Goal: Task Accomplishment & Management: Manage account settings

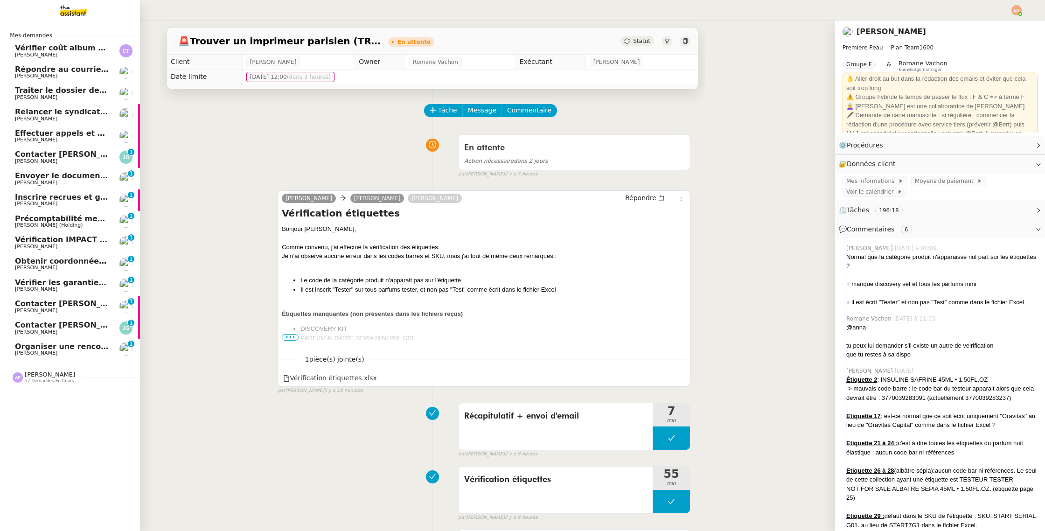
click at [33, 386] on div "Anna Florent 17 demandes en cours" at bounding box center [70, 373] width 140 height 27
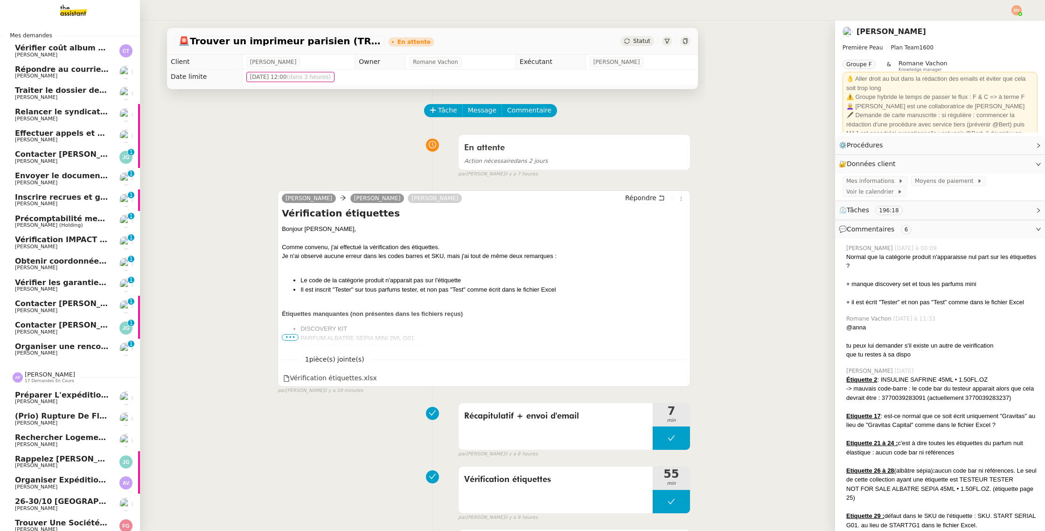
click at [36, 380] on span "17 demandes en cours" at bounding box center [49, 380] width 49 height 5
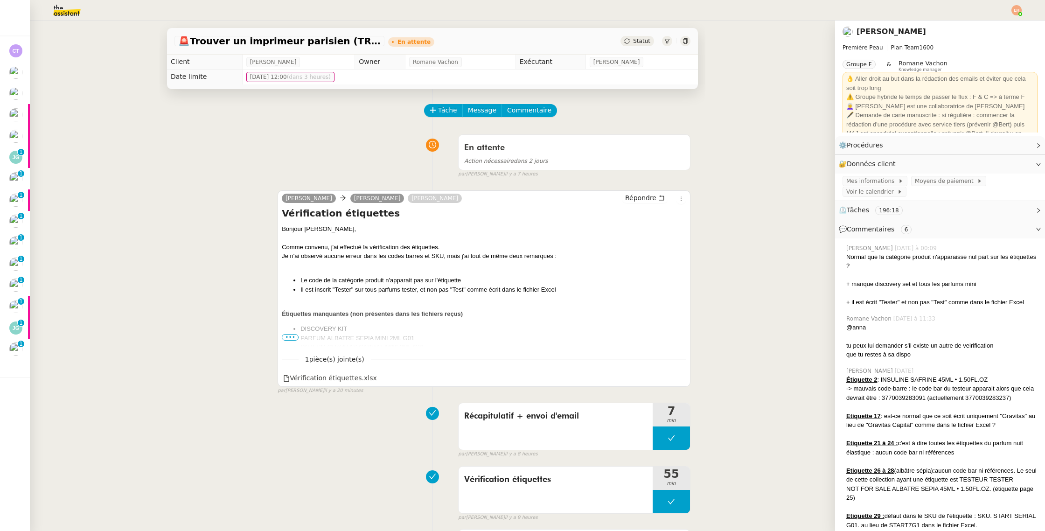
click at [1017, 7] on img at bounding box center [1016, 10] width 10 height 10
click at [979, 29] on span "Suivi" at bounding box center [983, 26] width 16 height 7
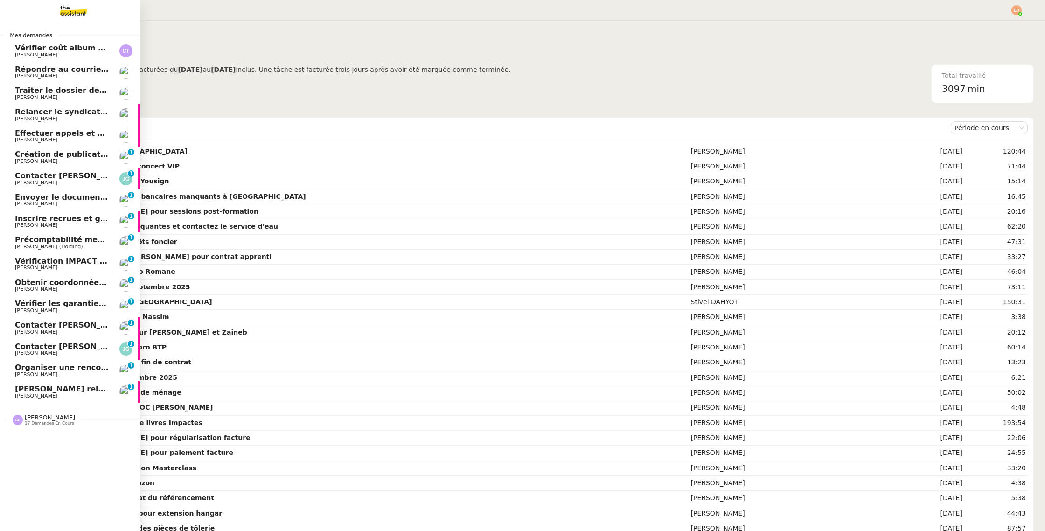
click at [103, 395] on span "[PERSON_NAME]" at bounding box center [62, 396] width 94 height 6
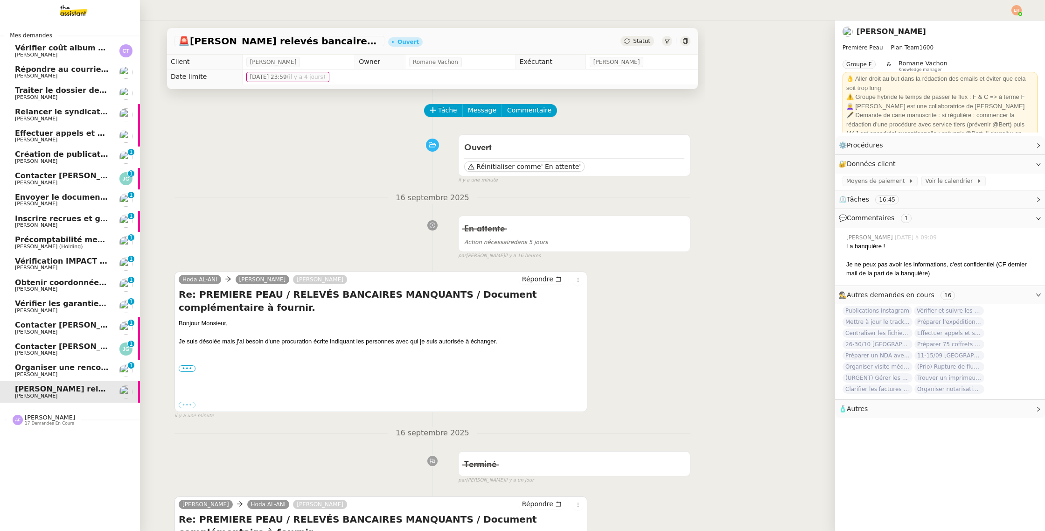
click at [61, 136] on span "Effectuer appels et suivi pour RC Concept" at bounding box center [102, 133] width 175 height 9
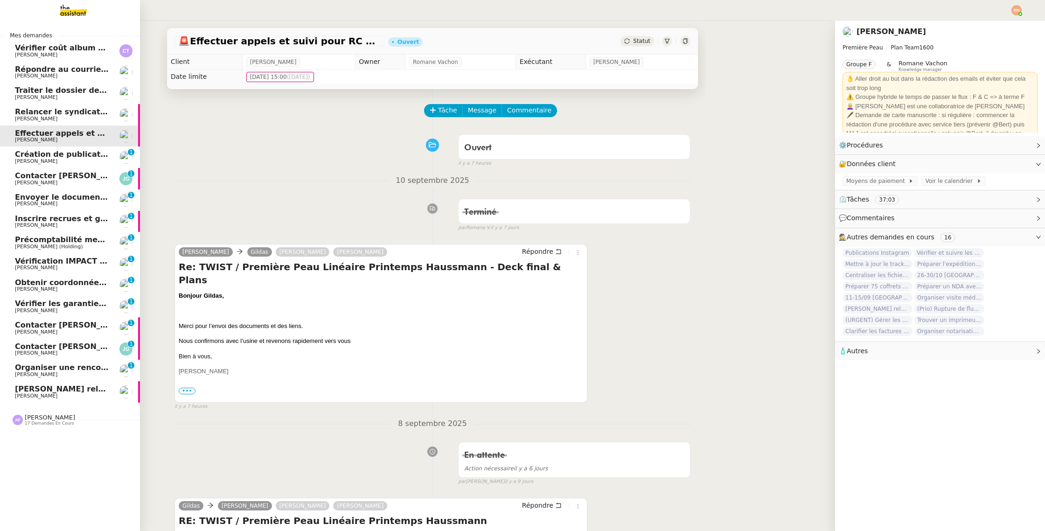
click at [27, 381] on link "[PERSON_NAME] relevés bancaires manquants à [PERSON_NAME]" at bounding box center [70, 391] width 140 height 21
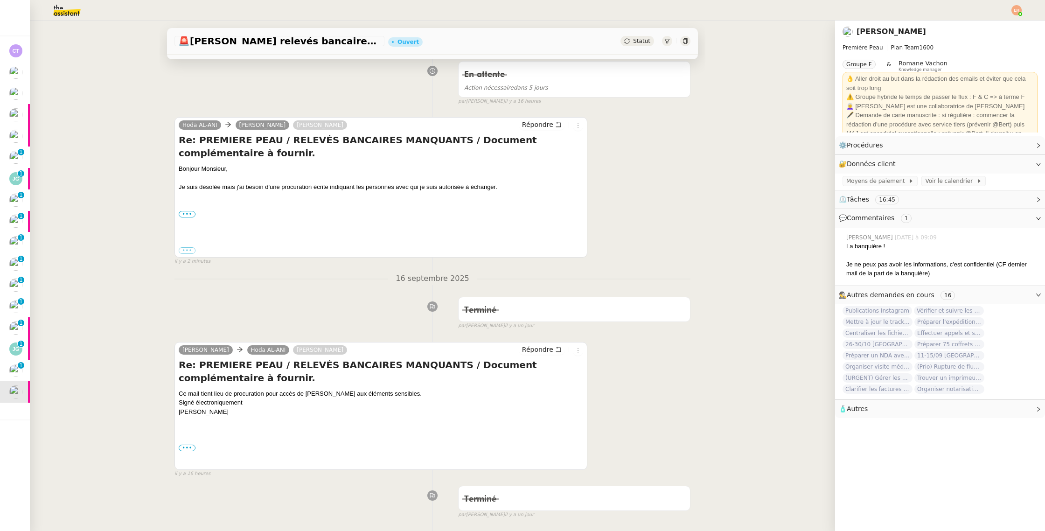
scroll to position [193, 0]
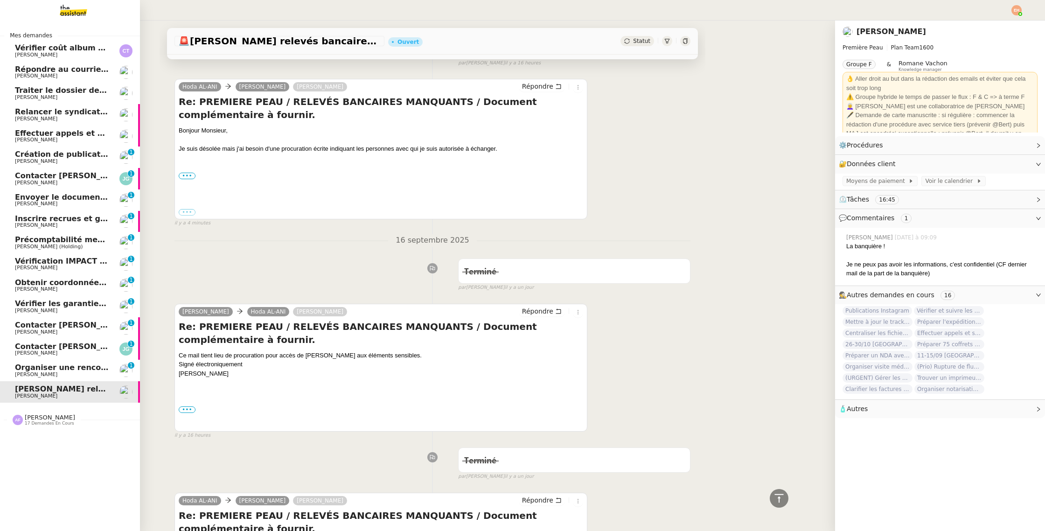
click at [33, 372] on span "[PERSON_NAME]" at bounding box center [36, 374] width 42 height 6
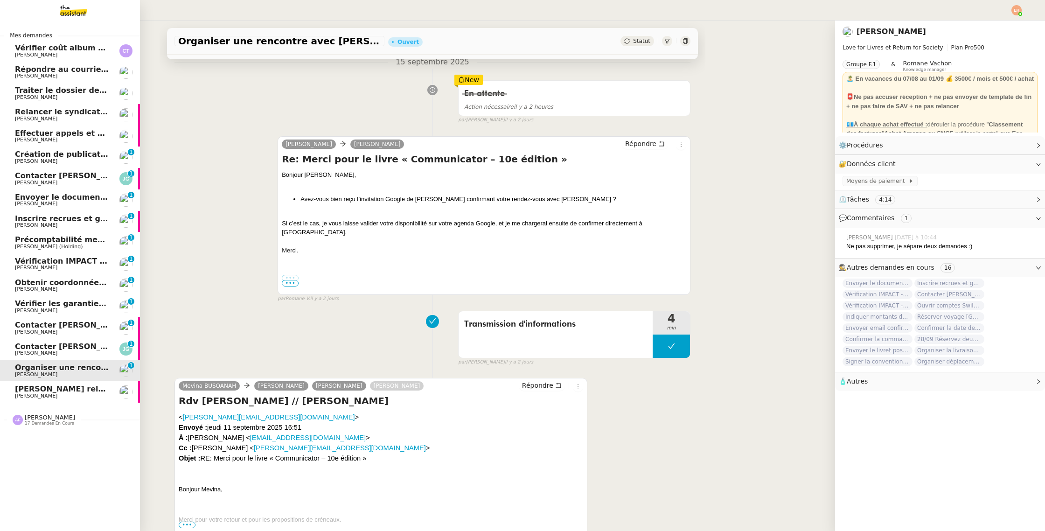
scroll to position [175, 0]
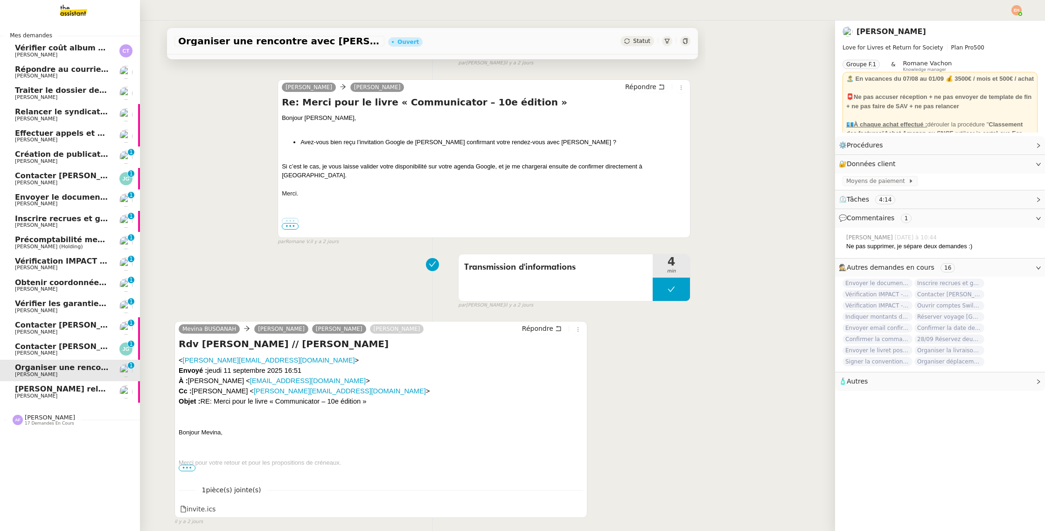
click at [60, 244] on span "[PERSON_NAME] (Holding)" at bounding box center [49, 246] width 68 height 6
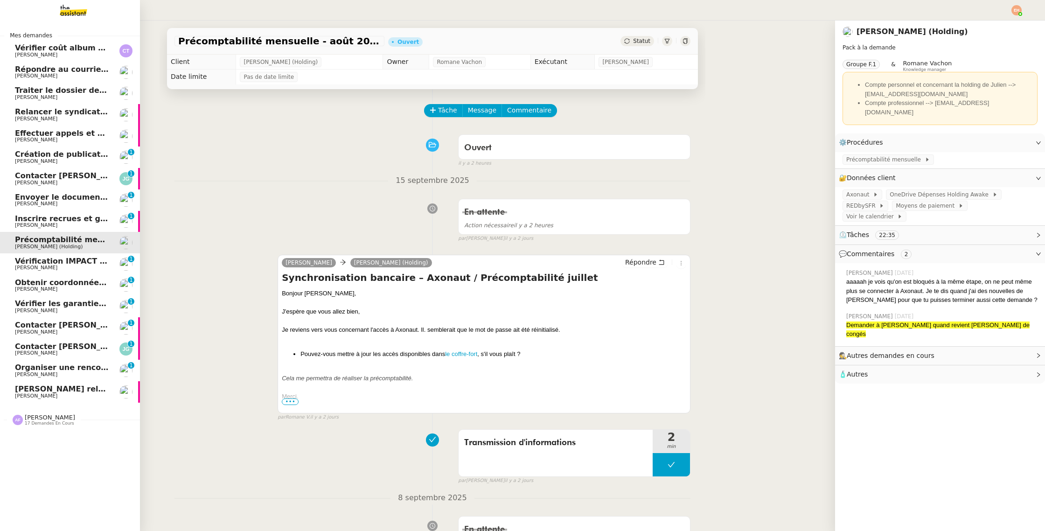
click at [89, 226] on span "[PERSON_NAME]" at bounding box center [62, 225] width 94 height 6
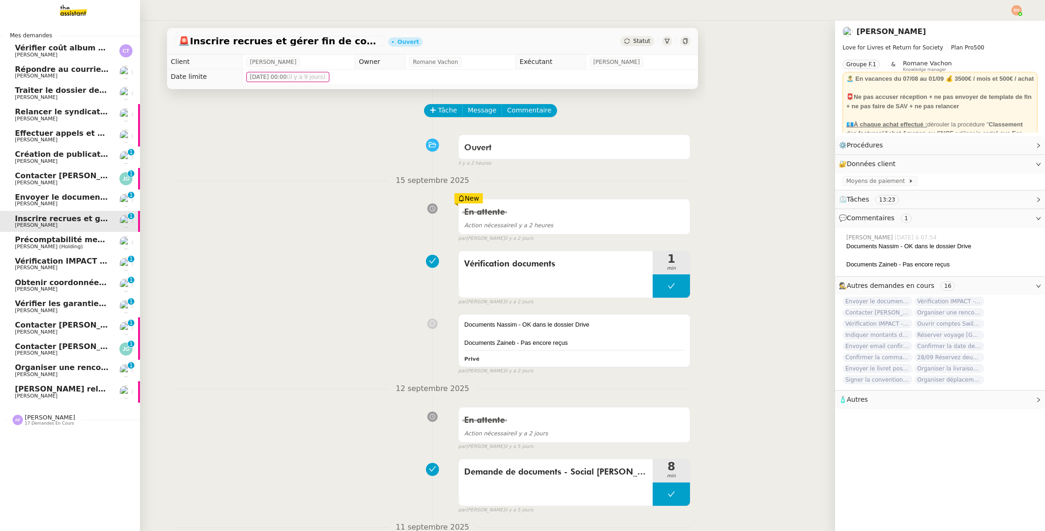
click at [85, 195] on span "Envoyer le document complété à Actes Sud" at bounding box center [106, 197] width 182 height 9
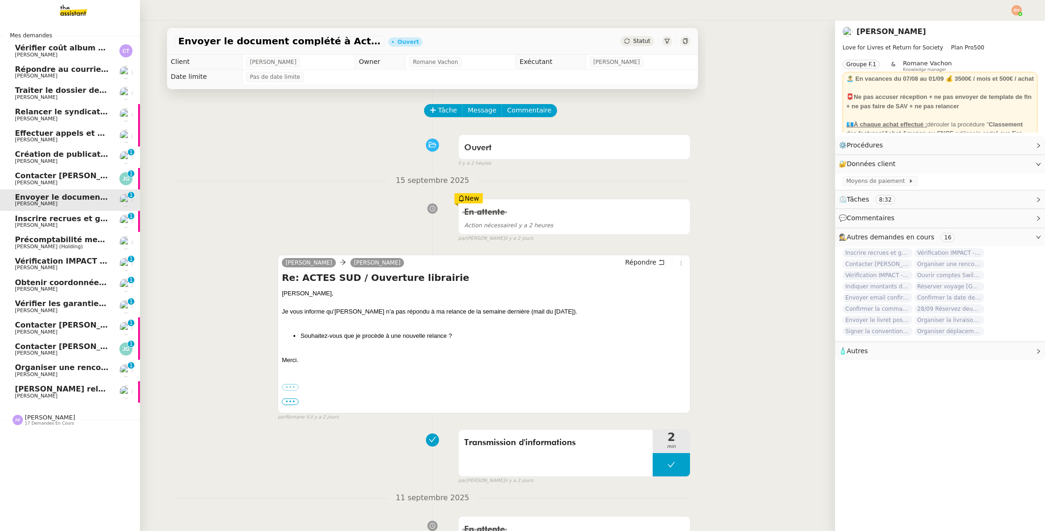
click at [73, 222] on span "Inscrire recrues et gérer fin de contrat" at bounding box center [96, 218] width 163 height 9
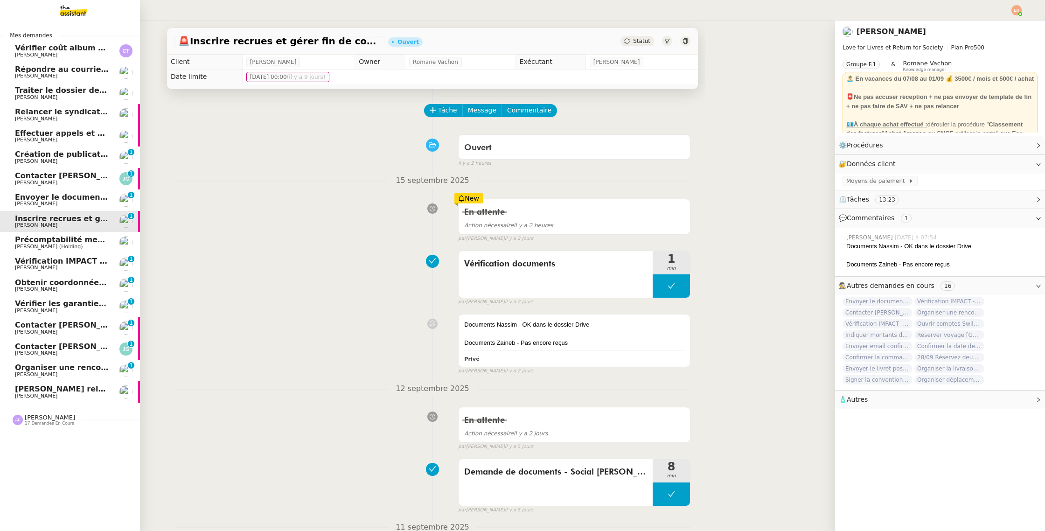
click at [77, 238] on span "Précomptabilité mensuelle - août 2025" at bounding box center [97, 239] width 164 height 9
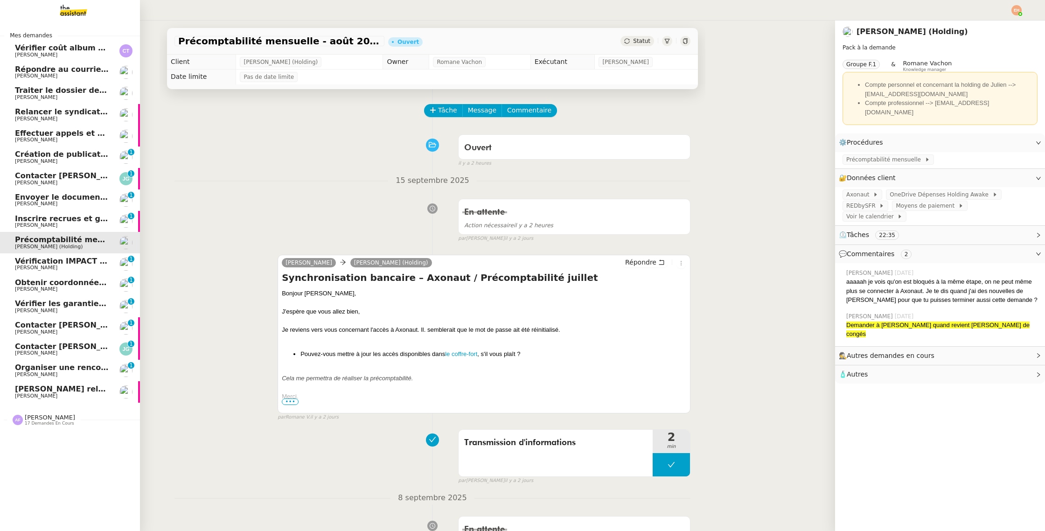
click at [75, 369] on span "Organiser une rencontre avec [PERSON_NAME]" at bounding box center [114, 367] width 198 height 9
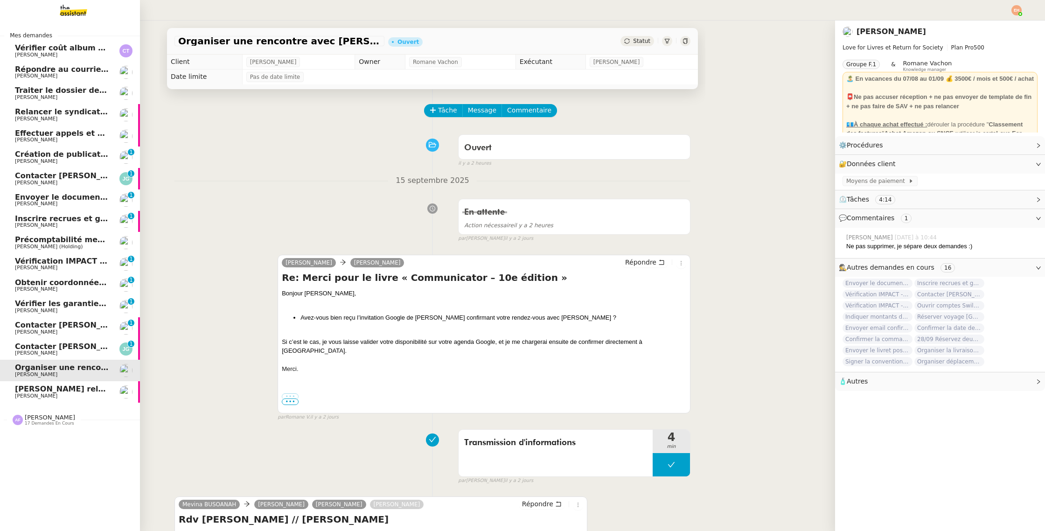
click at [69, 54] on span "[PERSON_NAME]" at bounding box center [62, 55] width 94 height 6
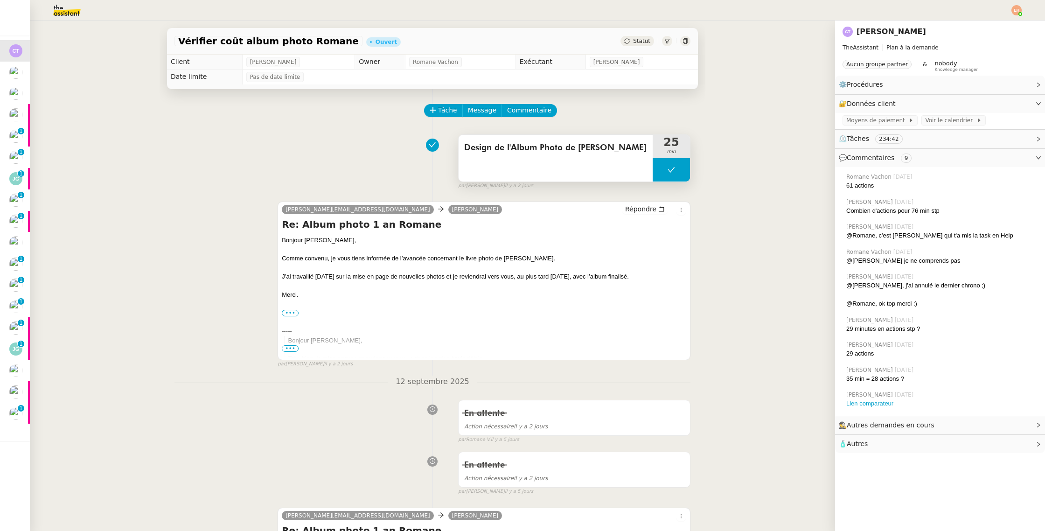
click at [563, 175] on div "Design de l'Album Photo de [PERSON_NAME]" at bounding box center [555, 158] width 194 height 47
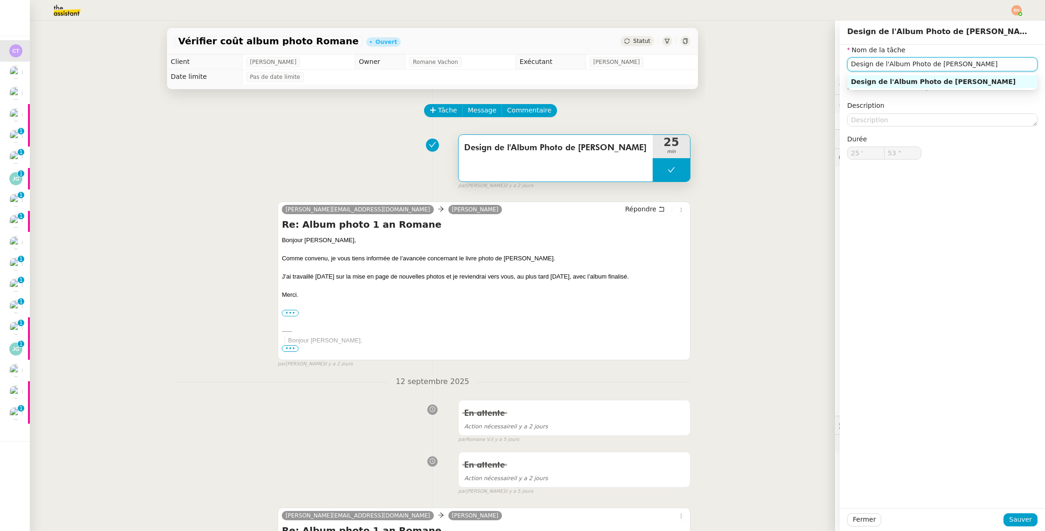
click at [941, 65] on input "Design de l'Album Photo de [PERSON_NAME]" at bounding box center [942, 64] width 190 height 14
click at [854, 518] on span "Fermer" at bounding box center [864, 519] width 23 height 11
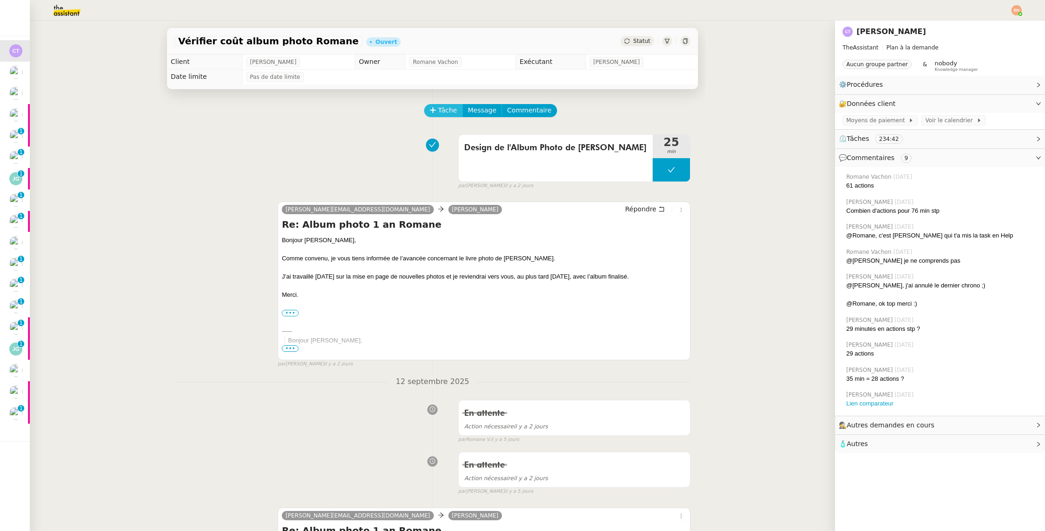
drag, startPoint x: 436, startPoint y: 122, endPoint x: 439, endPoint y: 115, distance: 7.9
click at [436, 118] on div "Tâche Message Commentaire" at bounding box center [557, 115] width 265 height 22
drag, startPoint x: 444, startPoint y: 108, endPoint x: 535, endPoint y: 124, distance: 92.8
click at [444, 108] on span "Tâche" at bounding box center [447, 110] width 19 height 11
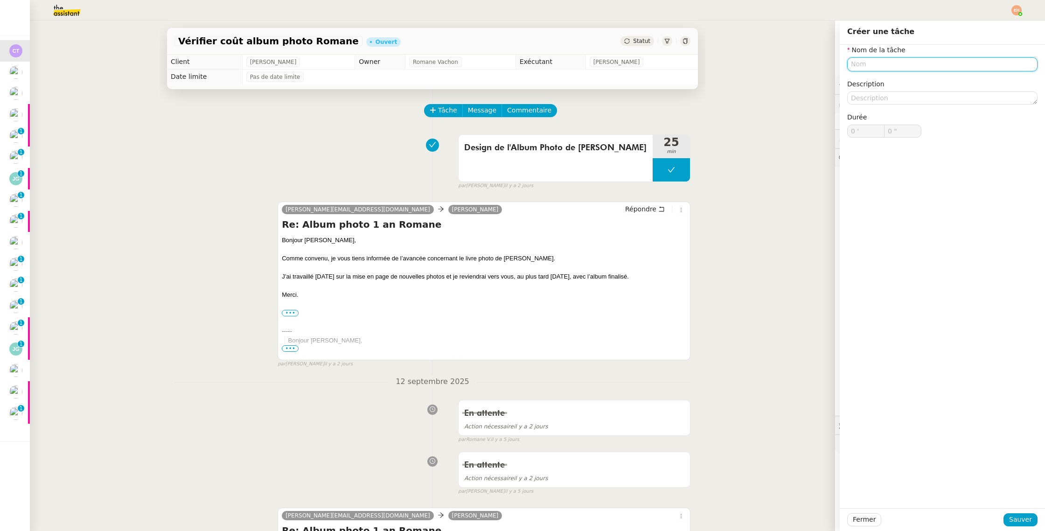
paste input "Design de l'Album Photo de [PERSON_NAME]"
type input "Design de l'Album Photo de [PERSON_NAME]"
drag, startPoint x: 1019, startPoint y: 519, endPoint x: 986, endPoint y: 487, distance: 45.8
click at [1019, 519] on span "Sauver" at bounding box center [1020, 519] width 23 height 11
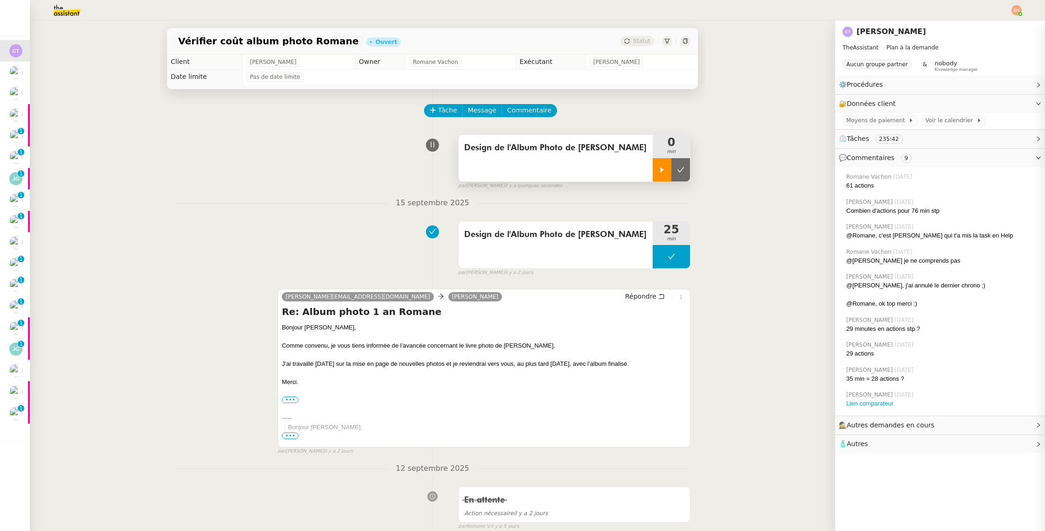
click at [664, 179] on div at bounding box center [661, 169] width 19 height 23
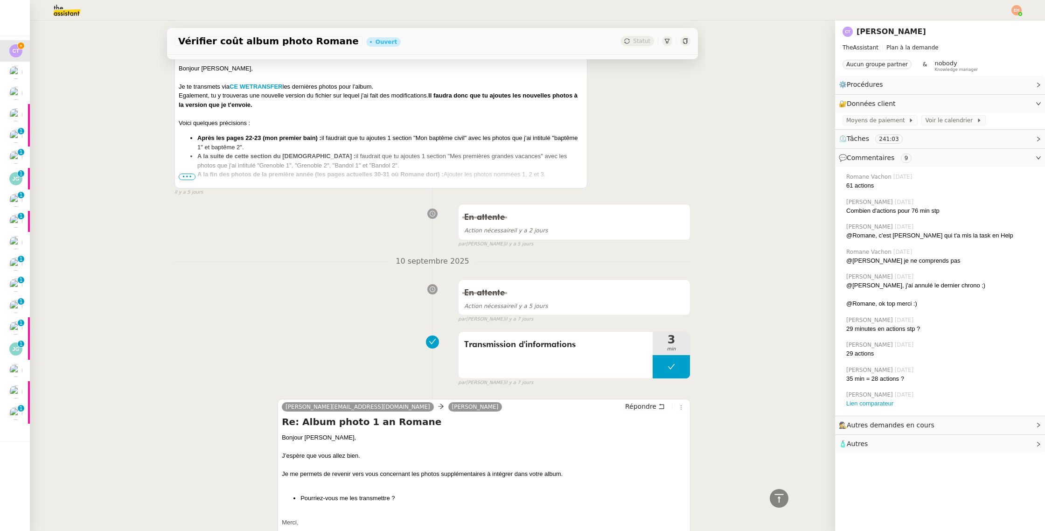
scroll to position [1361, 0]
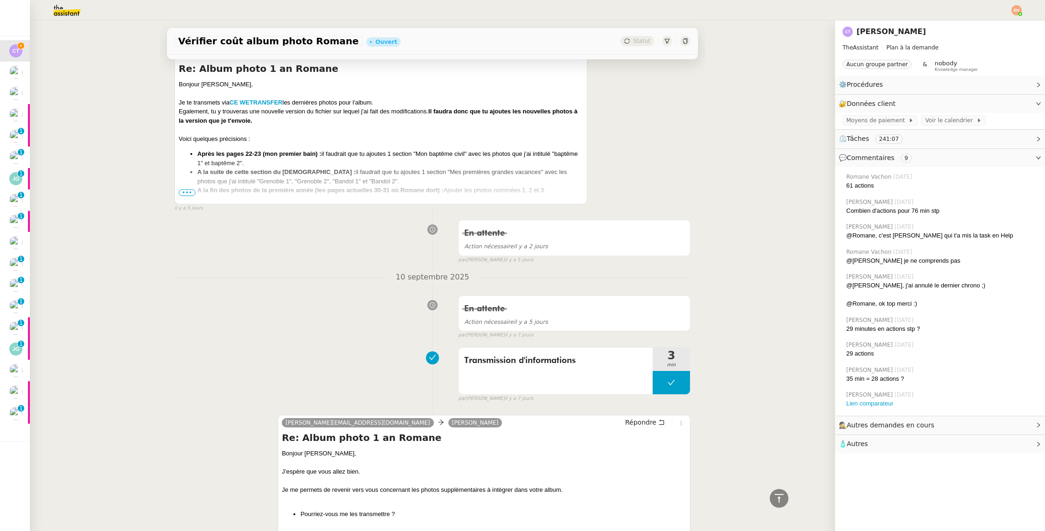
click at [194, 193] on span "•••" at bounding box center [187, 192] width 17 height 7
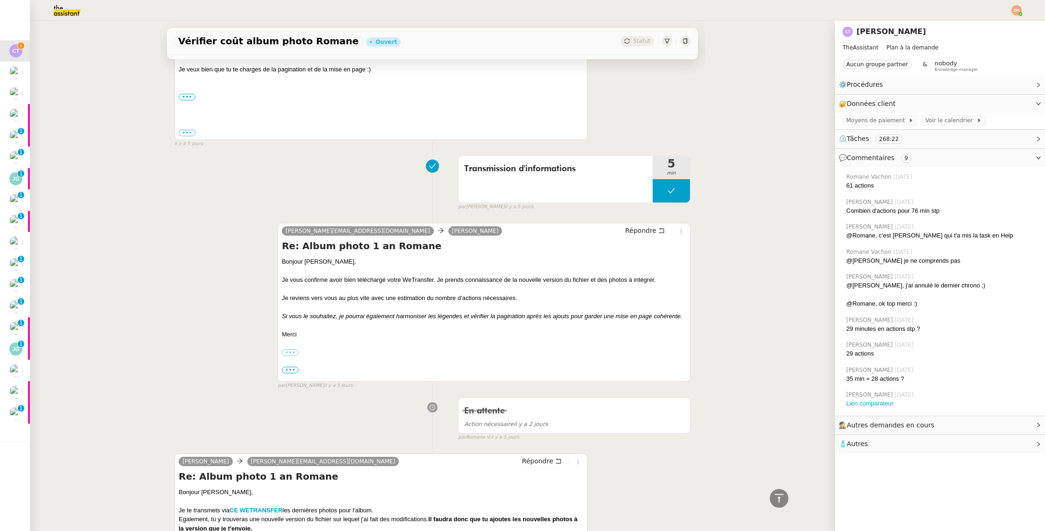
scroll to position [1266, 0]
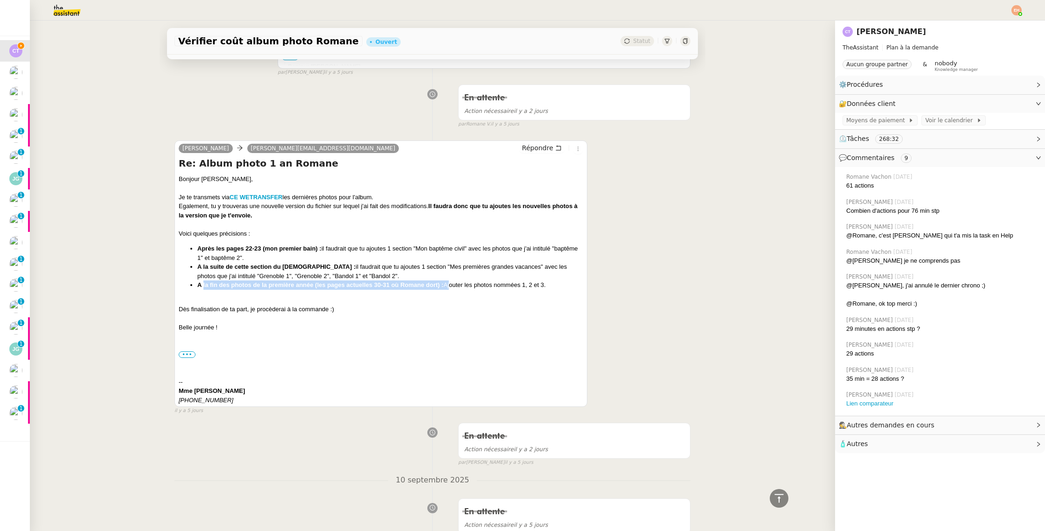
drag, startPoint x: 218, startPoint y: 287, endPoint x: 464, endPoint y: 287, distance: 245.3
click at [464, 287] on li "A la fin des photos de la première année (les pages actuelles 30-31 où Romane d…" at bounding box center [390, 284] width 386 height 9
click at [478, 285] on li "A la fin des photos de la première année (les pages actuelles 30-31 où Romane d…" at bounding box center [390, 284] width 386 height 9
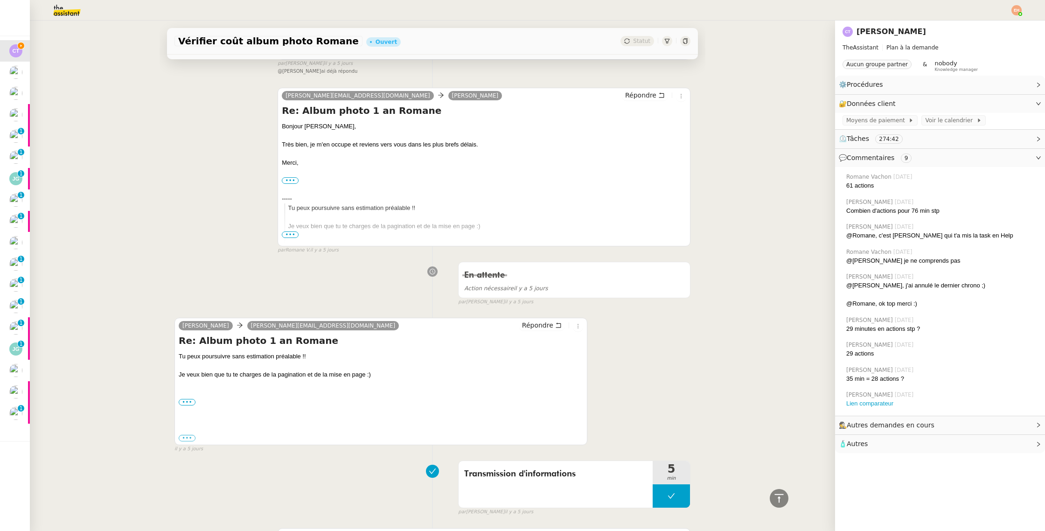
scroll to position [0, 0]
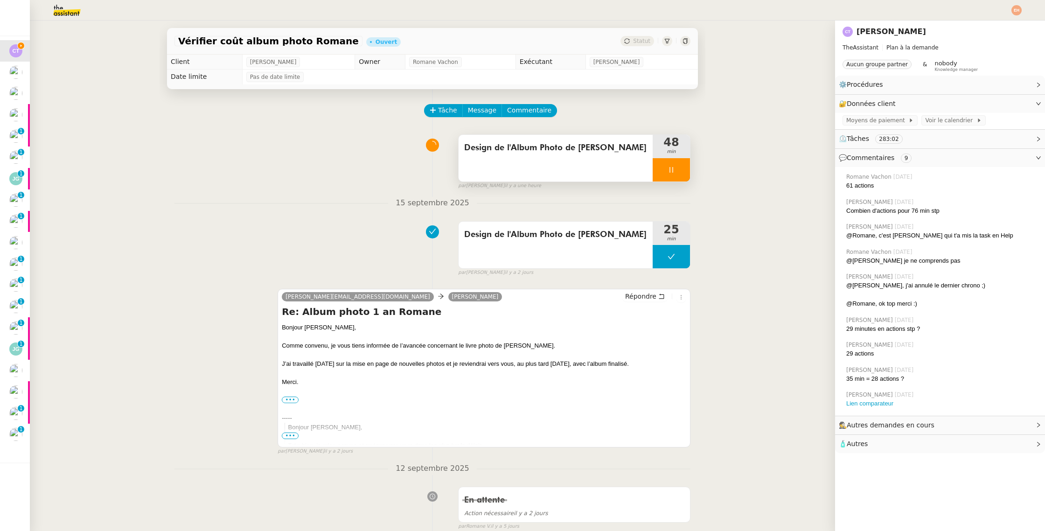
click at [659, 170] on div at bounding box center [670, 169] width 37 height 23
click at [683, 173] on button at bounding box center [680, 169] width 19 height 23
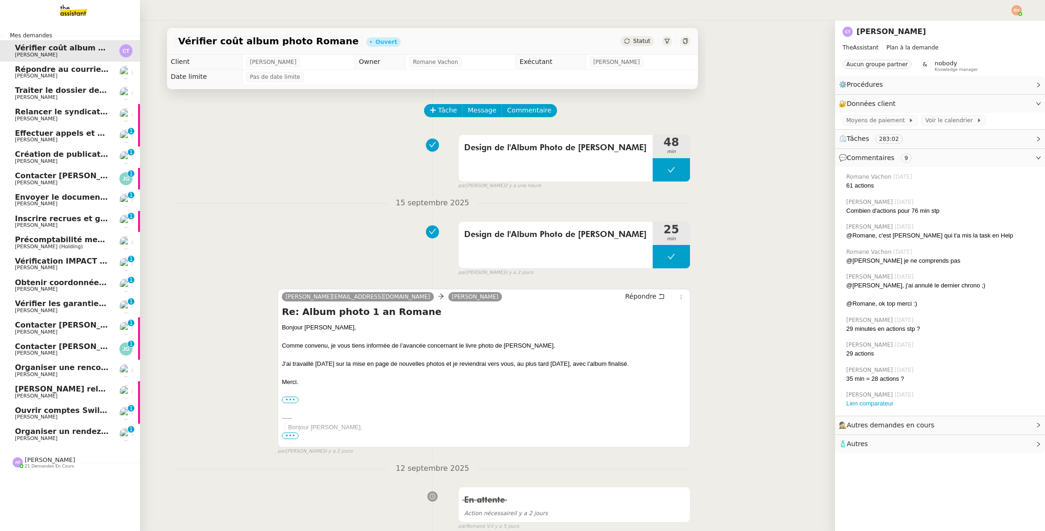
click at [25, 431] on span "Organiser un rendez-vous pour accès FFB" at bounding box center [102, 431] width 175 height 9
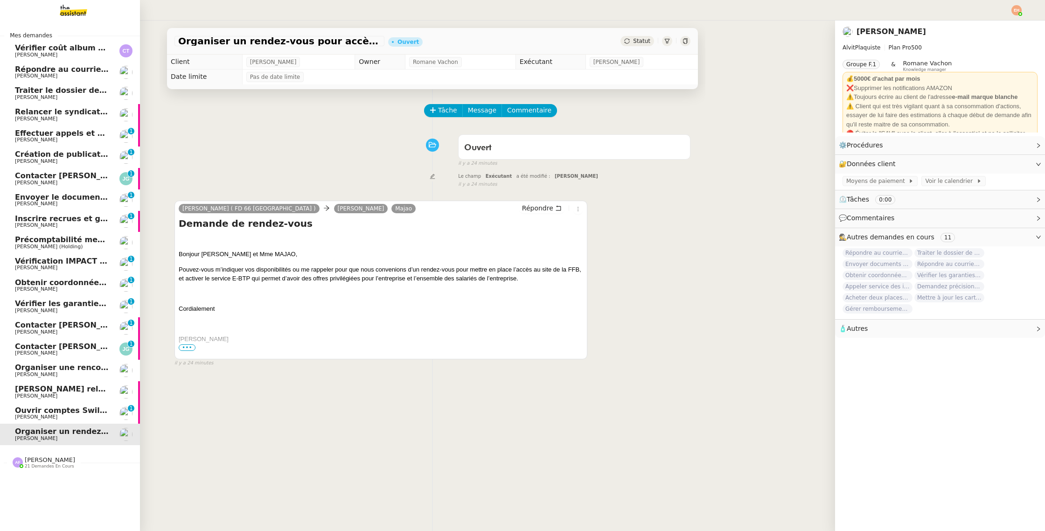
drag, startPoint x: 56, startPoint y: 348, endPoint x: 83, endPoint y: 338, distance: 28.8
click at [56, 348] on span "Contacter [PERSON_NAME] pour régularisation facture" at bounding box center [130, 346] width 230 height 9
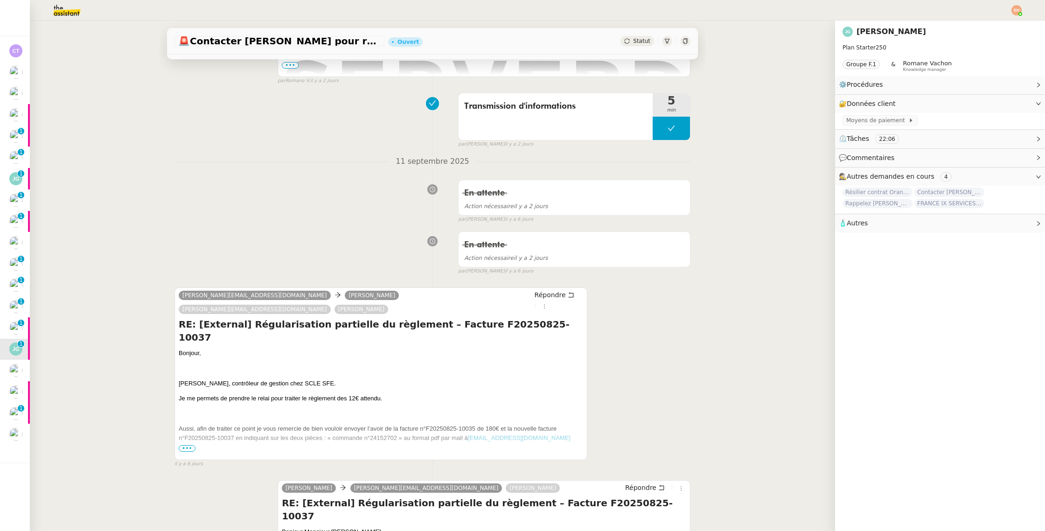
scroll to position [339, 0]
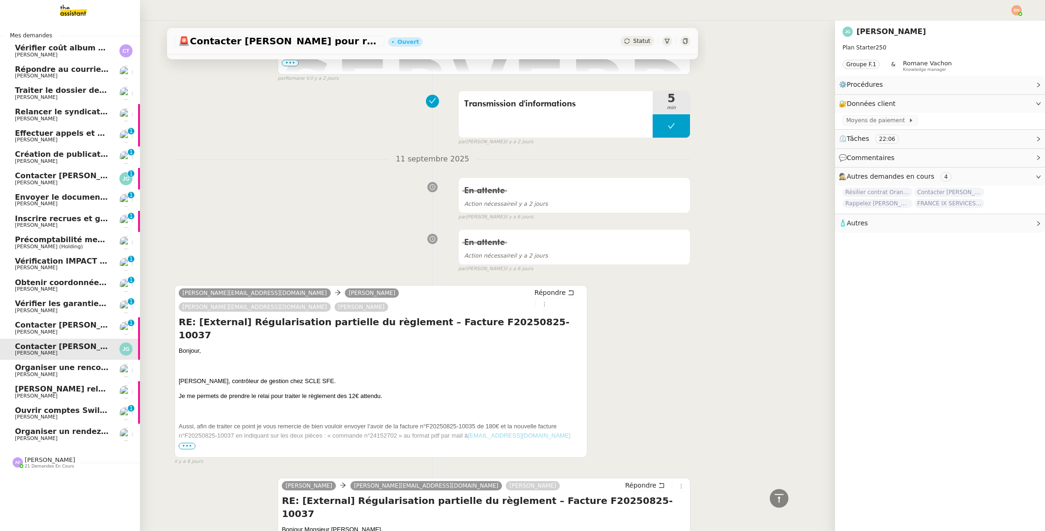
click at [82, 138] on span "[PERSON_NAME]" at bounding box center [62, 140] width 94 height 6
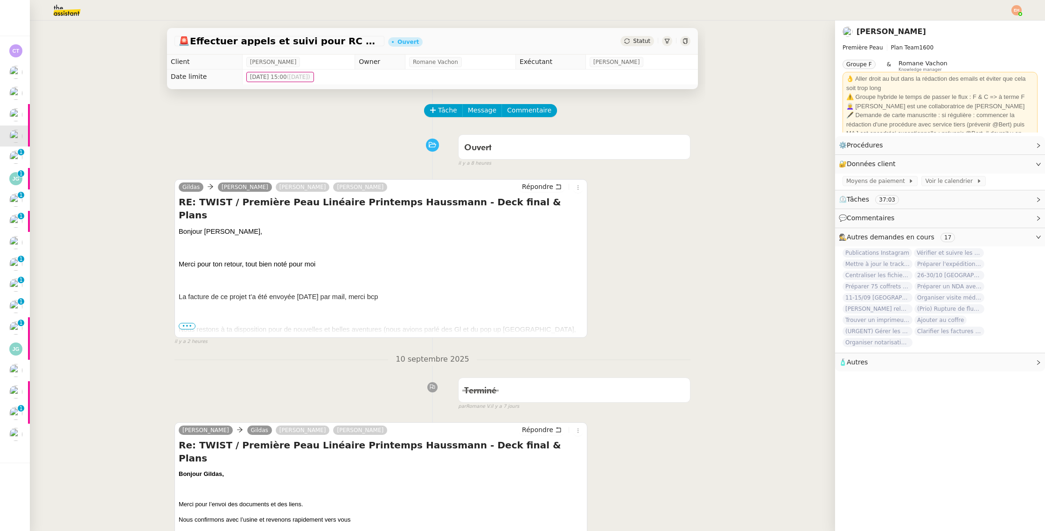
click at [191, 323] on span "•••" at bounding box center [187, 326] width 17 height 7
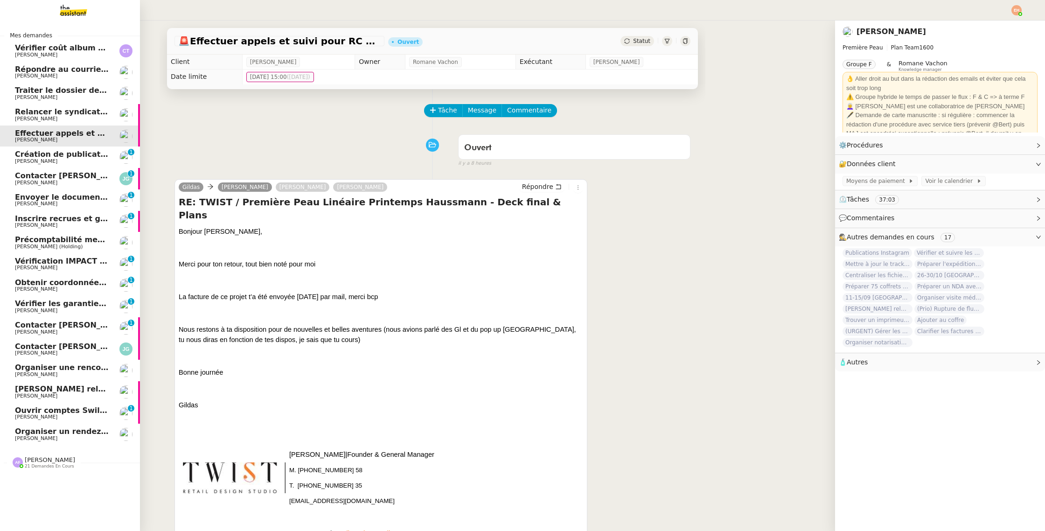
click at [44, 333] on span "[PERSON_NAME]" at bounding box center [62, 332] width 94 height 6
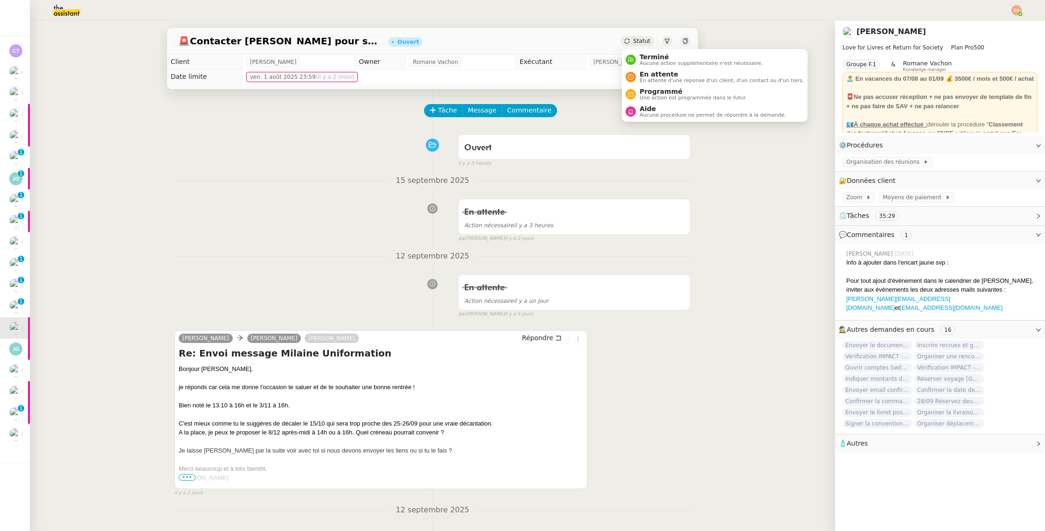
click at [634, 43] on span "Statut" at bounding box center [641, 41] width 17 height 7
click at [660, 71] on span "En attente" at bounding box center [721, 73] width 164 height 7
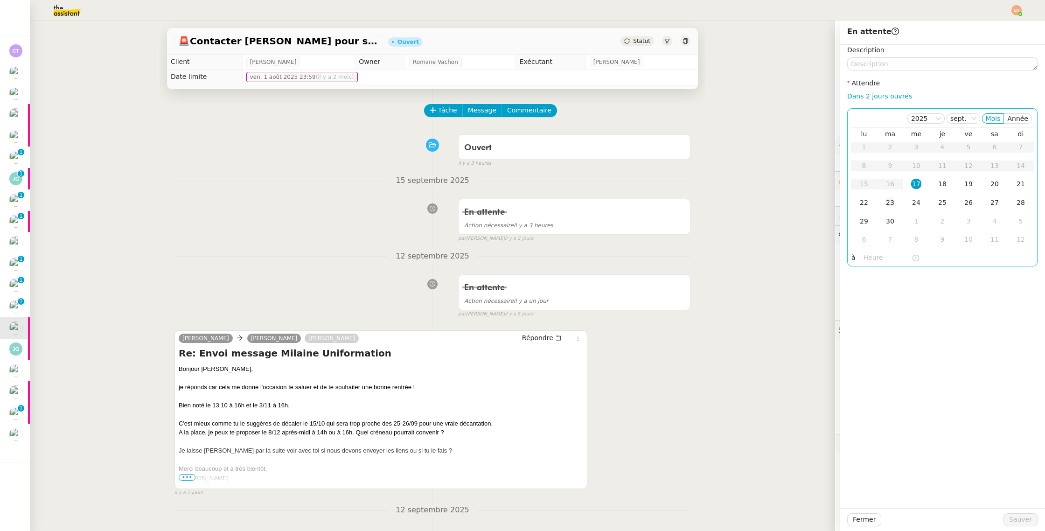
click at [888, 206] on div "23" at bounding box center [890, 202] width 10 height 10
drag, startPoint x: 867, startPoint y: 206, endPoint x: 872, endPoint y: 223, distance: 17.4
click at [867, 206] on div "22" at bounding box center [864, 202] width 10 height 10
drag, startPoint x: 1025, startPoint y: 524, endPoint x: 1000, endPoint y: 516, distance: 26.0
click at [1024, 524] on span "Sauver" at bounding box center [1020, 519] width 23 height 11
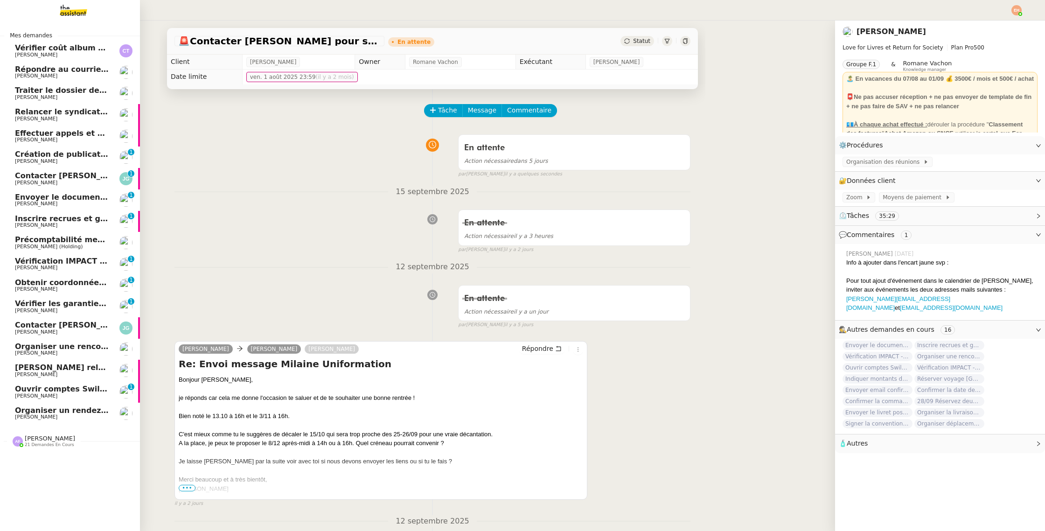
click at [48, 314] on link "Vérifier les garanties chez Axa Vitor Alvites 0 1 2 3 4 5 6 7 8 9" at bounding box center [70, 306] width 140 height 21
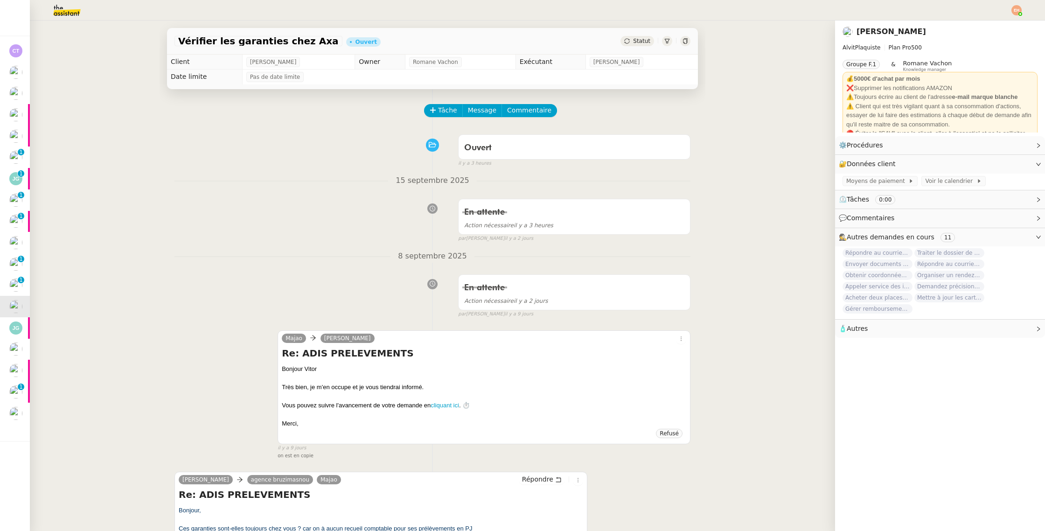
click at [660, 43] on div "Statut" at bounding box center [655, 41] width 70 height 10
click at [640, 43] on span "Statut" at bounding box center [641, 41] width 17 height 7
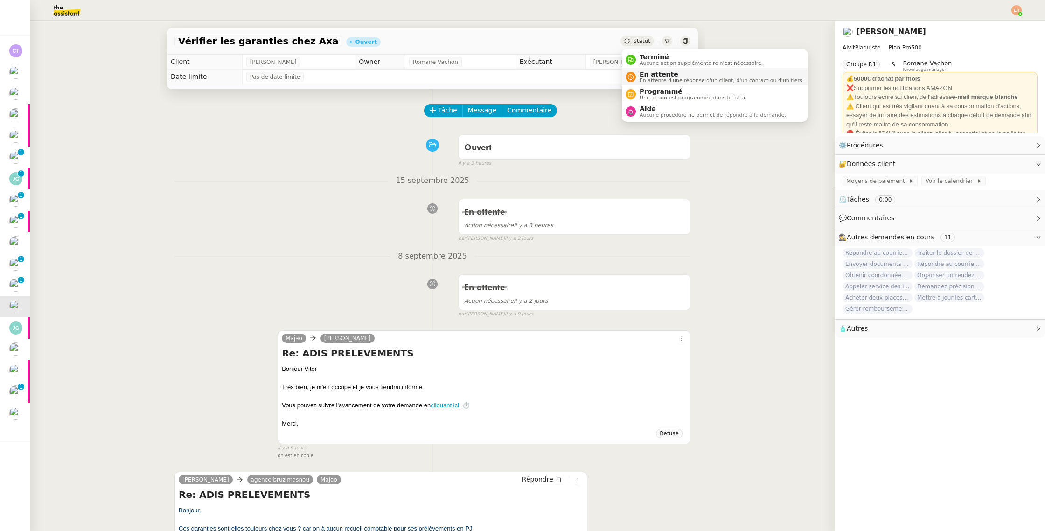
click at [663, 69] on li "En attente En attente d'une réponse d'un client, d'un contact ou d'un tiers." at bounding box center [715, 76] width 186 height 17
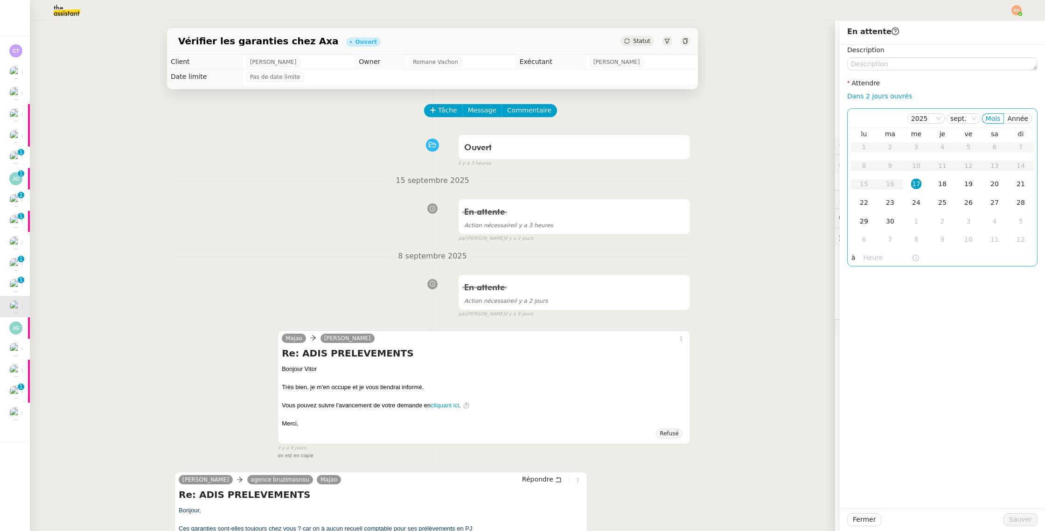
click at [854, 212] on td "29" at bounding box center [864, 221] width 26 height 19
click at [865, 204] on div "22" at bounding box center [864, 202] width 10 height 10
click at [1026, 513] on button "Sauver" at bounding box center [1020, 519] width 34 height 13
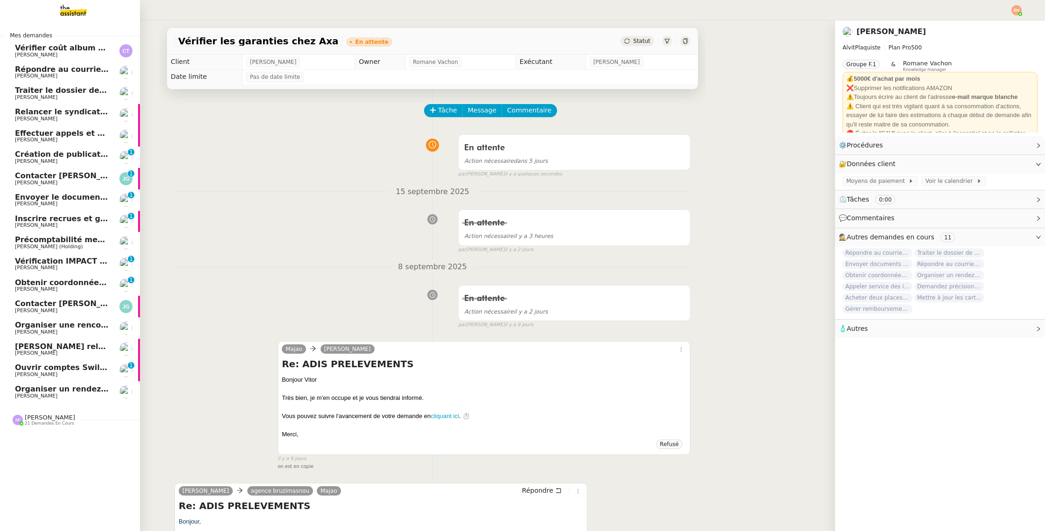
click at [53, 194] on span "Envoyer le document complété à Actes Sud" at bounding box center [106, 197] width 182 height 9
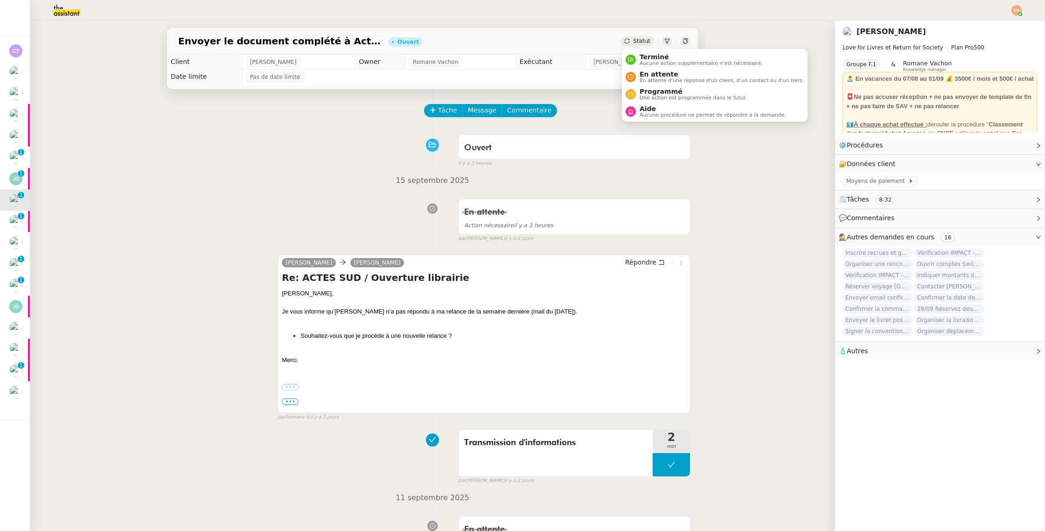
click at [632, 38] on div "Statut" at bounding box center [637, 41] width 34 height 10
click at [668, 73] on span "En attente" at bounding box center [721, 73] width 164 height 7
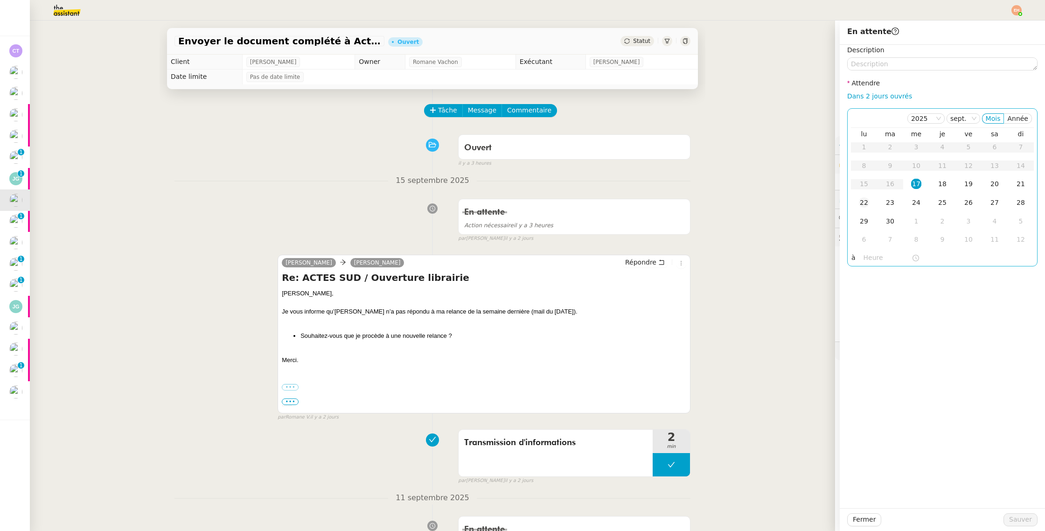
drag, startPoint x: 861, startPoint y: 205, endPoint x: 874, endPoint y: 243, distance: 40.1
click at [861, 205] on div "22" at bounding box center [864, 202] width 10 height 10
drag, startPoint x: 1032, startPoint y: 514, endPoint x: 621, endPoint y: 430, distance: 419.3
click at [1032, 513] on button "Sauver" at bounding box center [1020, 519] width 34 height 13
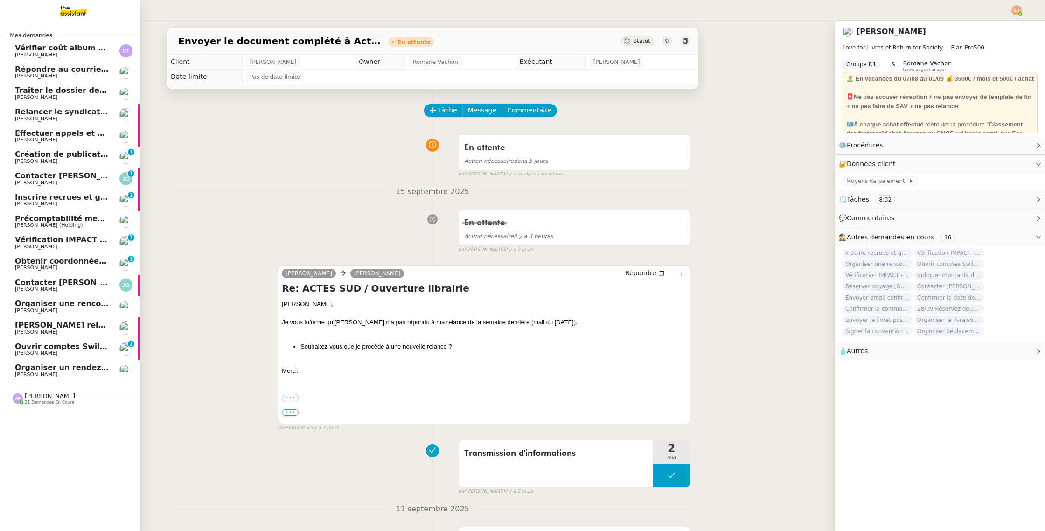
click at [37, 182] on span "[PERSON_NAME]" at bounding box center [36, 183] width 42 height 6
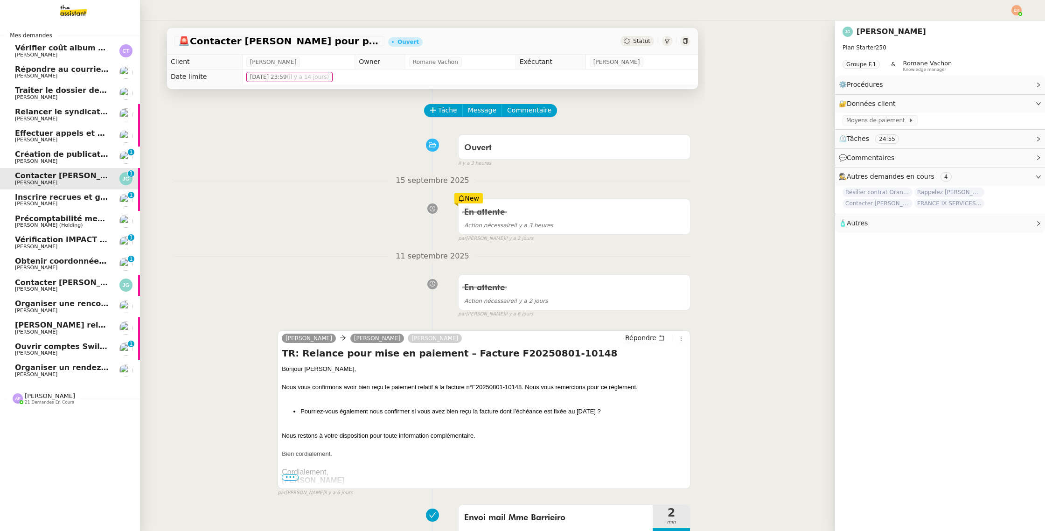
click at [49, 157] on span "Création de publications Linkedin pour les articles - [DATE]" at bounding box center [139, 154] width 249 height 9
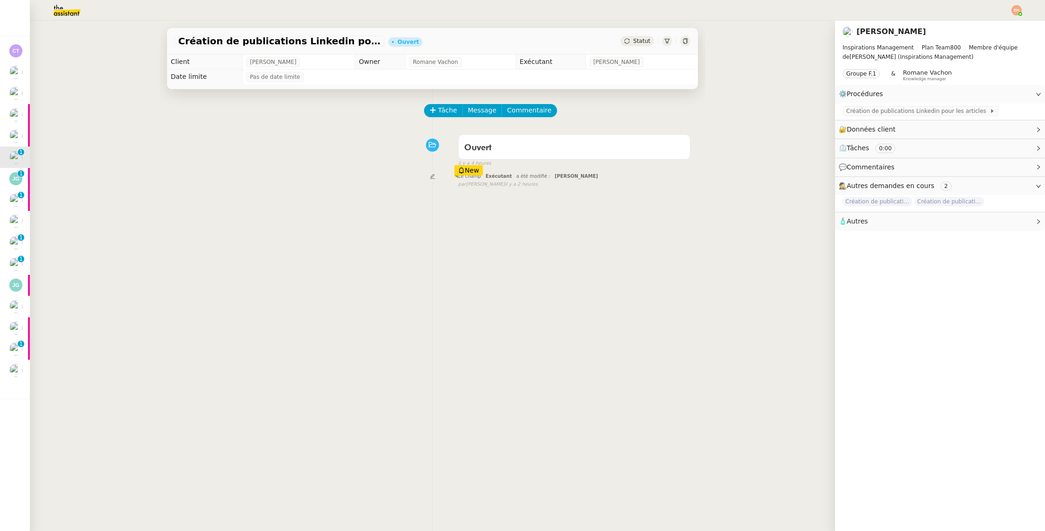
click at [652, 43] on div "Statut" at bounding box center [637, 41] width 34 height 10
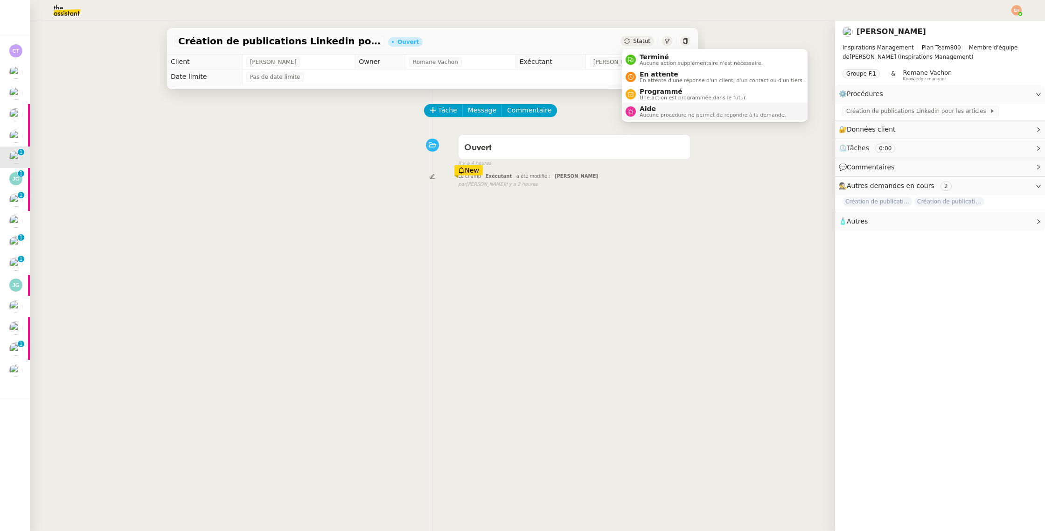
click at [657, 117] on span "Aucune procédure ne permet de répondre à la demande." at bounding box center [712, 114] width 146 height 5
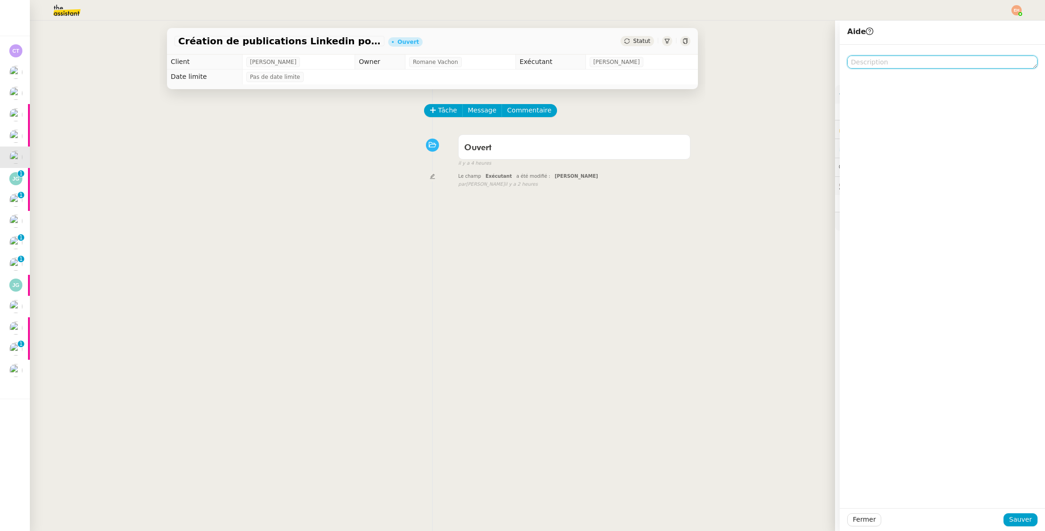
click at [897, 64] on textarea at bounding box center [942, 61] width 190 height 13
type textarea "Pour Anna"
click at [1010, 517] on button "Sauver" at bounding box center [1020, 519] width 34 height 13
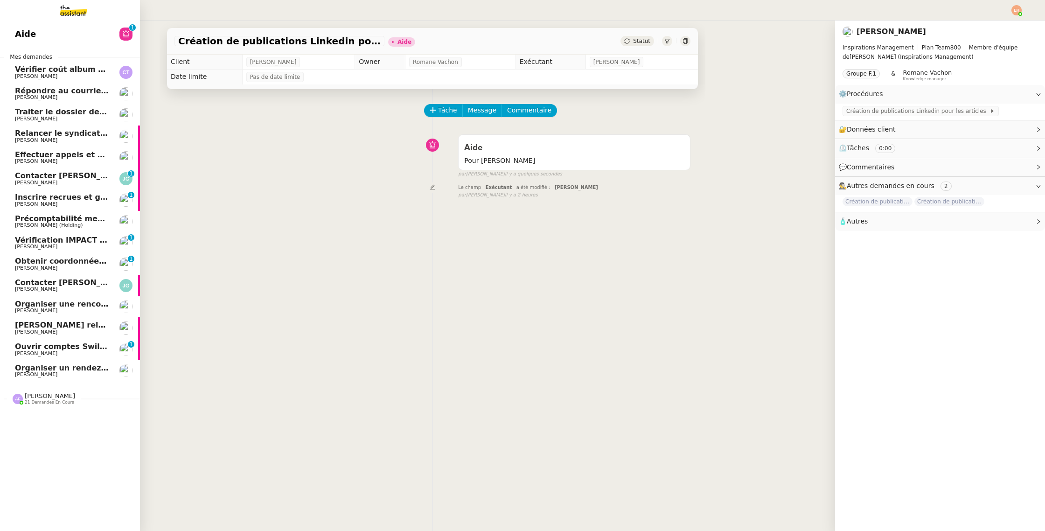
click at [55, 154] on span "Effectuer appels et suivi pour RC Concept" at bounding box center [102, 154] width 175 height 9
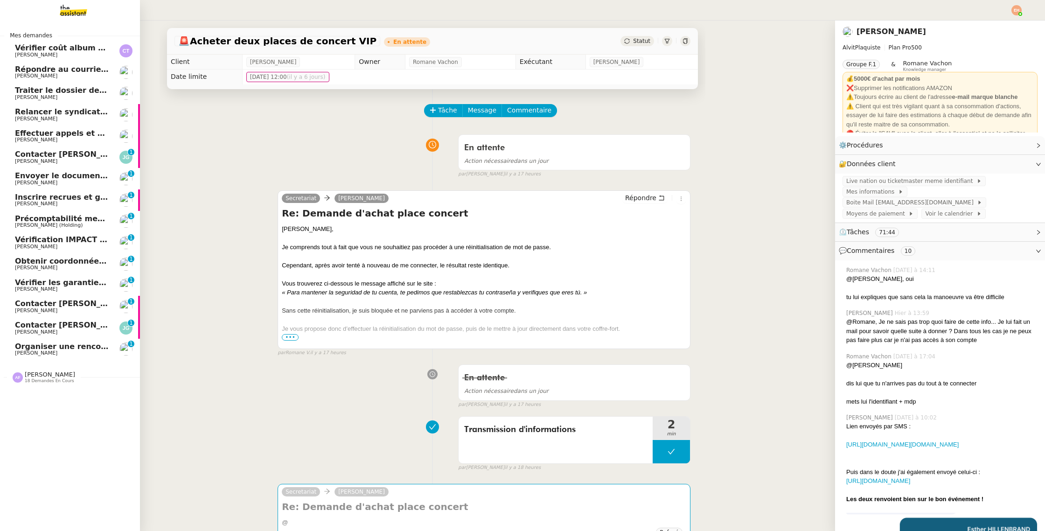
click at [79, 7] on img at bounding box center [66, 10] width 72 height 21
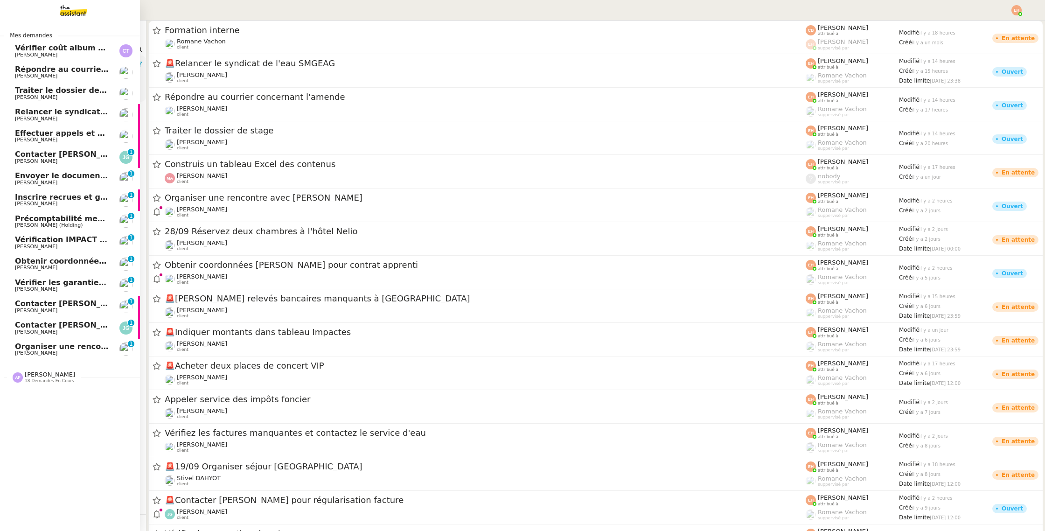
click at [75, 52] on span "[PERSON_NAME]" at bounding box center [62, 55] width 94 height 6
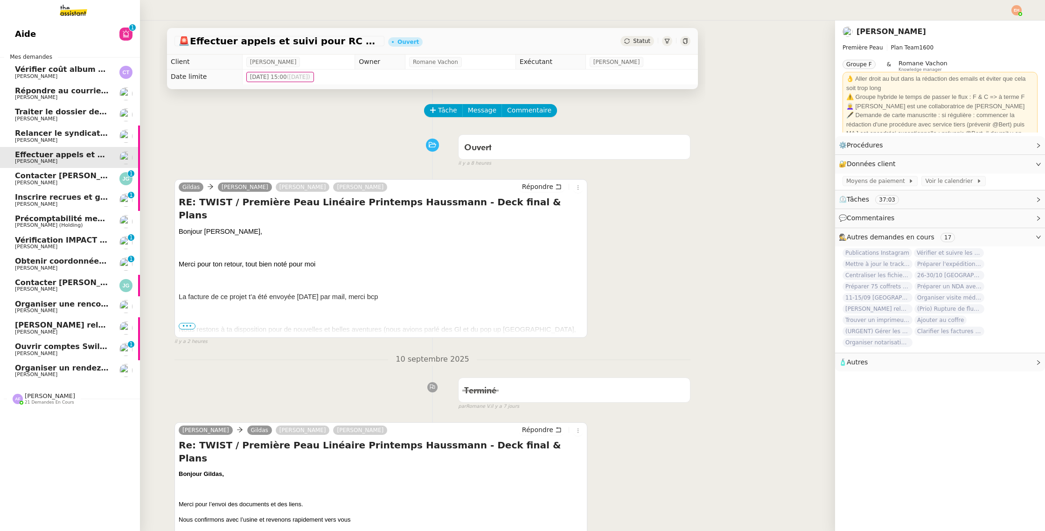
click at [73, 393] on div "[PERSON_NAME] 21 demandes en cours" at bounding box center [50, 398] width 50 height 12
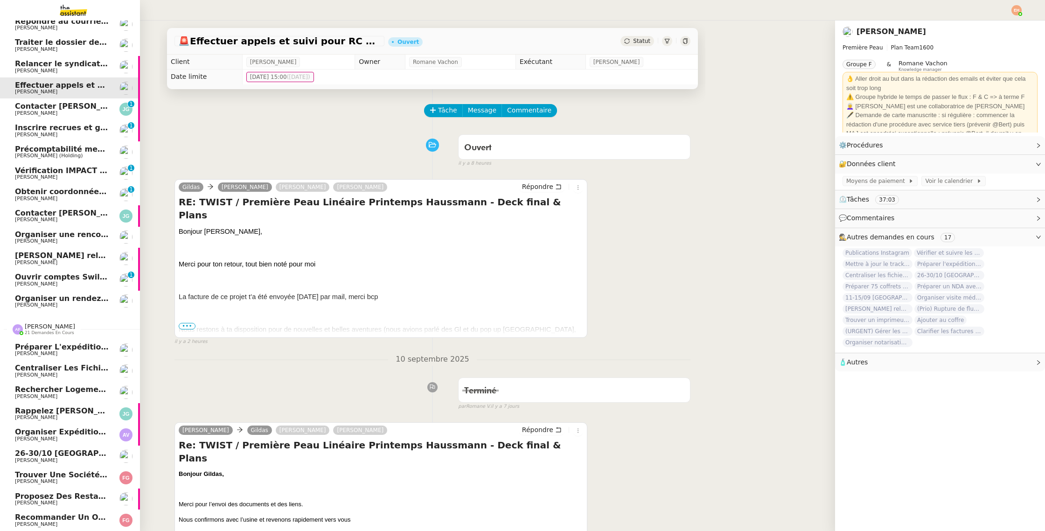
click at [70, 387] on link "Rechercher logement de fonction à Villerville [PERSON_NAME]" at bounding box center [70, 391] width 140 height 21
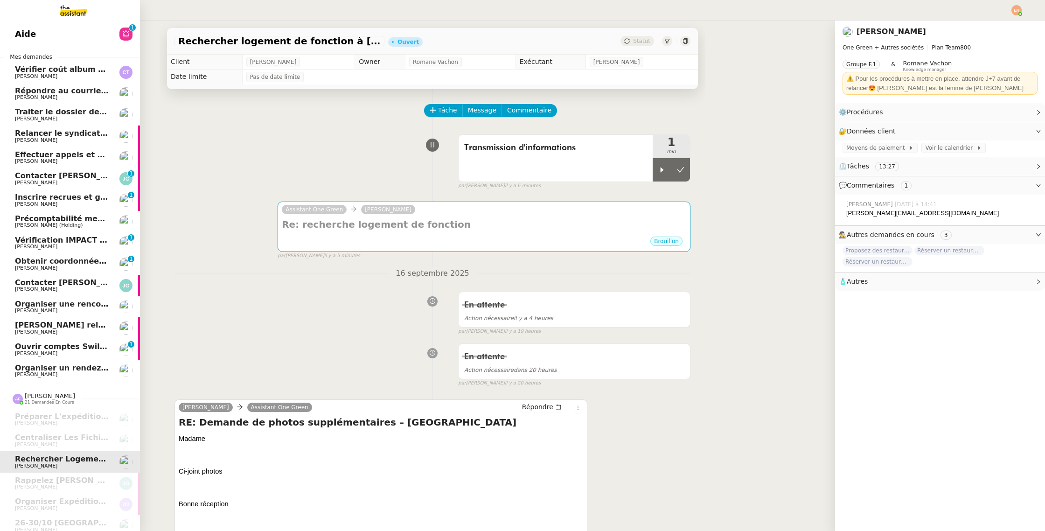
click at [82, 81] on link "Vérifier coût album photo [PERSON_NAME]" at bounding box center [70, 72] width 140 height 21
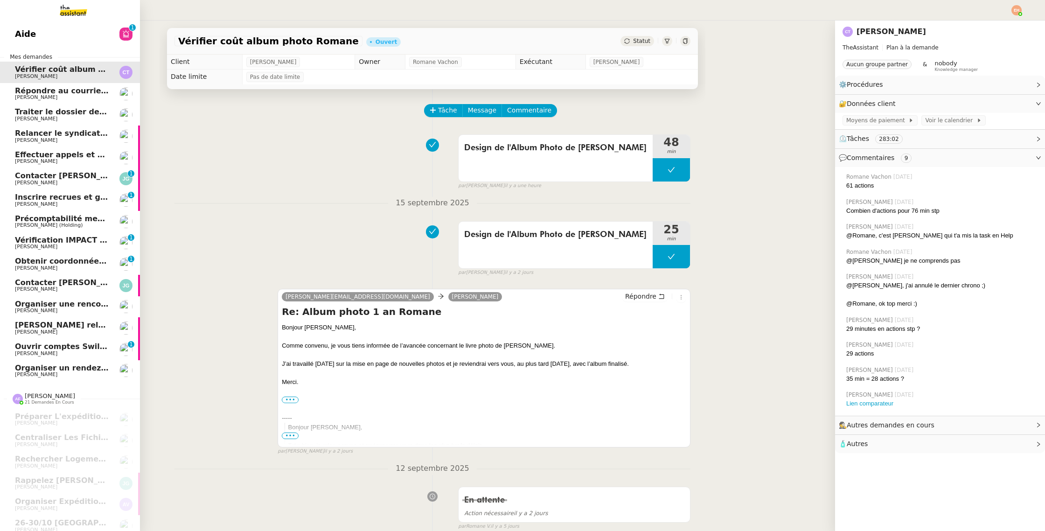
click at [25, 240] on span "Vérification IMPACT - AEPC CONCORDE" at bounding box center [96, 240] width 162 height 9
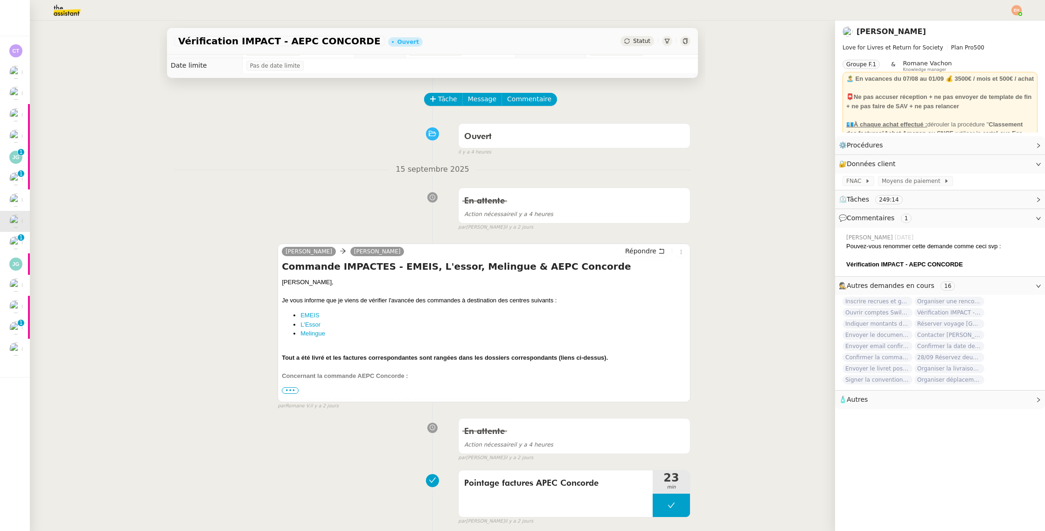
scroll to position [13, 0]
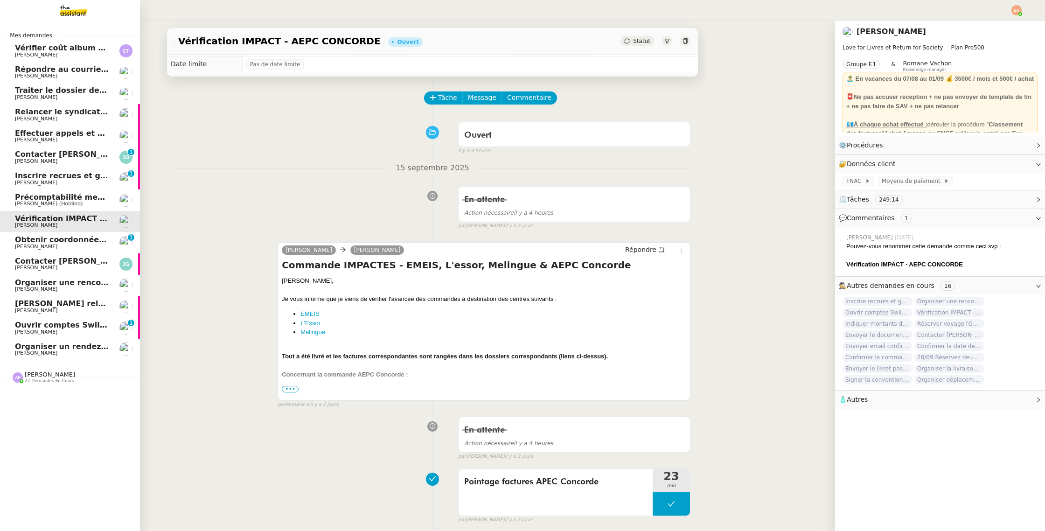
click at [17, 83] on link "Traiter le dossier de stage [PERSON_NAME]" at bounding box center [70, 93] width 140 height 21
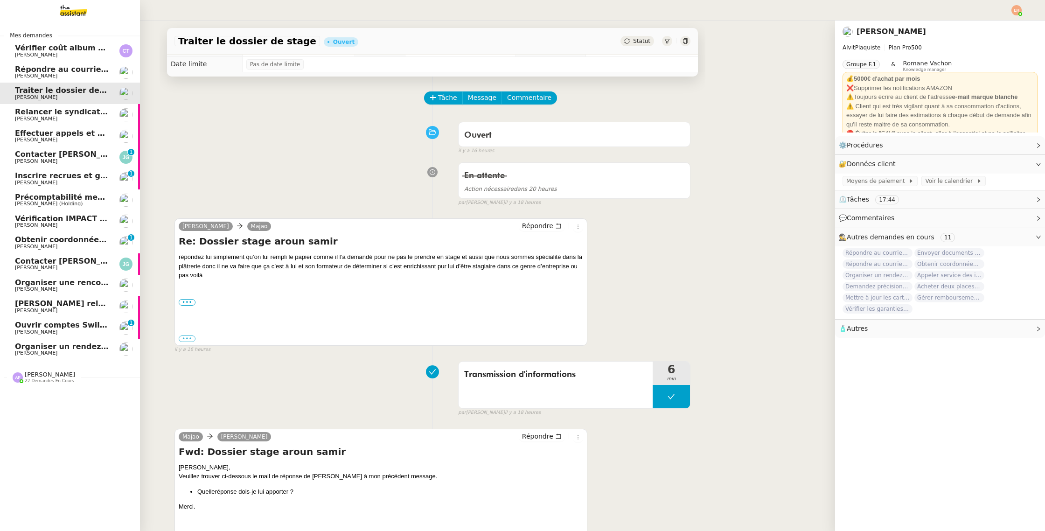
click at [77, 67] on span "Répondre au courrier concernant l'amende" at bounding box center [105, 69] width 180 height 9
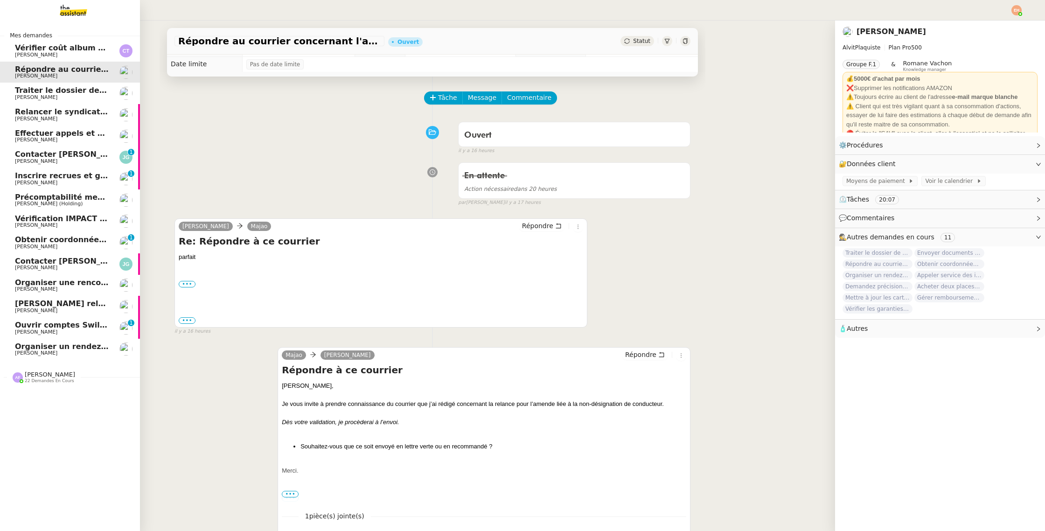
click at [82, 47] on span "Vérifier coût album photo Romane" at bounding box center [87, 47] width 144 height 9
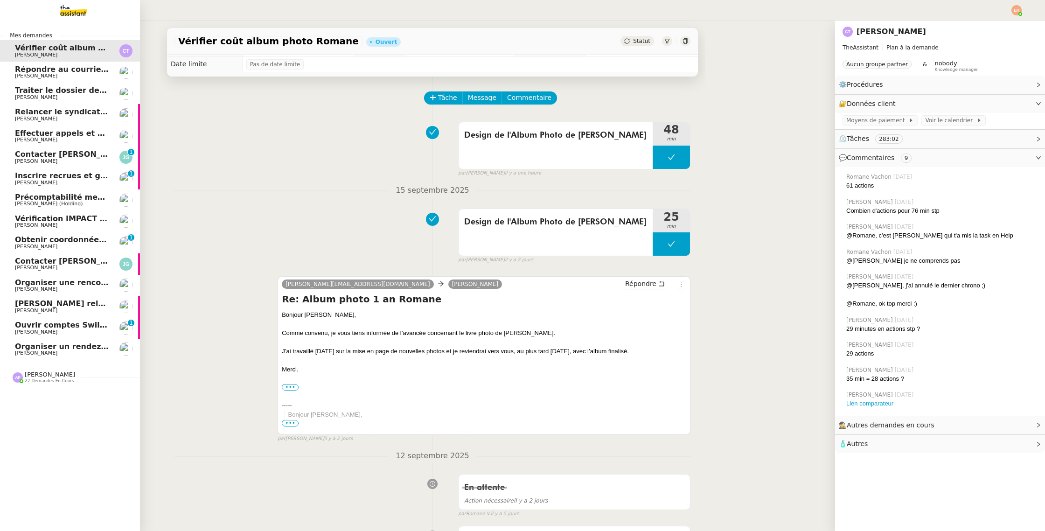
click at [78, 71] on span "Répondre au courrier concernant l'amende" at bounding box center [105, 69] width 180 height 9
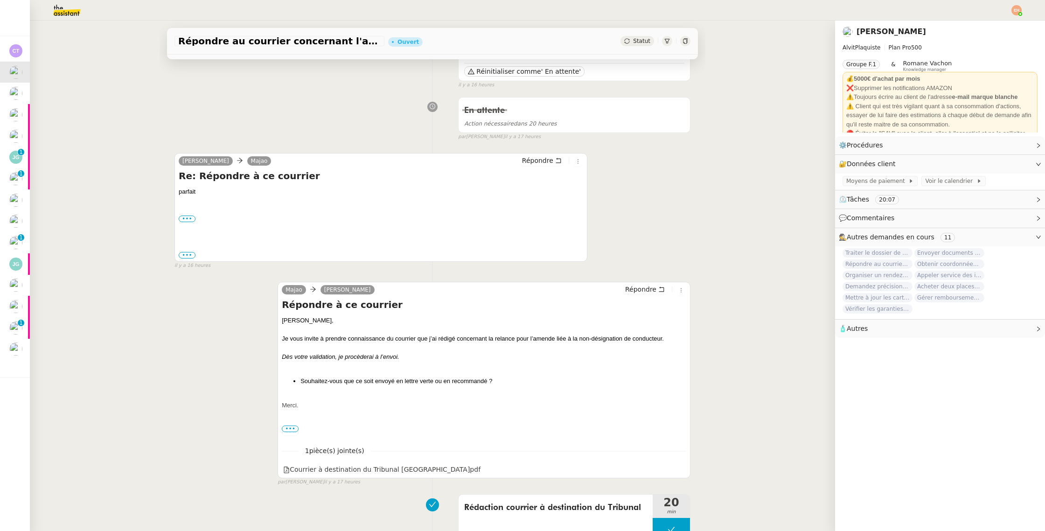
scroll to position [96, 0]
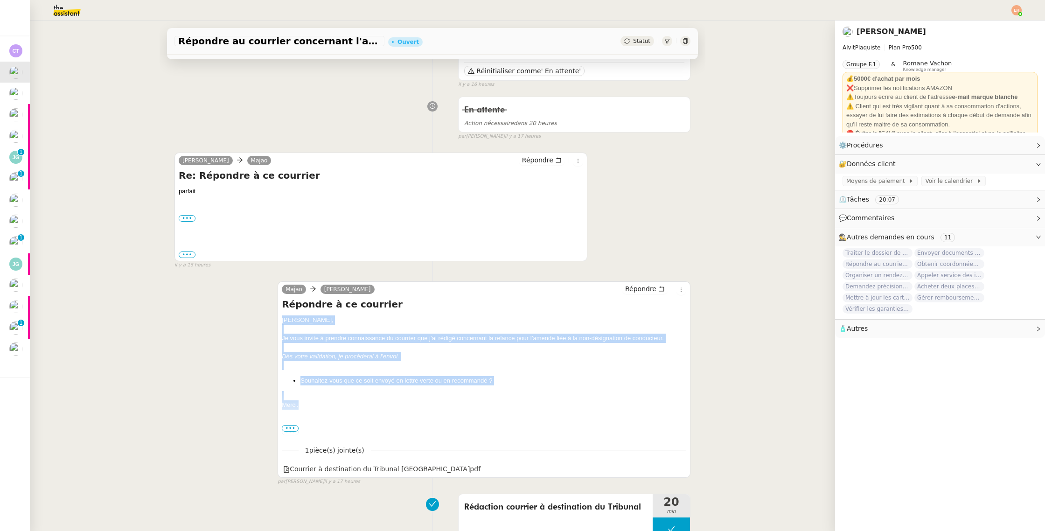
drag, startPoint x: 305, startPoint y: 402, endPoint x: 282, endPoint y: 320, distance: 84.6
click at [282, 320] on div "[PERSON_NAME], Je vous invite à prendre connaissance du courrier que j’ai rédig…" at bounding box center [484, 402] width 404 height 175
copy div "[PERSON_NAME], Je vous invite à prendre connaissance du courrier que j’ai rédig…"
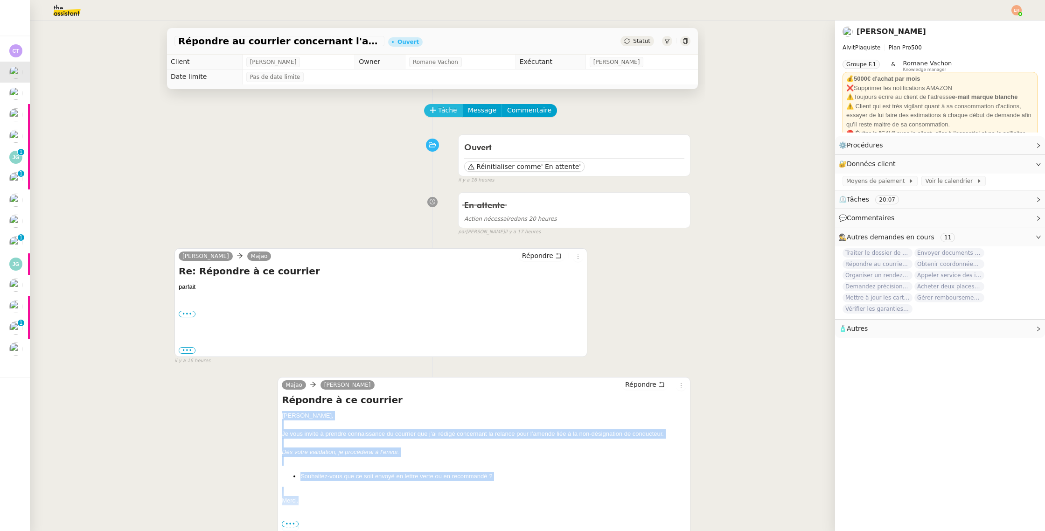
click at [440, 108] on span "Tâche" at bounding box center [447, 110] width 19 height 11
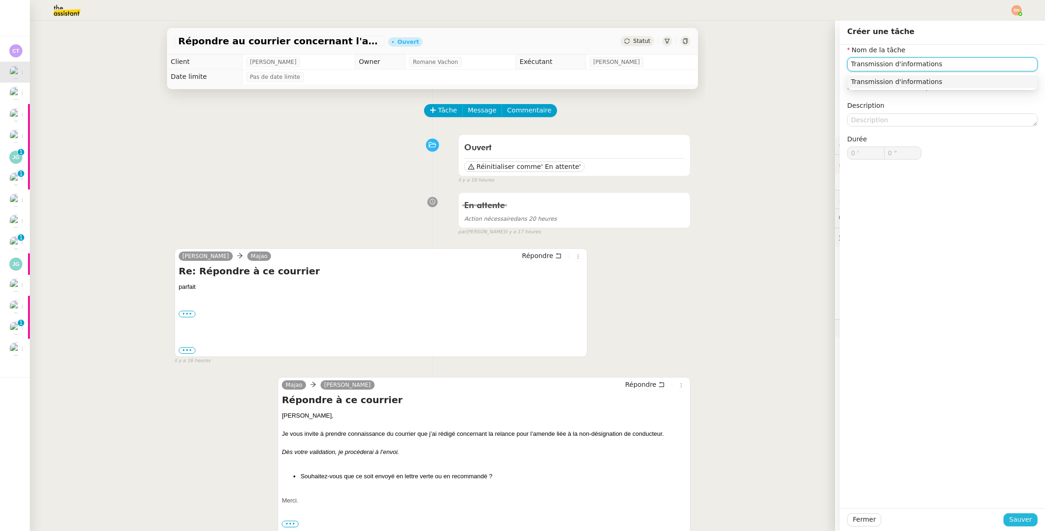
type input "Transmission d'informations"
click at [1019, 514] on span "Sauver" at bounding box center [1020, 519] width 23 height 11
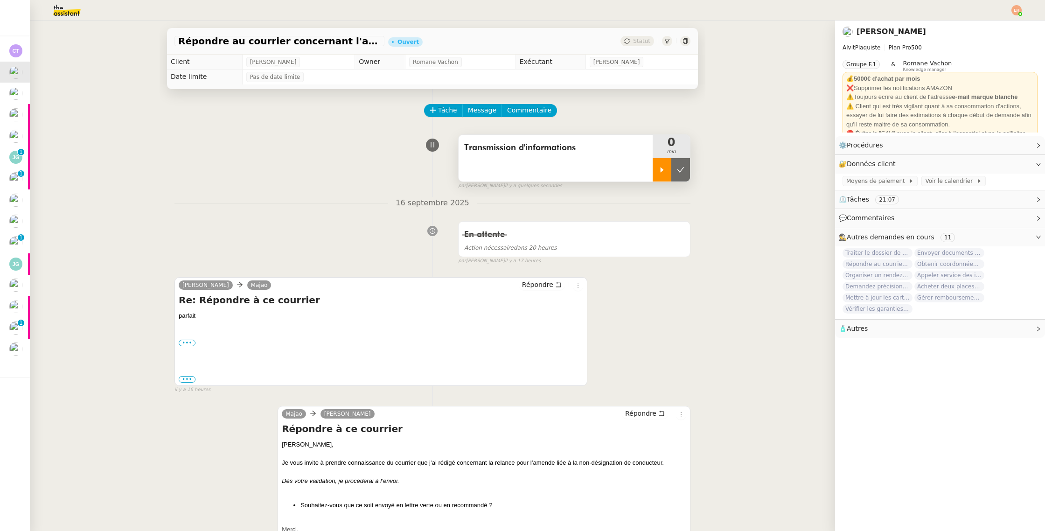
click at [666, 175] on div at bounding box center [661, 169] width 19 height 23
click at [544, 284] on span "Répondre" at bounding box center [537, 284] width 31 height 9
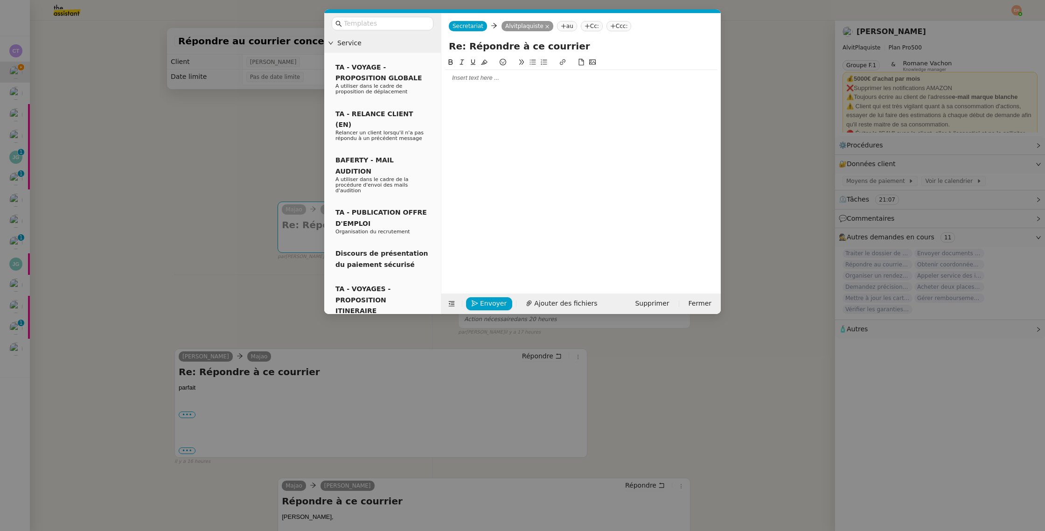
click at [511, 82] on div at bounding box center [581, 78] width 272 height 8
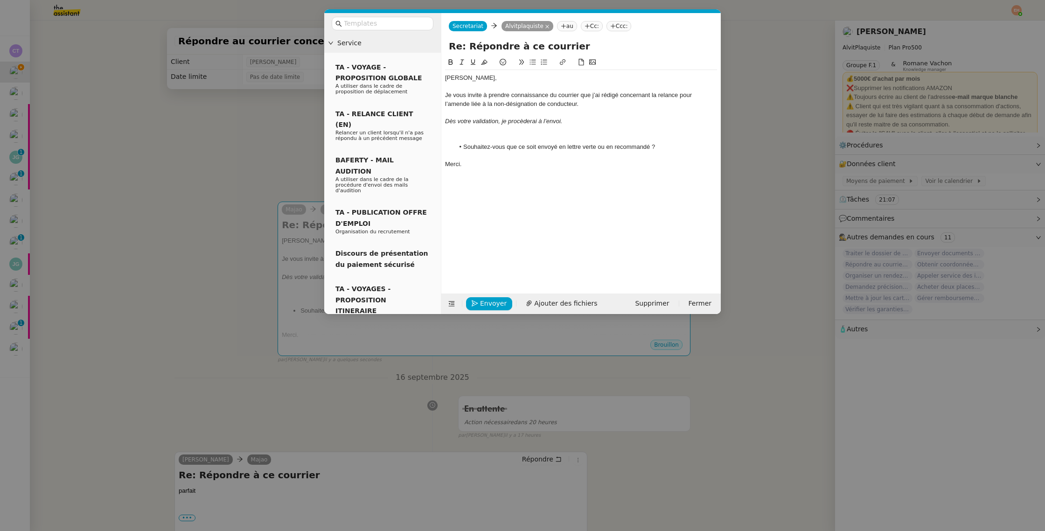
click at [447, 79] on div "[PERSON_NAME]," at bounding box center [581, 78] width 272 height 8
click at [514, 102] on div "Je vous invite à prendre connaissance du courrier que j’ai rédigé concernant la…" at bounding box center [581, 99] width 272 height 17
click at [581, 122] on div "Dès votre validation, je procèderai à l’envoi." at bounding box center [581, 121] width 272 height 8
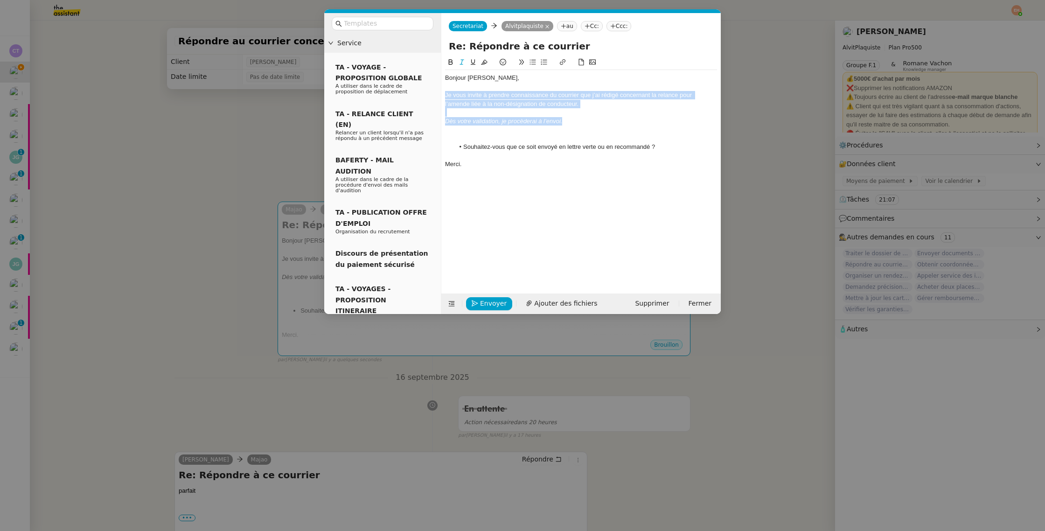
drag, startPoint x: 573, startPoint y: 123, endPoint x: 434, endPoint y: 96, distance: 141.5
click at [434, 96] on nz-layout "Service TA - VOYAGE - PROPOSITION GLOBALE A utiliser dans le cadre de propositi…" at bounding box center [522, 163] width 396 height 301
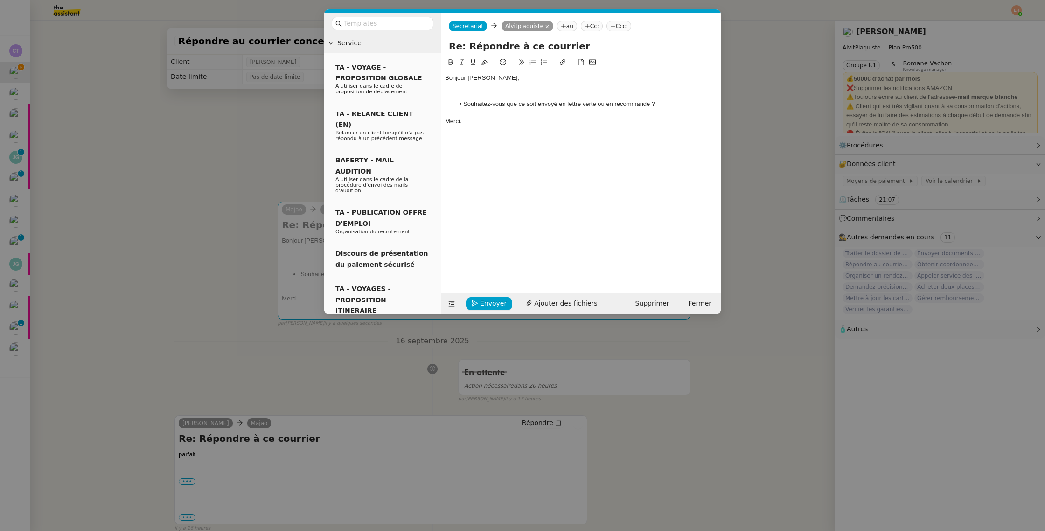
click at [527, 108] on li "Souhaitez-vous que ce soit envoyé en lettre verte ou en recommandé ?" at bounding box center [585, 104] width 263 height 8
click at [244, 164] on nz-modal-container "Service TA - VOYAGE - PROPOSITION GLOBALE A utiliser dans le cadre de propositi…" at bounding box center [522, 265] width 1045 height 531
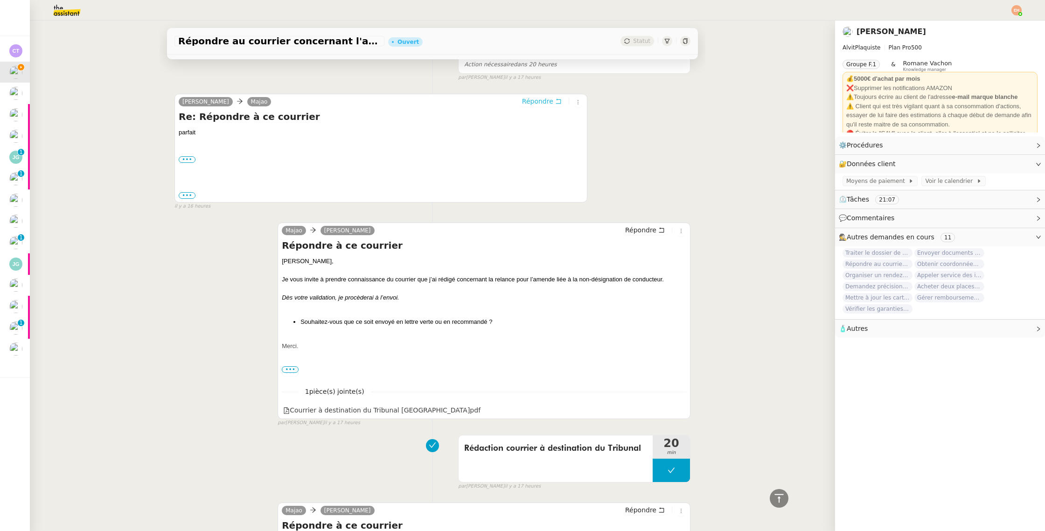
scroll to position [382, 0]
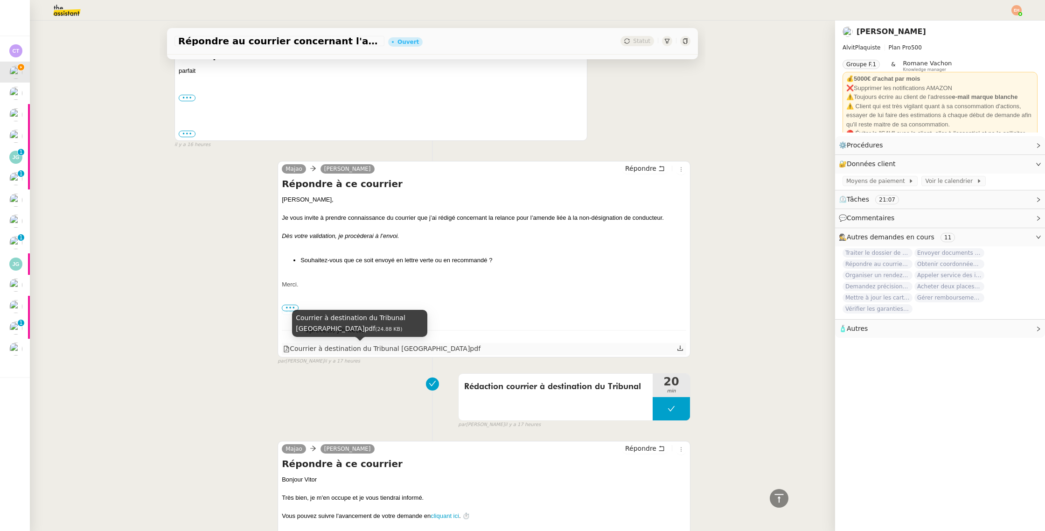
click at [392, 347] on div "Courrier à destination du Tribunal [GEOGRAPHIC_DATA]pdf" at bounding box center [381, 348] width 197 height 11
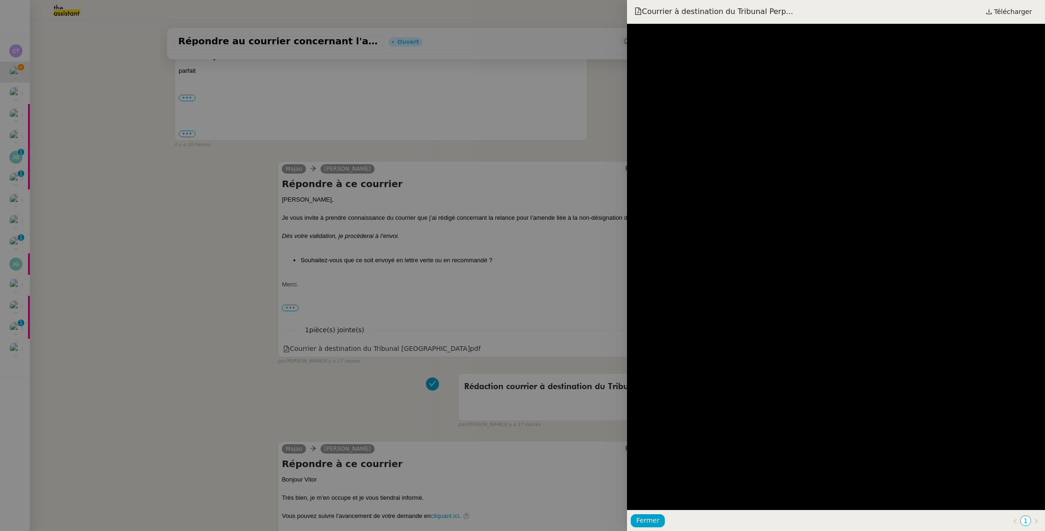
click at [376, 321] on div at bounding box center [522, 265] width 1045 height 531
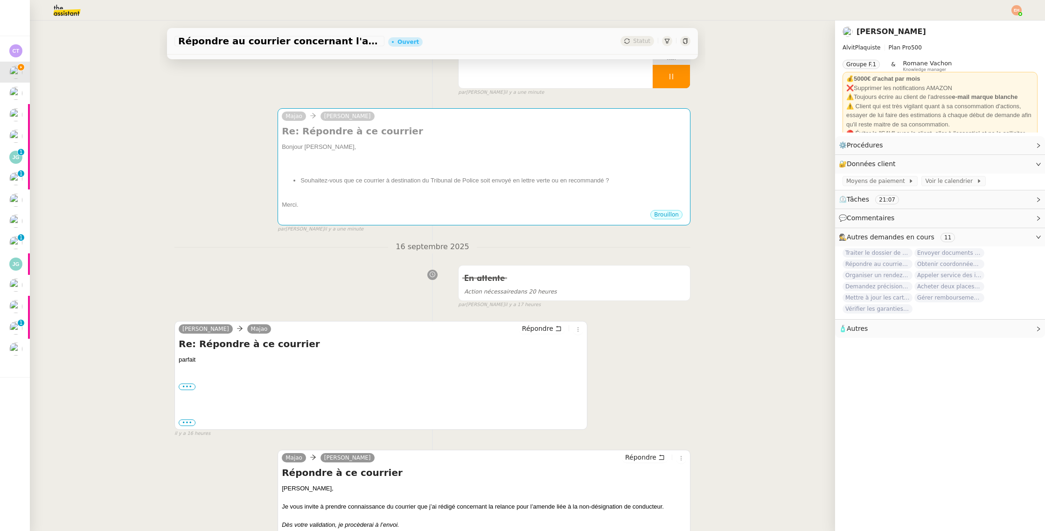
scroll to position [0, 0]
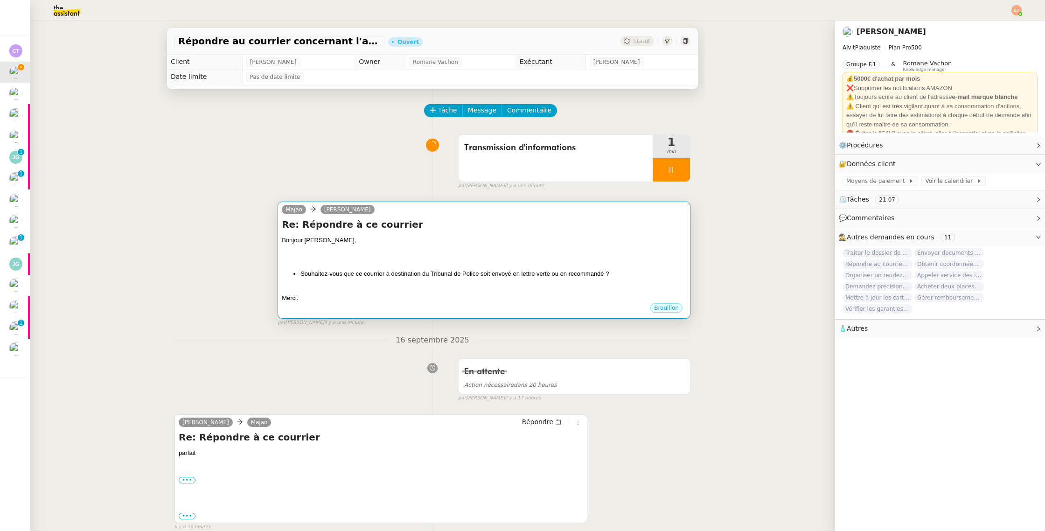
click at [449, 290] on div at bounding box center [484, 288] width 404 height 9
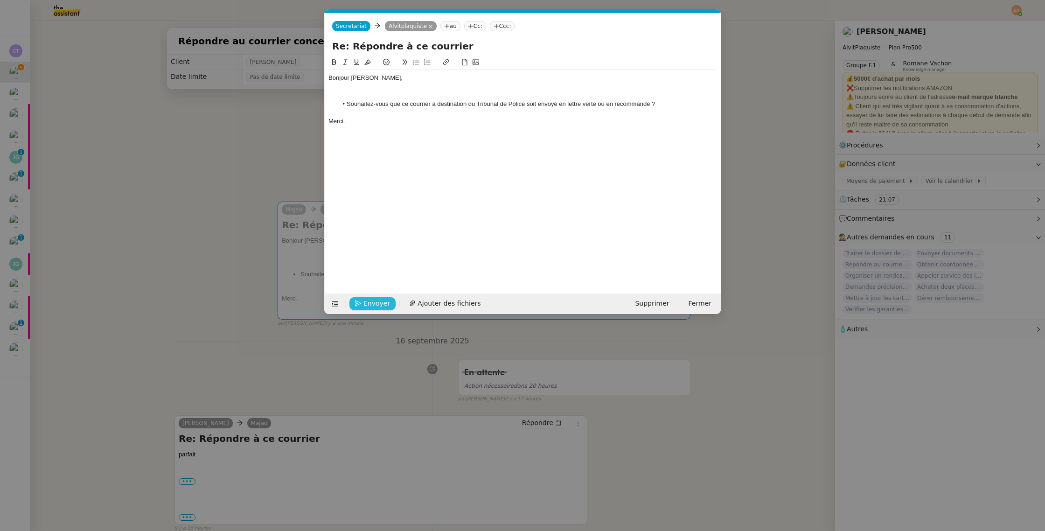
scroll to position [0, 20]
click at [357, 299] on button "Envoyer" at bounding box center [372, 303] width 46 height 13
click at [398, 90] on div at bounding box center [522, 87] width 388 height 8
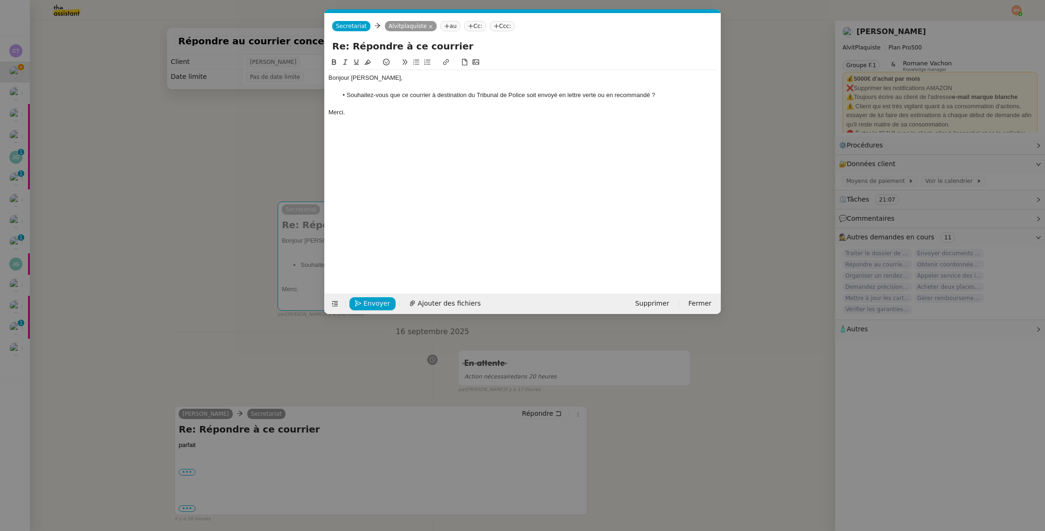
click at [373, 296] on div "Envoyer Ajouter des fichiers Supprimer Fermer" at bounding box center [523, 303] width 396 height 21
click at [372, 303] on span "Envoyer" at bounding box center [376, 303] width 27 height 11
click at [373, 303] on span "Confirmer l'envoi" at bounding box center [391, 303] width 56 height 11
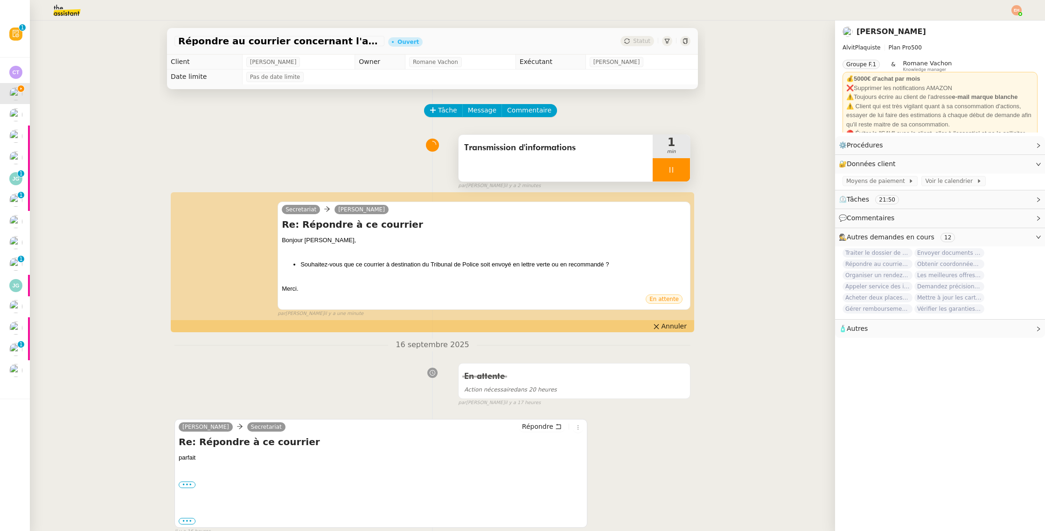
click at [667, 172] on div at bounding box center [670, 169] width 37 height 23
drag, startPoint x: 682, startPoint y: 171, endPoint x: 684, endPoint y: 164, distance: 7.2
click at [682, 171] on icon at bounding box center [680, 169] width 7 height 7
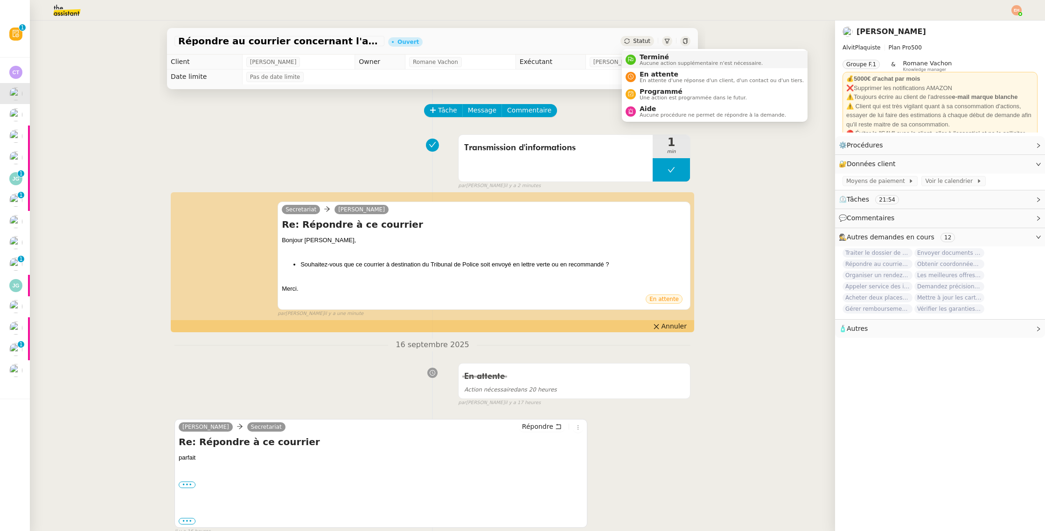
drag, startPoint x: 640, startPoint y: 40, endPoint x: 647, endPoint y: 54, distance: 15.4
click at [640, 40] on span "Statut" at bounding box center [641, 41] width 17 height 7
click at [662, 85] on li "Programmé Une action est programmée dans le futur." at bounding box center [715, 93] width 186 height 17
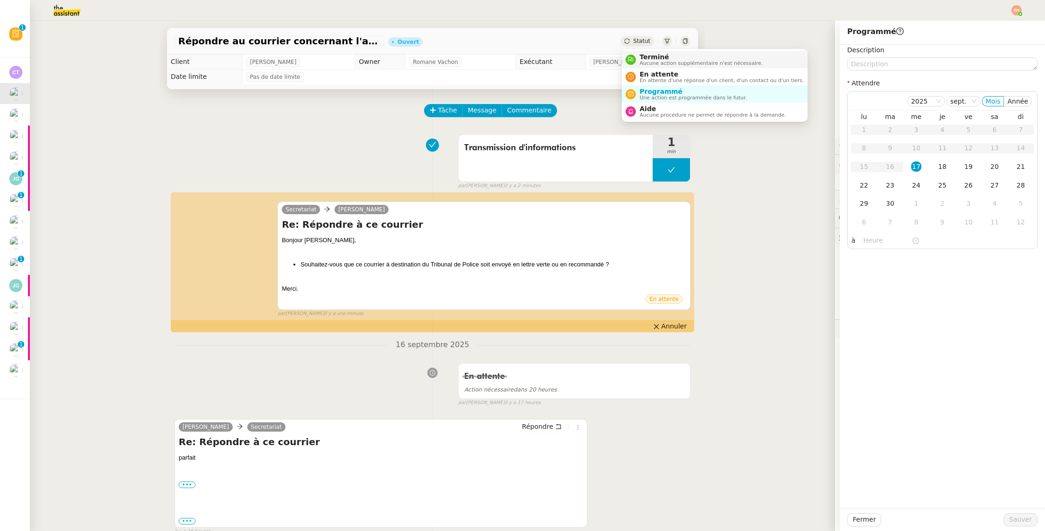
drag, startPoint x: 649, startPoint y: 40, endPoint x: 652, endPoint y: 56, distance: 16.7
click at [649, 40] on span "Statut" at bounding box center [641, 41] width 17 height 7
click at [658, 73] on span "En attente" at bounding box center [721, 73] width 164 height 7
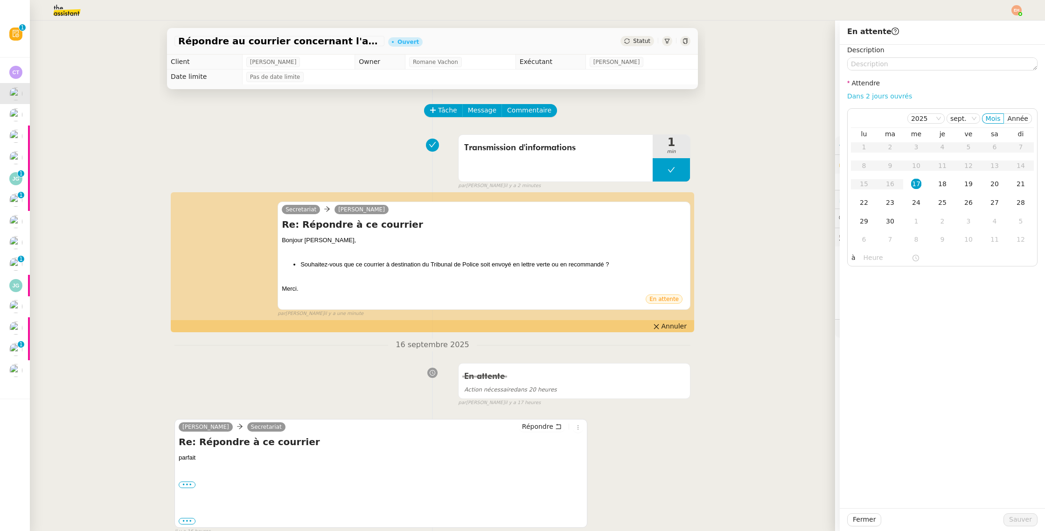
click at [888, 99] on link "Dans 2 jours ouvrés" at bounding box center [879, 95] width 65 height 7
type input "07:00"
click at [1018, 524] on span "Sauver" at bounding box center [1020, 519] width 23 height 11
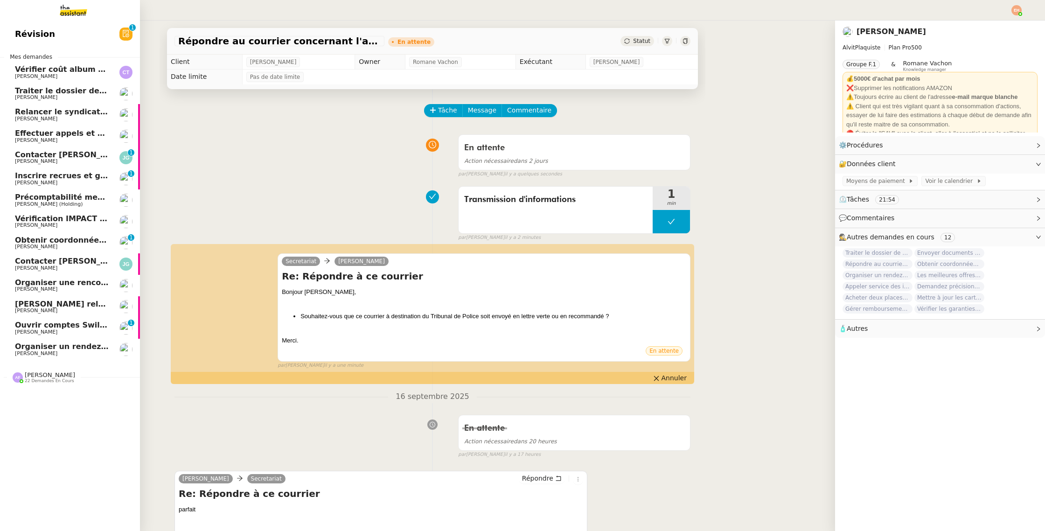
click at [59, 93] on span "Traiter le dossier de stage" at bounding box center [70, 90] width 111 height 9
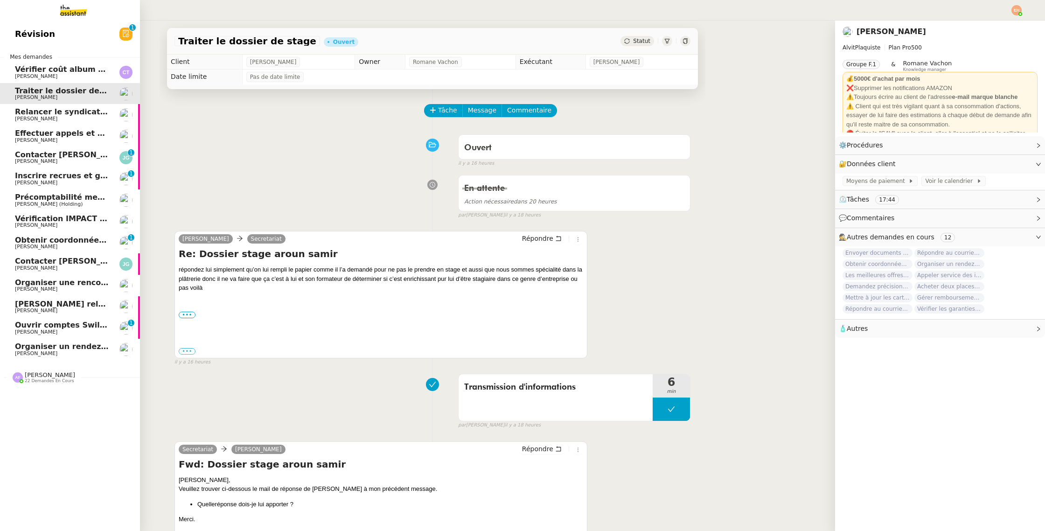
click at [57, 116] on span "[PERSON_NAME]" at bounding box center [36, 119] width 42 height 6
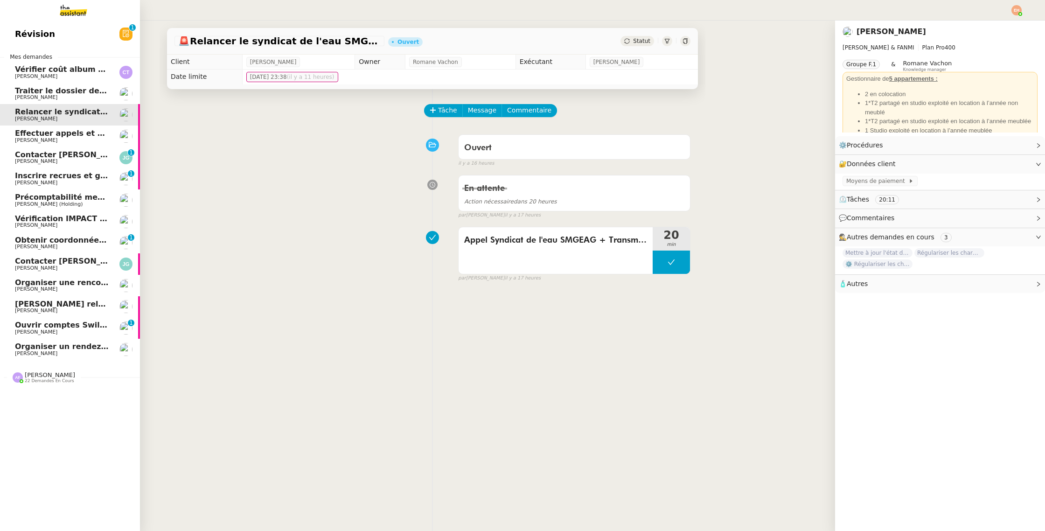
click at [66, 135] on span "Effectuer appels et suivi pour RC Concept" at bounding box center [102, 133] width 175 height 9
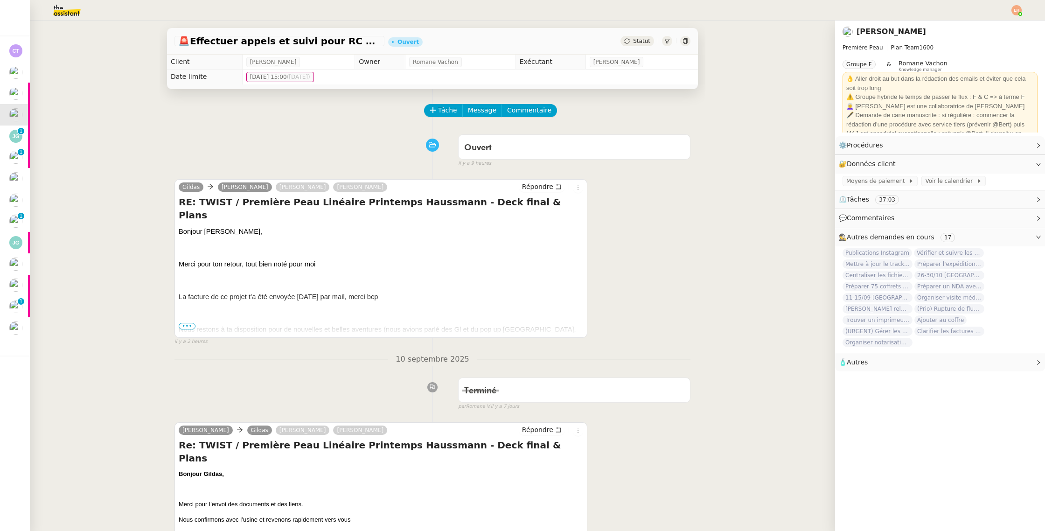
click at [181, 326] on span "•••" at bounding box center [187, 326] width 17 height 7
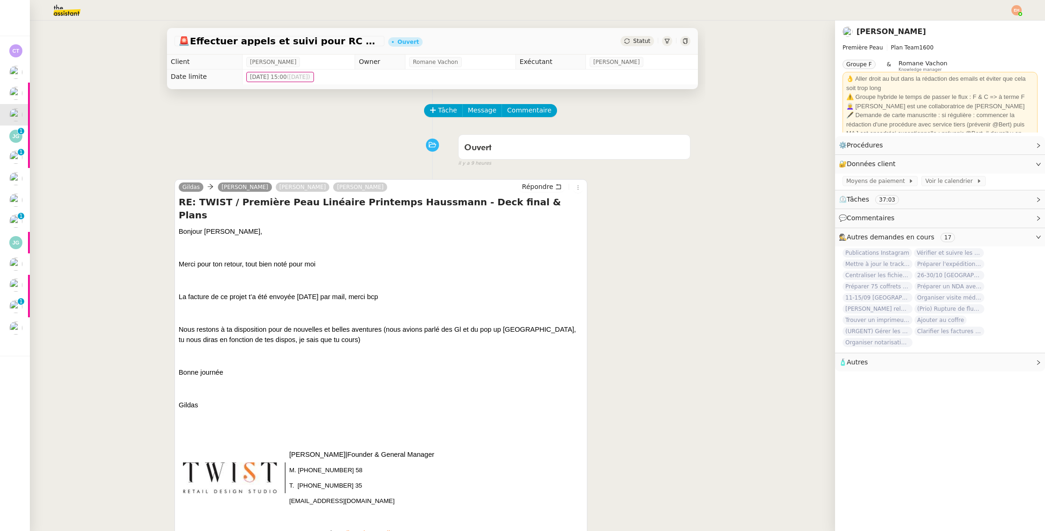
click at [644, 40] on span "Statut" at bounding box center [641, 41] width 17 height 7
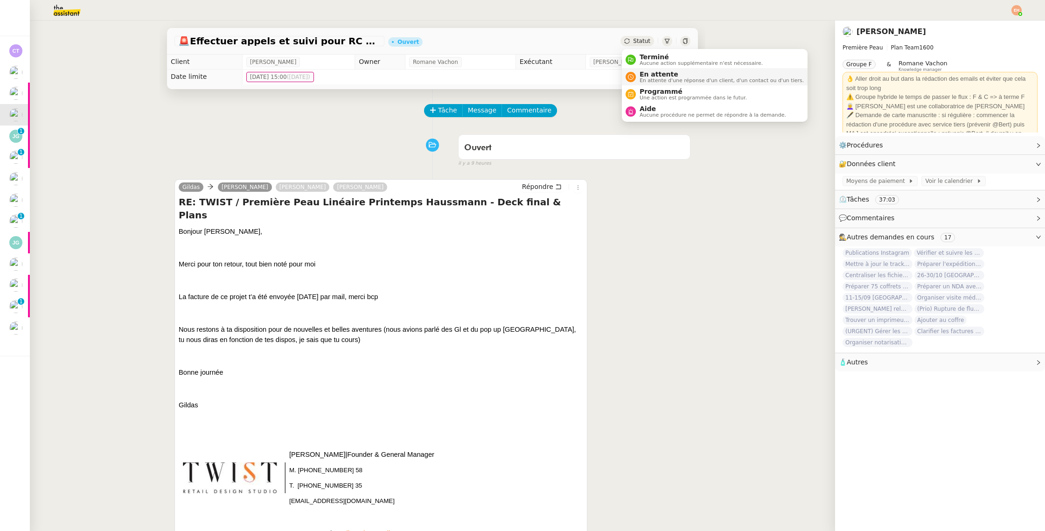
click at [666, 78] on span "En attente d'une réponse d'un client, d'un contact ou d'un tiers." at bounding box center [721, 80] width 164 height 5
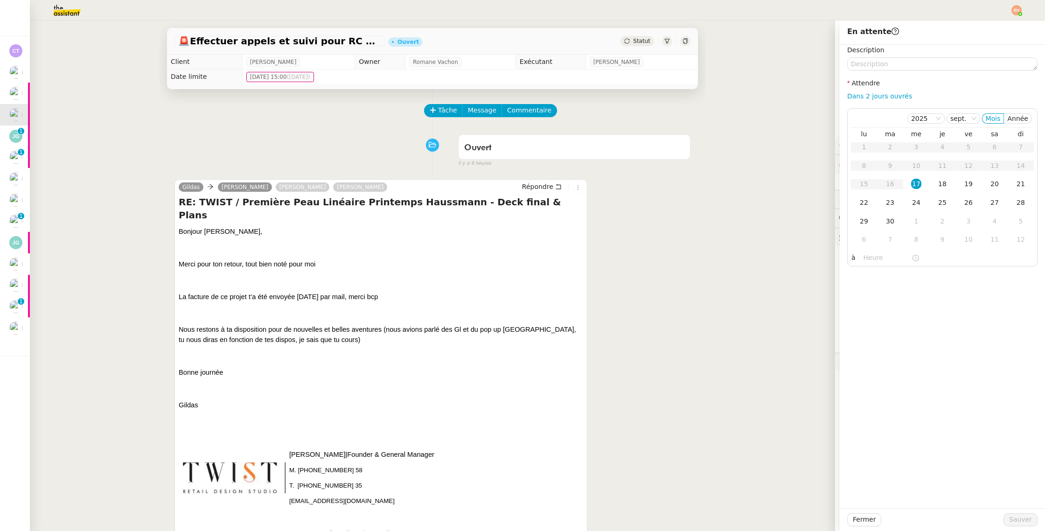
drag, startPoint x: 868, startPoint y: 196, endPoint x: 928, endPoint y: 359, distance: 173.4
click at [868, 196] on td "22" at bounding box center [864, 203] width 26 height 19
click at [1019, 520] on span "Sauver" at bounding box center [1020, 519] width 23 height 11
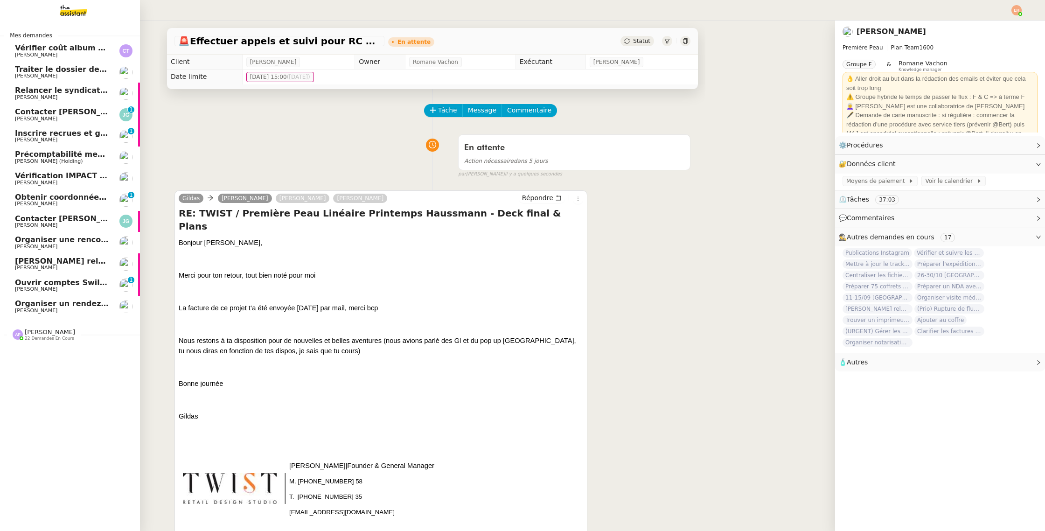
click at [82, 262] on span "[PERSON_NAME] relevés bancaires manquants à [GEOGRAPHIC_DATA]" at bounding box center [161, 261] width 293 height 9
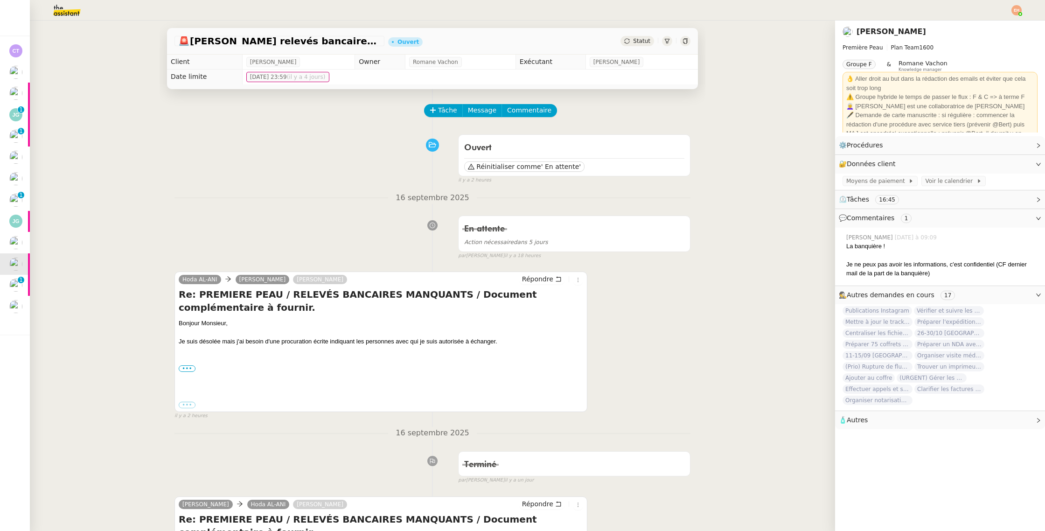
click at [635, 36] on div "Statut" at bounding box center [637, 41] width 34 height 10
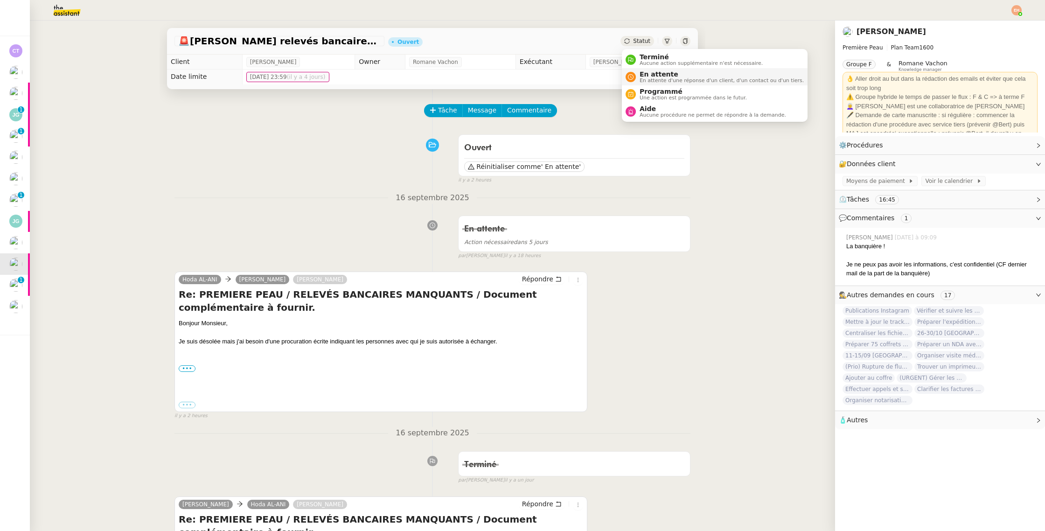
click at [654, 78] on span "En attente d'une réponse d'un client, d'un contact ou d'un tiers." at bounding box center [721, 80] width 164 height 5
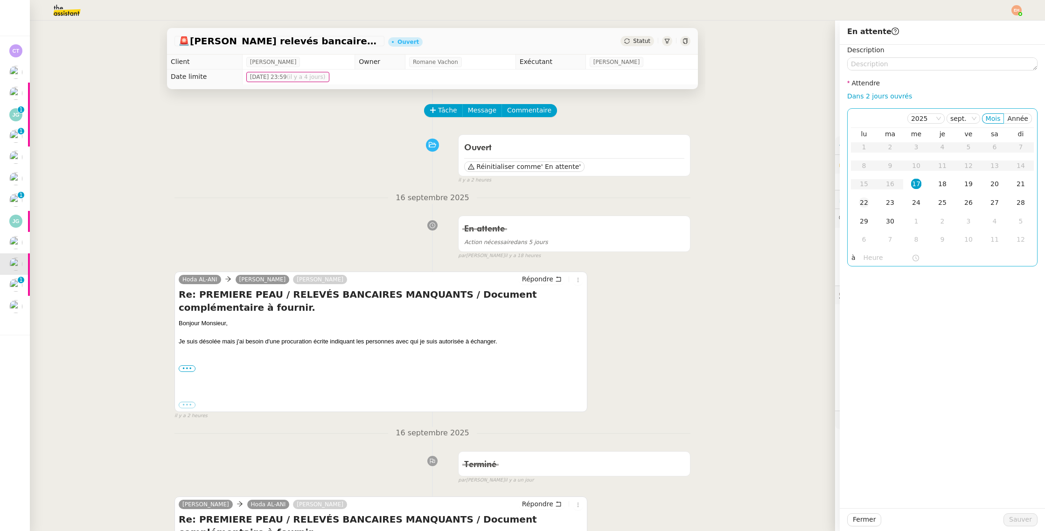
click at [859, 204] on div "22" at bounding box center [864, 202] width 10 height 10
click at [1017, 523] on span "Sauver" at bounding box center [1020, 519] width 23 height 11
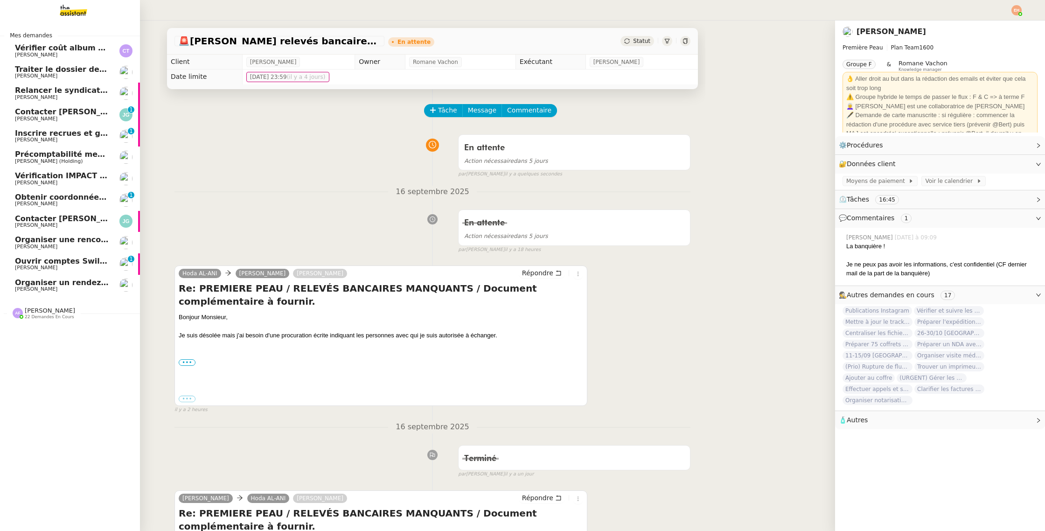
click at [30, 265] on span "[PERSON_NAME]" at bounding box center [36, 267] width 42 height 6
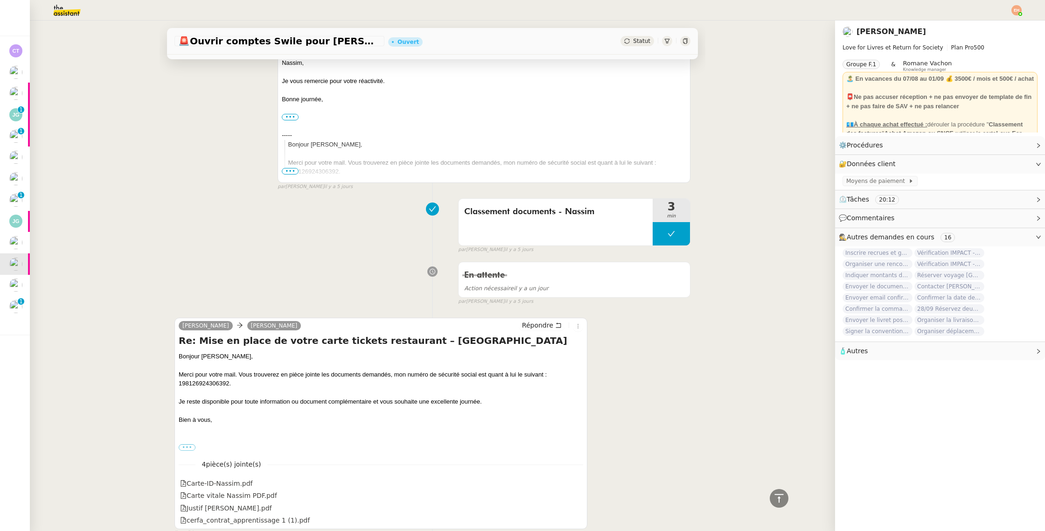
scroll to position [2082, 0]
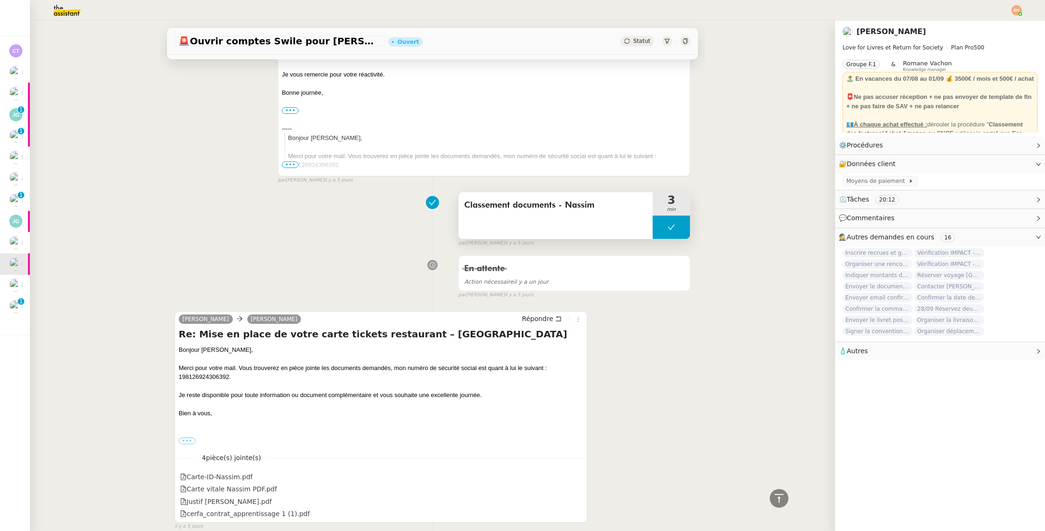
click at [555, 207] on span "Classement documents - Nassim" at bounding box center [555, 205] width 183 height 14
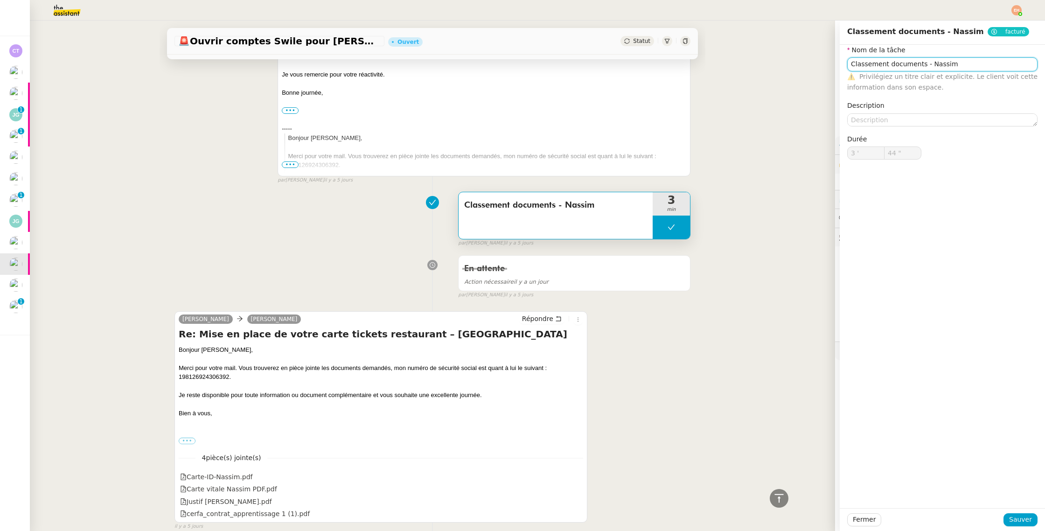
click at [939, 67] on input "Classement documents - Nassim" at bounding box center [942, 64] width 190 height 14
drag, startPoint x: 868, startPoint y: 522, endPoint x: 961, endPoint y: 249, distance: 288.8
click at [962, 252] on div "Classement documents - Nassim facturé Nom de la tâche Classement documents - Na…" at bounding box center [941, 276] width 205 height 510
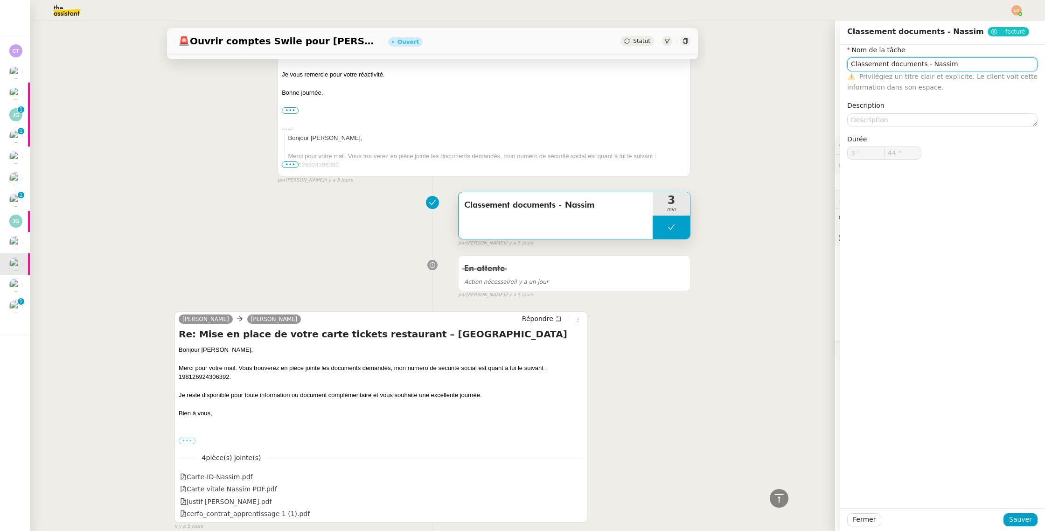
click at [977, 66] on input "Classement documents - Nassim" at bounding box center [942, 64] width 190 height 14
click at [872, 514] on span "Fermer" at bounding box center [864, 519] width 23 height 11
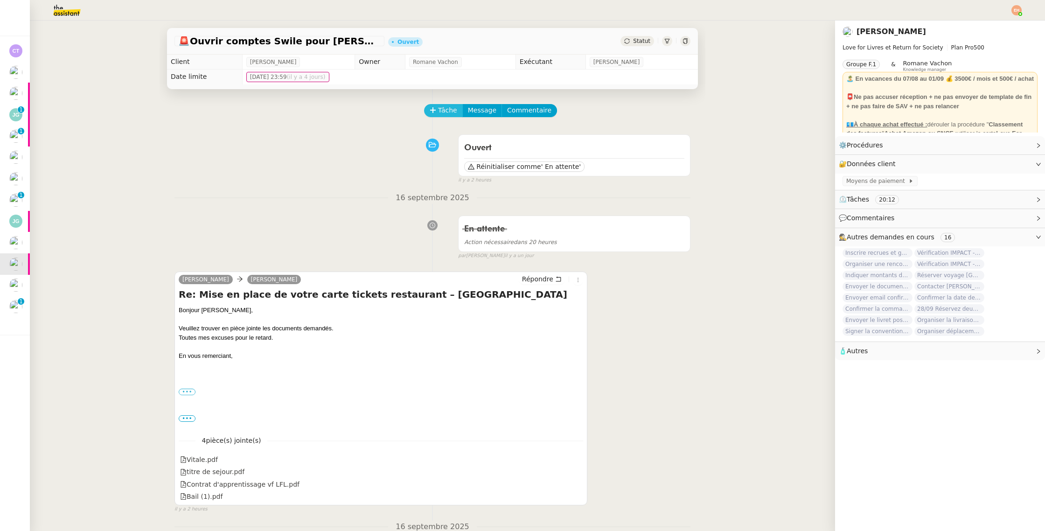
click at [434, 108] on icon at bounding box center [433, 110] width 7 height 7
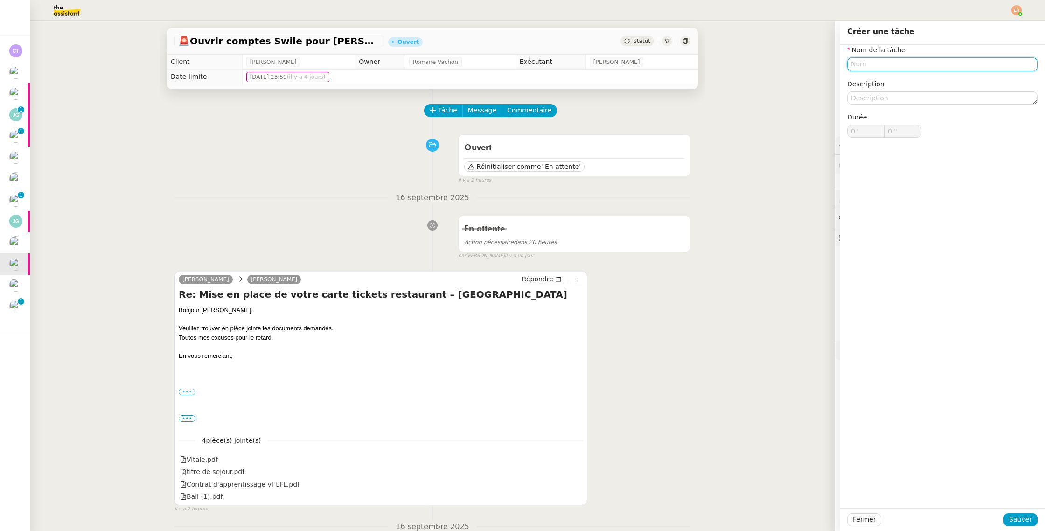
paste input "Classement documents - Nassim"
type input "Classement documents - Zaineb"
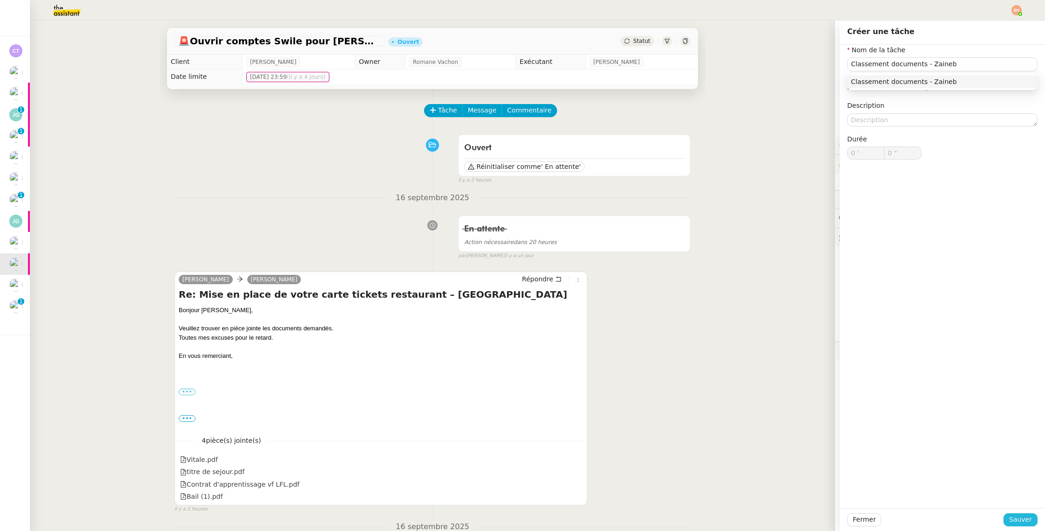
click at [1021, 520] on span "Sauver" at bounding box center [1020, 519] width 23 height 11
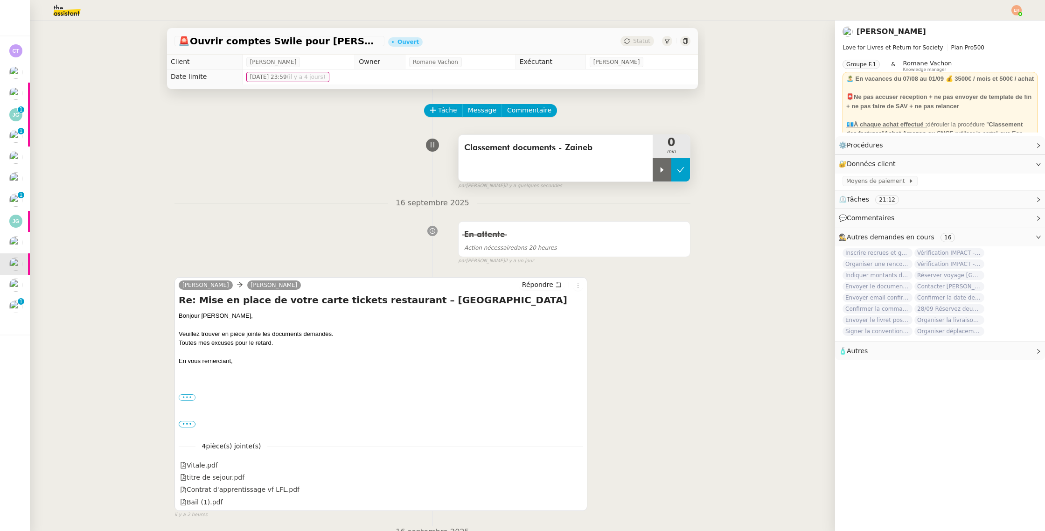
click at [674, 173] on button at bounding box center [680, 169] width 19 height 23
click at [666, 170] on button at bounding box center [670, 169] width 37 height 23
click at [665, 170] on icon at bounding box center [661, 169] width 7 height 7
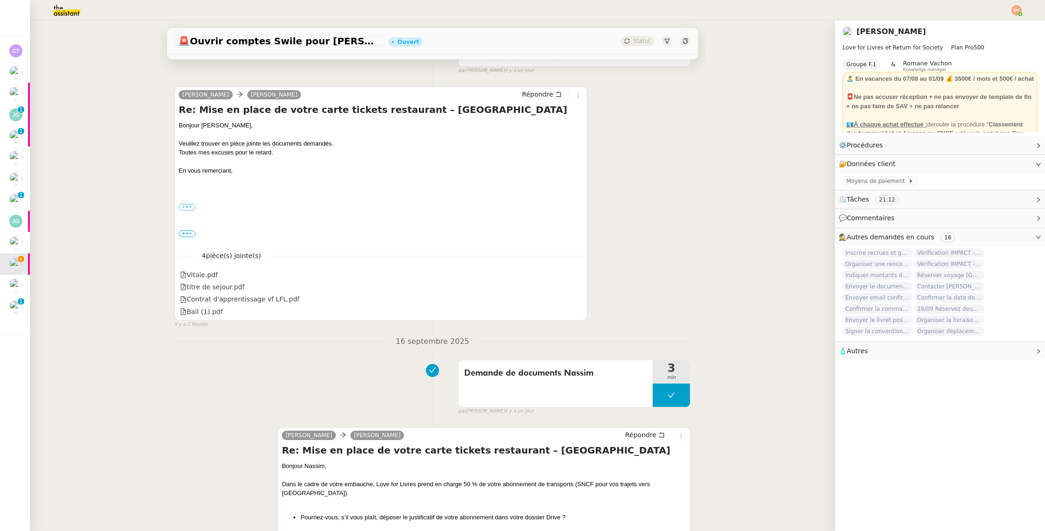
scroll to position [205, 0]
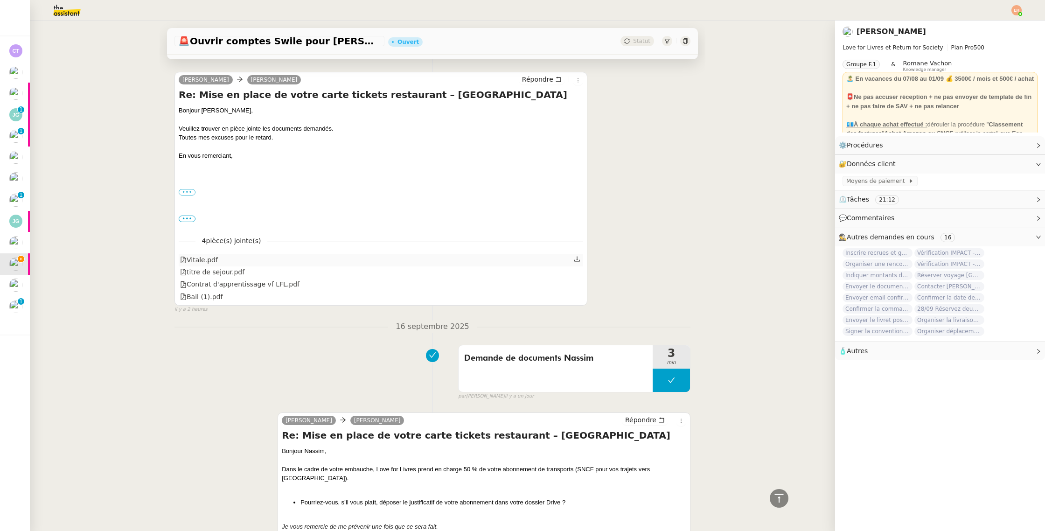
click at [576, 261] on icon at bounding box center [577, 259] width 7 height 7
click at [576, 272] on icon at bounding box center [577, 271] width 6 height 5
click at [578, 283] on icon at bounding box center [577, 283] width 7 height 7
click at [577, 296] on icon at bounding box center [577, 295] width 6 height 5
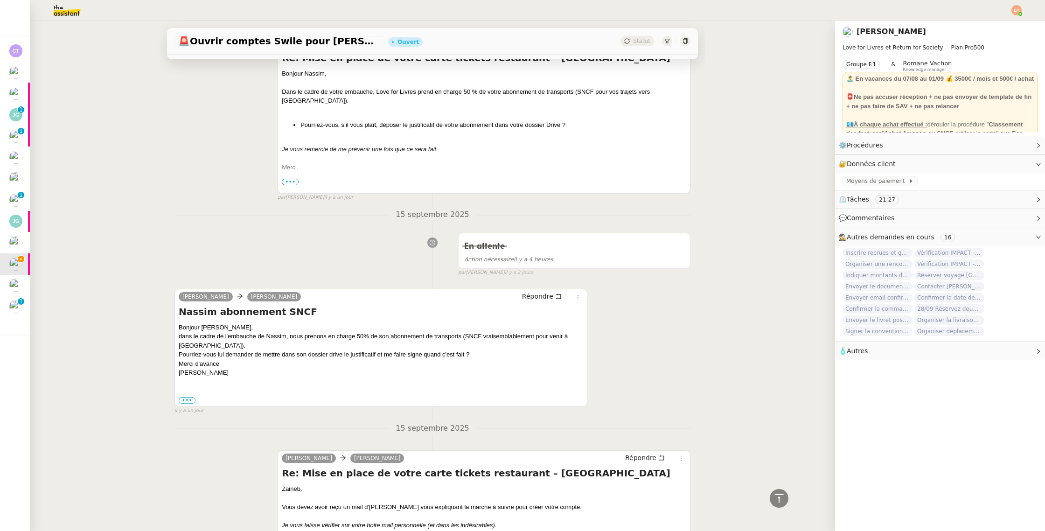
scroll to position [0, 0]
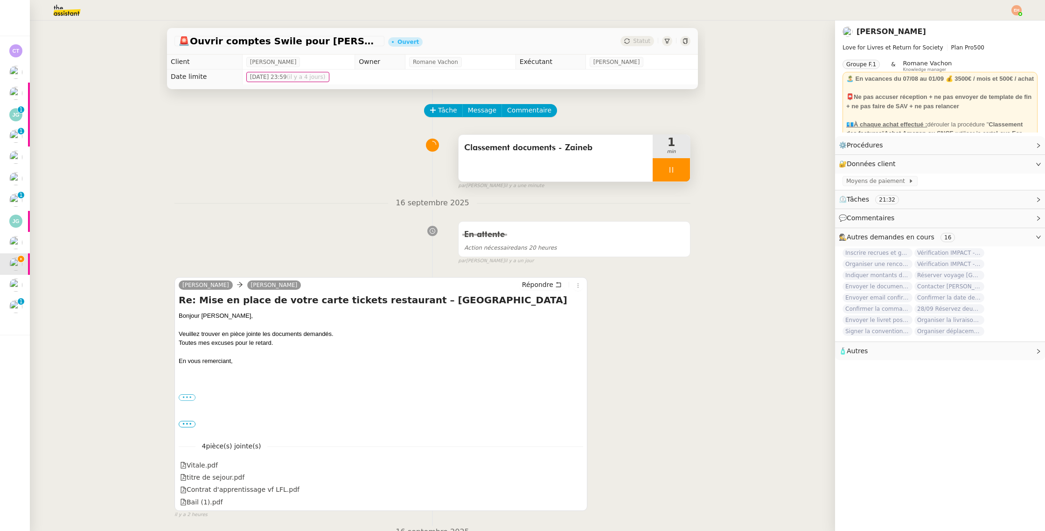
click at [660, 170] on div at bounding box center [670, 169] width 37 height 23
drag, startPoint x: 666, startPoint y: 169, endPoint x: 318, endPoint y: 187, distance: 348.8
click at [665, 169] on div at bounding box center [661, 169] width 19 height 23
click at [546, 279] on div "Répondre" at bounding box center [551, 284] width 64 height 11
click at [547, 286] on span "Répondre" at bounding box center [537, 284] width 31 height 9
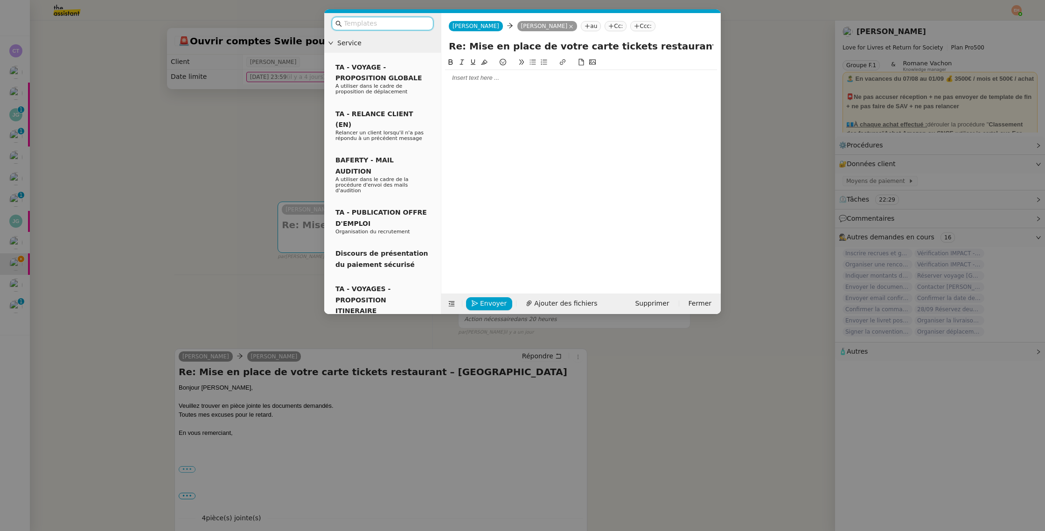
drag, startPoint x: 221, startPoint y: 255, endPoint x: 372, endPoint y: 210, distance: 157.0
click at [221, 255] on nz-modal-container "Service TA - VOYAGE - PROPOSITION GLOBALE A utiliser dans le cadre de propositi…" at bounding box center [522, 265] width 1045 height 531
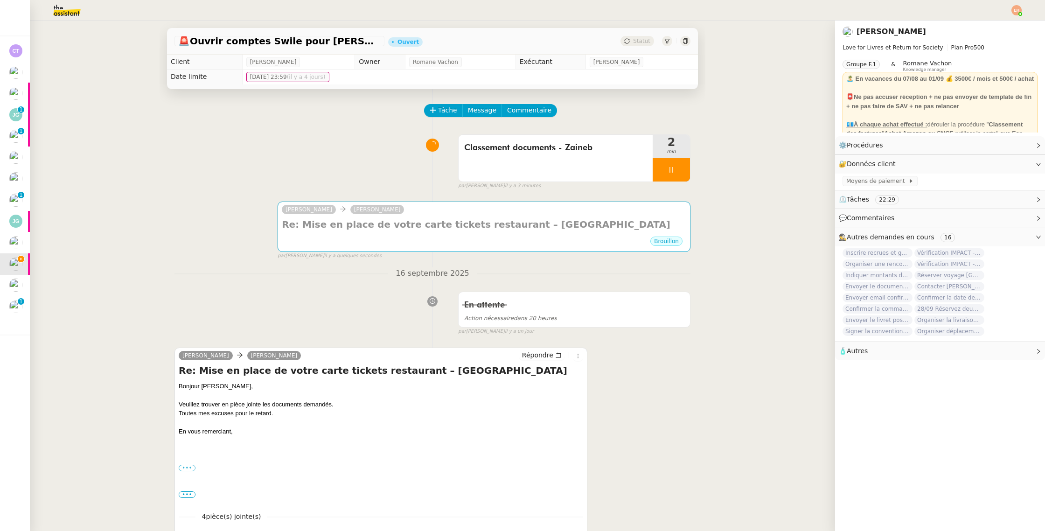
click at [445, 120] on div "Tâche Message Commentaire" at bounding box center [557, 115] width 265 height 22
click at [445, 108] on span "Tâche" at bounding box center [447, 110] width 19 height 11
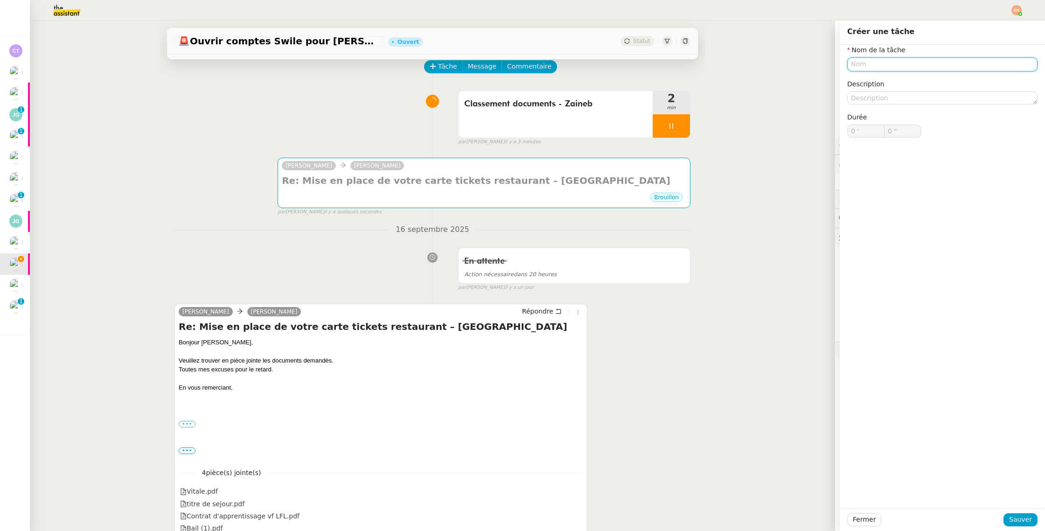
scroll to position [44, 0]
type input "Transmission d'informations"
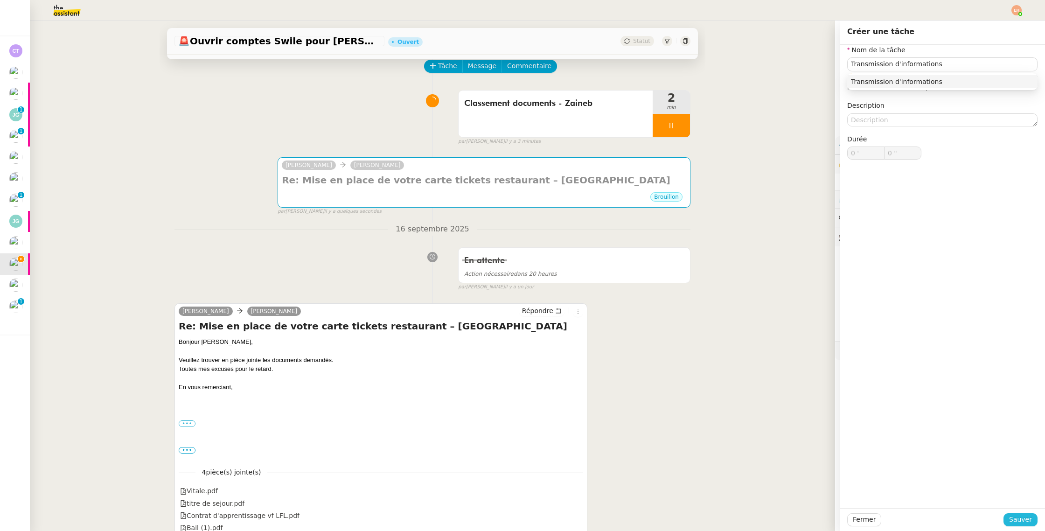
drag, startPoint x: 1017, startPoint y: 524, endPoint x: 916, endPoint y: 442, distance: 130.2
click at [1017, 524] on span "Sauver" at bounding box center [1020, 519] width 23 height 11
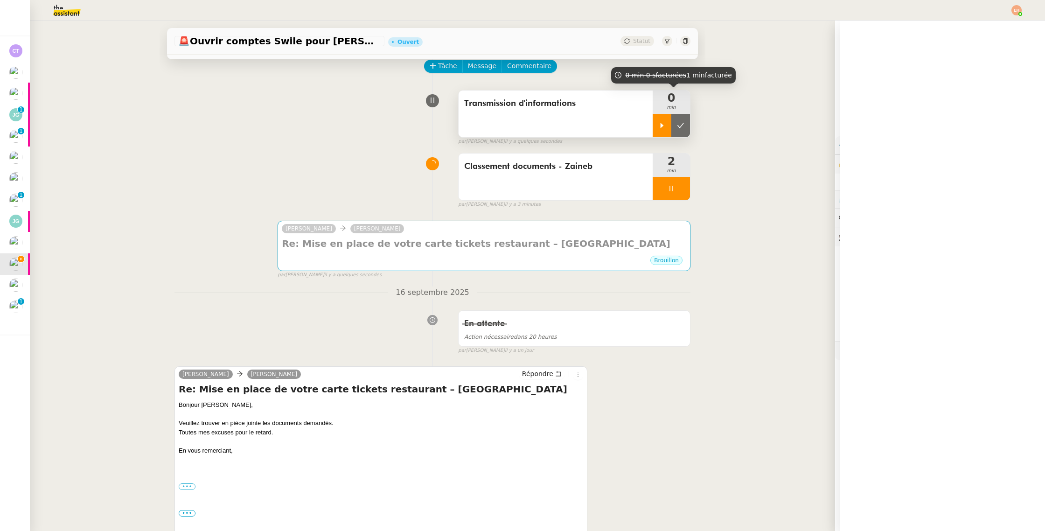
click at [657, 118] on div at bounding box center [661, 125] width 19 height 23
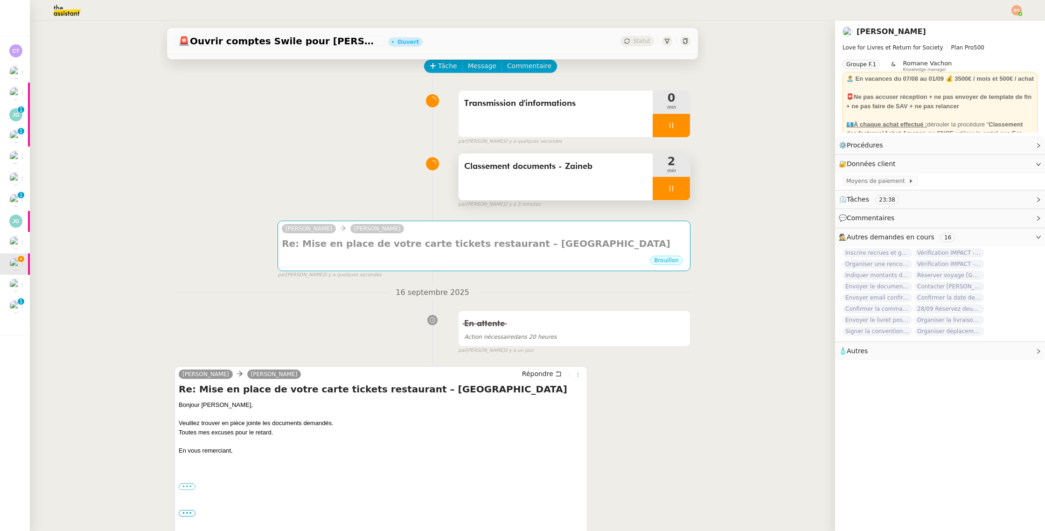
drag, startPoint x: 672, startPoint y: 192, endPoint x: 649, endPoint y: 187, distance: 24.2
click at [671, 192] on icon at bounding box center [670, 188] width 7 height 7
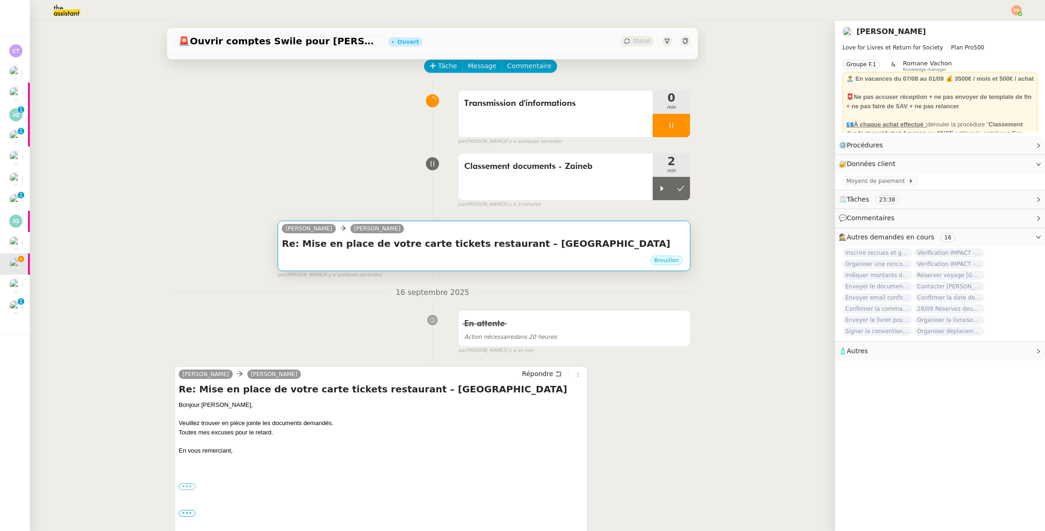
click at [519, 251] on div "Re: Mise en place de votre carte tickets restaurant – [GEOGRAPHIC_DATA] •••" at bounding box center [484, 246] width 404 height 18
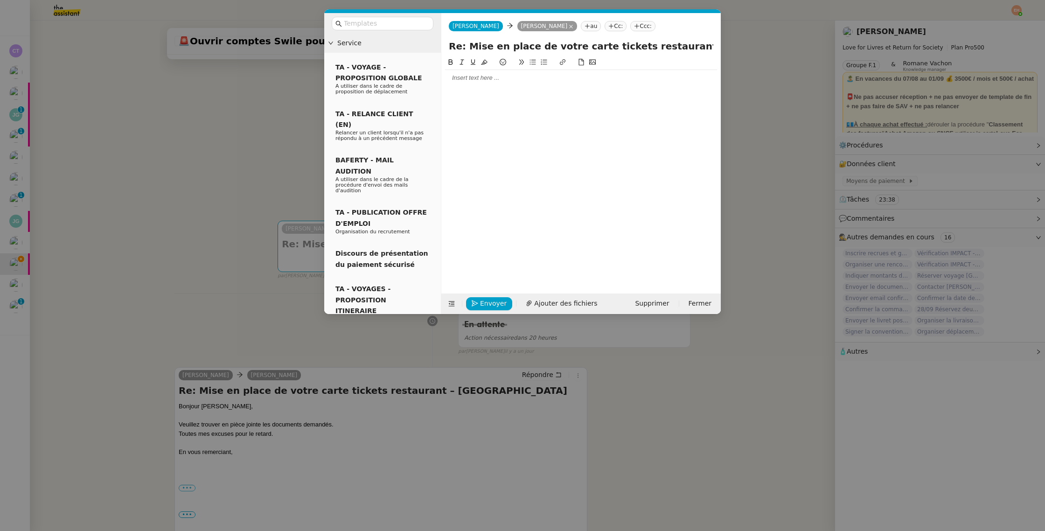
click at [463, 83] on div at bounding box center [581, 78] width 272 height 16
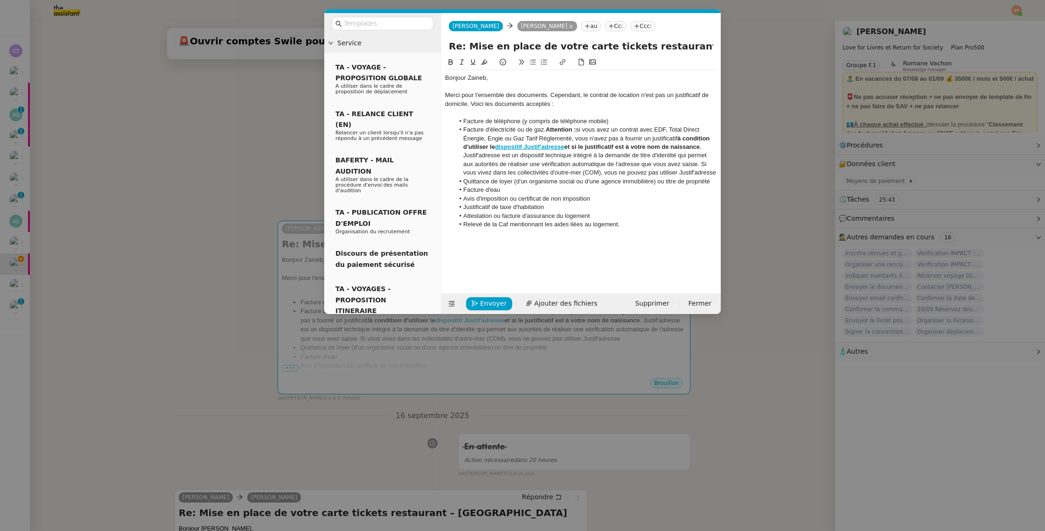
click at [596, 148] on strong "et si le justificatif est à votre nom de naissance" at bounding box center [631, 146] width 135 height 7
click at [546, 131] on li "Facture d'électricité ou de gaz. Attention : si vous avez un contrat avec EDF, …" at bounding box center [585, 151] width 263 height 52
drag, startPoint x: 706, startPoint y: 147, endPoint x: 545, endPoint y: 132, distance: 162.1
click at [545, 132] on li "Facture d'électricité ou de gaz. Attention : si vous avez un contrat avec EDF, …" at bounding box center [585, 151] width 263 height 52
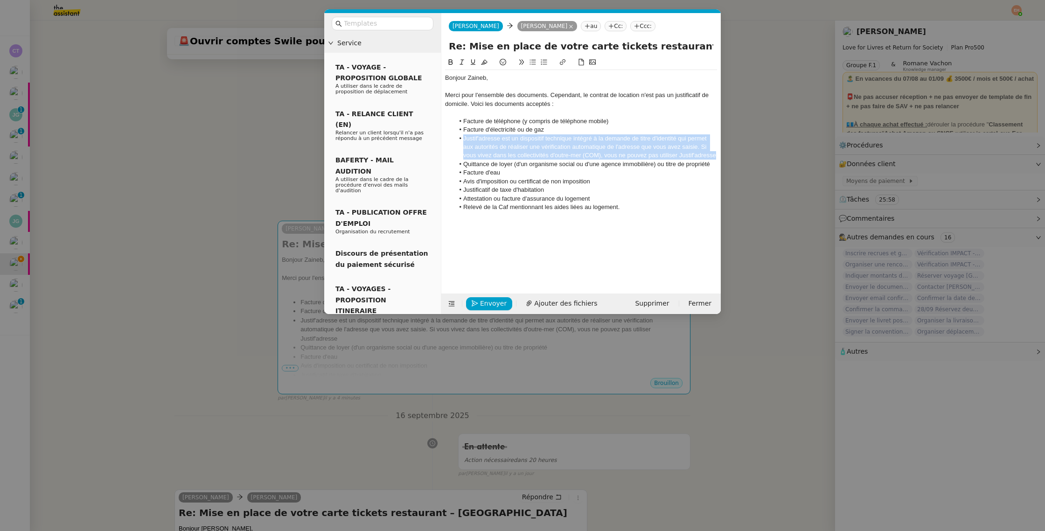
drag, startPoint x: 713, startPoint y: 156, endPoint x: 453, endPoint y: 142, distance: 259.7
click at [453, 142] on ul "Facture de téléphone (y compris de téléphone mobile) Facture d'électricité ou d…" at bounding box center [581, 164] width 272 height 95
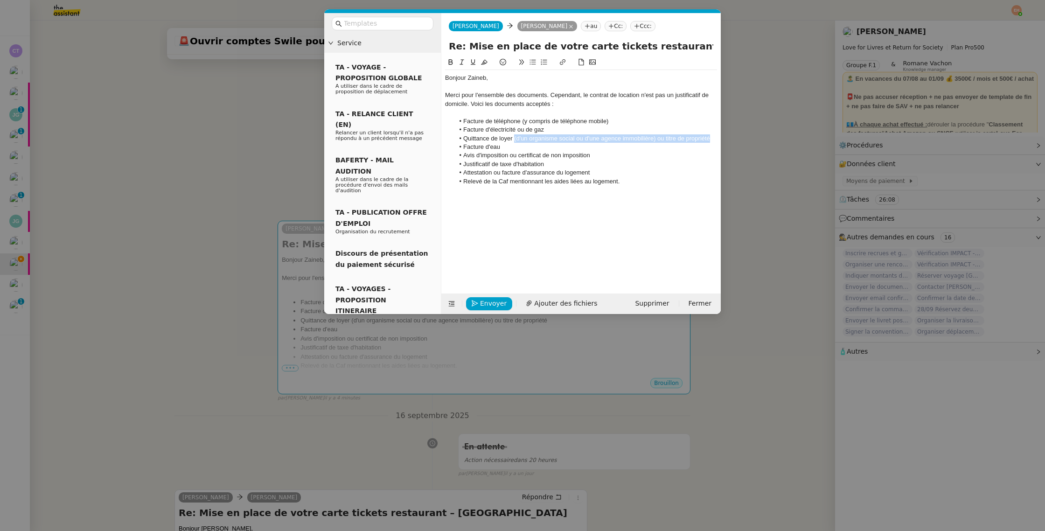
drag, startPoint x: 514, startPoint y: 136, endPoint x: 726, endPoint y: 139, distance: 211.7
click at [726, 139] on nz-modal-container "Service TA - VOYAGE - PROPOSITION GLOBALE A utiliser dans le cadre de propositi…" at bounding box center [522, 265] width 1045 height 531
click at [644, 185] on li "Relevé de la Caf mentionnant les aides liées au logement." at bounding box center [585, 181] width 263 height 8
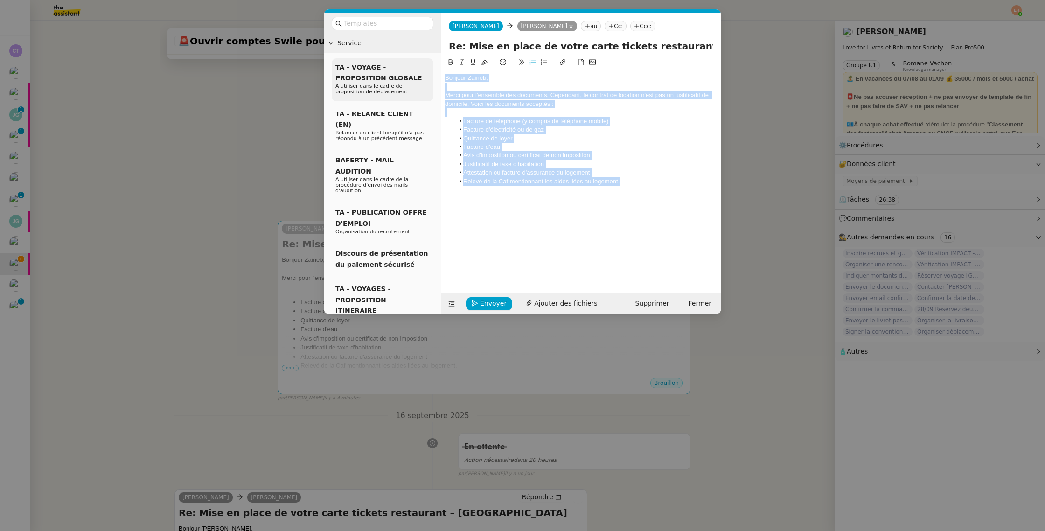
drag, startPoint x: 639, startPoint y: 181, endPoint x: 399, endPoint y: 78, distance: 261.1
click at [399, 78] on nz-layout "Service TA - VOYAGE - PROPOSITION GLOBALE A utiliser dans le cadre de propositi…" at bounding box center [522, 163] width 396 height 301
copy div "Bonjour Zaineb, Merci pour l'ensemble des documents. Cependant, le contrat de l…"
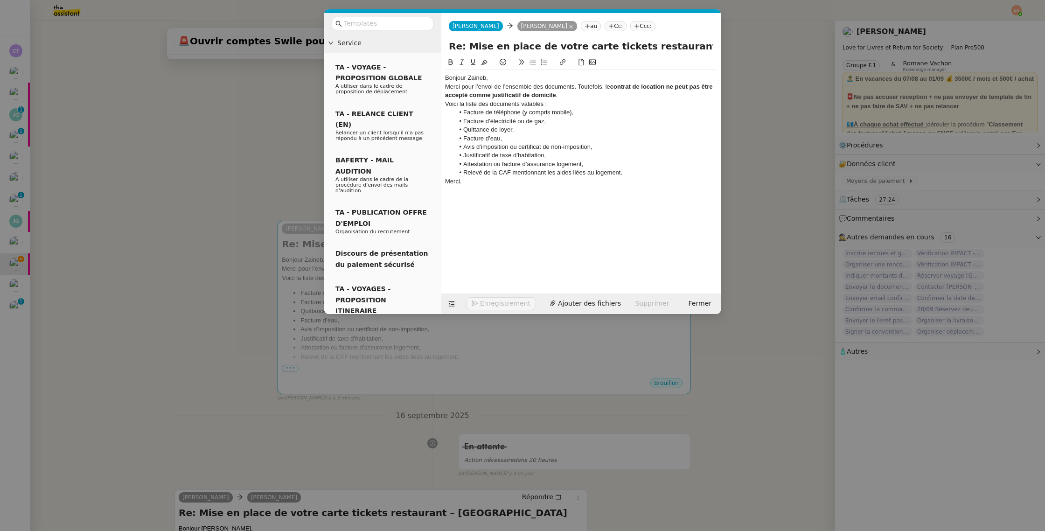
click at [529, 78] on div "Bonjour Zaineb," at bounding box center [581, 78] width 272 height 8
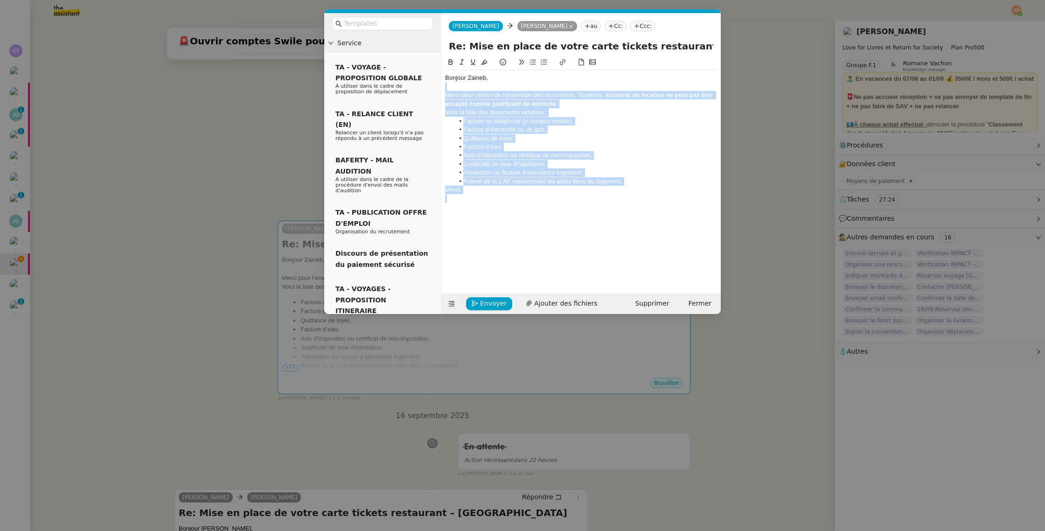
drag, startPoint x: 554, startPoint y: 85, endPoint x: 606, endPoint y: 223, distance: 147.9
click at [606, 223] on div "Bonjour Zaineb, Merci pour l’envoi de l’ensemble des documents. Toutefois, le c…" at bounding box center [581, 168] width 272 height 222
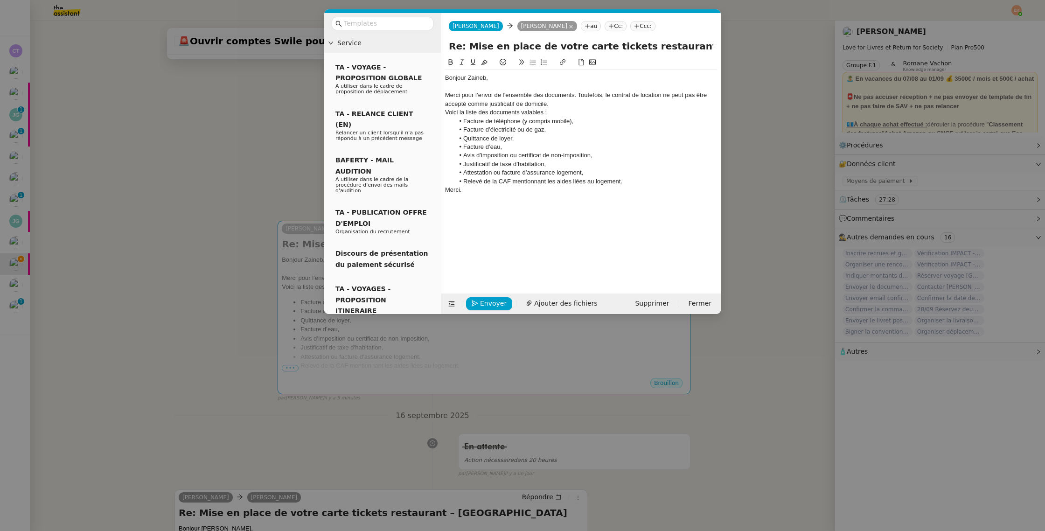
click at [575, 210] on div "Bonjour Zaineb, Merci pour l’envoi de l’ensemble des documents. Toutefois, le c…" at bounding box center [581, 168] width 272 height 222
click at [562, 104] on div "Merci pour l’envoi de l’ensemble des documents. Toutefois, le contrat de locati…" at bounding box center [581, 99] width 272 height 17
click at [529, 118] on div "Voici la liste des documents valables :" at bounding box center [581, 121] width 272 height 8
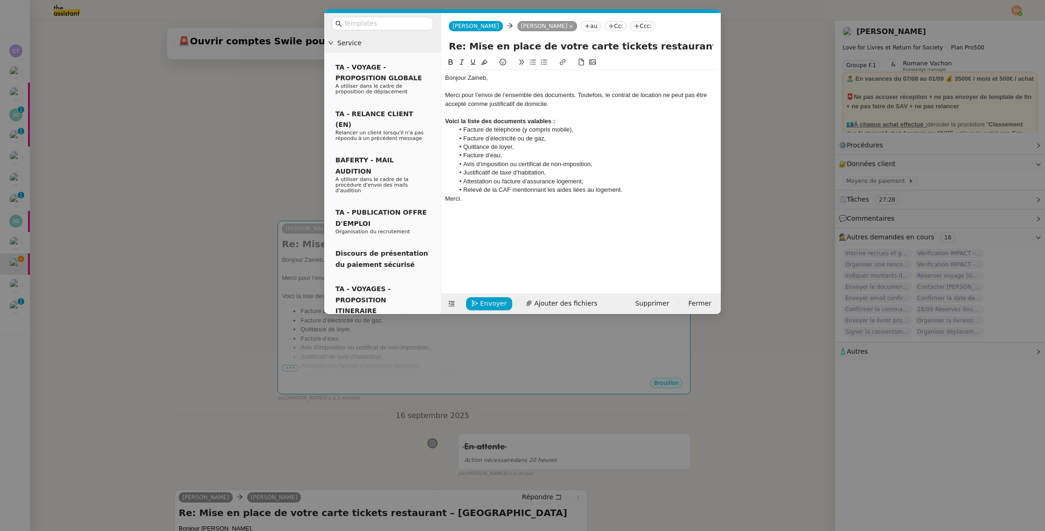
click at [499, 218] on div "Bonjour Zaineb, Merci pour l’envoi de l’ensemble des documents. Toutefois, le c…" at bounding box center [581, 168] width 272 height 222
click at [668, 186] on li "Relevé de la CAF mentionnant les aides liées au logement." at bounding box center [585, 190] width 263 height 8
click at [489, 307] on span "Envoyer" at bounding box center [493, 303] width 27 height 11
click at [489, 296] on span "Confirmer l'envoi" at bounding box center [508, 290] width 56 height 11
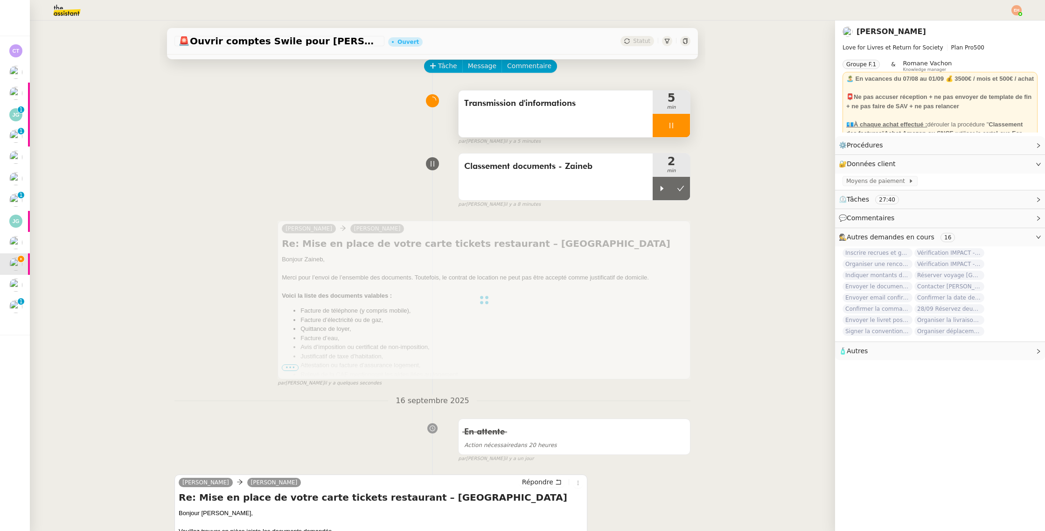
click at [679, 129] on div at bounding box center [670, 125] width 37 height 23
click at [685, 126] on button at bounding box center [680, 125] width 19 height 23
click at [663, 193] on div at bounding box center [661, 188] width 19 height 23
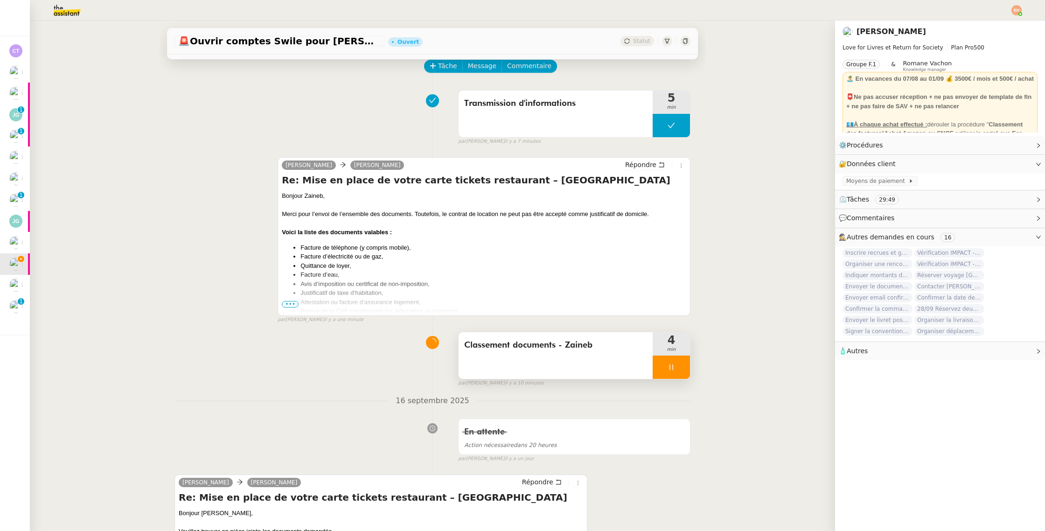
click at [676, 374] on div at bounding box center [670, 366] width 37 height 23
click at [684, 366] on icon at bounding box center [680, 366] width 7 height 7
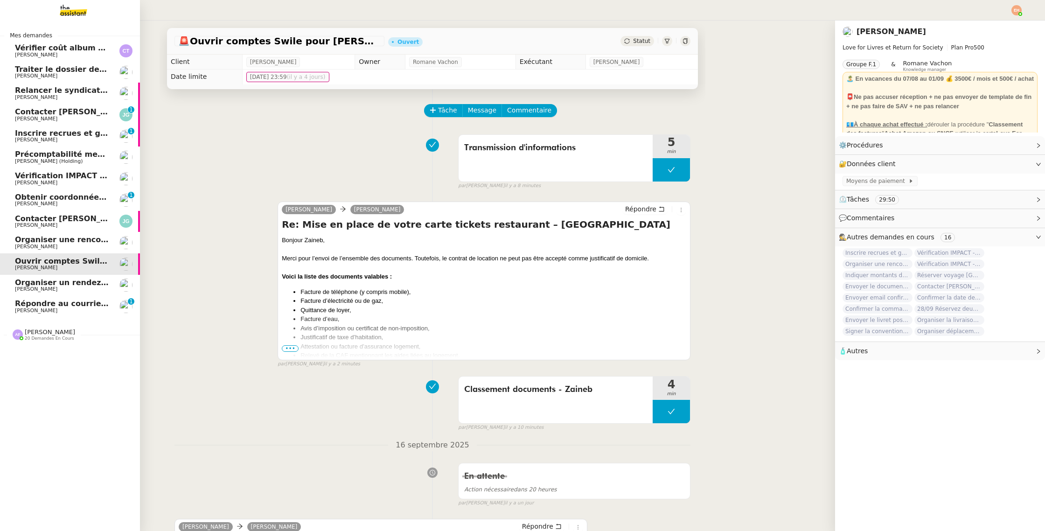
click at [51, 248] on span "[PERSON_NAME]" at bounding box center [62, 247] width 94 height 6
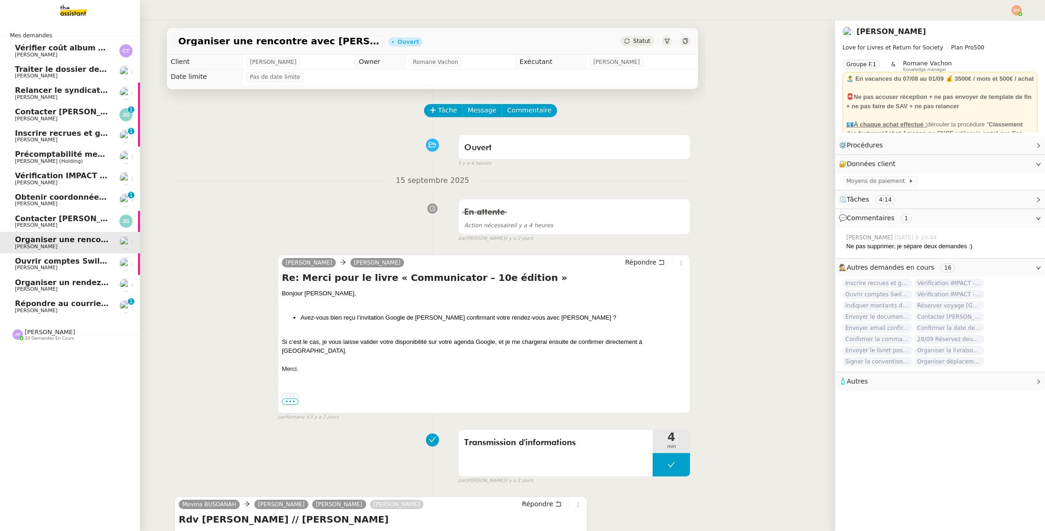
click at [50, 257] on span "Ouvrir comptes Swile pour [PERSON_NAME] et Zaineb" at bounding box center [128, 261] width 226 height 9
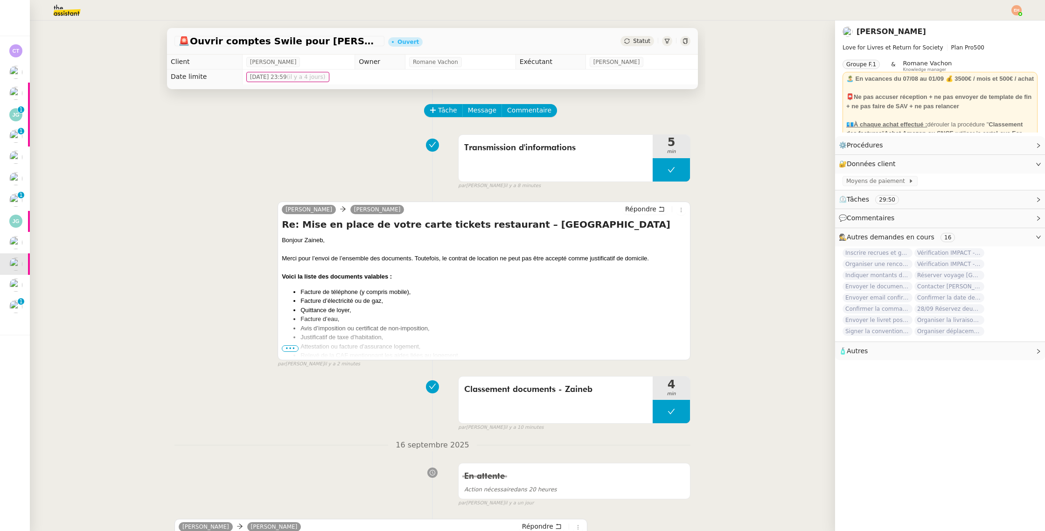
click at [619, 41] on div "🚨 Ouvrir comptes Swile pour [PERSON_NAME] et Zaineb Ouvert Statut" at bounding box center [432, 41] width 531 height 27
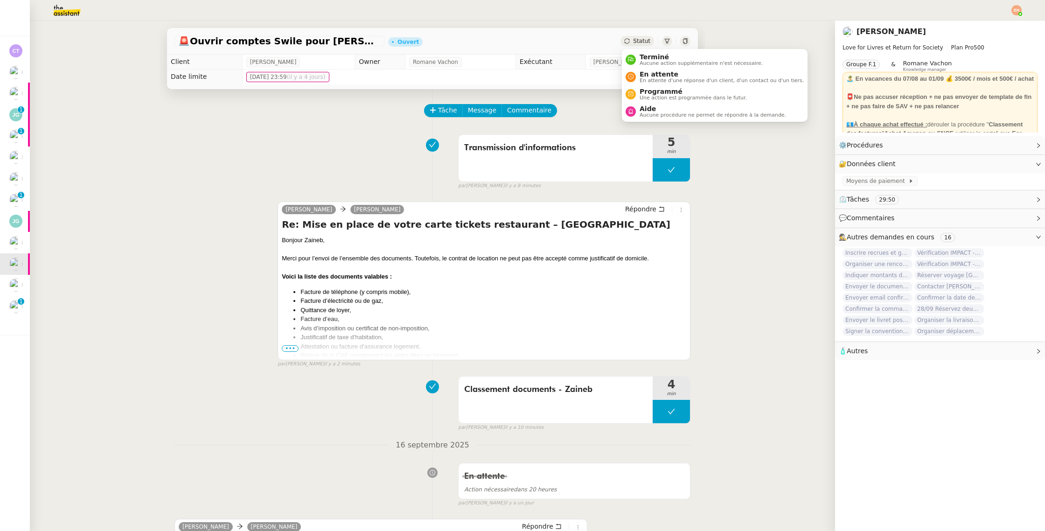
click at [630, 41] on icon at bounding box center [627, 41] width 6 height 6
click at [638, 82] on div "En attente En attente d'une réponse d'un client, d'un contact ou d'un tiers." at bounding box center [720, 76] width 168 height 13
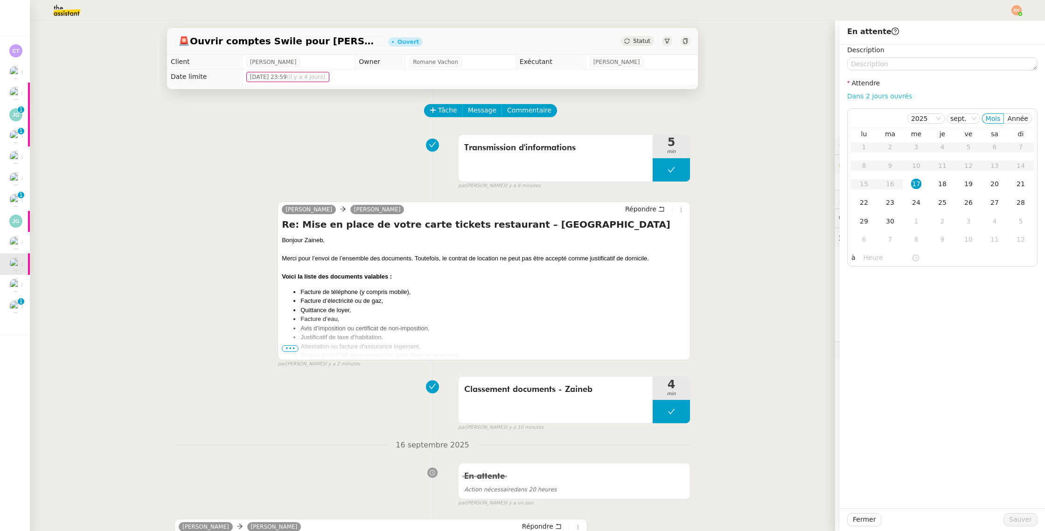
click at [867, 94] on link "Dans 2 jours ouvrés" at bounding box center [879, 95] width 65 height 7
type input "07:00"
click at [1023, 521] on span "Sauver" at bounding box center [1020, 519] width 23 height 11
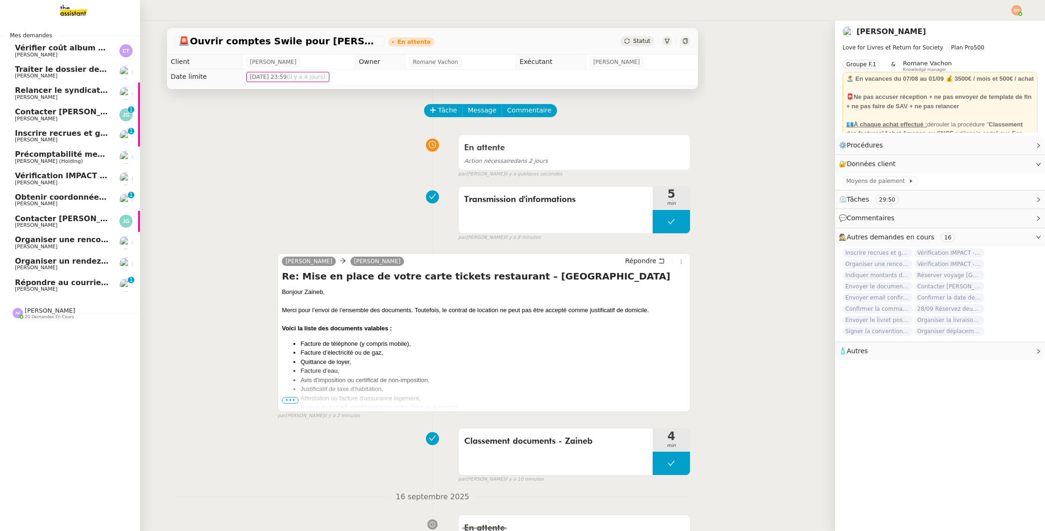
click at [25, 284] on span "Répondre au courrier concernant l'amende" at bounding box center [105, 282] width 180 height 9
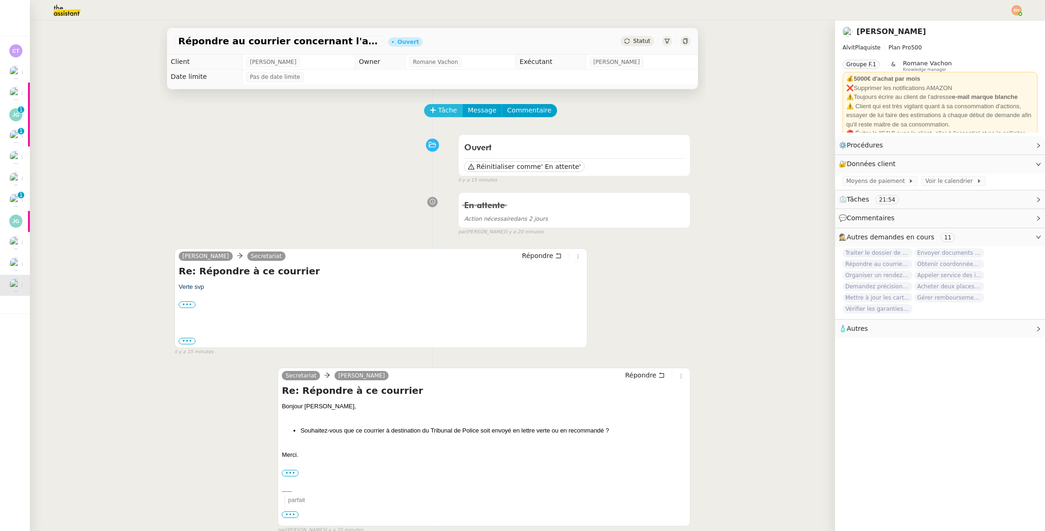
click at [437, 104] on button "Tâche" at bounding box center [443, 110] width 39 height 13
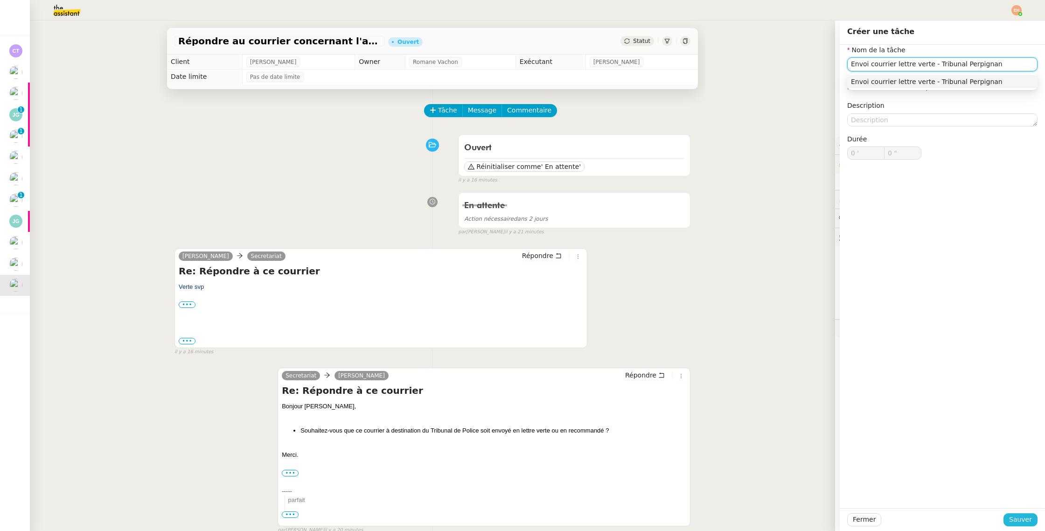
type input "Envoi courrier lettre verte - Tribunal Perpignan"
drag, startPoint x: 1020, startPoint y: 518, endPoint x: 814, endPoint y: 385, distance: 245.3
click at [1020, 518] on span "Sauver" at bounding box center [1020, 519] width 23 height 11
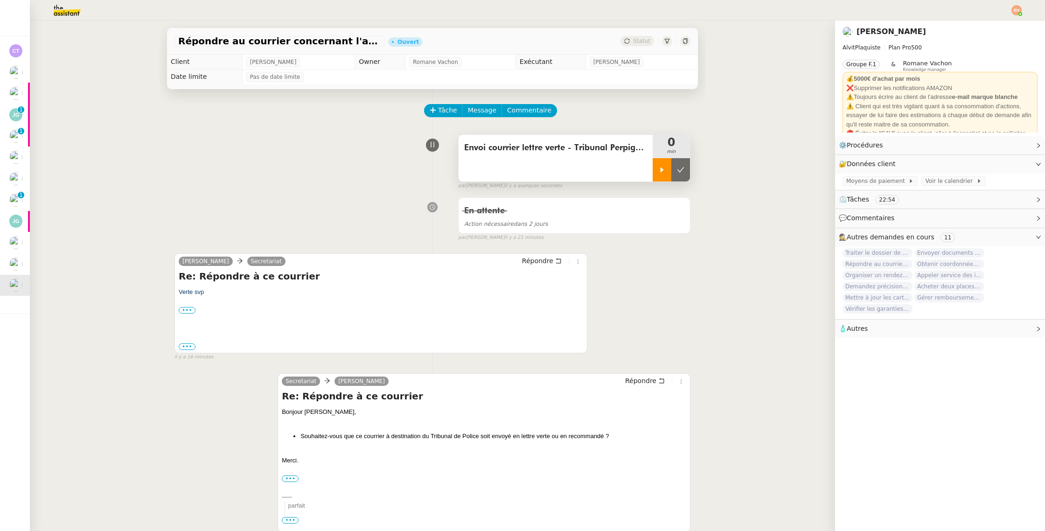
click at [658, 167] on div at bounding box center [661, 169] width 19 height 23
click at [537, 264] on span "Répondre" at bounding box center [537, 260] width 31 height 9
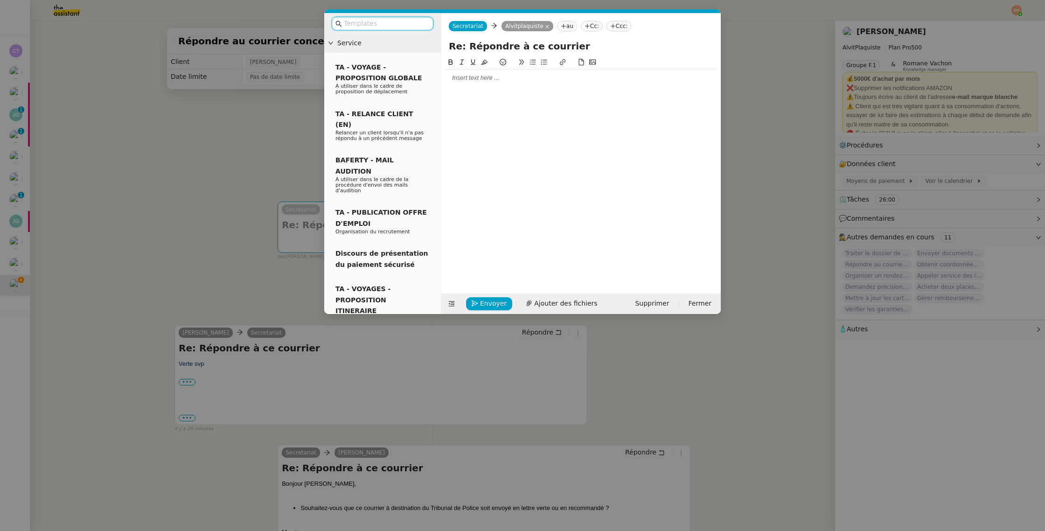
click at [487, 81] on div at bounding box center [581, 78] width 272 height 8
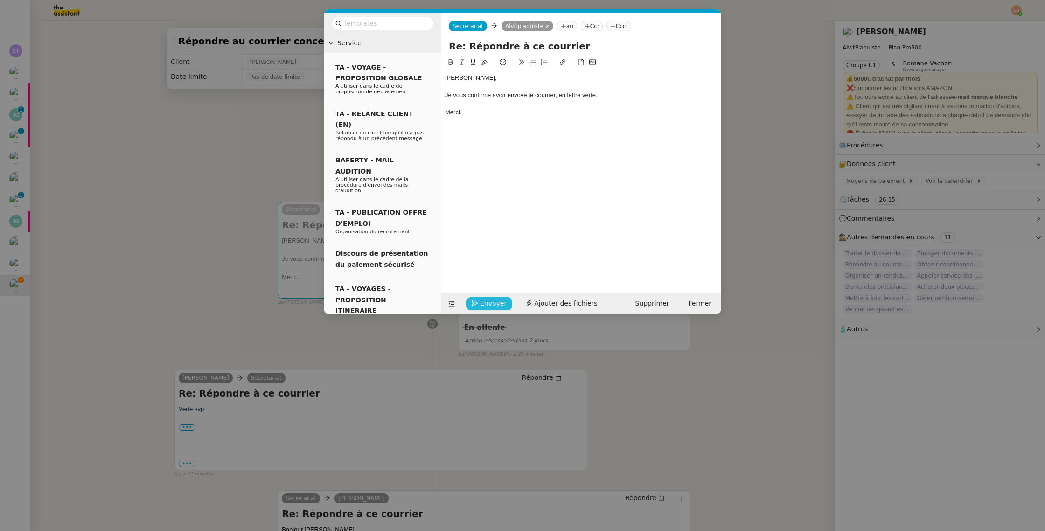
click at [490, 304] on span "Envoyer" at bounding box center [493, 303] width 27 height 11
drag, startPoint x: 490, startPoint y: 304, endPoint x: 484, endPoint y: 303, distance: 6.2
click at [489, 296] on span "Confirmer l'envoi" at bounding box center [508, 290] width 56 height 11
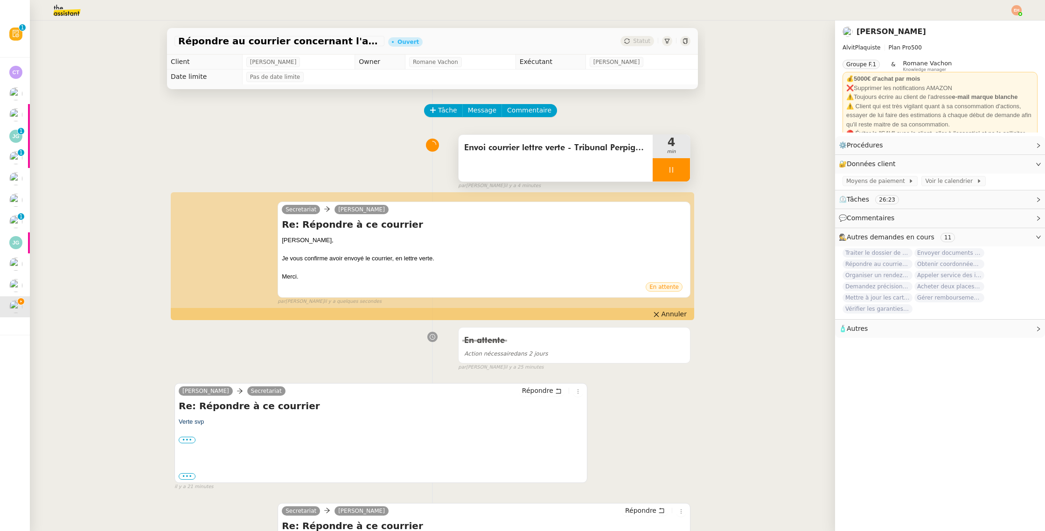
click at [670, 164] on div at bounding box center [670, 169] width 37 height 23
drag, startPoint x: 684, startPoint y: 173, endPoint x: 682, endPoint y: 160, distance: 12.3
click at [684, 173] on button at bounding box center [680, 169] width 19 height 23
click at [651, 43] on div "Statut" at bounding box center [637, 41] width 34 height 10
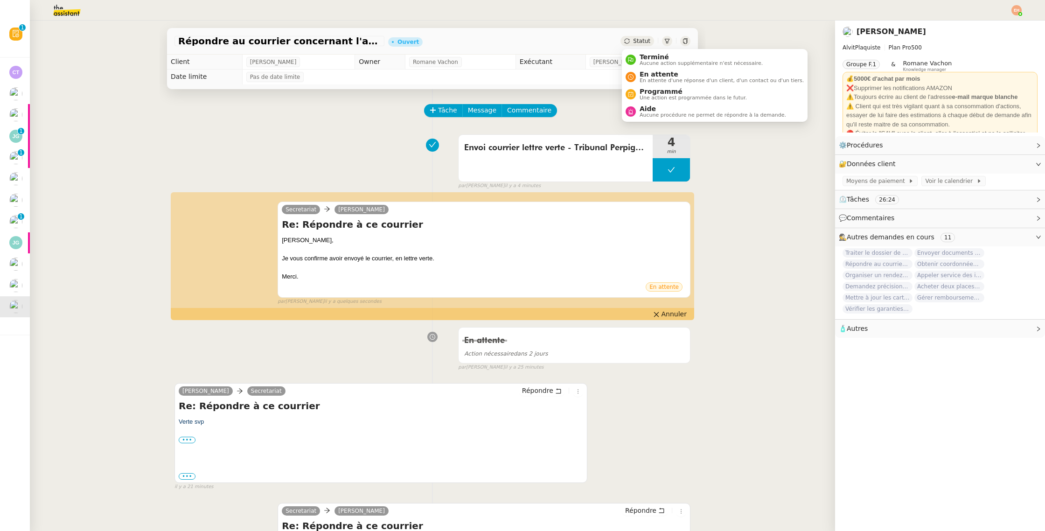
drag, startPoint x: 656, startPoint y: 60, endPoint x: 722, endPoint y: 247, distance: 198.4
click at [656, 60] on span "Terminé" at bounding box center [700, 56] width 123 height 7
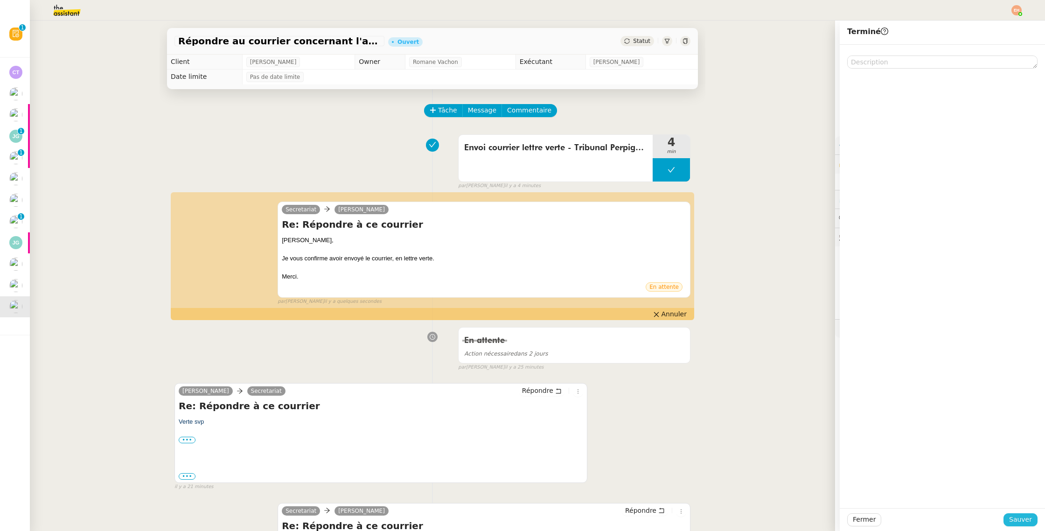
click at [1021, 519] on span "Sauver" at bounding box center [1020, 519] width 23 height 11
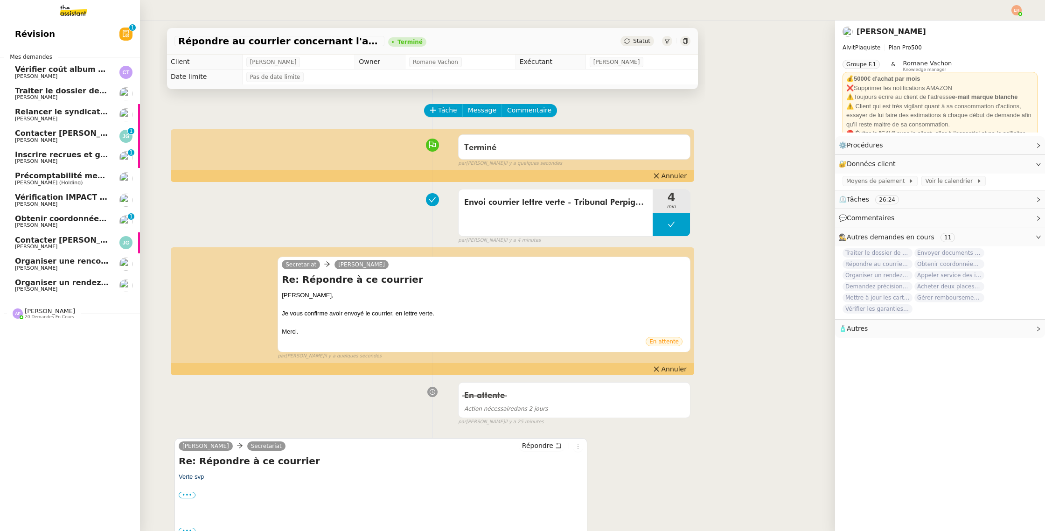
click at [15, 287] on span "[PERSON_NAME]" at bounding box center [36, 289] width 42 height 6
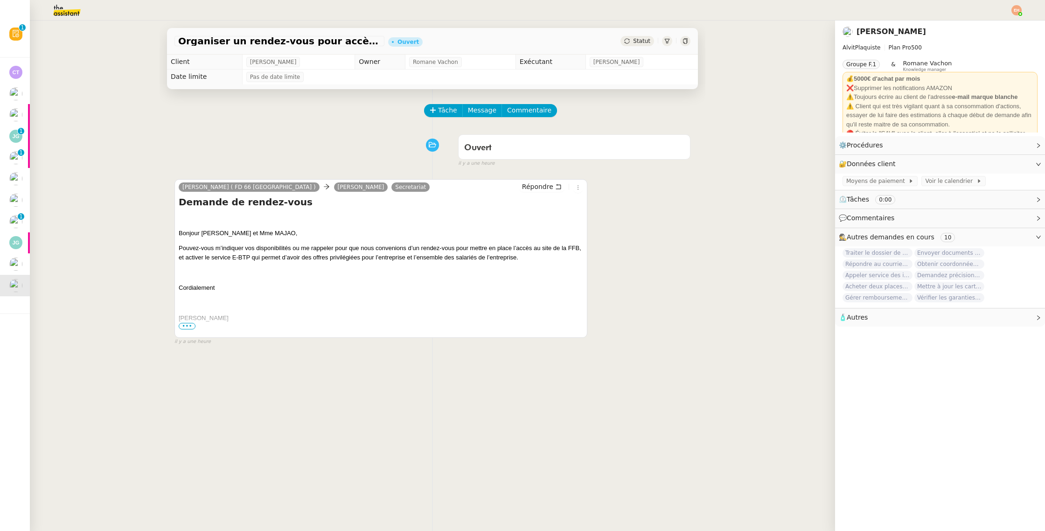
click at [185, 327] on span "•••" at bounding box center [187, 326] width 17 height 7
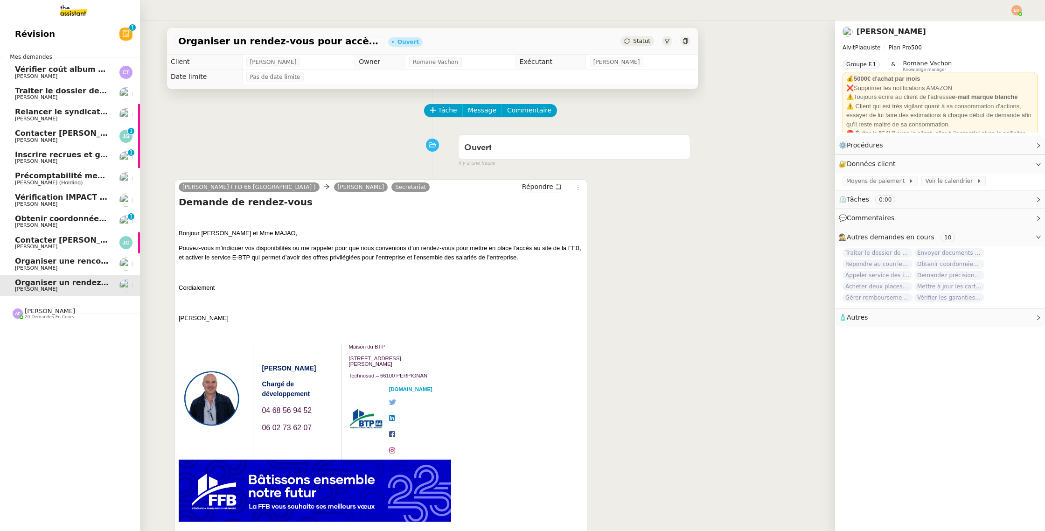
click at [78, 260] on span "Organiser une rencontre avec [PERSON_NAME]" at bounding box center [114, 261] width 198 height 9
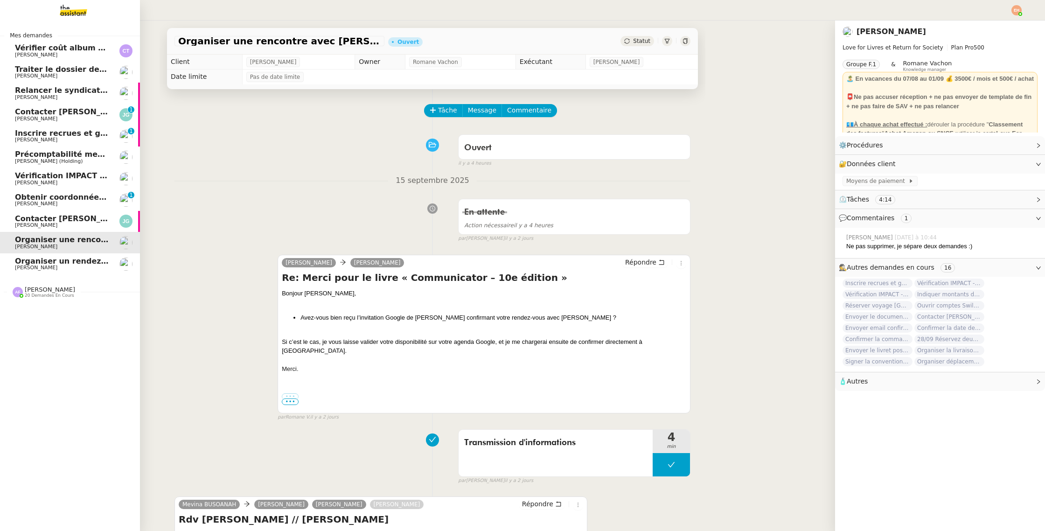
click at [24, 221] on span "Contacter [PERSON_NAME] pour régularisation facture" at bounding box center [130, 218] width 230 height 9
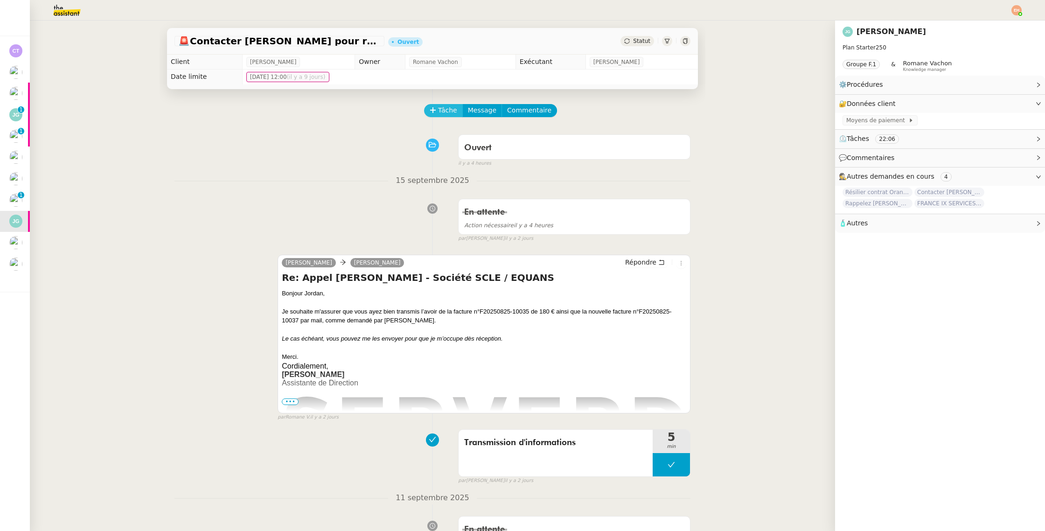
drag, startPoint x: 449, startPoint y: 121, endPoint x: 447, endPoint y: 116, distance: 5.0
click at [449, 121] on div "Tâche Message Commentaire" at bounding box center [557, 115] width 265 height 22
click at [445, 111] on span "Tâche" at bounding box center [447, 110] width 19 height 11
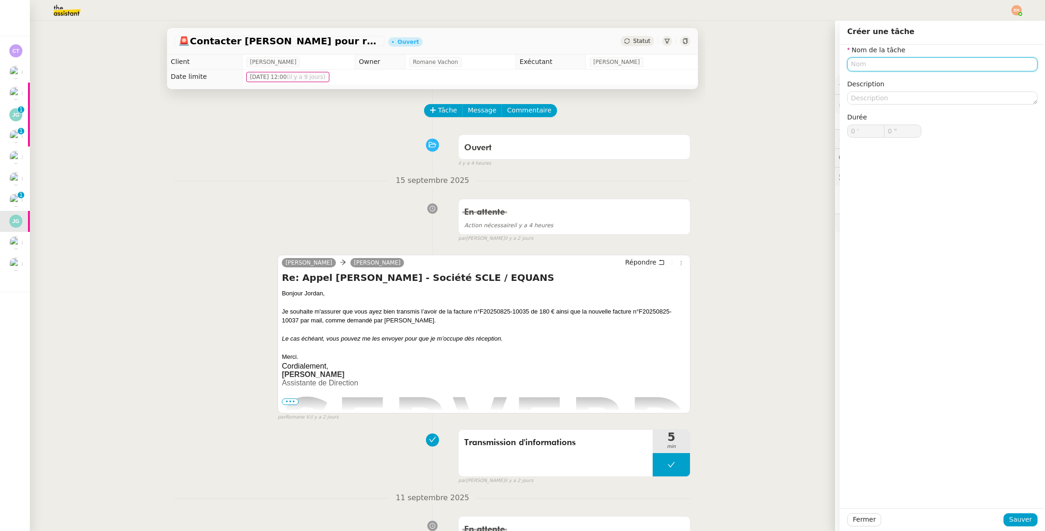
click at [877, 66] on input "text" at bounding box center [942, 64] width 190 height 14
type input "Transmission d'informations"
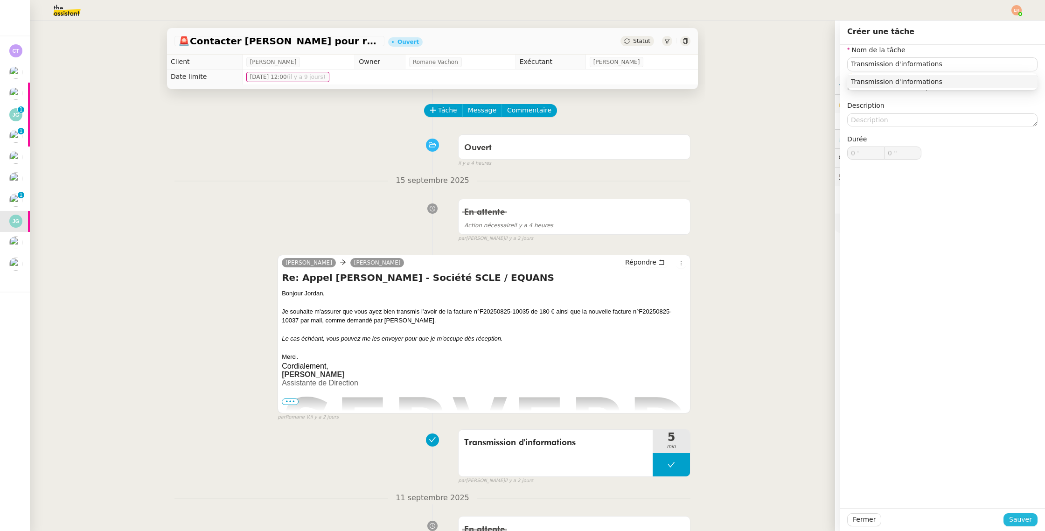
click at [1027, 520] on span "Sauver" at bounding box center [1020, 519] width 23 height 11
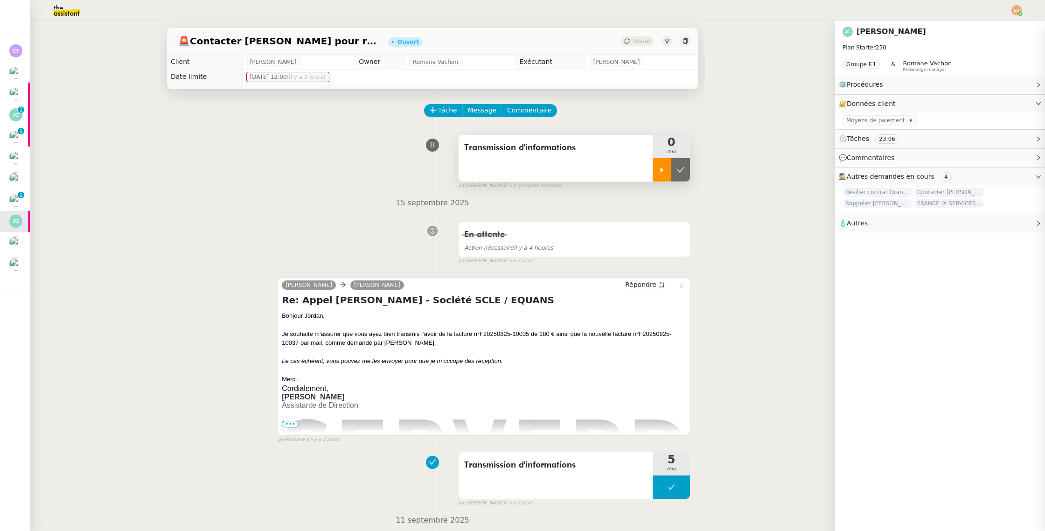
click at [665, 176] on div at bounding box center [661, 169] width 19 height 23
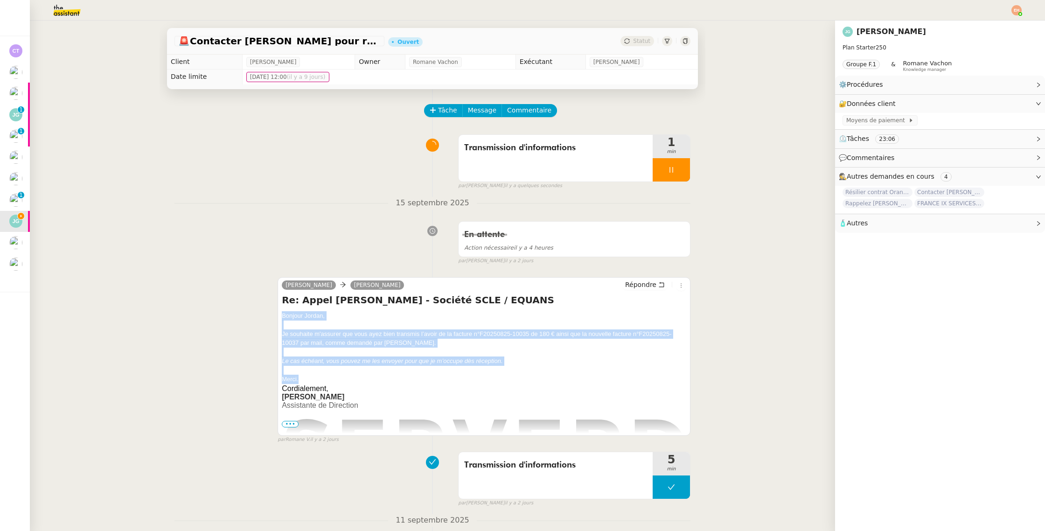
drag, startPoint x: 307, startPoint y: 378, endPoint x: 276, endPoint y: 313, distance: 71.3
click at [276, 313] on div "[PERSON_NAME] Répondre Re: Appel [PERSON_NAME] - Société SCLE / EQUANS Bonjour …" at bounding box center [432, 356] width 516 height 175
copy div "Bonjour Jordan, Je souhaite m'assurer que vous ayez bien transmis l’avoir de la…"
click at [639, 282] on span "Répondre" at bounding box center [640, 284] width 31 height 9
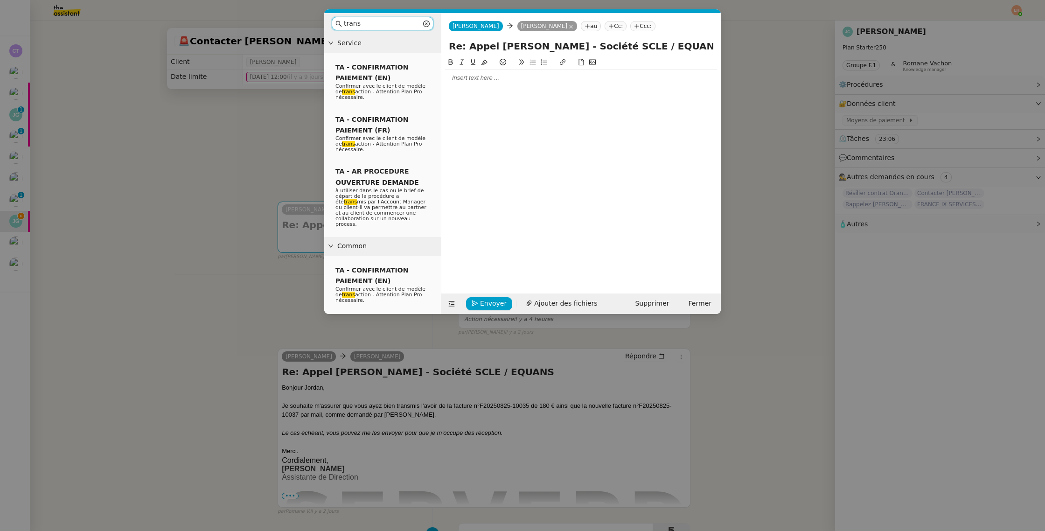
click at [392, 24] on input "trans" at bounding box center [382, 23] width 77 height 11
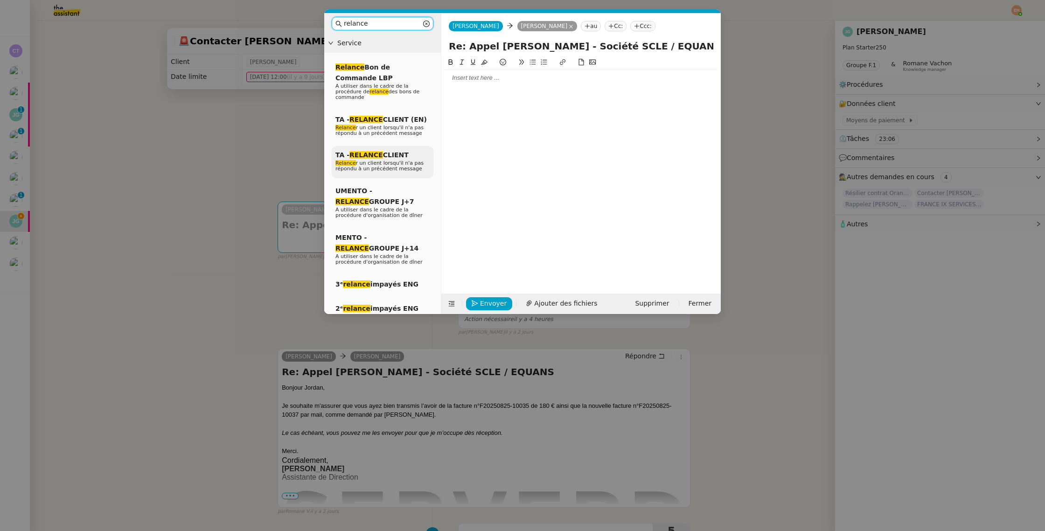
type input "relance"
click at [394, 153] on span "TA - RELANCE CLIENT" at bounding box center [371, 154] width 73 height 7
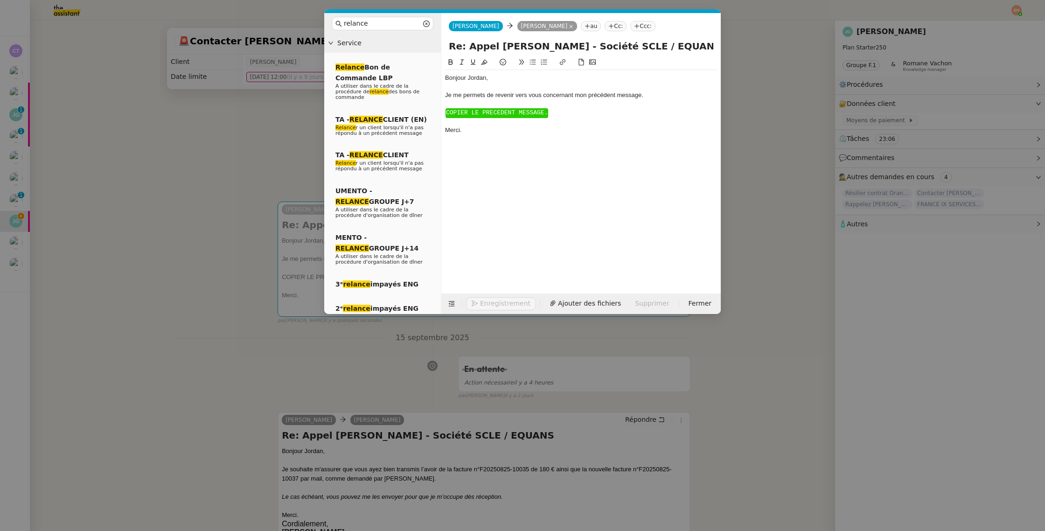
click at [491, 113] on span "COPIER LE PRECEDENT MESSAGE." at bounding box center [497, 112] width 102 height 7
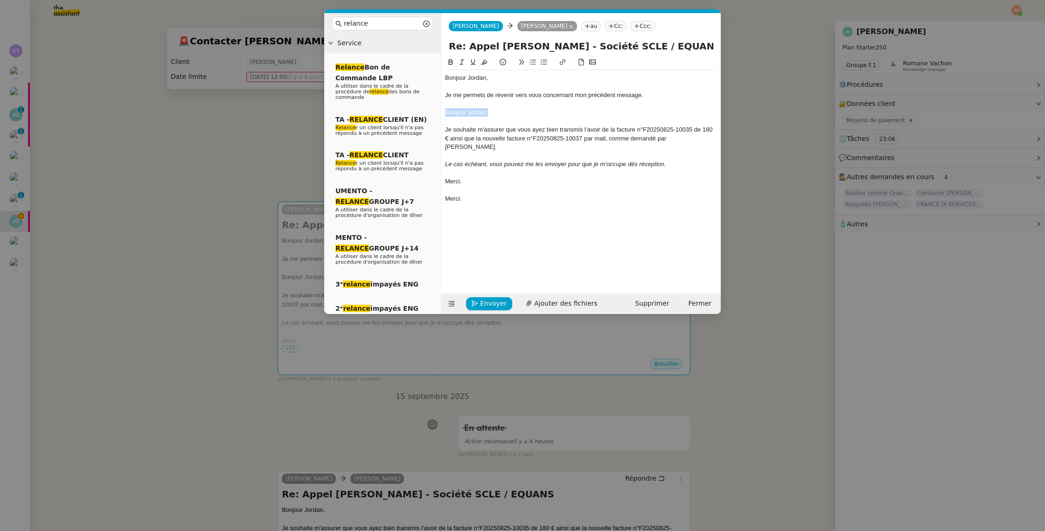
drag, startPoint x: 501, startPoint y: 110, endPoint x: 440, endPoint y: 110, distance: 61.1
click at [440, 110] on nz-layout "relance Service Relance Bon de Commande LBP A utiliser dans le cadre de la proc…" at bounding box center [522, 163] width 396 height 301
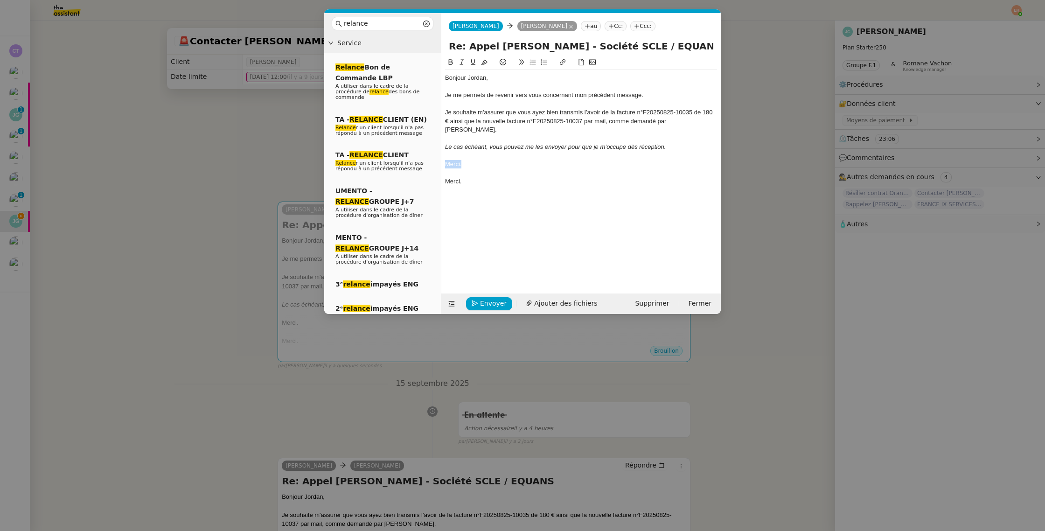
drag, startPoint x: 471, startPoint y: 155, endPoint x: 440, endPoint y: 155, distance: 30.3
click at [440, 155] on nz-layout "relance Service Relance Bon de Commande LBP A utiliser dans le cadre de la proc…" at bounding box center [522, 163] width 396 height 301
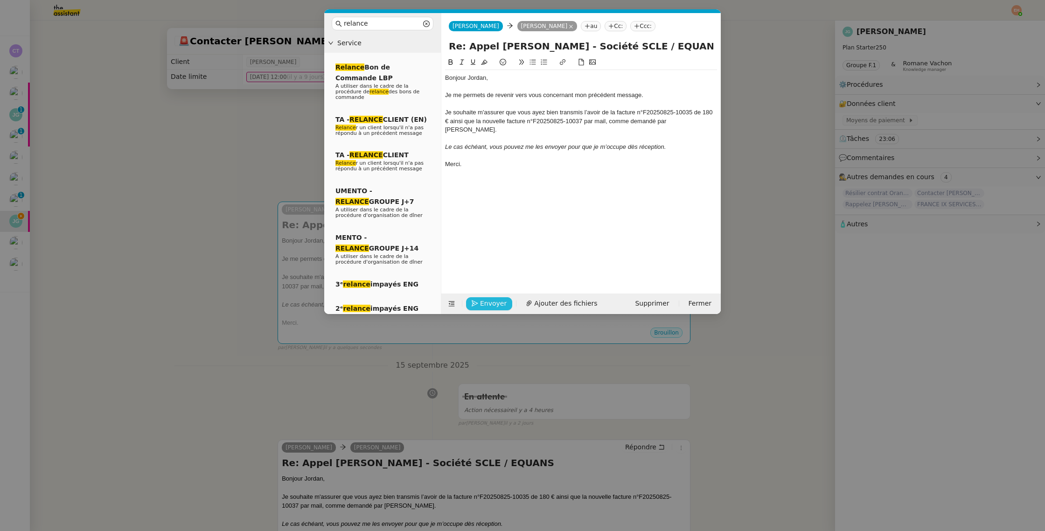
click at [499, 301] on span "Envoyer" at bounding box center [493, 303] width 27 height 11
click at [499, 296] on span "Confirmer l'envoi" at bounding box center [508, 290] width 56 height 11
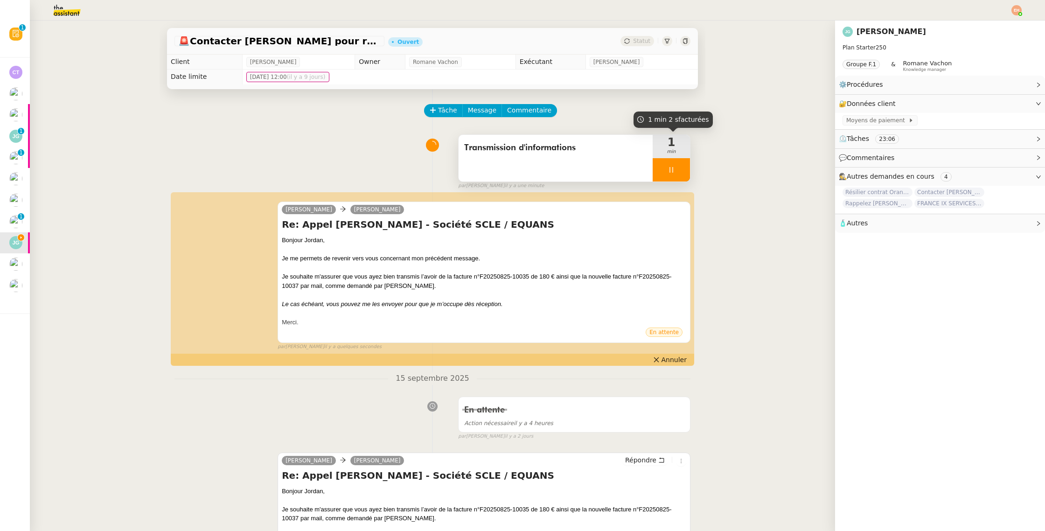
click at [676, 166] on div at bounding box center [670, 169] width 37 height 23
drag, startPoint x: 679, startPoint y: 172, endPoint x: 665, endPoint y: 82, distance: 91.2
click at [679, 171] on icon at bounding box center [680, 169] width 7 height 5
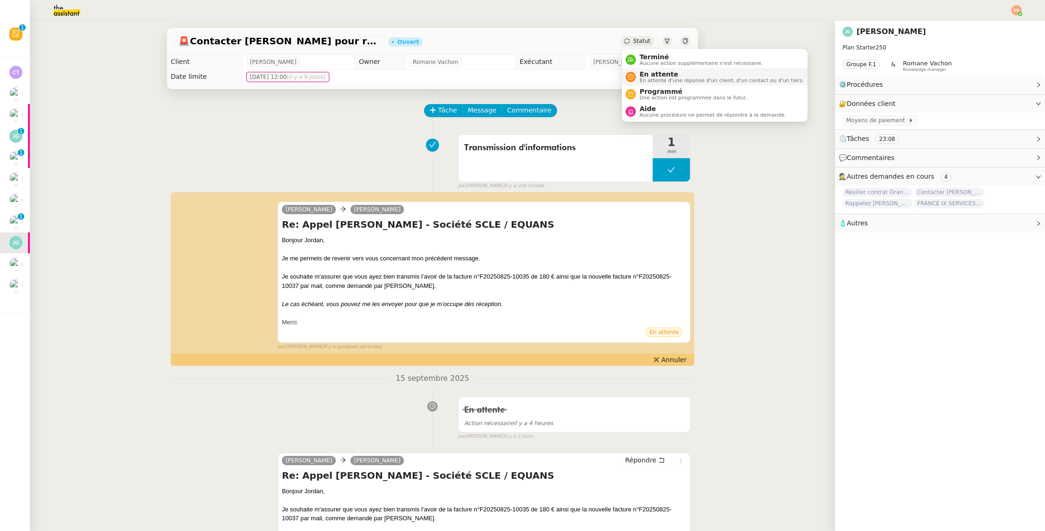
click at [656, 75] on span "En attente" at bounding box center [721, 73] width 164 height 7
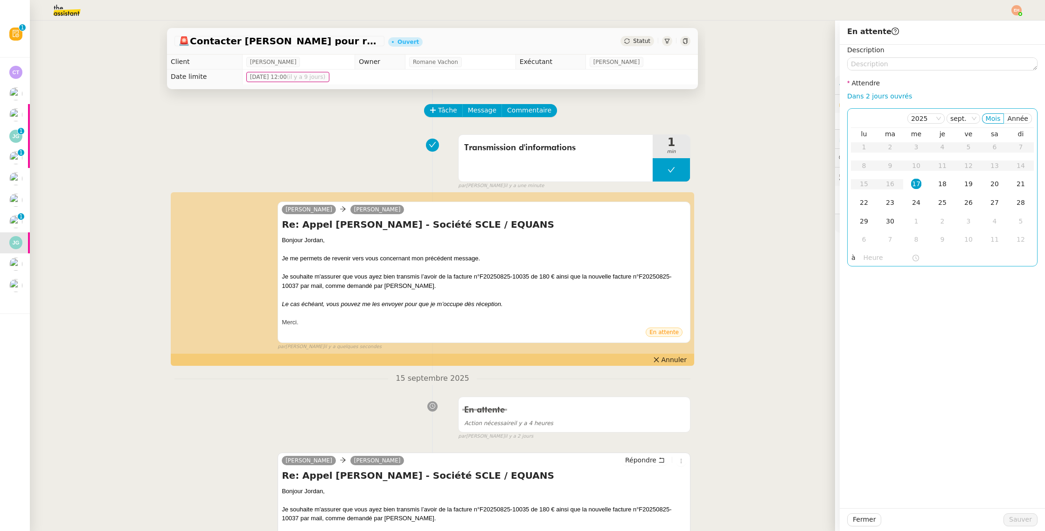
drag, startPoint x: 874, startPoint y: 98, endPoint x: 875, endPoint y: 117, distance: 18.2
click at [874, 98] on link "Dans 2 jours ouvrés" at bounding box center [879, 95] width 65 height 7
type input "07:00"
click at [1023, 518] on span "Sauver" at bounding box center [1020, 519] width 23 height 11
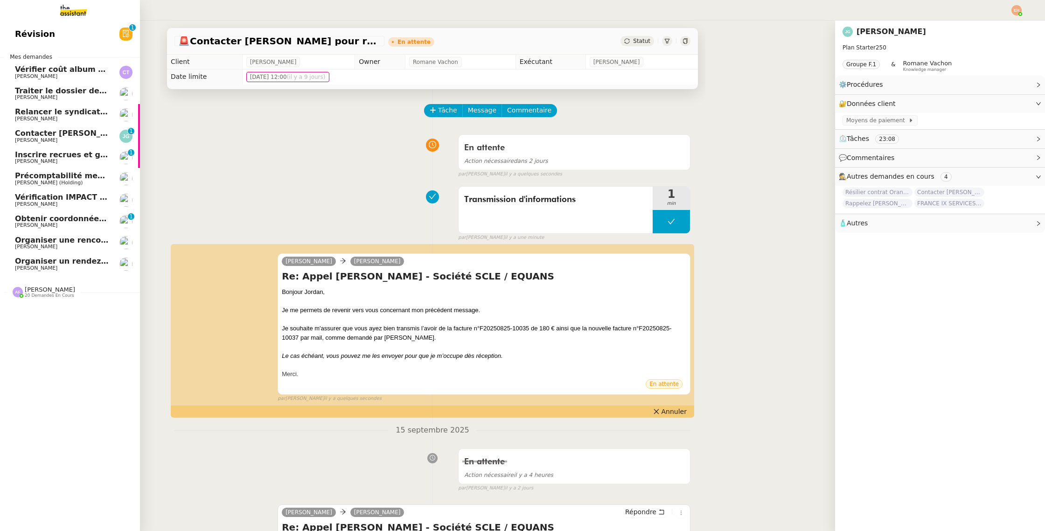
click at [36, 194] on span "Vérification IMPACT - AEPC CONCORDE" at bounding box center [96, 197] width 162 height 9
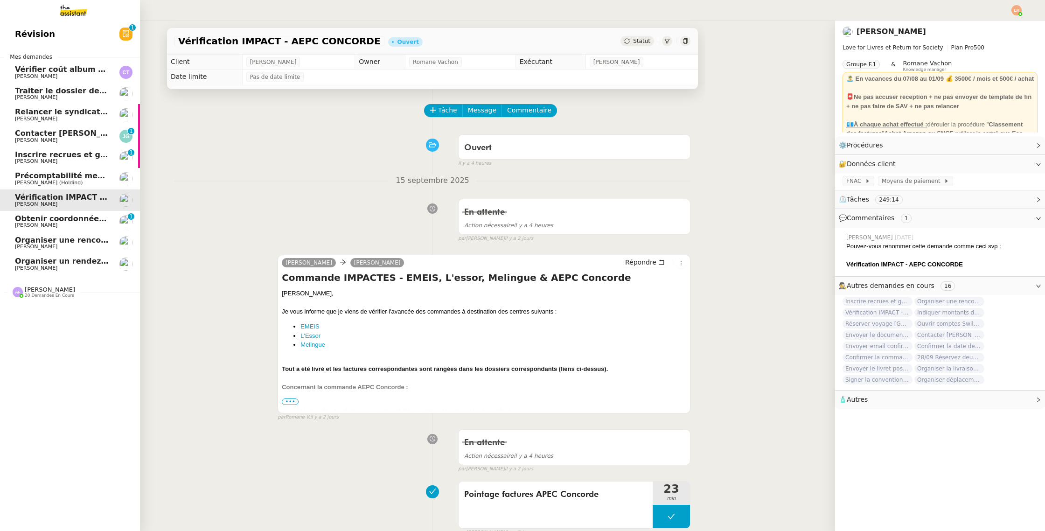
click at [68, 266] on span "[PERSON_NAME]" at bounding box center [62, 268] width 94 height 6
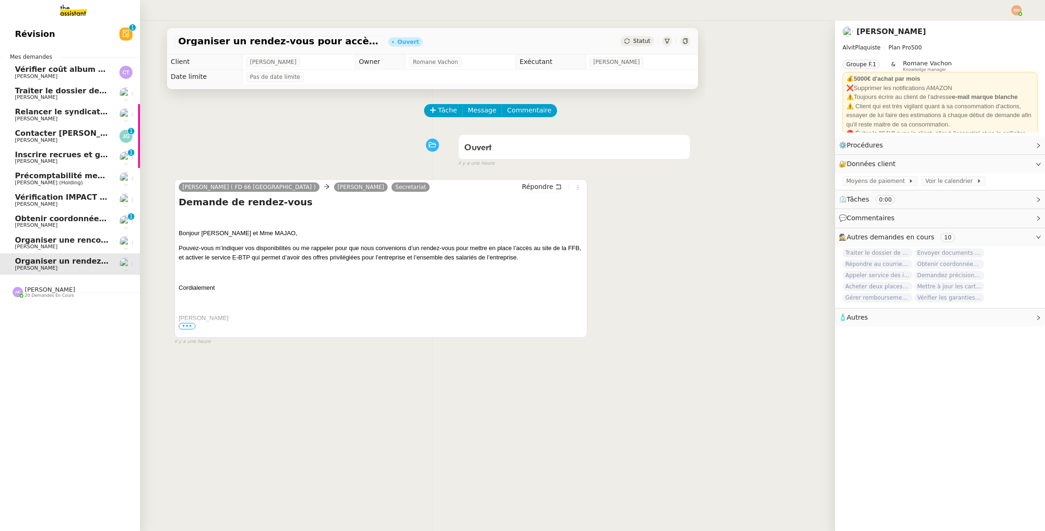
drag, startPoint x: 75, startPoint y: 246, endPoint x: 74, endPoint y: 252, distance: 6.1
click at [74, 246] on span "[PERSON_NAME]" at bounding box center [62, 247] width 94 height 6
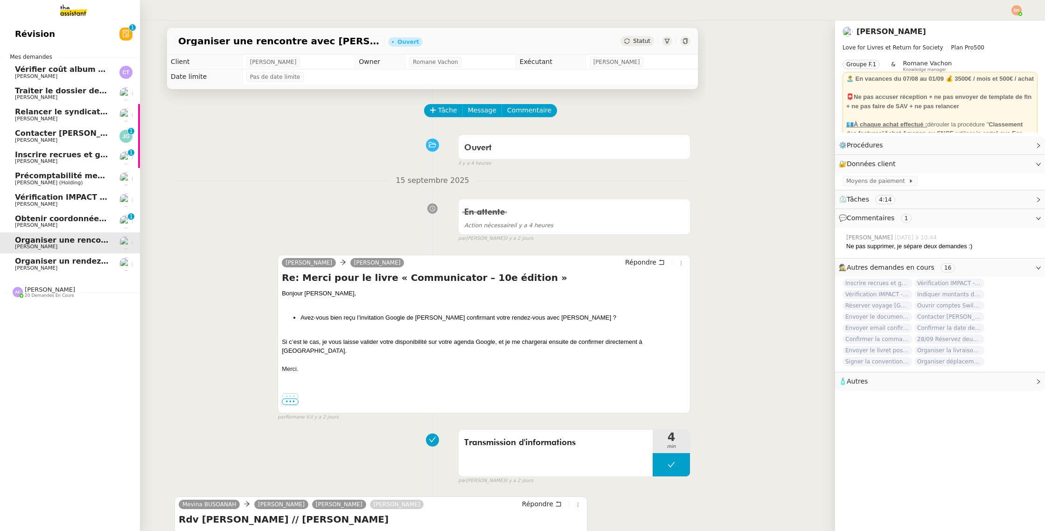
click at [76, 223] on span "[PERSON_NAME]" at bounding box center [62, 225] width 94 height 6
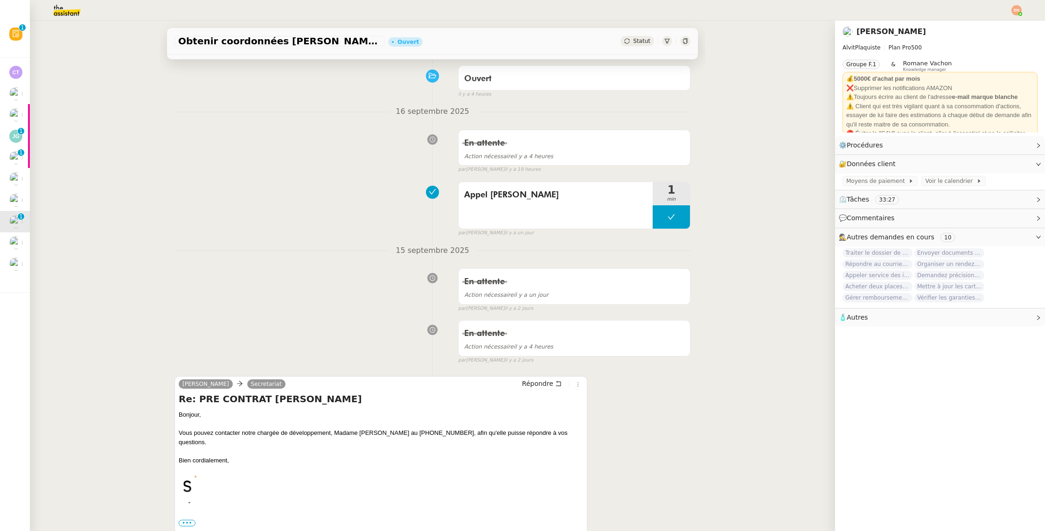
scroll to position [229, 0]
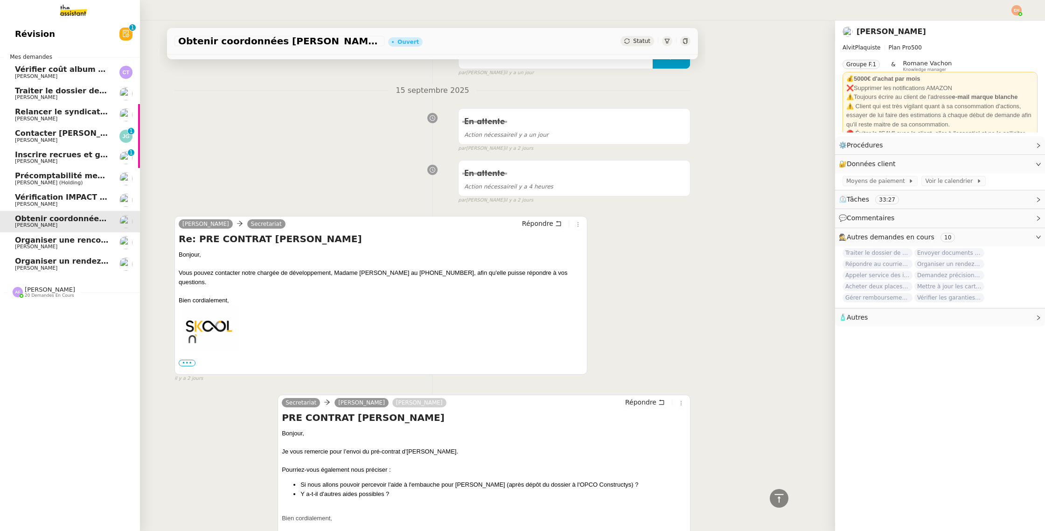
click at [27, 139] on span "[PERSON_NAME]" at bounding box center [36, 140] width 42 height 6
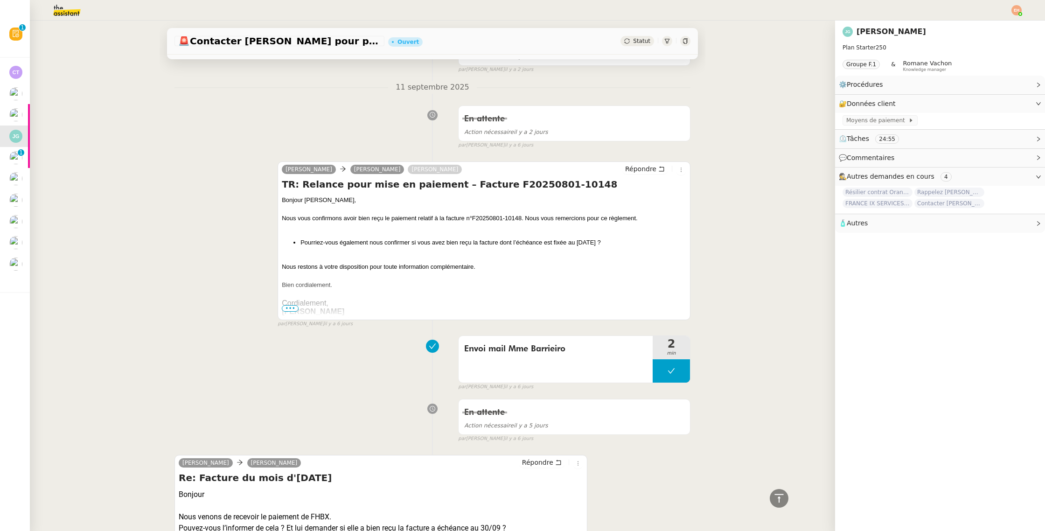
scroll to position [171, 0]
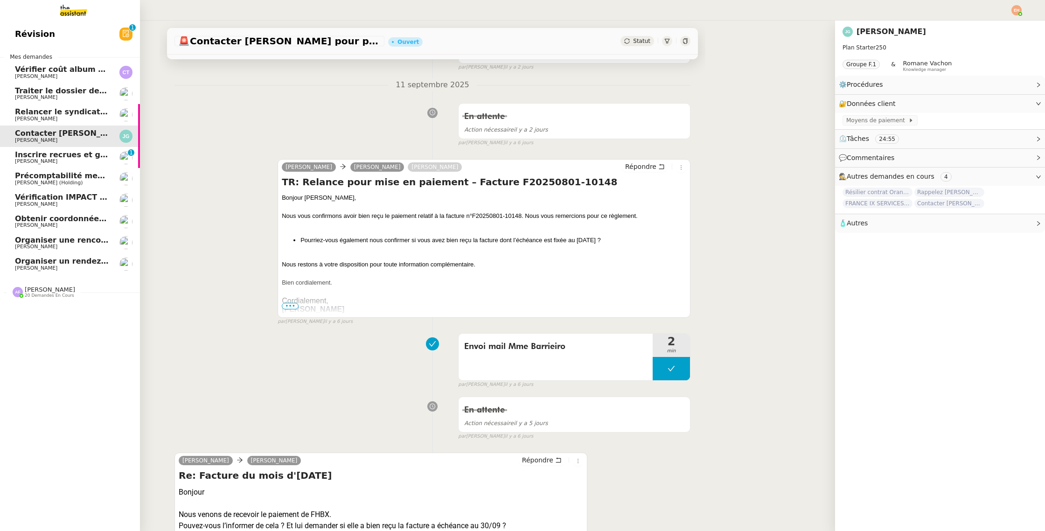
click at [23, 95] on span "[PERSON_NAME]" at bounding box center [36, 97] width 42 height 6
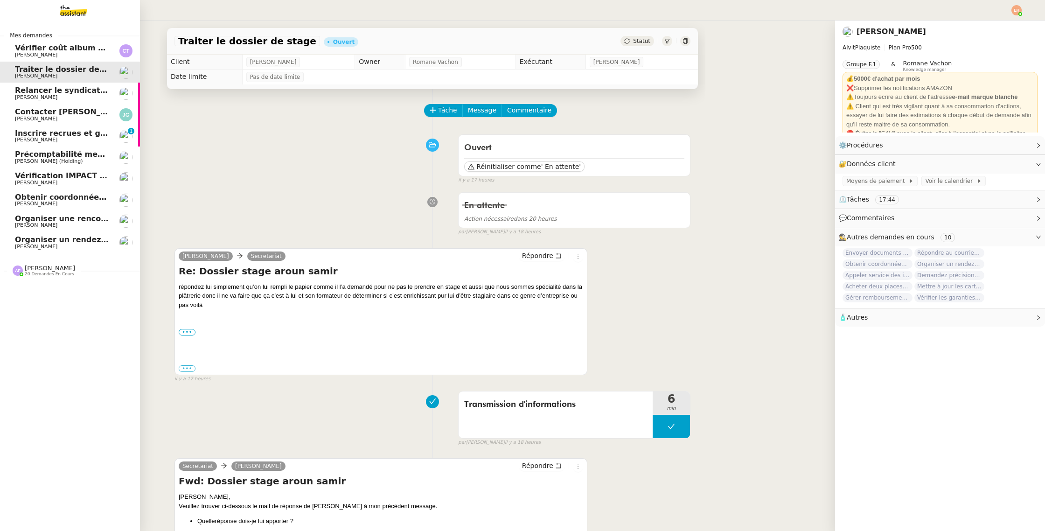
click at [42, 234] on link "Organiser un rendez-vous pour accès FFB [PERSON_NAME]" at bounding box center [70, 242] width 140 height 21
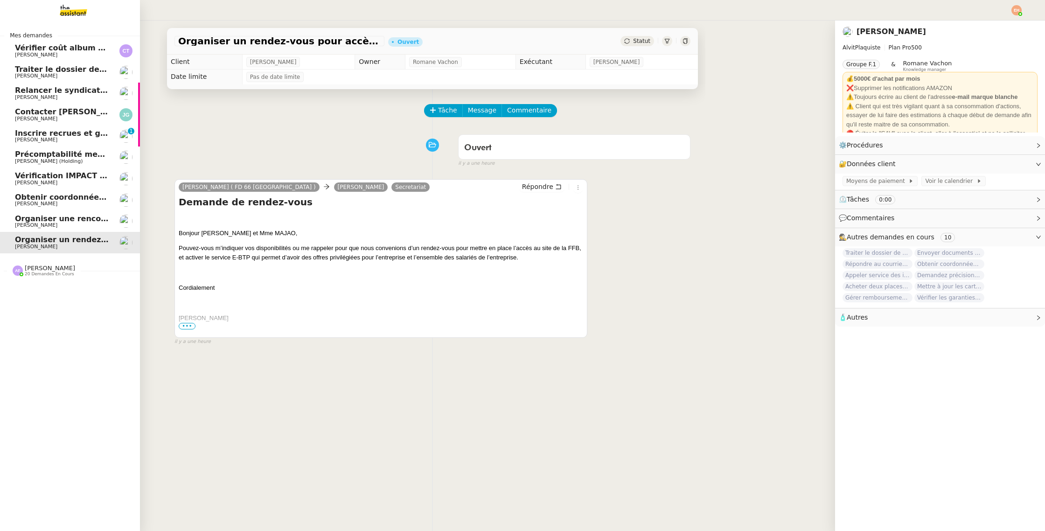
click at [60, 217] on span "Organiser une rencontre avec [PERSON_NAME]" at bounding box center [114, 218] width 198 height 9
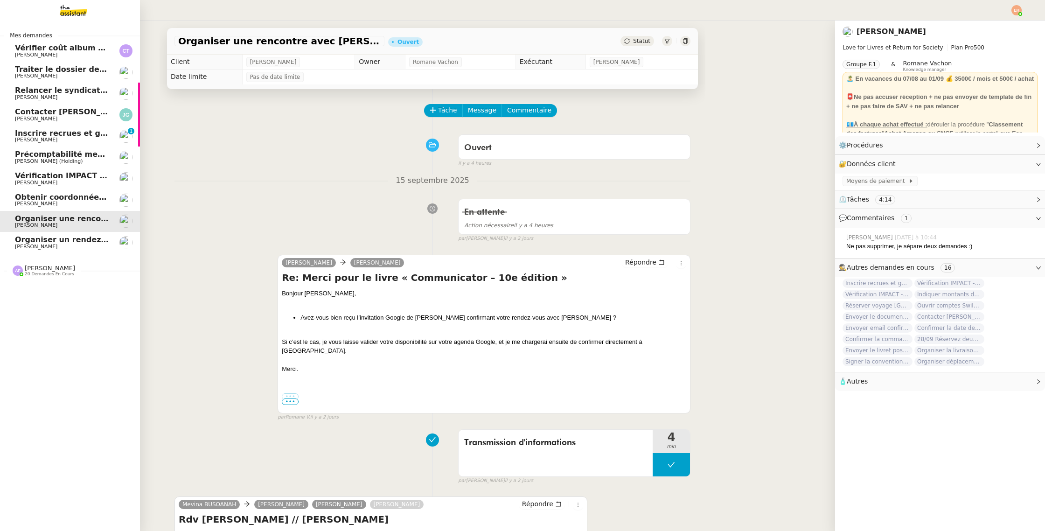
click at [64, 197] on span "Obtenir coordonnées [PERSON_NAME] pour contrat apprenti" at bounding box center [142, 197] width 254 height 9
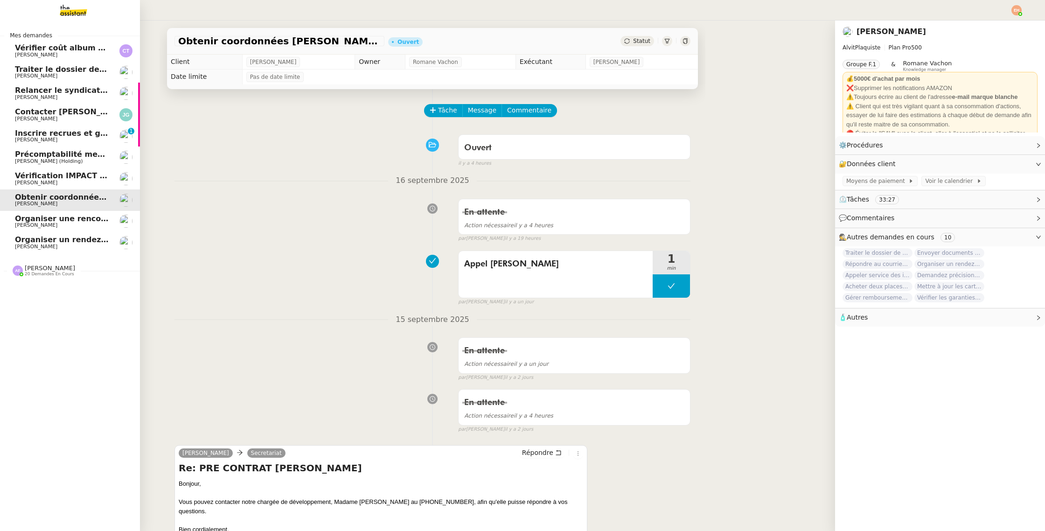
click at [88, 181] on span "[PERSON_NAME]" at bounding box center [62, 183] width 94 height 6
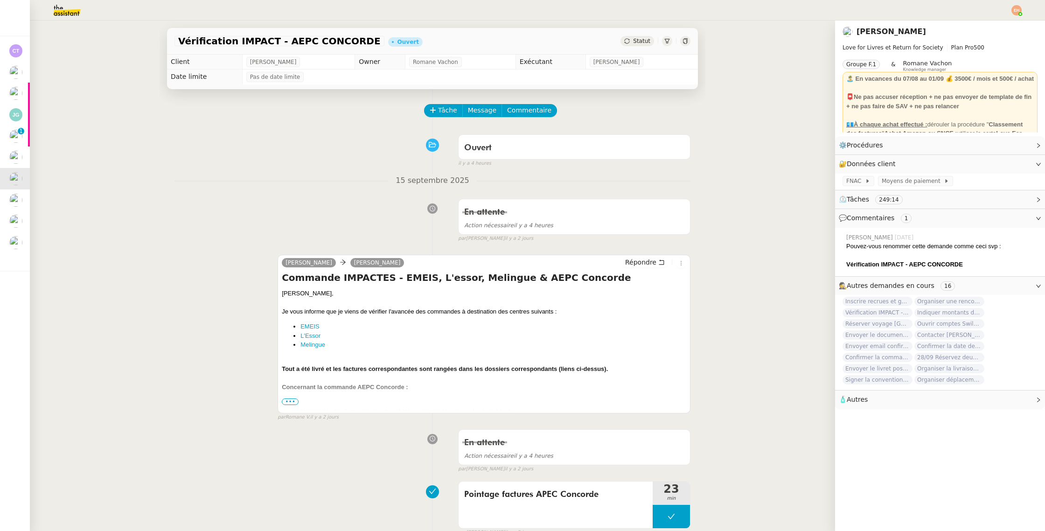
scroll to position [10, 0]
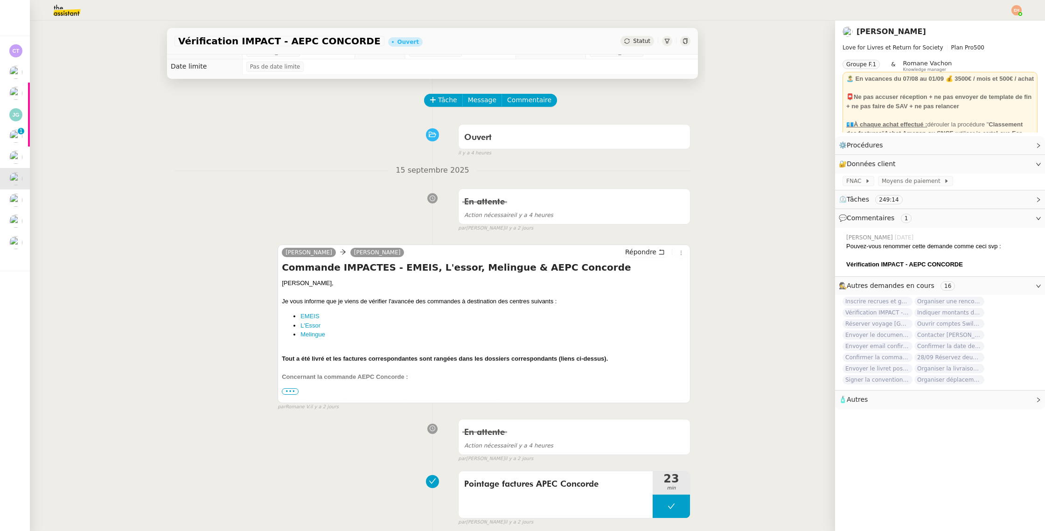
click at [290, 388] on span "•••" at bounding box center [290, 391] width 17 height 7
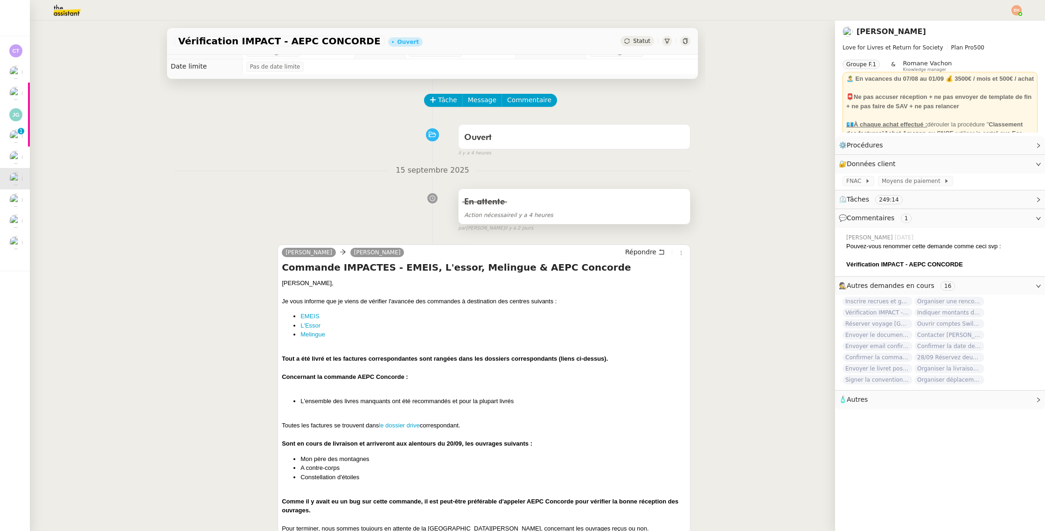
scroll to position [0, 0]
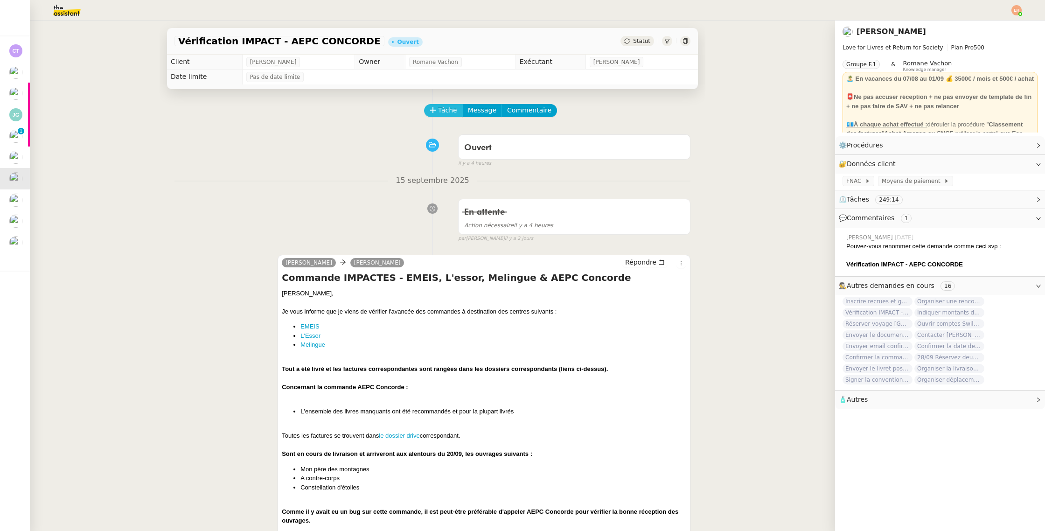
click at [427, 109] on button "Tâche" at bounding box center [443, 110] width 39 height 13
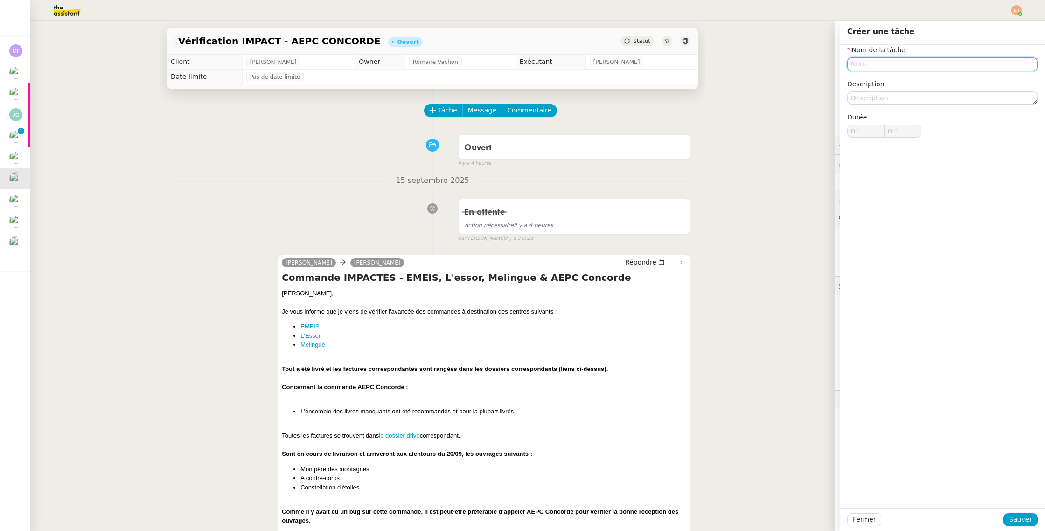
type input "C"
type input "Vérifications commandes"
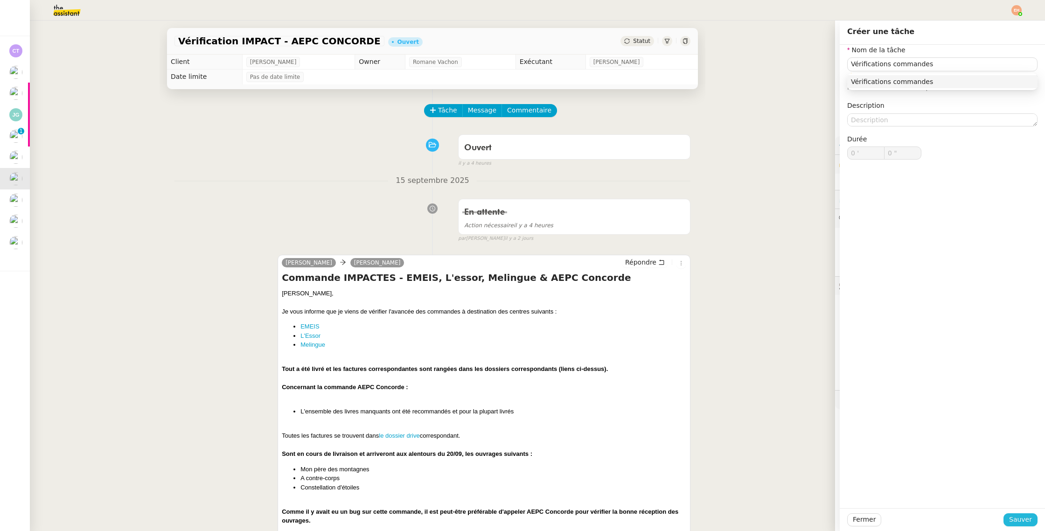
click at [1012, 522] on span "Sauver" at bounding box center [1020, 519] width 23 height 11
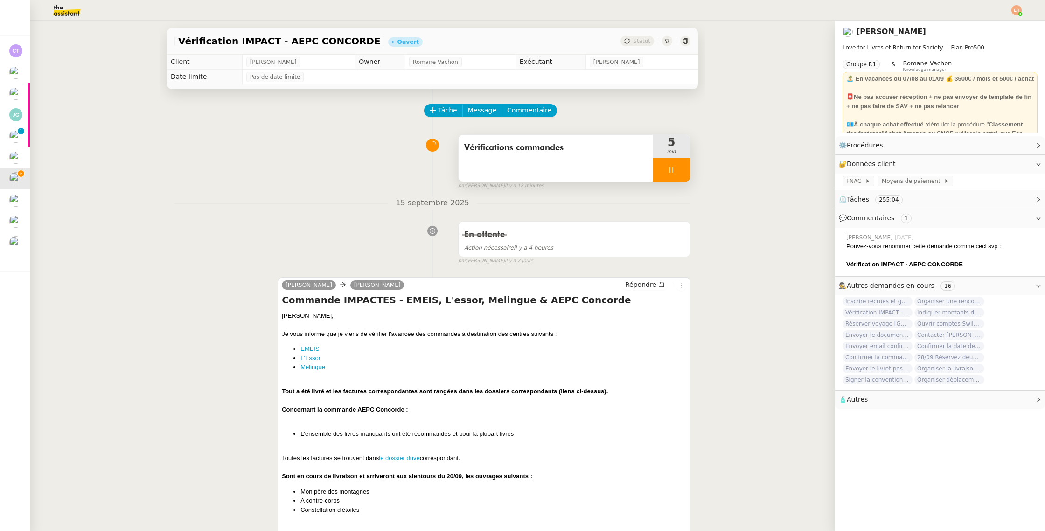
click at [664, 169] on div at bounding box center [670, 169] width 37 height 23
click at [668, 173] on div at bounding box center [661, 169] width 19 height 23
click at [662, 170] on div at bounding box center [670, 169] width 37 height 23
drag, startPoint x: 681, startPoint y: 171, endPoint x: 635, endPoint y: 169, distance: 46.2
click at [681, 171] on icon at bounding box center [680, 169] width 7 height 7
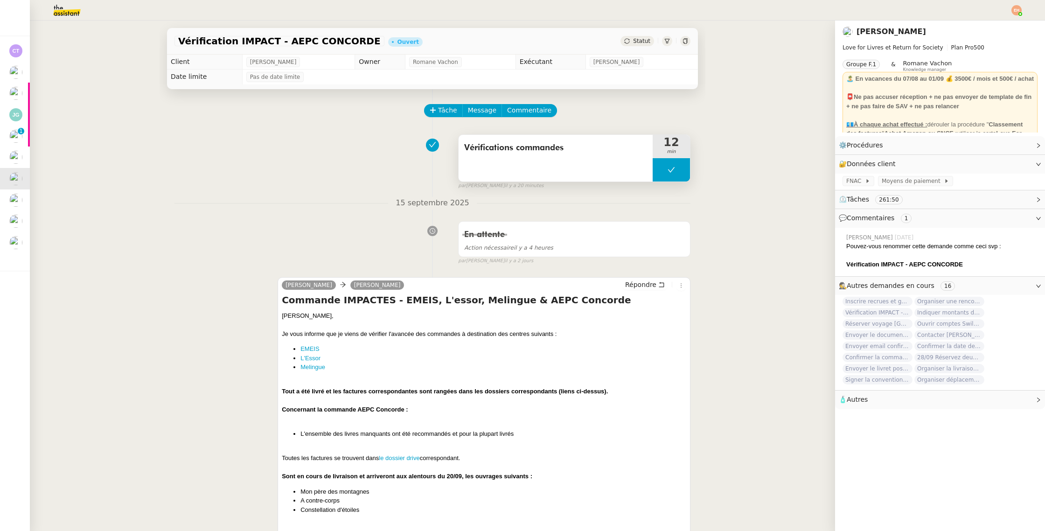
click at [681, 168] on button at bounding box center [670, 169] width 37 height 23
click at [655, 175] on div at bounding box center [661, 169] width 19 height 23
click at [666, 173] on div at bounding box center [670, 169] width 37 height 23
click at [677, 173] on icon at bounding box center [680, 169] width 7 height 7
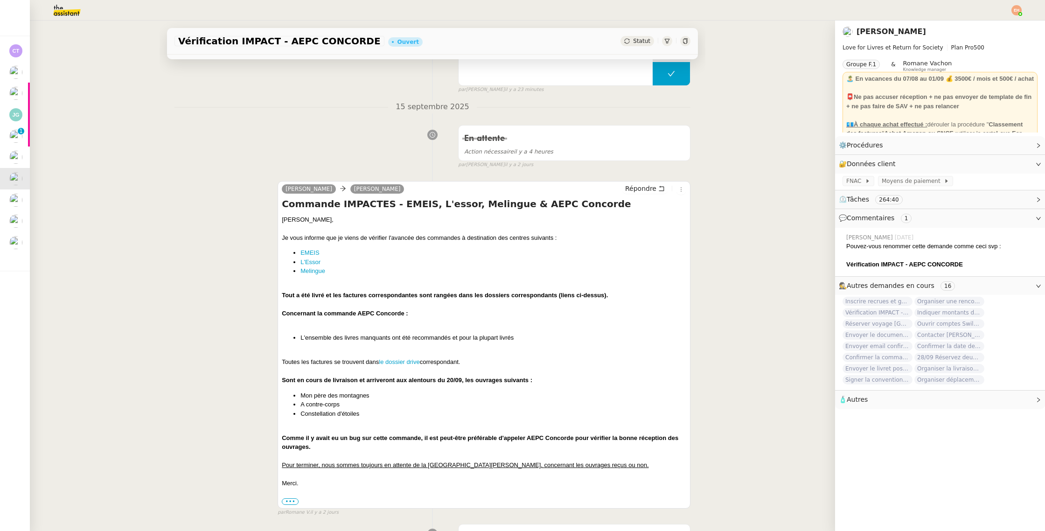
scroll to position [121, 0]
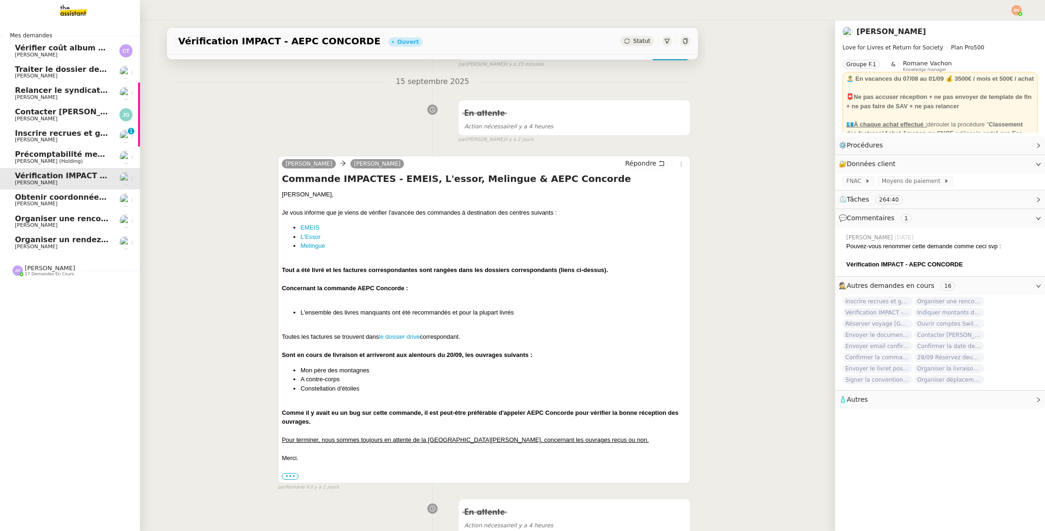
click at [60, 155] on span "Précomptabilité mensuelle - août 2025" at bounding box center [97, 154] width 164 height 9
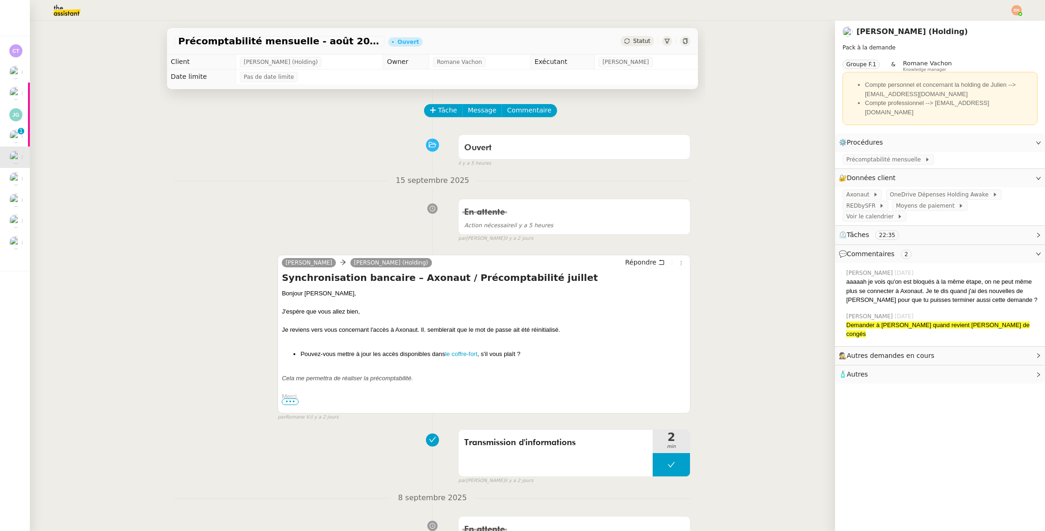
scroll to position [109, 0]
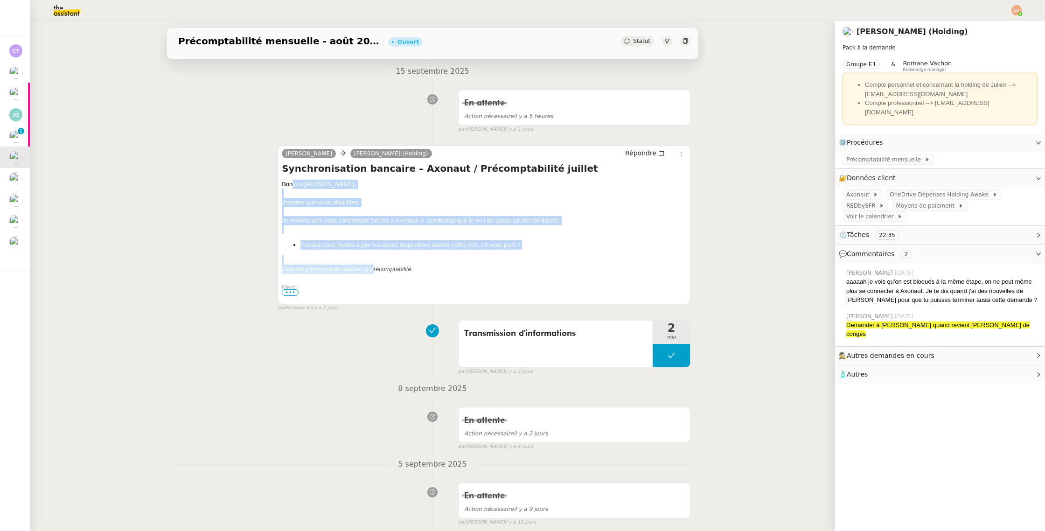
drag, startPoint x: 293, startPoint y: 182, endPoint x: 372, endPoint y: 239, distance: 97.2
click at [372, 270] on div "Bonjour Julien﻿, J'espère que vous allez bien, Je reviens vers vous concernant …" at bounding box center [484, 389] width 404 height 418
click at [375, 222] on div "Je reviens vers vous concernant l'accès à Axonaut. Il. semblerait que le mot de…" at bounding box center [484, 220] width 404 height 9
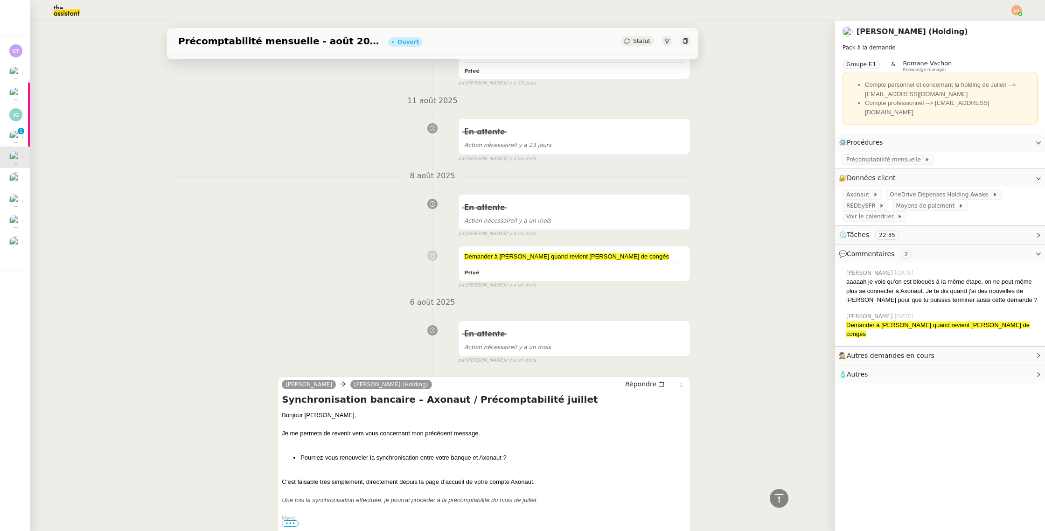
scroll to position [0, 0]
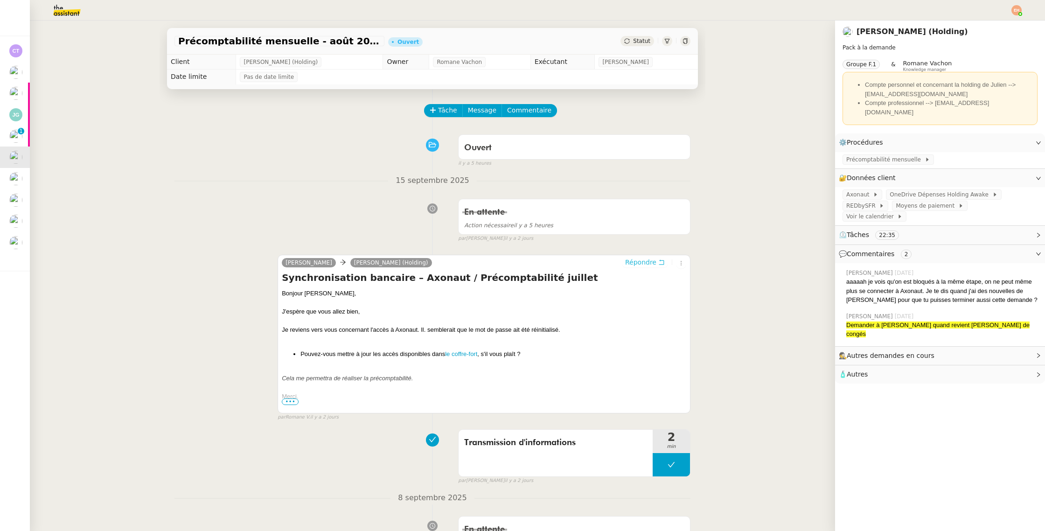
click at [652, 263] on span "Répondre" at bounding box center [640, 261] width 31 height 9
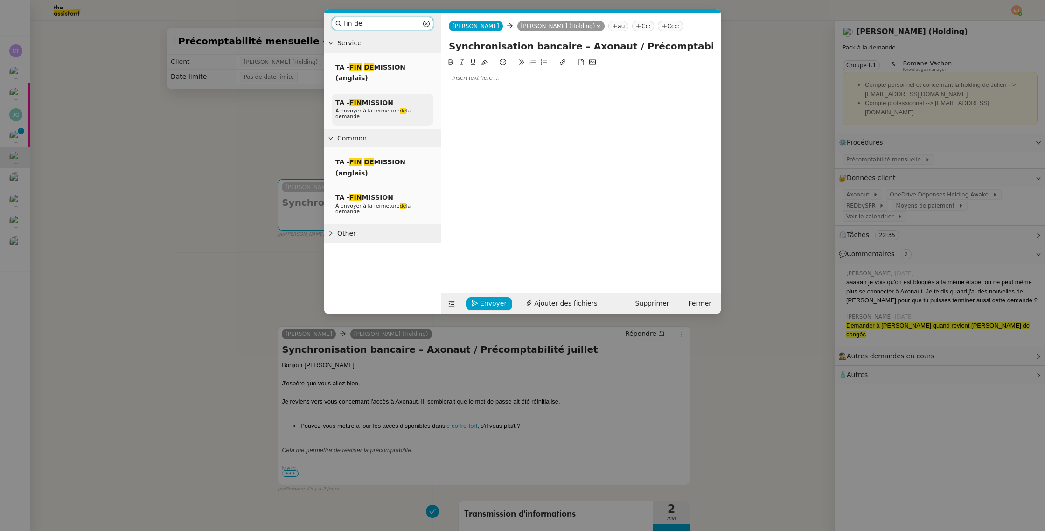
type input "fin de"
click at [374, 105] on span "TA - FIN MISSION" at bounding box center [364, 102] width 58 height 7
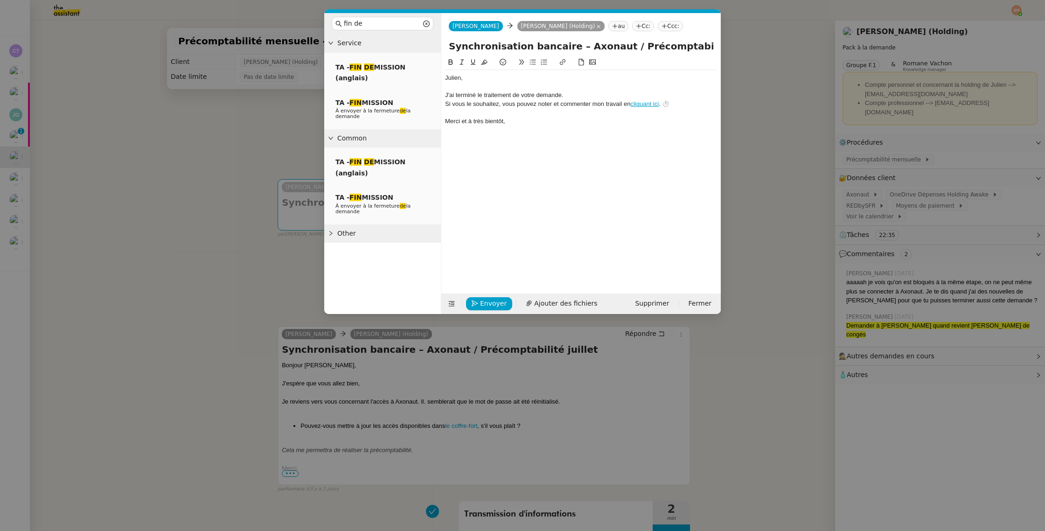
click at [480, 293] on div "Envoyer Ajouter des fichiers Supprimer Fermer" at bounding box center [580, 303] width 279 height 21
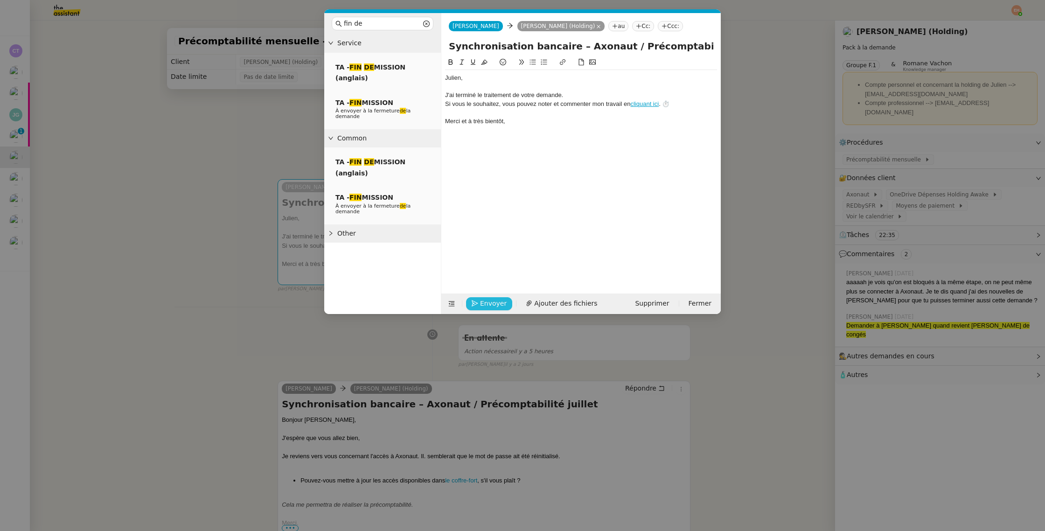
click at [477, 308] on button "Envoyer" at bounding box center [489, 303] width 46 height 13
drag, startPoint x: 481, startPoint y: 304, endPoint x: 487, endPoint y: 260, distance: 43.7
click at [481, 296] on span "Confirmer l'envoi" at bounding box center [508, 290] width 56 height 11
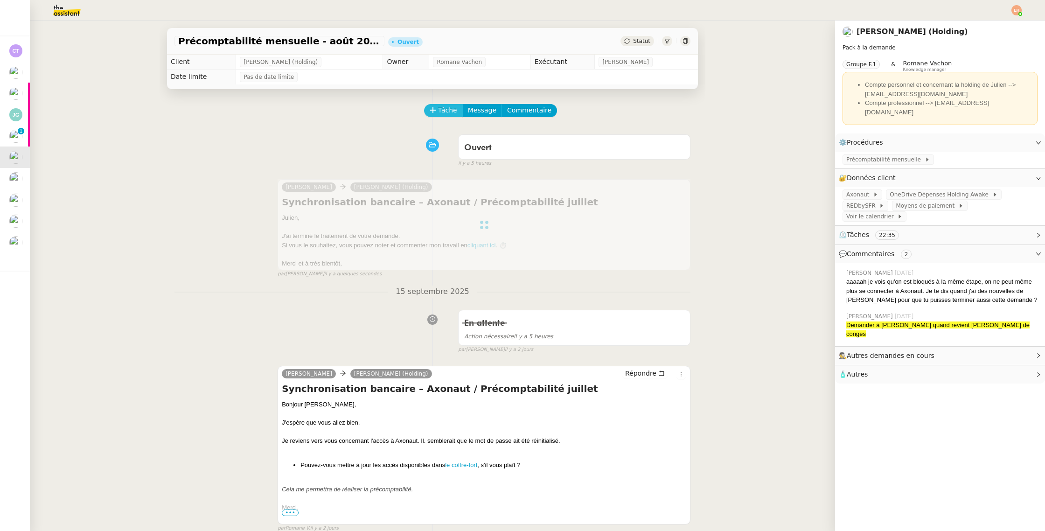
click at [439, 112] on span "Tâche" at bounding box center [447, 110] width 19 height 11
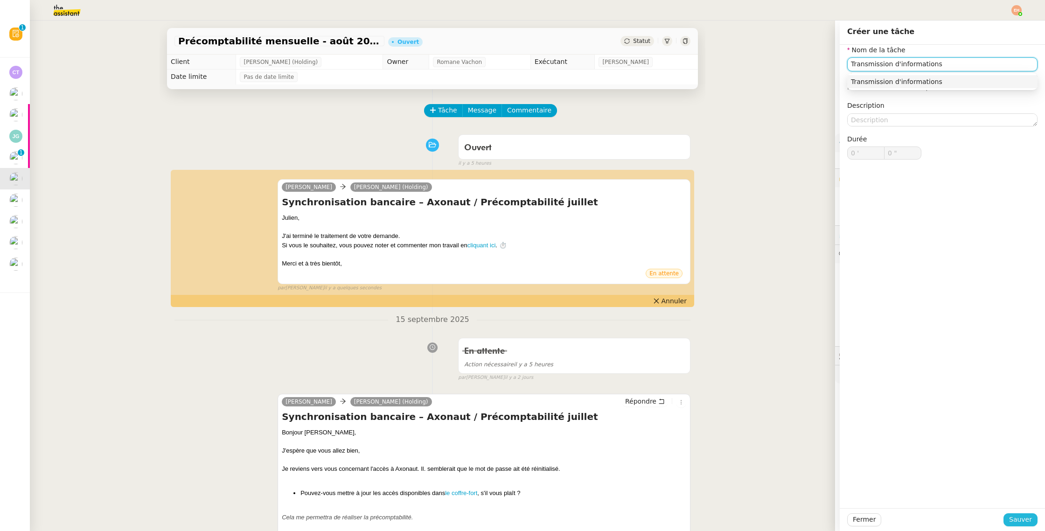
type input "Transmission d'informations"
click at [1018, 513] on div "Fermer Sauver" at bounding box center [941, 519] width 205 height 23
click at [1023, 521] on span "Sauver" at bounding box center [1020, 519] width 23 height 11
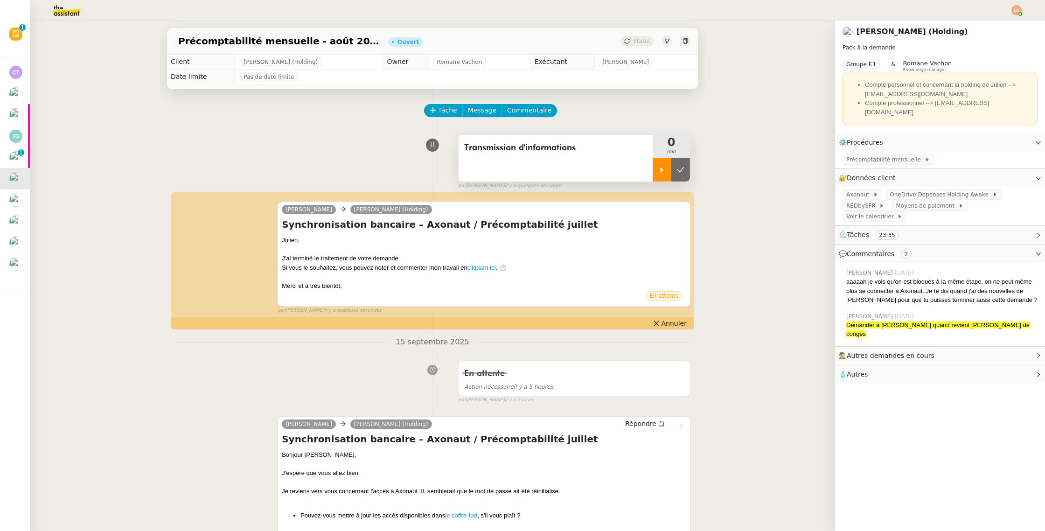
click at [662, 175] on div at bounding box center [661, 169] width 19 height 23
click at [665, 174] on div at bounding box center [670, 169] width 37 height 23
drag, startPoint x: 678, startPoint y: 173, endPoint x: 672, endPoint y: 173, distance: 6.1
click at [678, 172] on icon at bounding box center [680, 169] width 7 height 7
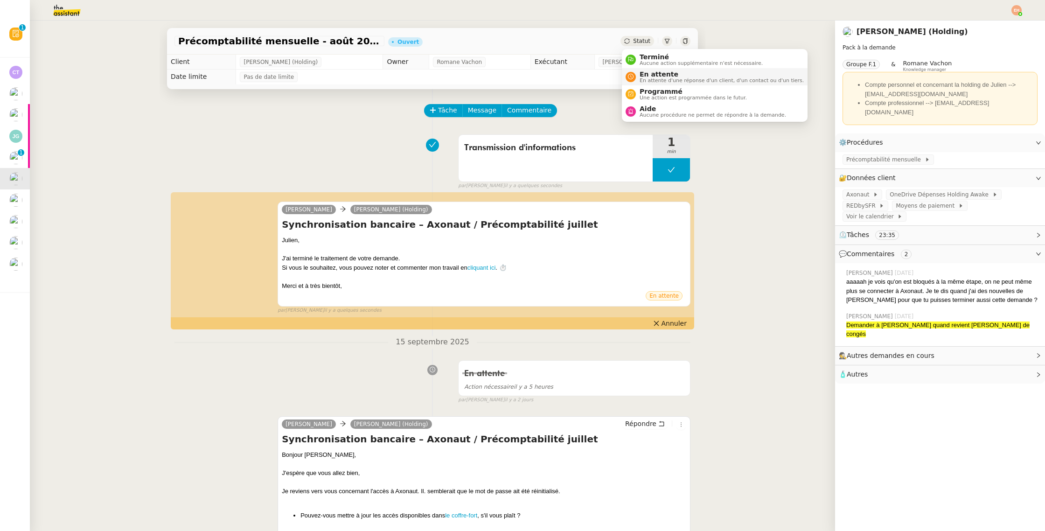
drag, startPoint x: 640, startPoint y: 43, endPoint x: 651, endPoint y: 68, distance: 27.2
click at [640, 43] on span "Statut" at bounding box center [641, 41] width 17 height 7
click at [655, 78] on span "En attente d'une réponse d'un client, d'un contact ou d'un tiers." at bounding box center [721, 80] width 164 height 5
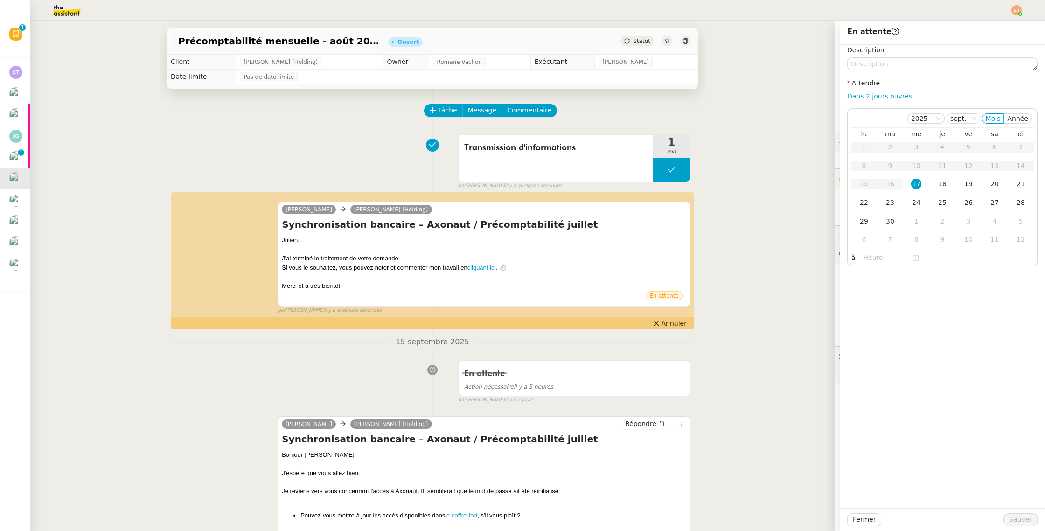
click at [630, 43] on icon at bounding box center [627, 41] width 6 height 6
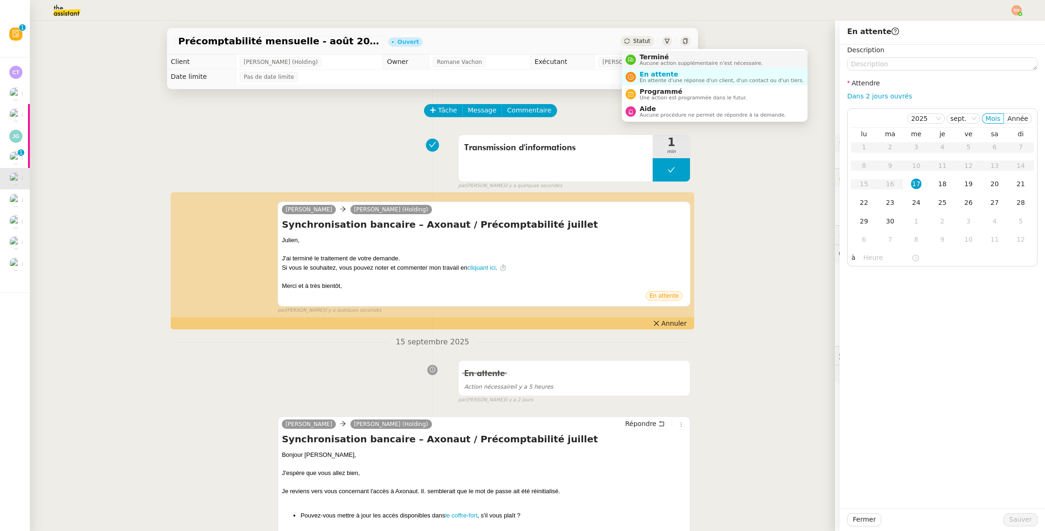
click at [649, 61] on span "Aucune action supplémentaire n'est nécessaire." at bounding box center [700, 63] width 123 height 5
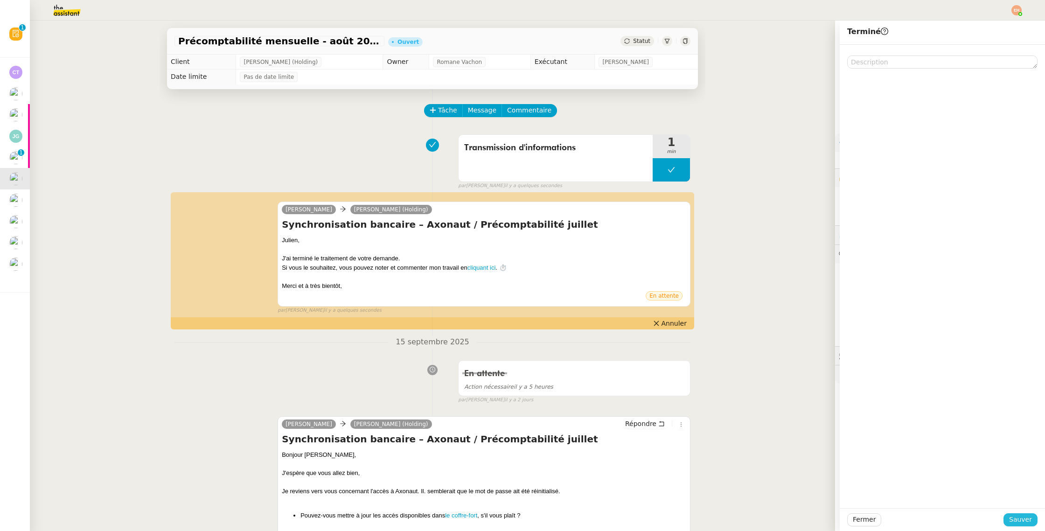
click at [1018, 517] on span "Sauver" at bounding box center [1020, 519] width 23 height 11
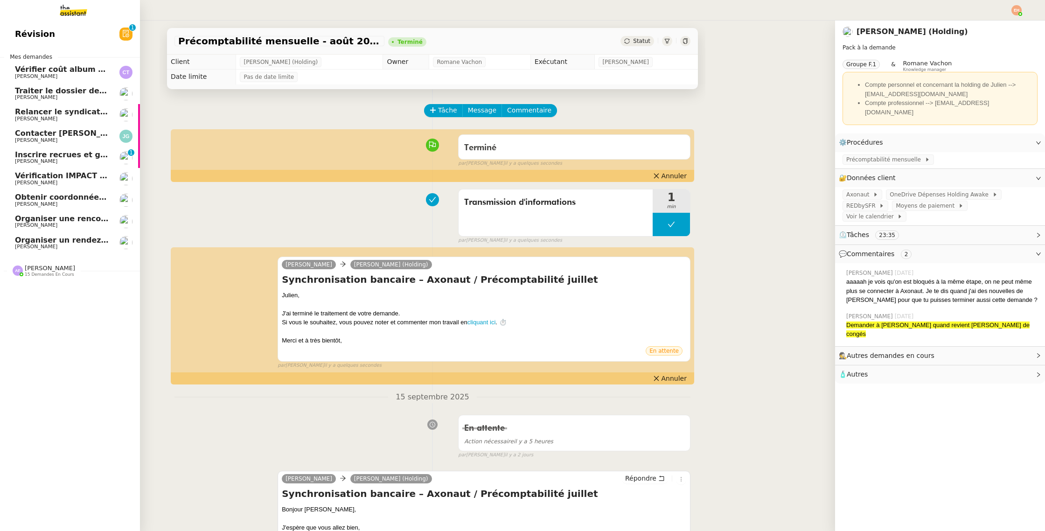
click at [22, 114] on span "Relancer le syndicat de l'eau SMGEAG" at bounding box center [94, 111] width 159 height 9
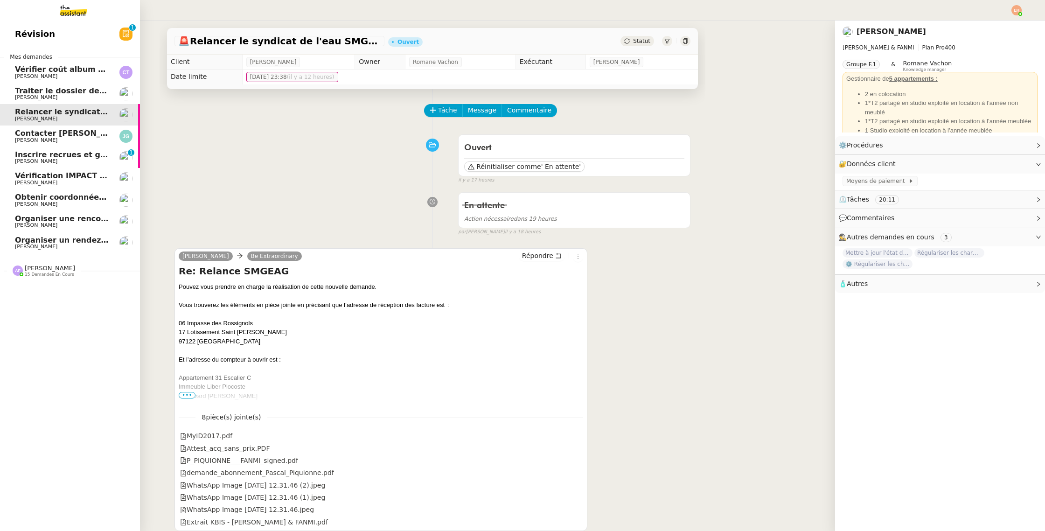
click at [42, 132] on span "Contacter [PERSON_NAME] pour paiement facture" at bounding box center [120, 133] width 210 height 9
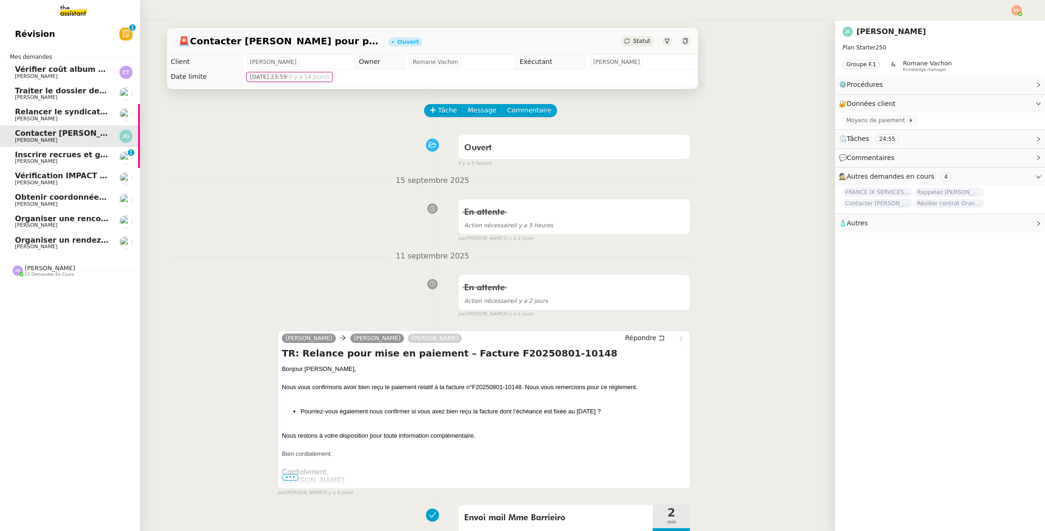
click at [62, 175] on span "Vérification IMPACT - AEPC CONCORDE" at bounding box center [96, 175] width 162 height 9
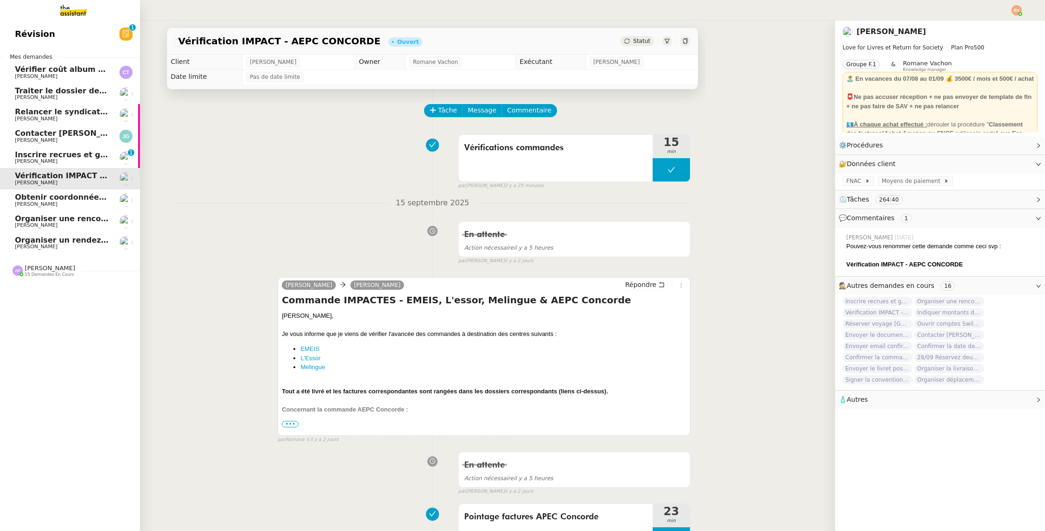
click at [66, 160] on span "[PERSON_NAME]" at bounding box center [62, 162] width 94 height 6
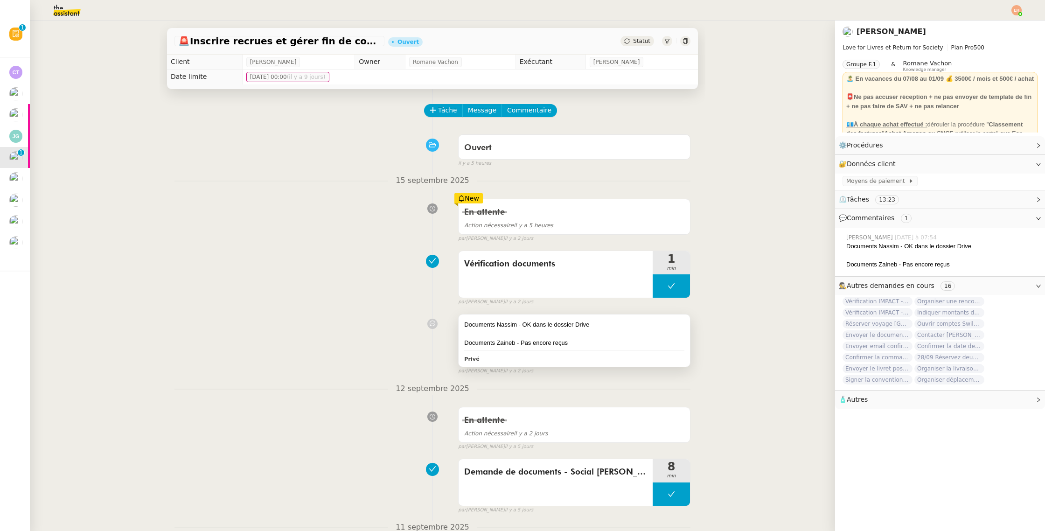
click at [538, 343] on div "Documents Zaineb - Pas encore reçus" at bounding box center [574, 342] width 220 height 9
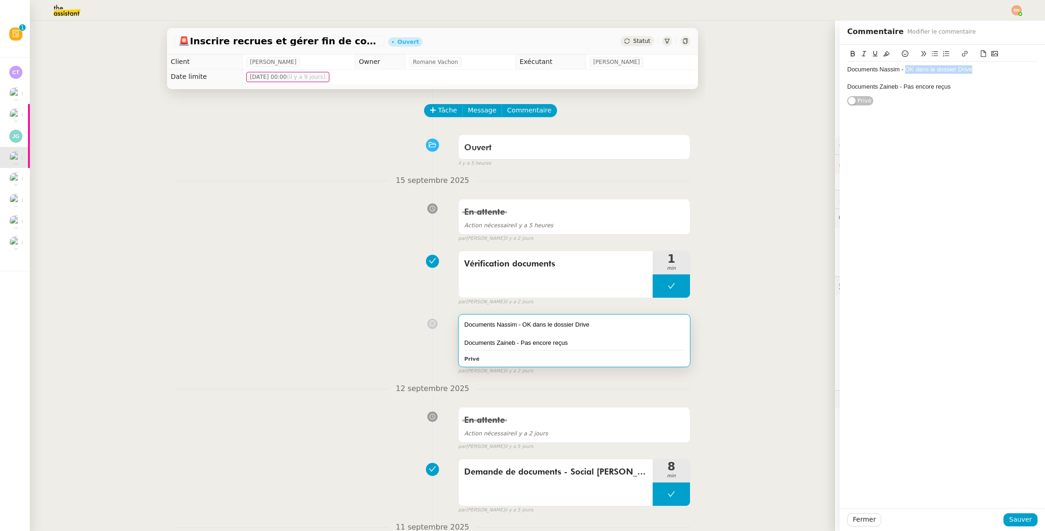
drag, startPoint x: 917, startPoint y: 70, endPoint x: 998, endPoint y: 71, distance: 81.2
click at [998, 71] on div "Documents Nassim - OK dans le dossier Drive" at bounding box center [942, 69] width 190 height 8
copy div "OK dans le dossier Drive"
drag, startPoint x: 961, startPoint y: 83, endPoint x: 909, endPoint y: 86, distance: 51.4
click at [909, 86] on div "Documents Nassim - OK dans le dossier Drive Documents Zaineb - Pas encore reçus" at bounding box center [942, 78] width 190 height 33
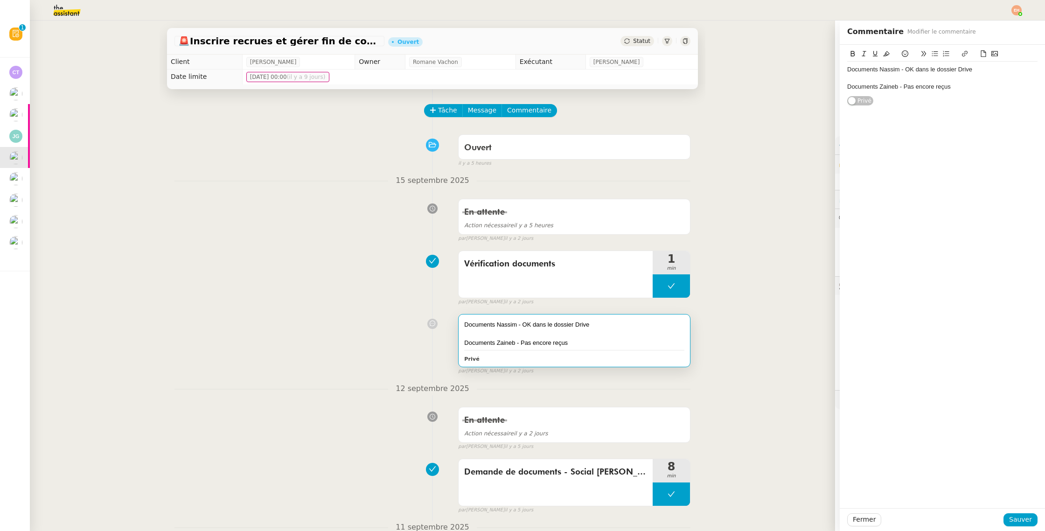
click at [906, 87] on div "Documents Zaineb - Pas encore reçus" at bounding box center [942, 87] width 190 height 8
drag, startPoint x: 904, startPoint y: 88, endPoint x: 992, endPoint y: 86, distance: 87.7
click at [992, 86] on div "Documents Zaineb - Pas encore reçus" at bounding box center [942, 87] width 190 height 8
click at [1018, 525] on span "Sauver" at bounding box center [1020, 519] width 23 height 11
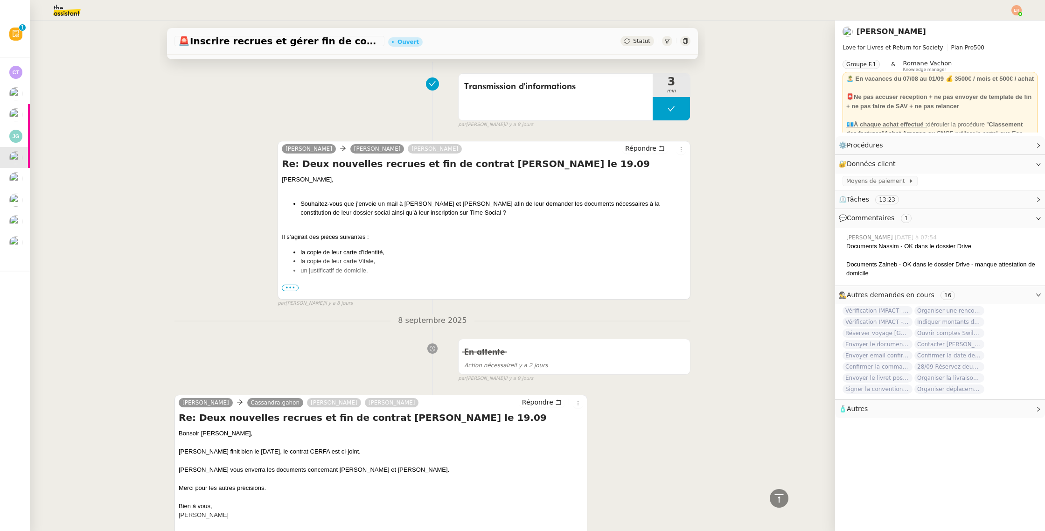
scroll to position [759, 0]
click at [289, 288] on span "•••" at bounding box center [290, 289] width 17 height 7
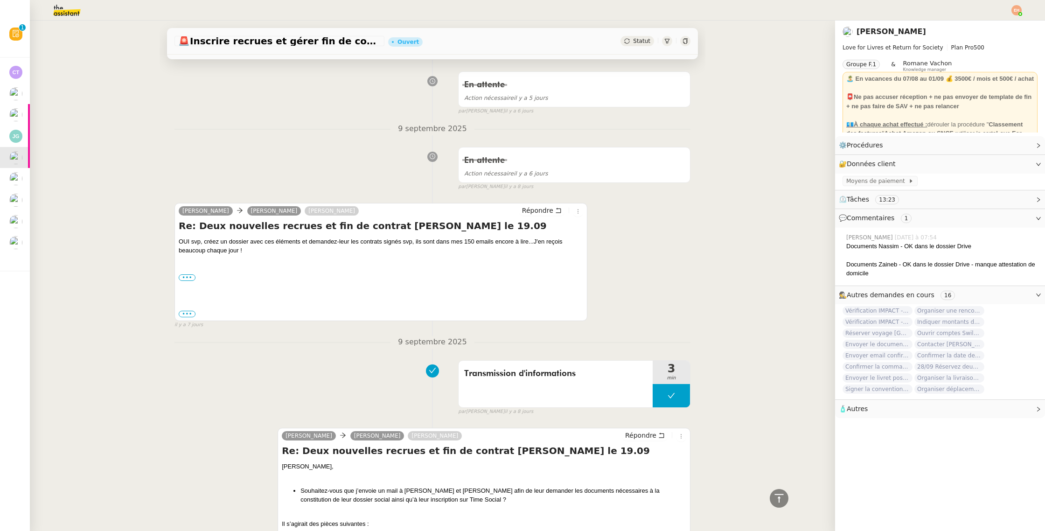
scroll to position [0, 0]
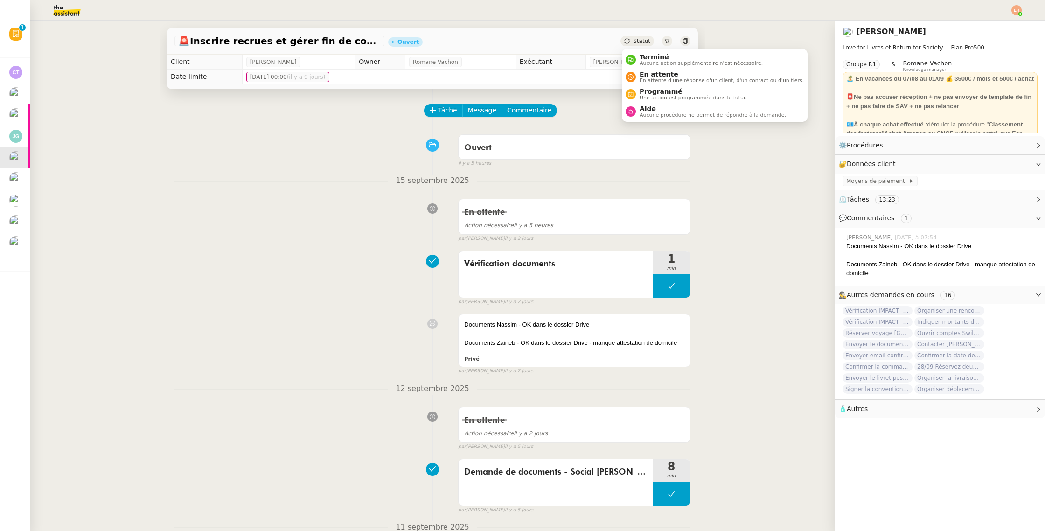
drag, startPoint x: 634, startPoint y: 37, endPoint x: 642, endPoint y: 55, distance: 19.2
click at [634, 37] on div "Statut" at bounding box center [637, 41] width 34 height 10
click at [654, 75] on span "En attente" at bounding box center [721, 73] width 164 height 7
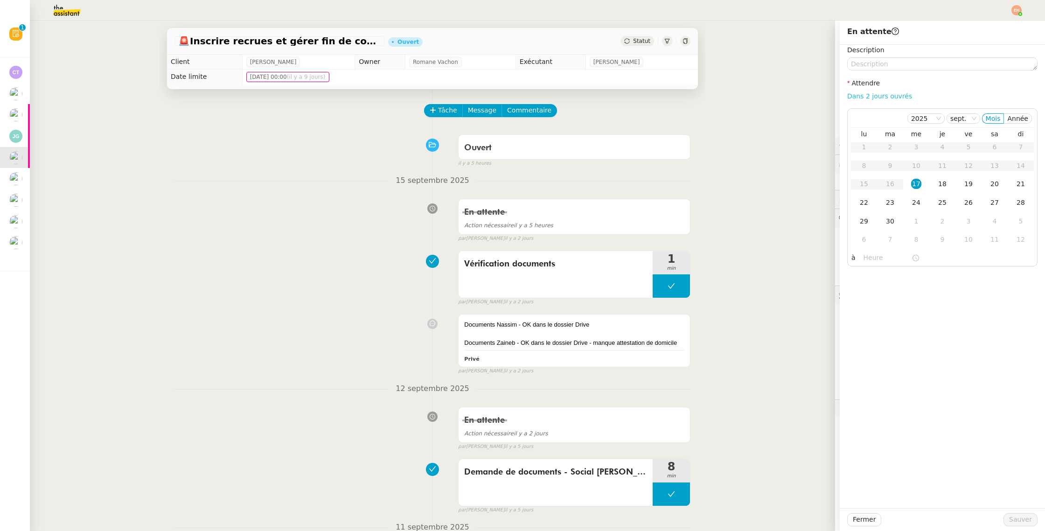
click at [856, 96] on link "Dans 2 jours ouvrés" at bounding box center [879, 95] width 65 height 7
type input "07:00"
drag, startPoint x: 1027, startPoint y: 522, endPoint x: 833, endPoint y: 491, distance: 196.0
click at [1027, 522] on span "Sauver" at bounding box center [1020, 519] width 23 height 11
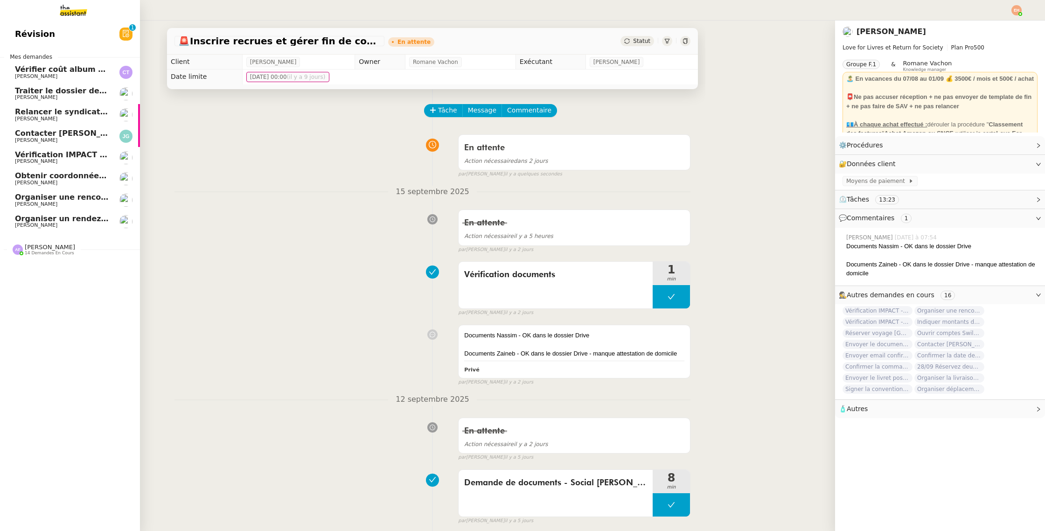
click at [23, 159] on span "[PERSON_NAME]" at bounding box center [36, 161] width 42 height 6
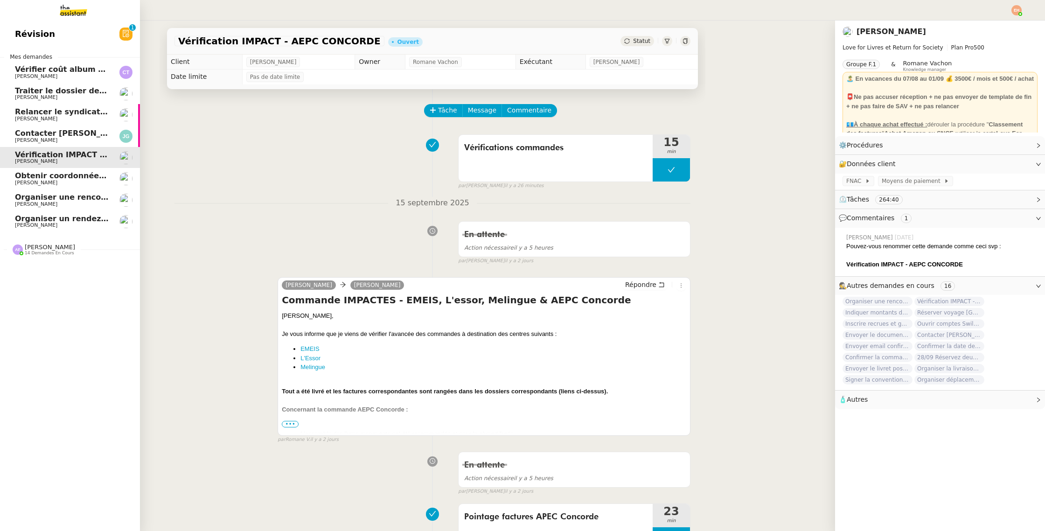
click at [65, 145] on link "Contacter Mme Barreiro pour paiement facture Jordan GUERDER" at bounding box center [70, 135] width 140 height 21
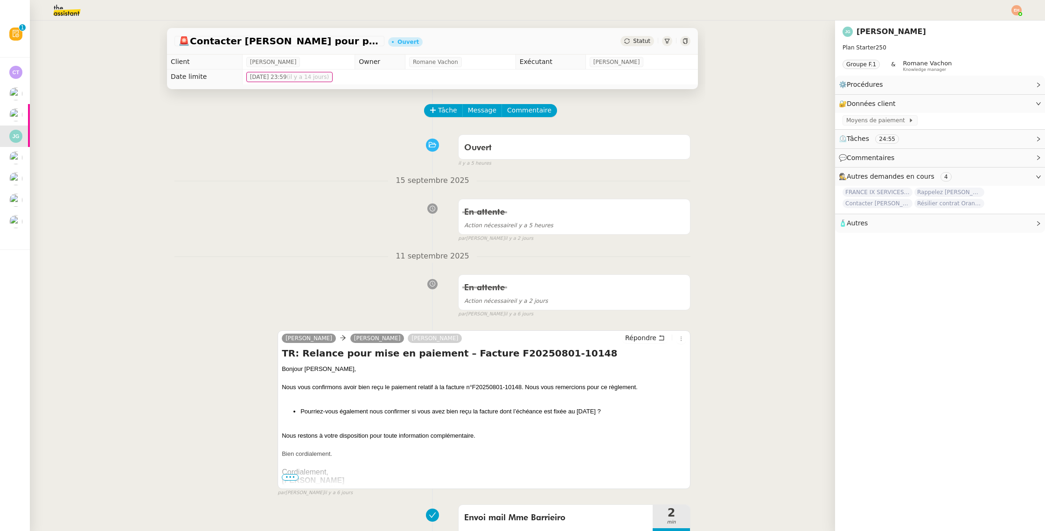
click at [636, 42] on span "Statut" at bounding box center [641, 41] width 17 height 7
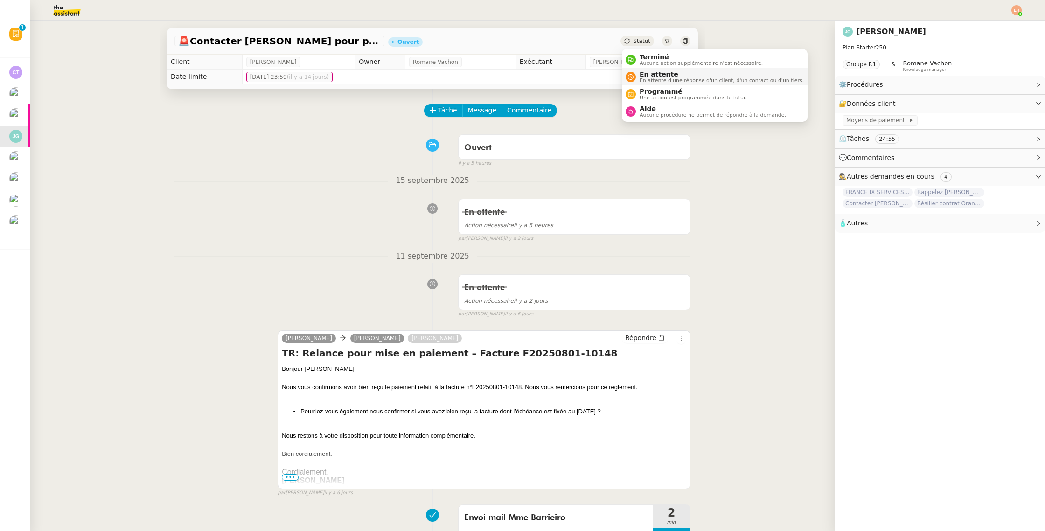
click at [647, 69] on li "En attente En attente d'une réponse d'un client, d'un contact ou d'un tiers." at bounding box center [715, 76] width 186 height 17
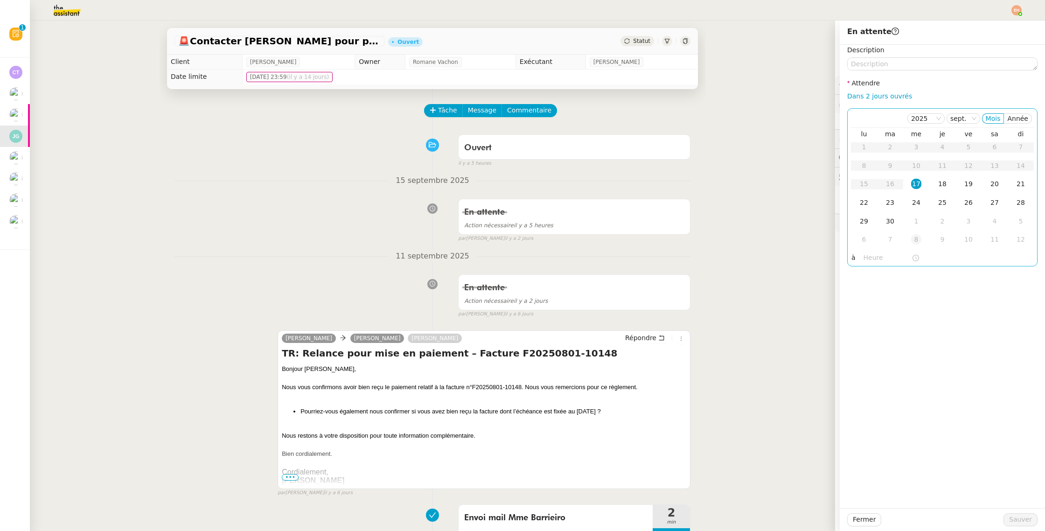
drag, startPoint x: 887, startPoint y: 219, endPoint x: 906, endPoint y: 245, distance: 31.8
click at [887, 219] on div "30" at bounding box center [890, 221] width 10 height 10
click at [1014, 518] on span "Sauver" at bounding box center [1020, 519] width 23 height 11
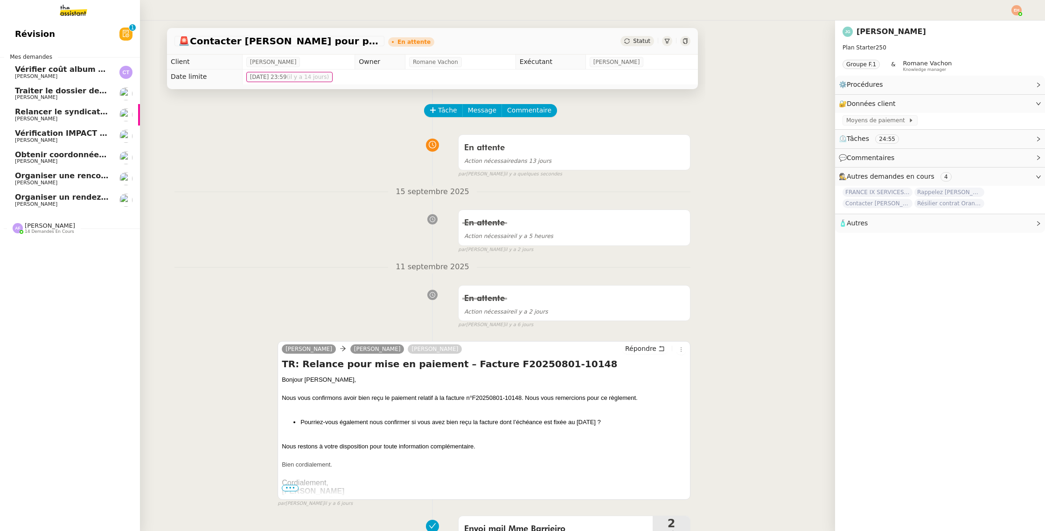
click at [35, 171] on link "Organiser une rencontre avec [PERSON_NAME]" at bounding box center [70, 178] width 140 height 21
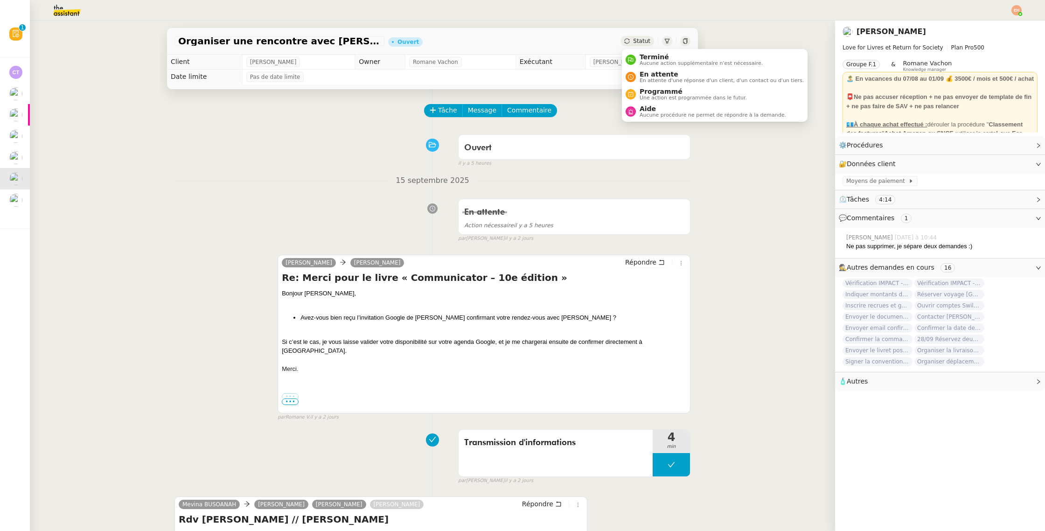
drag, startPoint x: 633, startPoint y: 42, endPoint x: 643, endPoint y: 62, distance: 22.1
click at [632, 42] on div "Statut" at bounding box center [637, 41] width 34 height 10
click at [663, 79] on span "En attente d'une réponse d'un client, d'un contact ou d'un tiers." at bounding box center [721, 80] width 164 height 5
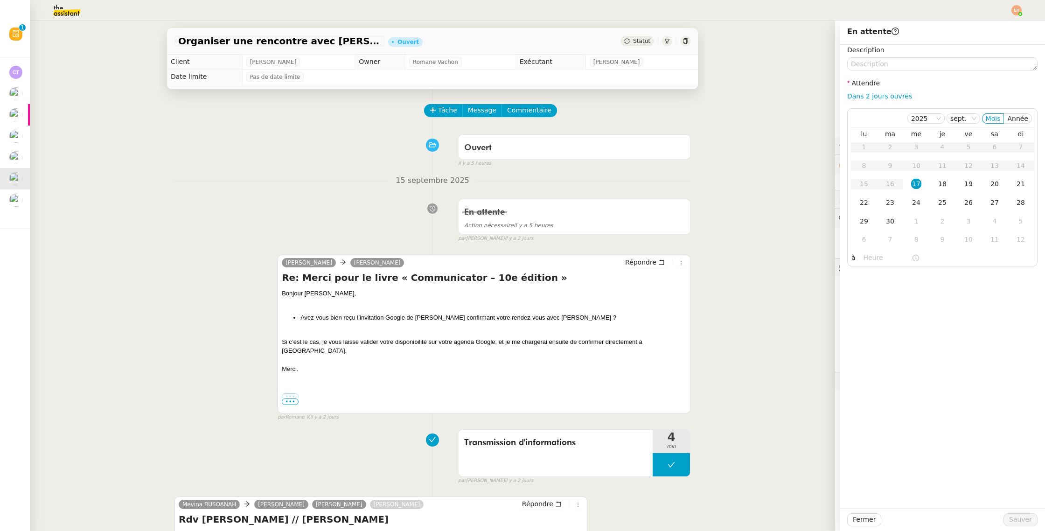
drag, startPoint x: 864, startPoint y: 97, endPoint x: 867, endPoint y: 437, distance: 339.5
click at [863, 97] on link "Dans 2 jours ouvrés" at bounding box center [879, 95] width 65 height 7
type input "07:00"
drag, startPoint x: 866, startPoint y: 203, endPoint x: 874, endPoint y: 243, distance: 41.0
click at [866, 204] on div "22" at bounding box center [864, 202] width 10 height 10
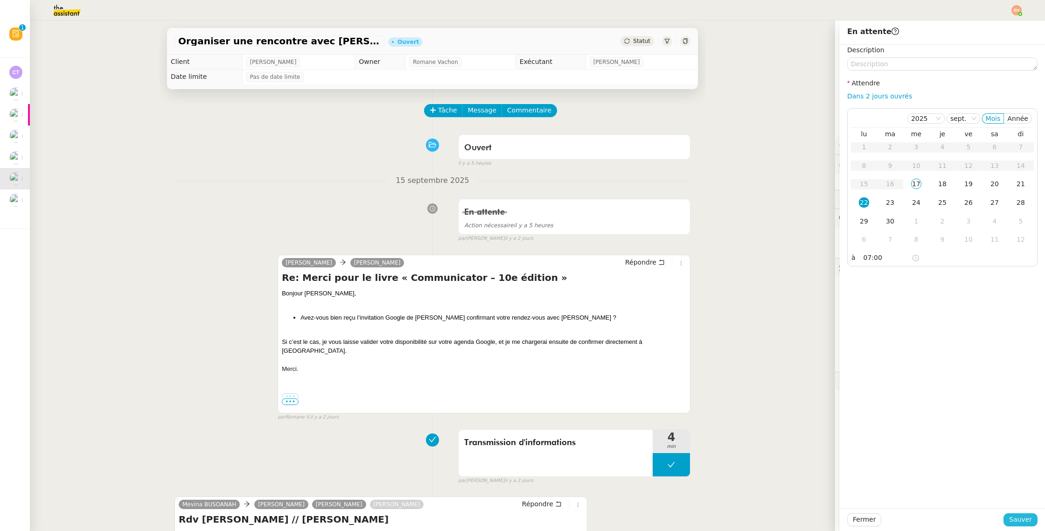
click at [1017, 523] on span "Sauver" at bounding box center [1020, 519] width 23 height 11
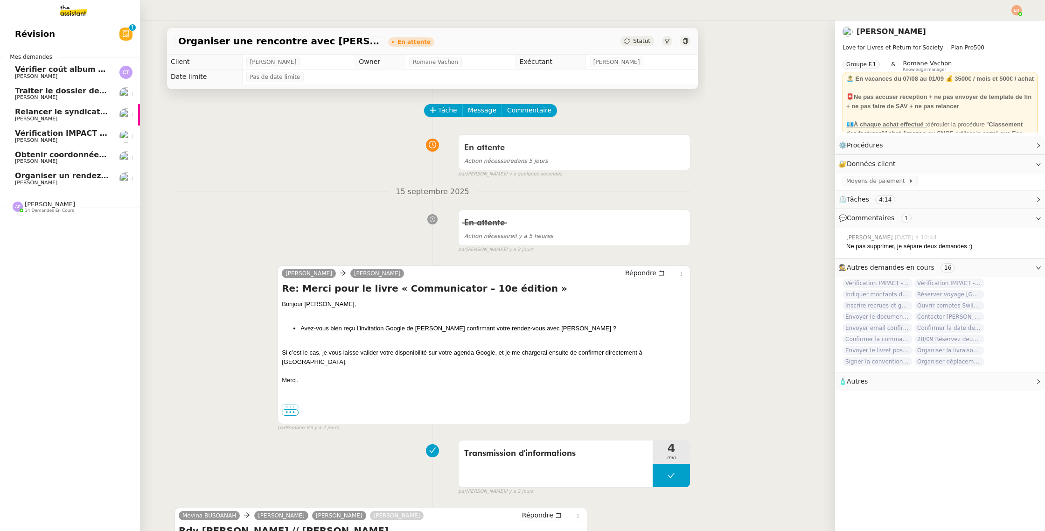
click at [42, 170] on link "Organiser un rendez-vous pour accès FFB [PERSON_NAME]" at bounding box center [70, 178] width 140 height 21
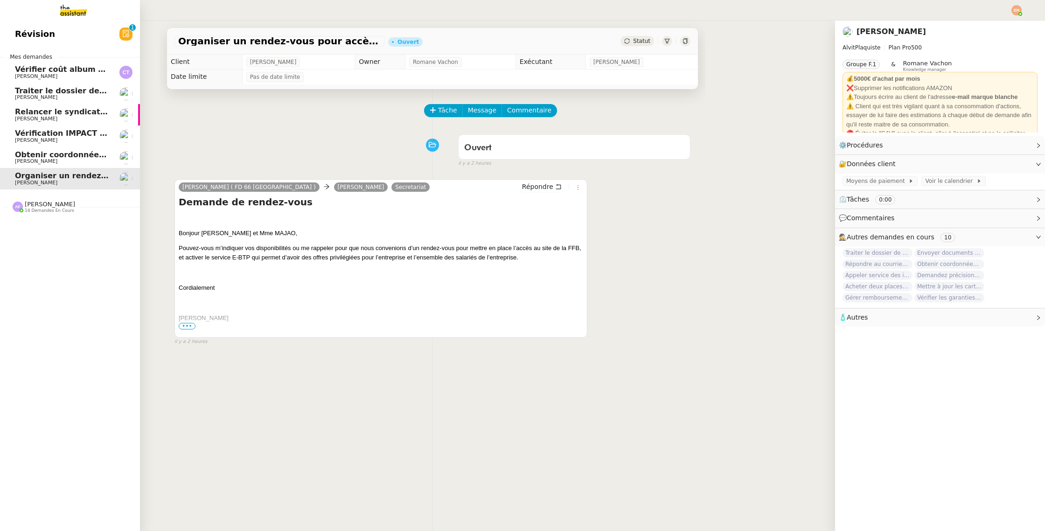
click at [52, 160] on span "[PERSON_NAME]" at bounding box center [62, 162] width 94 height 6
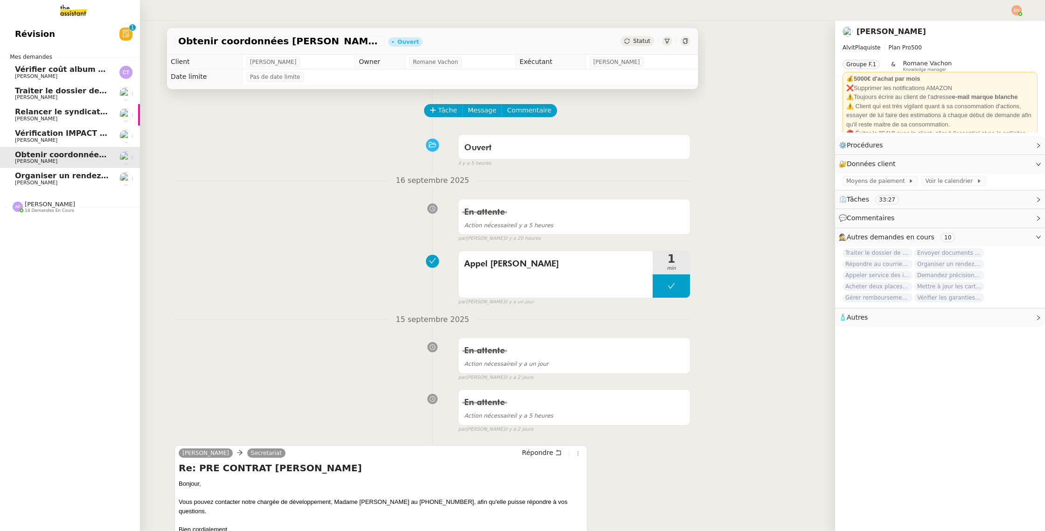
click at [60, 177] on span "Organiser un rendez-vous pour accès FFB" at bounding box center [102, 175] width 175 height 9
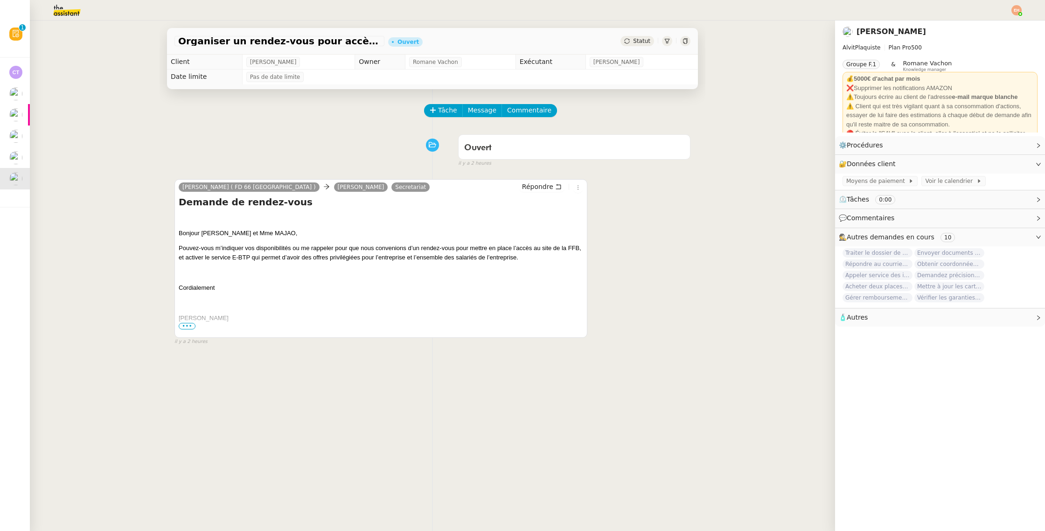
click at [647, 43] on span "Statut" at bounding box center [641, 41] width 17 height 7
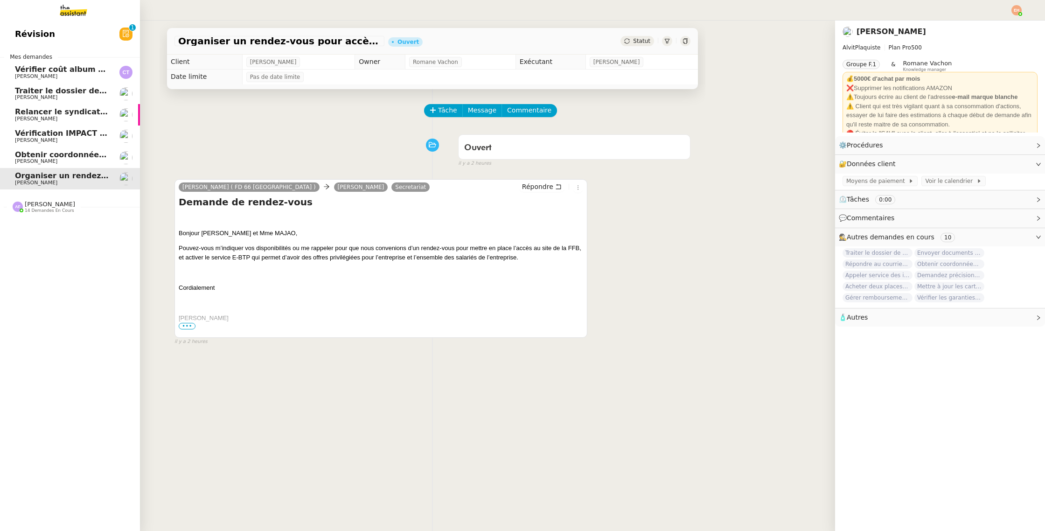
click at [29, 161] on span "[PERSON_NAME]" at bounding box center [36, 161] width 42 height 6
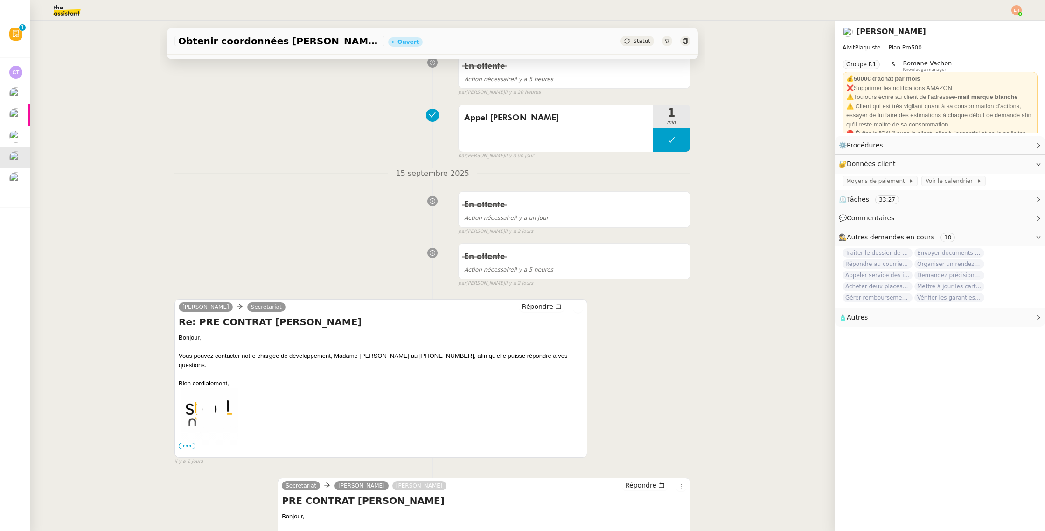
scroll to position [183, 0]
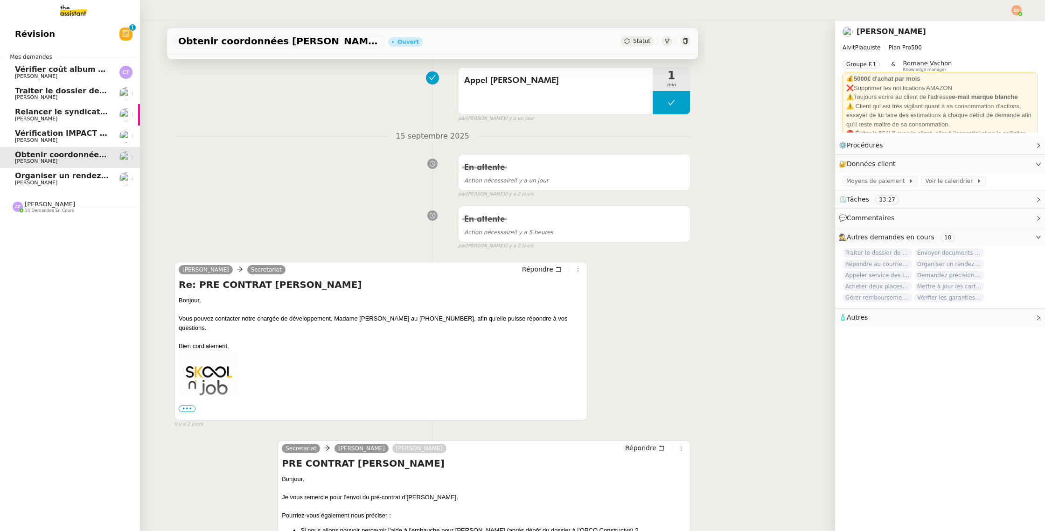
drag, startPoint x: 56, startPoint y: 135, endPoint x: 125, endPoint y: 54, distance: 105.9
click at [56, 135] on span "Vérification IMPACT - AEPC CONCORDE" at bounding box center [96, 133] width 162 height 9
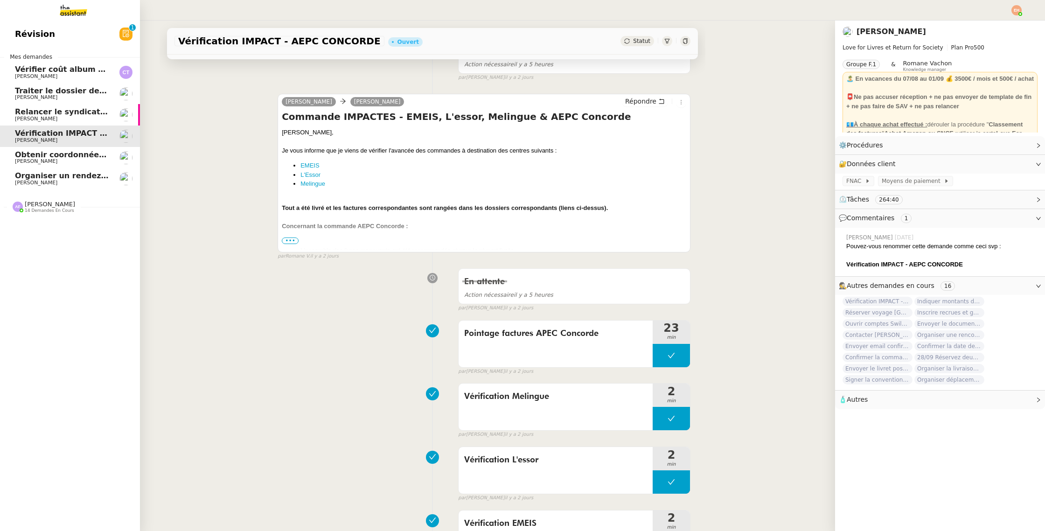
click at [33, 119] on span "[PERSON_NAME]" at bounding box center [36, 119] width 42 height 6
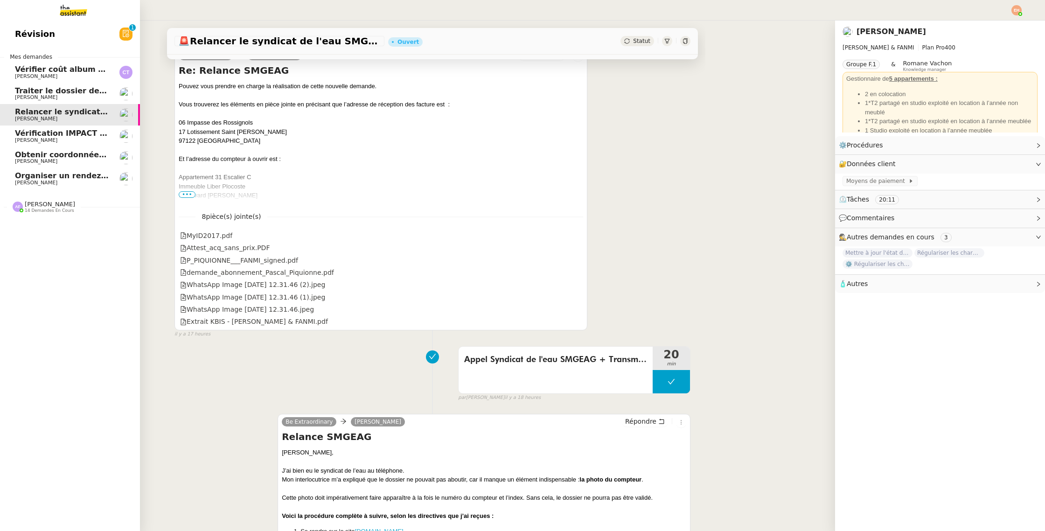
click at [59, 153] on span "Obtenir coordonnées [PERSON_NAME] pour contrat apprenti" at bounding box center [142, 154] width 254 height 9
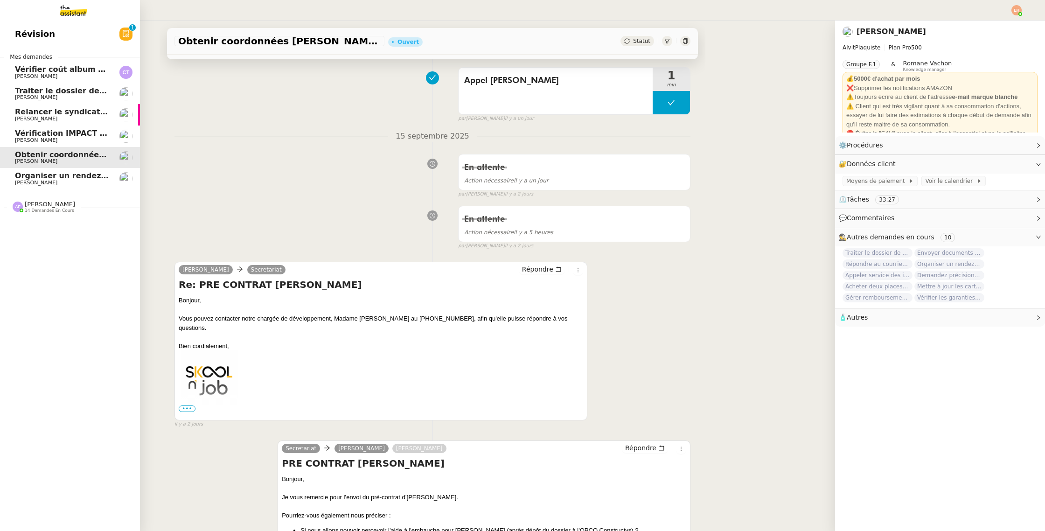
click at [64, 129] on span "Vérification IMPACT - AEPC CONCORDE" at bounding box center [96, 133] width 162 height 9
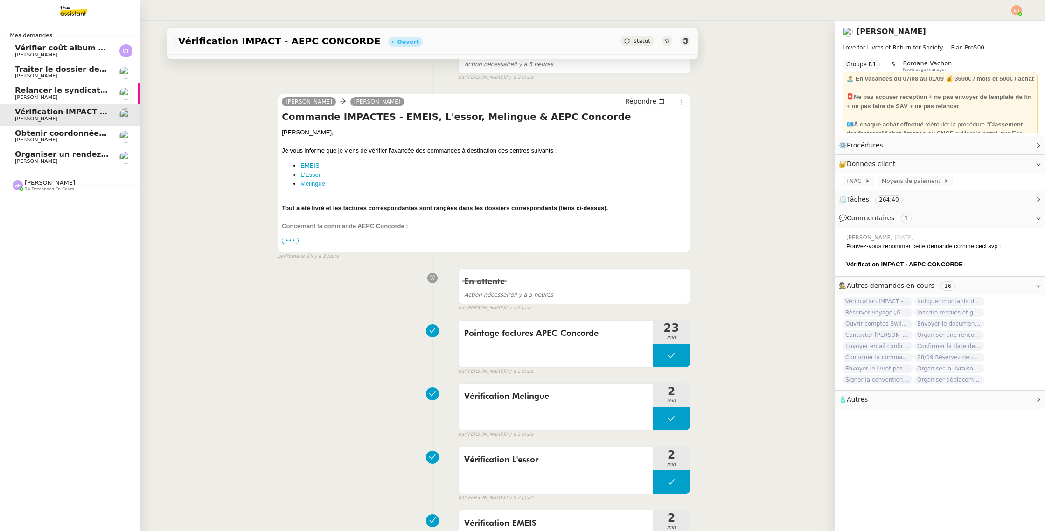
click at [72, 160] on span "[PERSON_NAME]" at bounding box center [62, 162] width 94 height 6
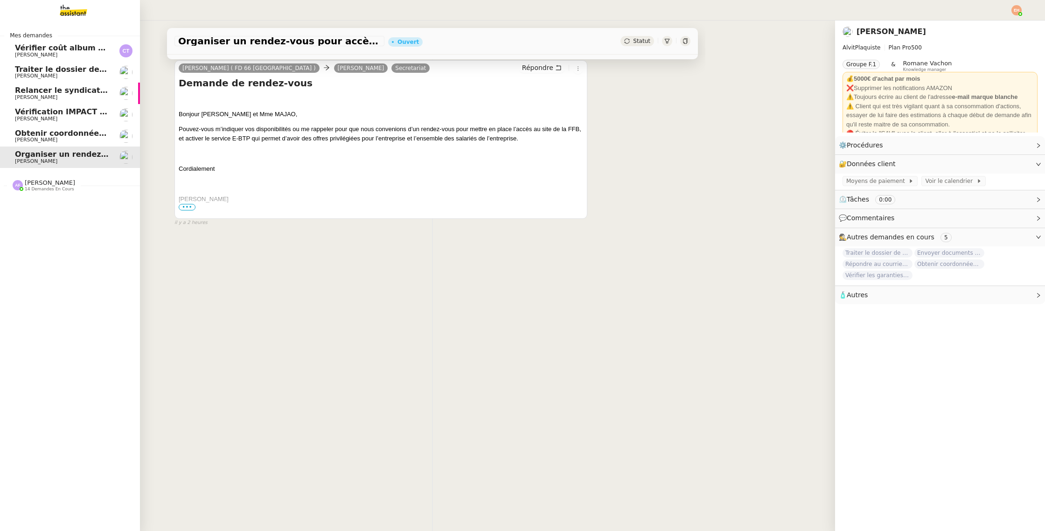
scroll to position [118, 0]
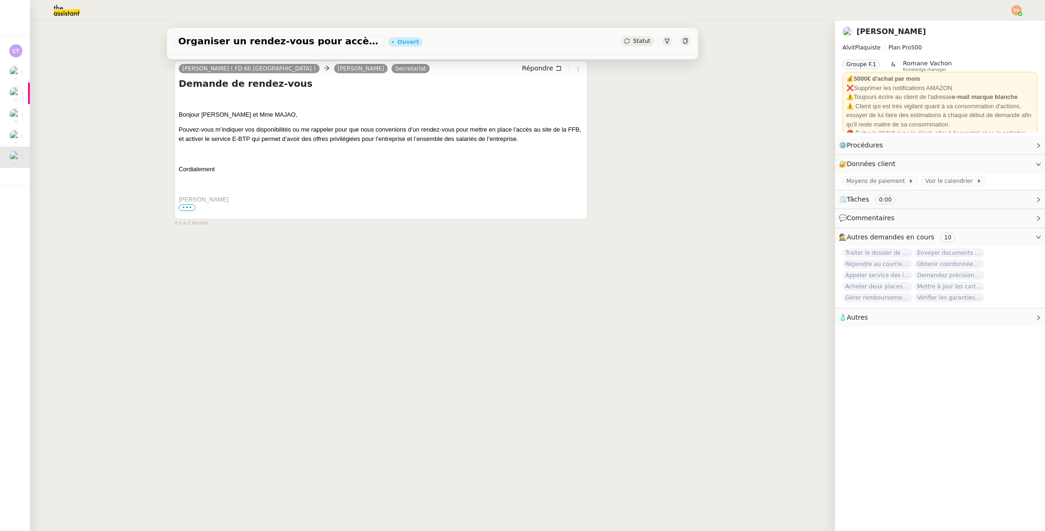
click at [191, 208] on span "•••" at bounding box center [187, 207] width 17 height 7
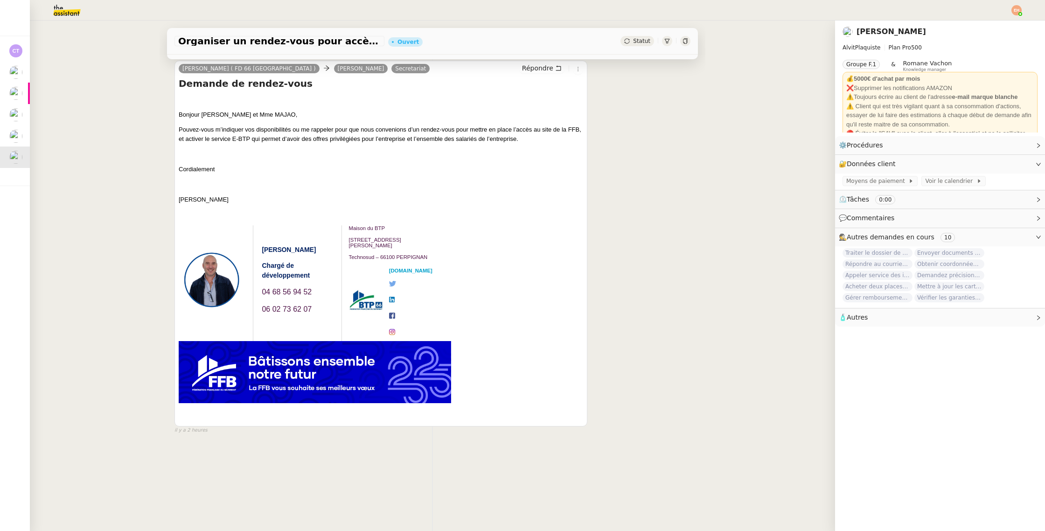
scroll to position [0, 0]
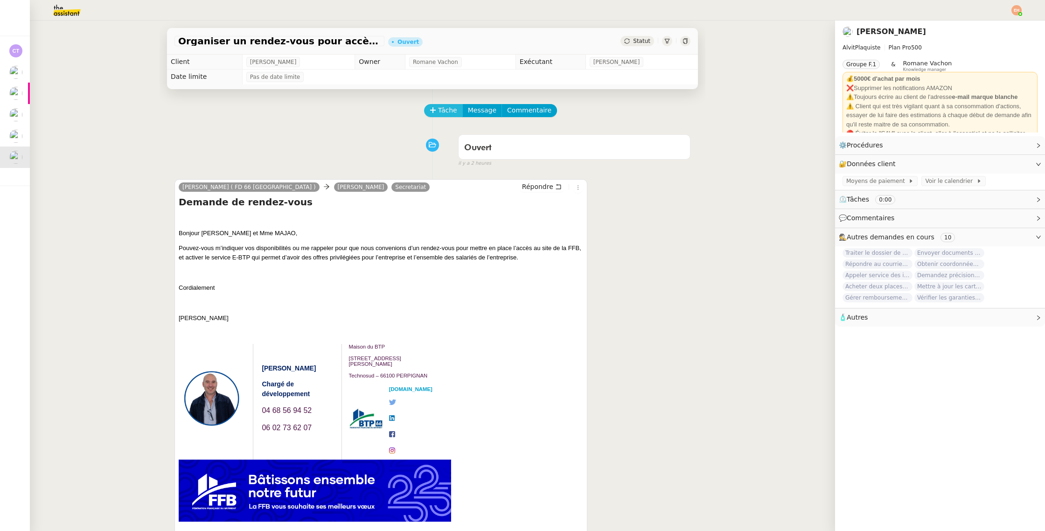
click at [441, 111] on span "Tâche" at bounding box center [447, 110] width 19 height 11
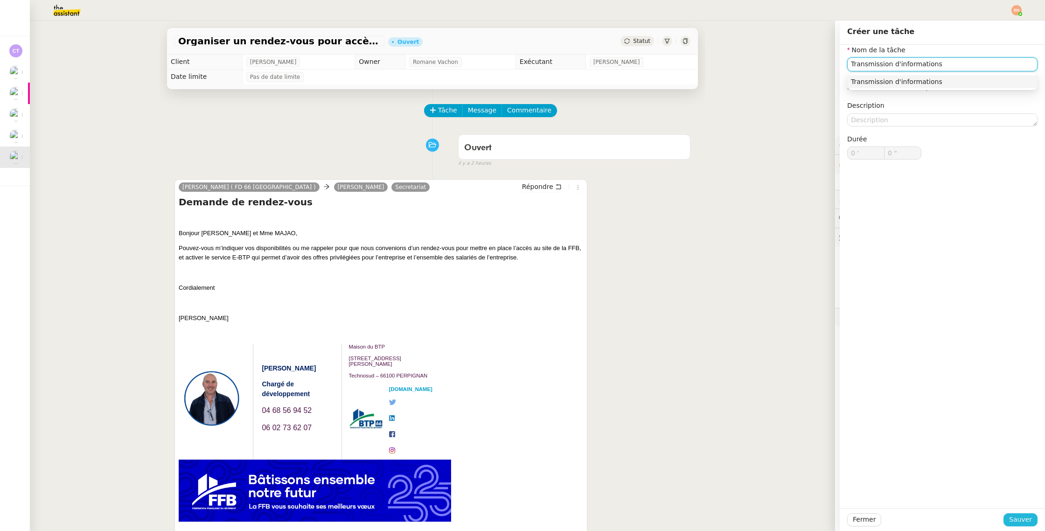
type input "Transmission d'informations"
drag, startPoint x: 1028, startPoint y: 516, endPoint x: 1010, endPoint y: 527, distance: 21.4
click at [1028, 516] on span "Sauver" at bounding box center [1020, 519] width 23 height 11
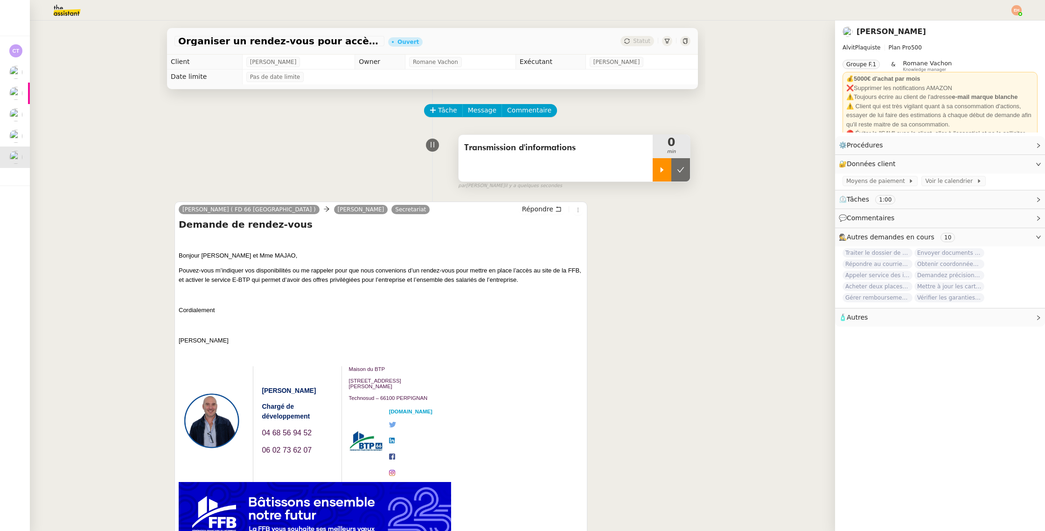
drag, startPoint x: 666, startPoint y: 173, endPoint x: 427, endPoint y: 266, distance: 256.2
click at [666, 173] on div at bounding box center [661, 169] width 19 height 23
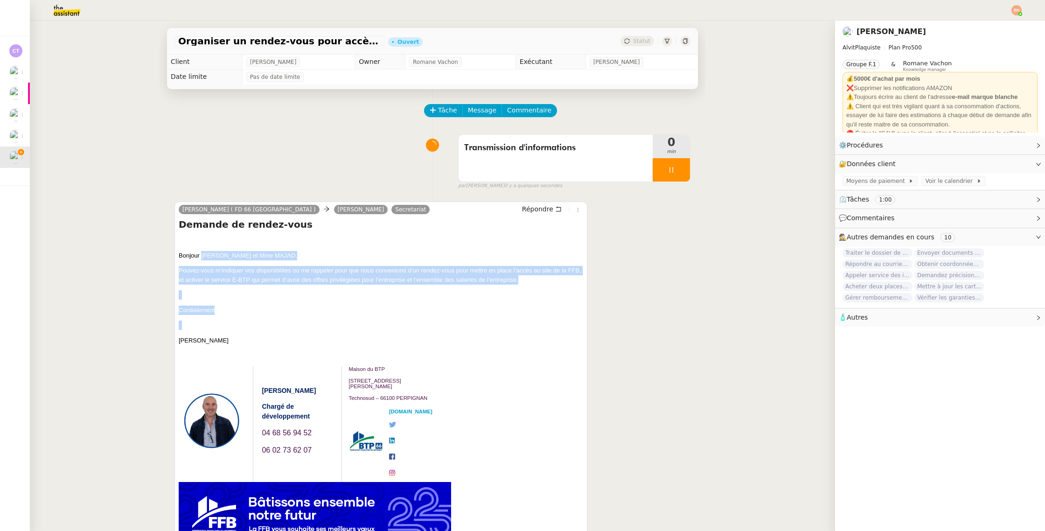
drag, startPoint x: 224, startPoint y: 331, endPoint x: 224, endPoint y: 308, distance: 22.9
click at [203, 260] on div "Bonjour M. ALVITES et Mme MAJAO, Pouvez-vous m’indiquer vos disponibilités ou m…" at bounding box center [381, 397] width 404 height 323
drag, startPoint x: 231, startPoint y: 340, endPoint x: 178, endPoint y: 232, distance: 120.1
click at [178, 228] on div "MARTY Vincent ( FD 66 Pyrénées-Orientales ) Vitor Alvites Secretariat Répondre …" at bounding box center [380, 384] width 413 height 366
copy div "Demande de rendez-vous Bonjour M. ALVITES et Mme MAJAO, Pouvez-vous m’indiquer …"
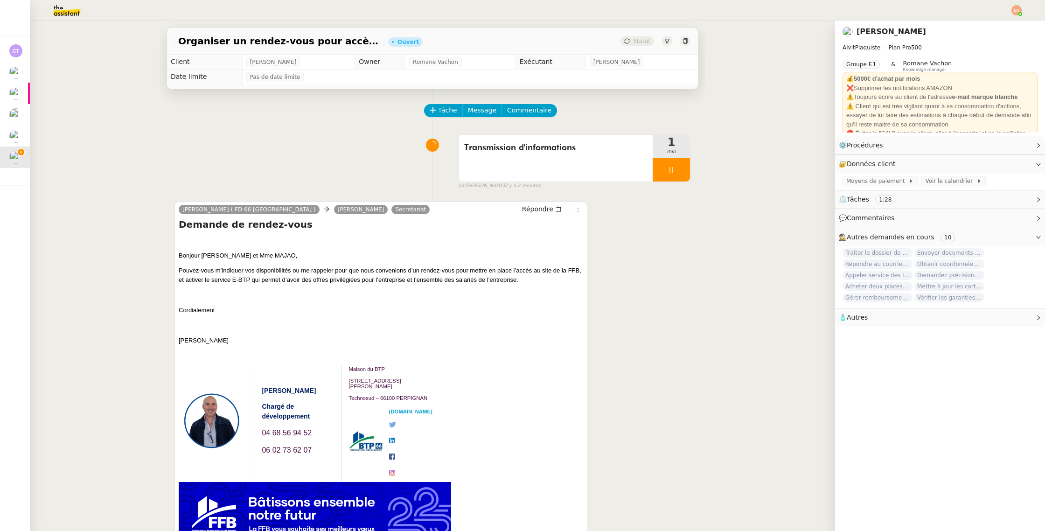
drag, startPoint x: 275, startPoint y: 157, endPoint x: 265, endPoint y: 166, distance: 13.3
click at [275, 157] on div "Transmission d'informations 1 min false par Esther H. il y a 2 minutes" at bounding box center [432, 160] width 516 height 60
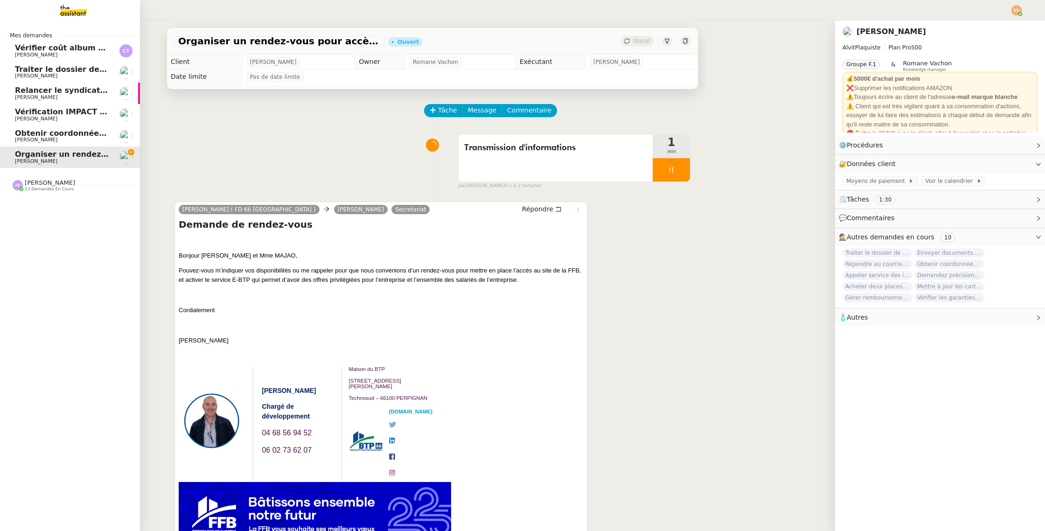
click at [26, 135] on span "Obtenir coordonnées [PERSON_NAME] pour contrat apprenti" at bounding box center [142, 133] width 254 height 9
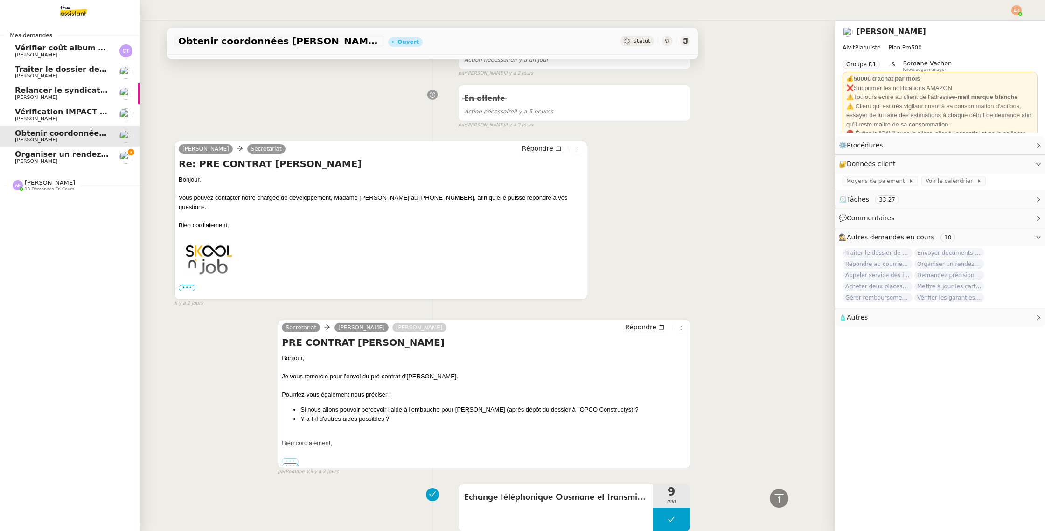
scroll to position [312, 0]
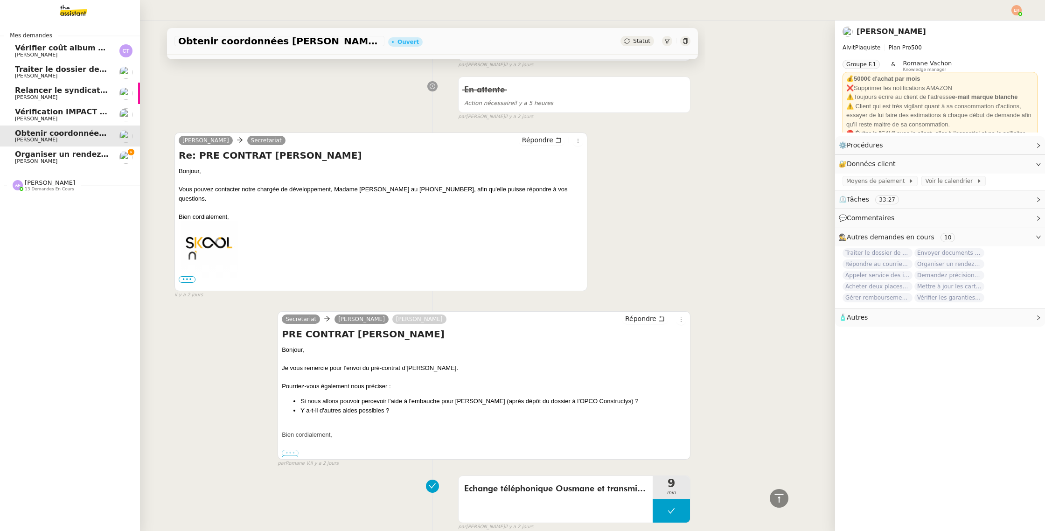
click at [23, 111] on span "Vérification IMPACT - AEPC CONCORDE" at bounding box center [96, 111] width 162 height 9
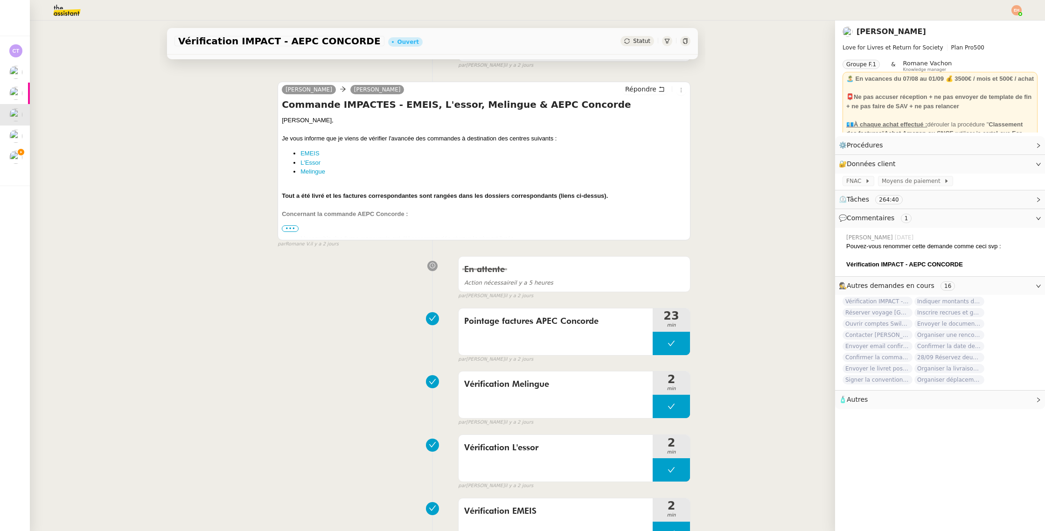
scroll to position [199, 0]
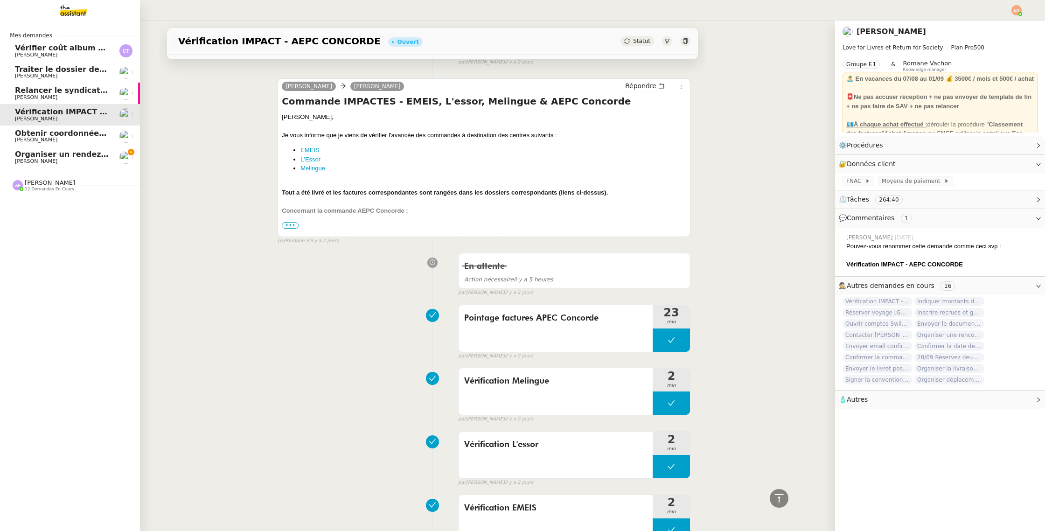
click at [28, 75] on span "[PERSON_NAME]" at bounding box center [36, 76] width 42 height 6
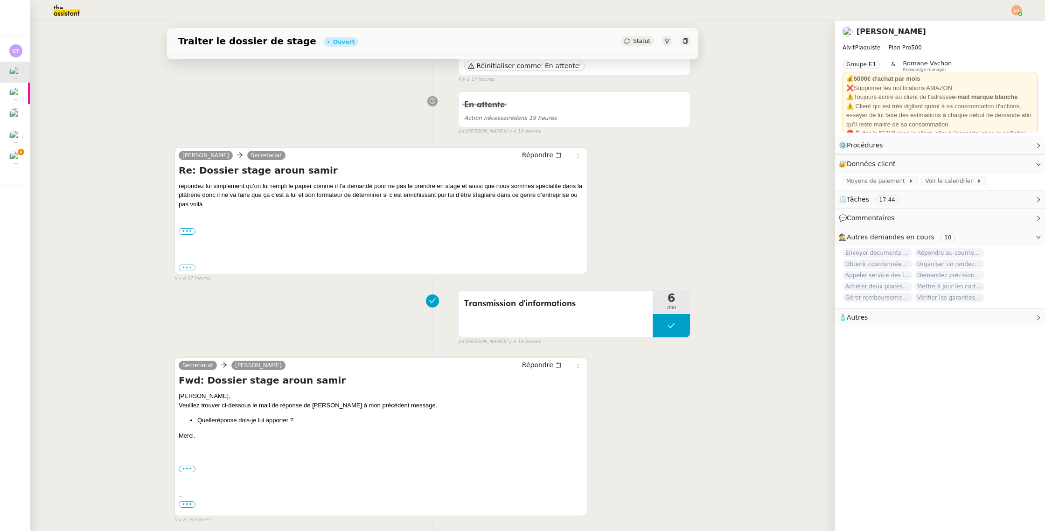
scroll to position [103, 0]
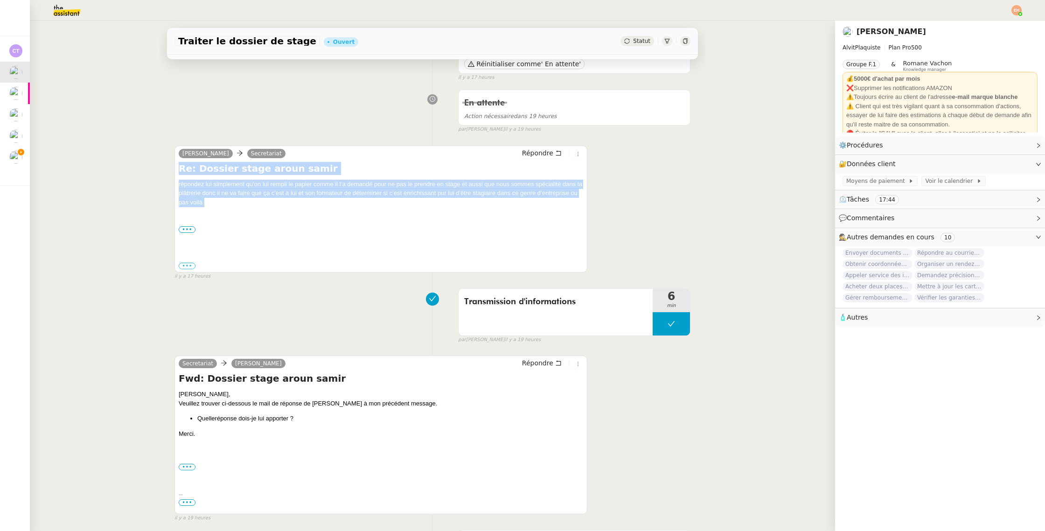
drag, startPoint x: 201, startPoint y: 209, endPoint x: 176, endPoint y: 163, distance: 53.0
click at [176, 163] on div "Vitor Alvites Secretariat Répondre Re: Dossier stage aroun samir répondez lui s…" at bounding box center [380, 209] width 413 height 127
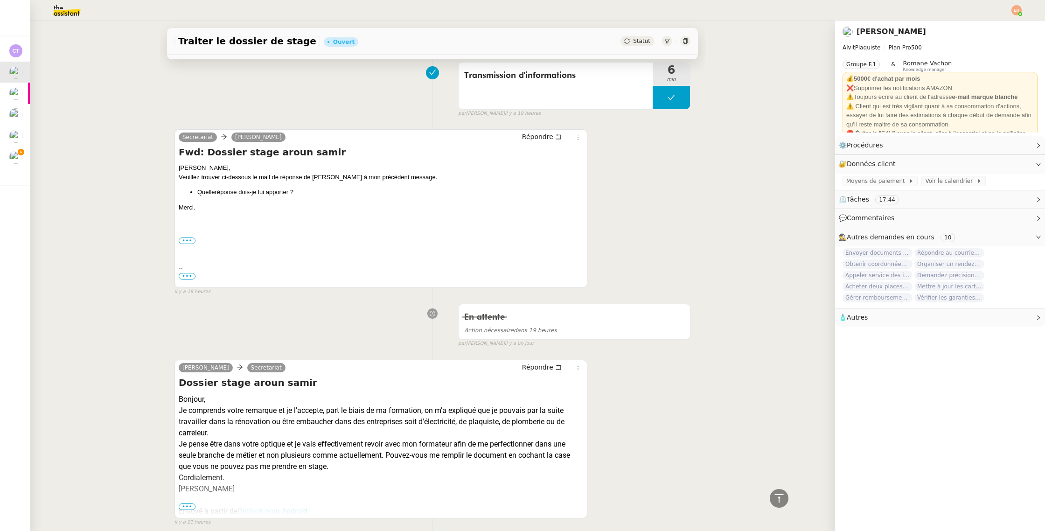
scroll to position [345, 0]
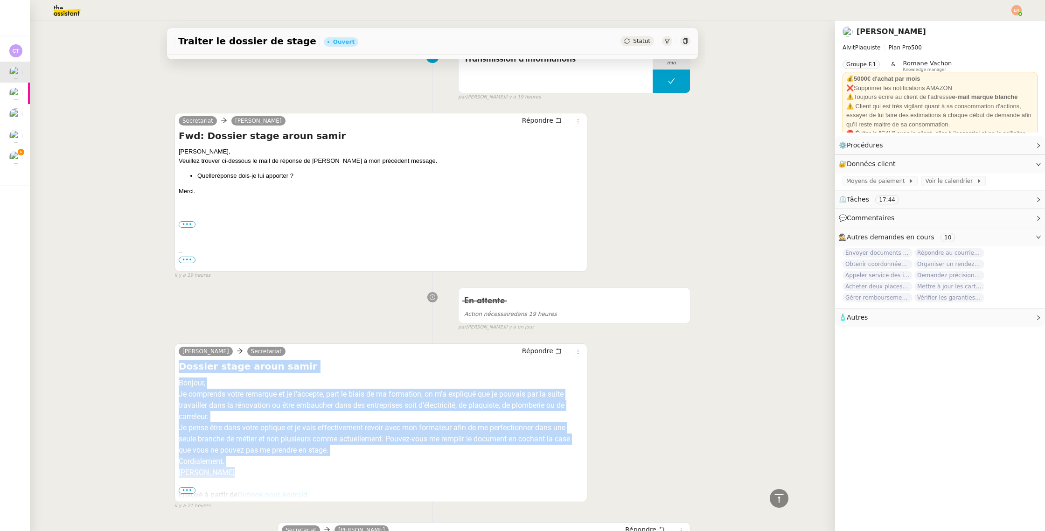
drag, startPoint x: 226, startPoint y: 470, endPoint x: 217, endPoint y: 329, distance: 141.6
click at [175, 362] on div "samir aroun Secretariat Répondre Dossier stage aroun samir Bonjour, Je comprend…" at bounding box center [380, 422] width 413 height 159
copy div "Dossier stage aroun samir Bonjour, Je comprends votre remarque et je l'accepte,…"
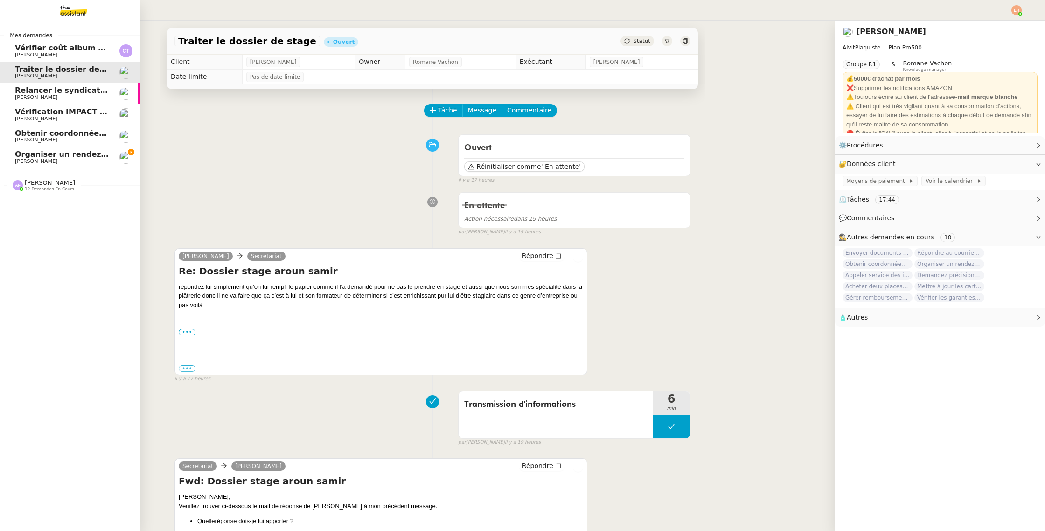
click at [15, 156] on span "Organiser un rendez-vous pour accès FFB" at bounding box center [102, 154] width 175 height 9
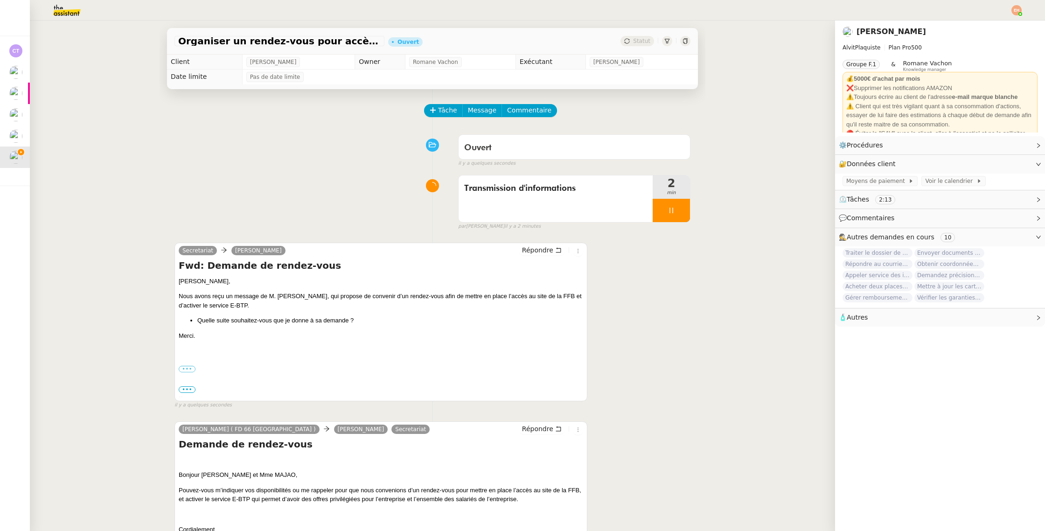
click at [664, 222] on div "par Esther H. il y a 2 minutes" at bounding box center [574, 226] width 232 height 8
click at [672, 215] on div at bounding box center [670, 210] width 37 height 23
click at [685, 213] on button at bounding box center [680, 210] width 19 height 23
click at [638, 35] on div "Organiser un rendez-vous pour accès FFB Ouvert Statut" at bounding box center [432, 41] width 531 height 27
click at [642, 43] on span "Statut" at bounding box center [641, 41] width 17 height 7
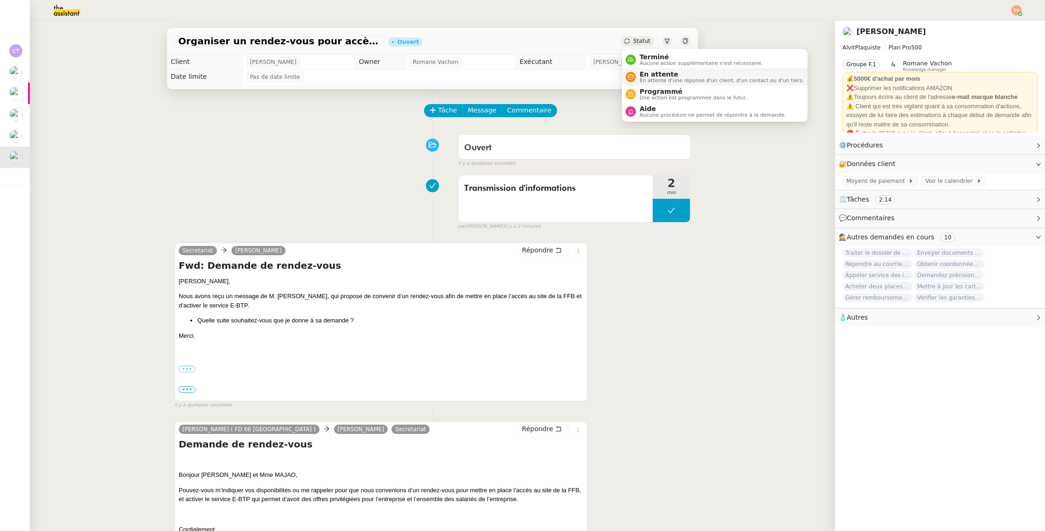
click at [679, 75] on span "En attente" at bounding box center [721, 73] width 164 height 7
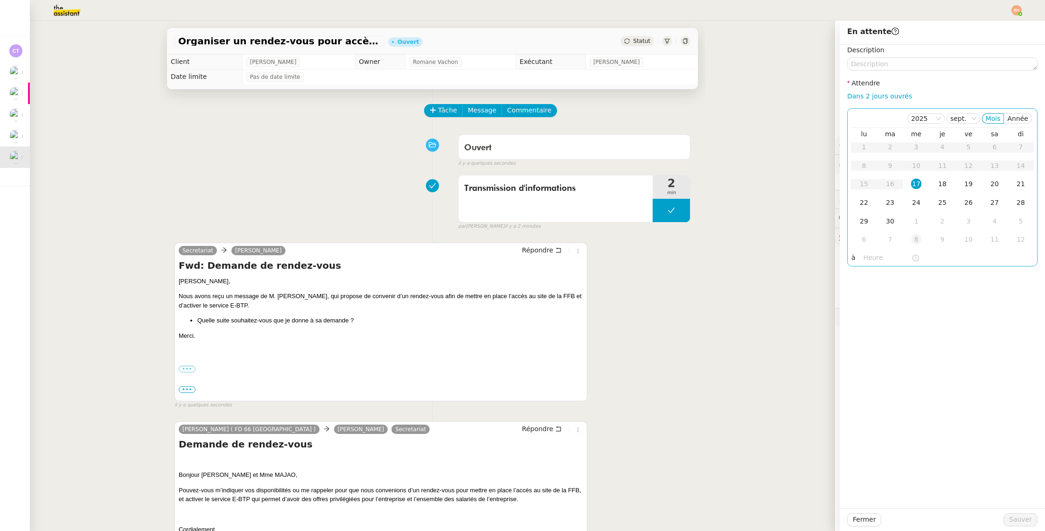
drag, startPoint x: 895, startPoint y: 95, endPoint x: 922, endPoint y: 244, distance: 151.2
click at [895, 96] on link "Dans 2 jours ouvrés" at bounding box center [879, 95] width 65 height 7
type input "07:00"
click at [1011, 519] on span "Sauver" at bounding box center [1020, 519] width 23 height 11
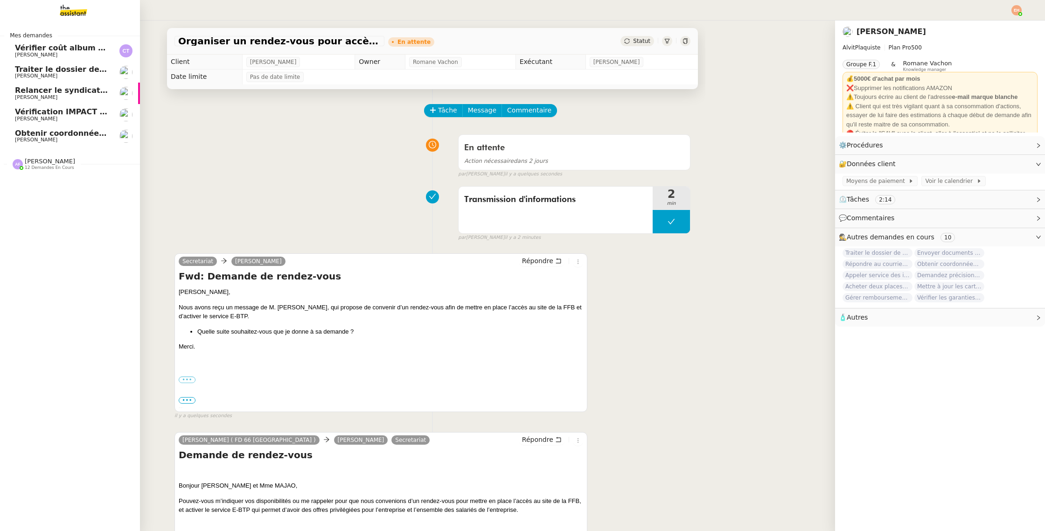
click at [35, 136] on span "Obtenir coordonnées [PERSON_NAME] pour contrat apprenti" at bounding box center [142, 133] width 254 height 9
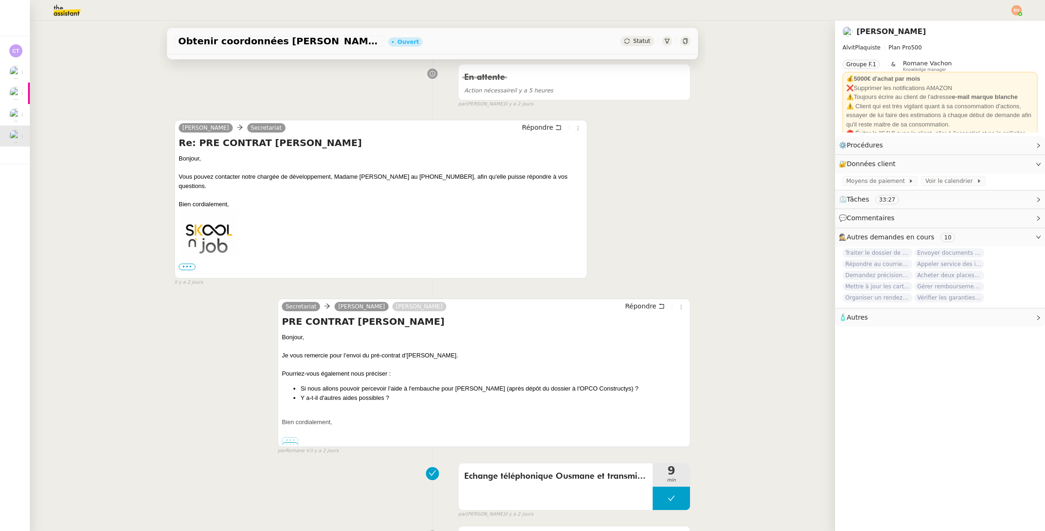
scroll to position [366, 0]
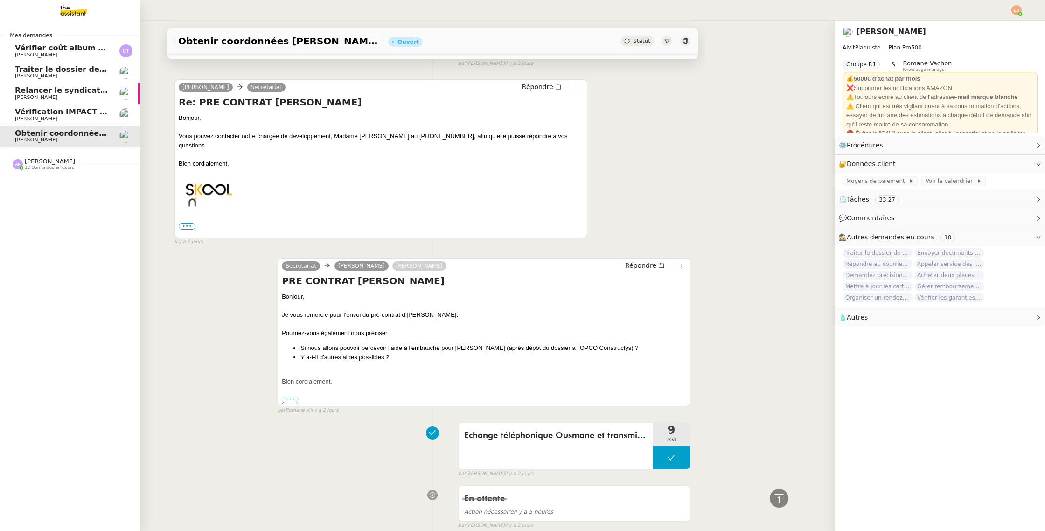
click at [20, 111] on span "Vérification IMPACT - AEPC CONCORDE" at bounding box center [96, 111] width 162 height 9
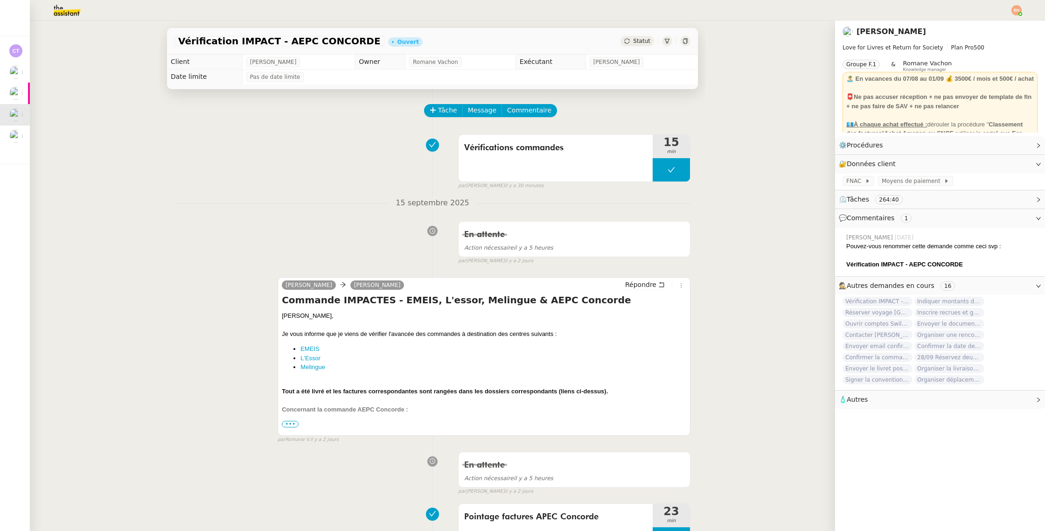
click at [288, 423] on span "•••" at bounding box center [290, 424] width 17 height 7
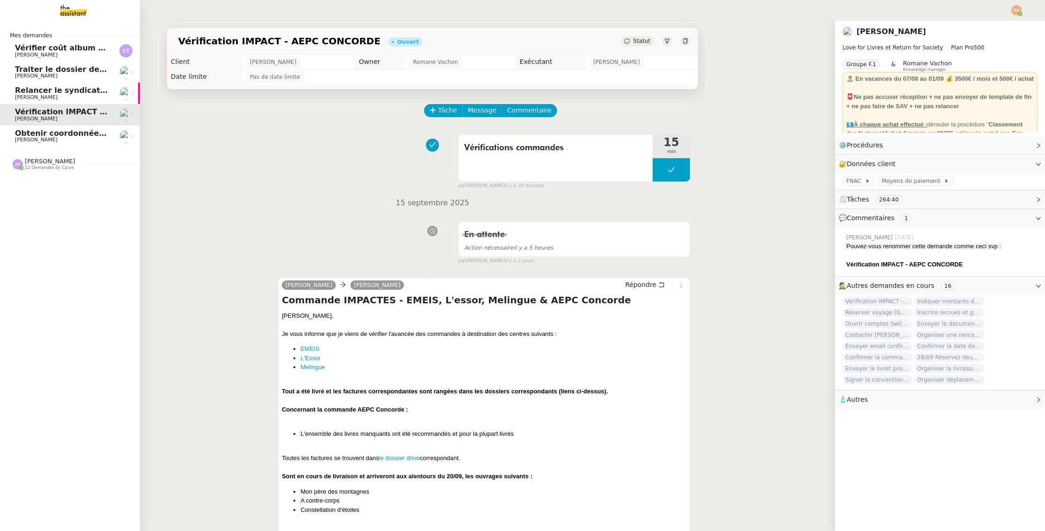
click at [30, 69] on span "Traiter le dossier de stage" at bounding box center [70, 69] width 111 height 9
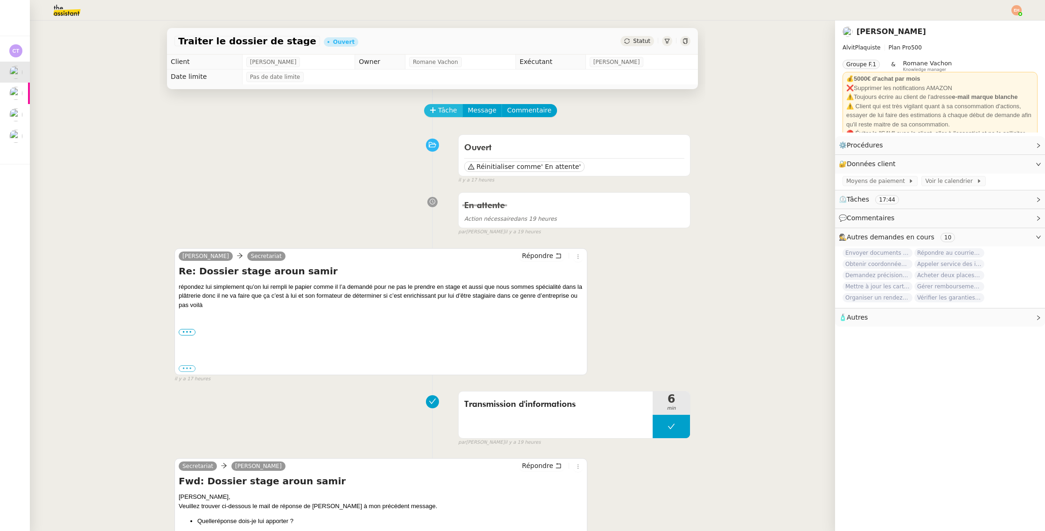
drag, startPoint x: 439, startPoint y: 106, endPoint x: 434, endPoint y: 112, distance: 7.6
click at [439, 106] on span "Tâche" at bounding box center [447, 110] width 19 height 11
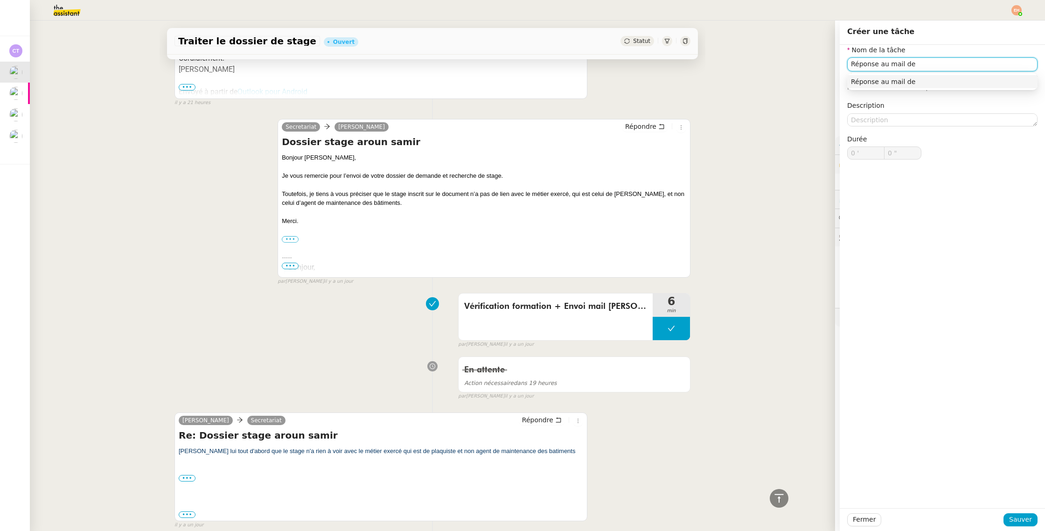
scroll to position [749, 0]
type input "Réponse au mail de Samir Aroun"
drag, startPoint x: 1018, startPoint y: 517, endPoint x: 984, endPoint y: 503, distance: 36.4
click at [1018, 517] on span "Sauver" at bounding box center [1020, 519] width 23 height 11
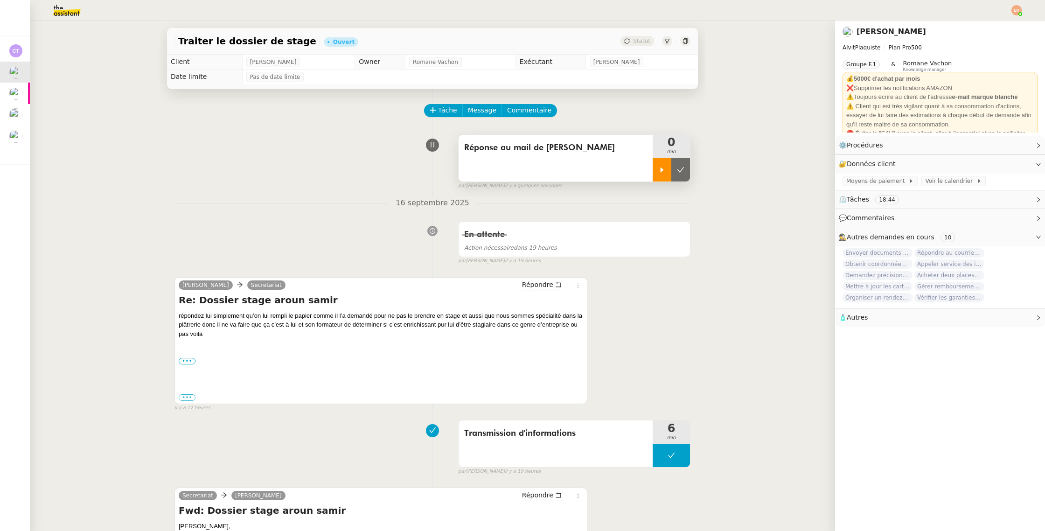
click at [664, 166] on icon at bounding box center [661, 169] width 7 height 7
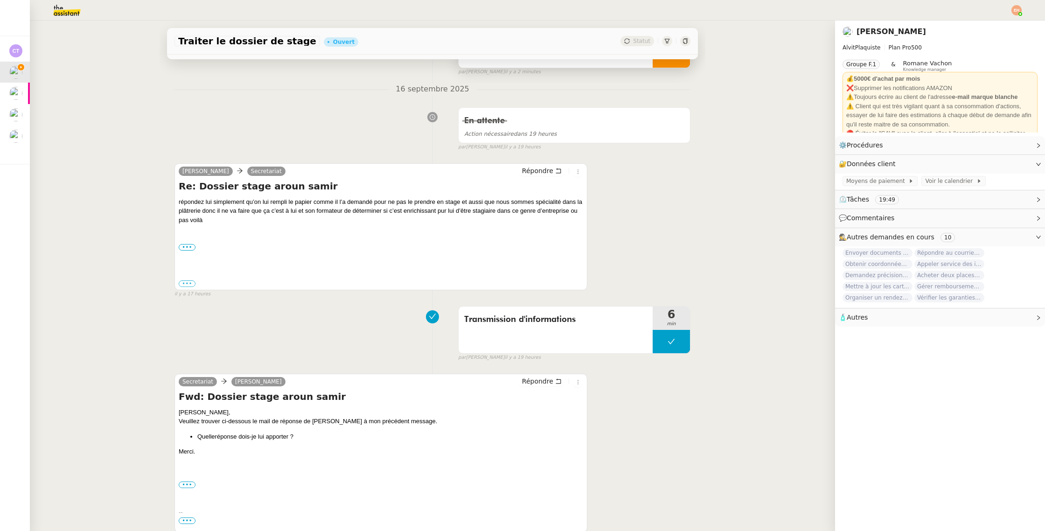
scroll to position [448, 0]
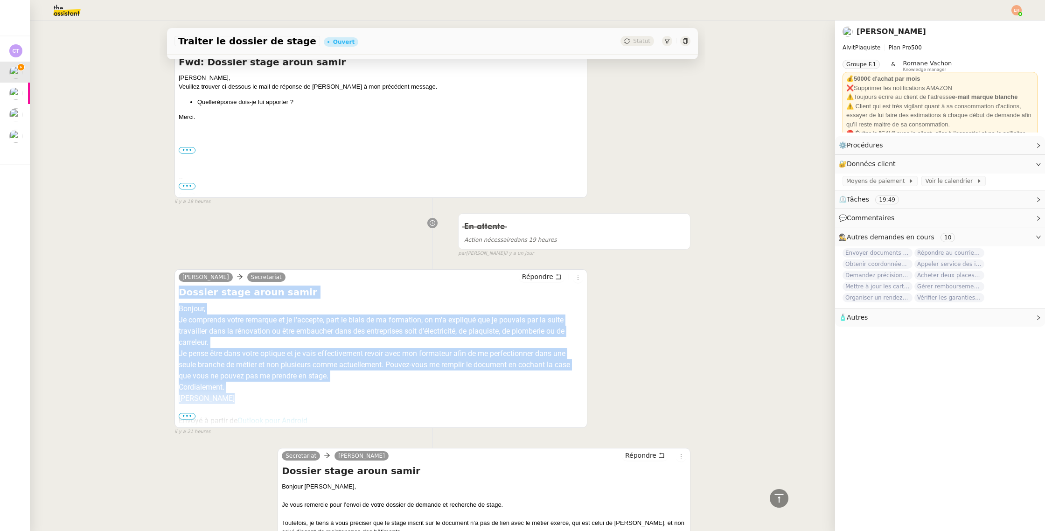
drag, startPoint x: 227, startPoint y: 398, endPoint x: 179, endPoint y: 287, distance: 120.7
click at [179, 287] on div "Dossier stage aroun samir Bonjour, Je comprends votre remarque et je l'accepte,…" at bounding box center [381, 355] width 404 height 140
copy div "Dossier stage aroun samir Bonjour, Je comprends votre remarque et je l'accepte,…"
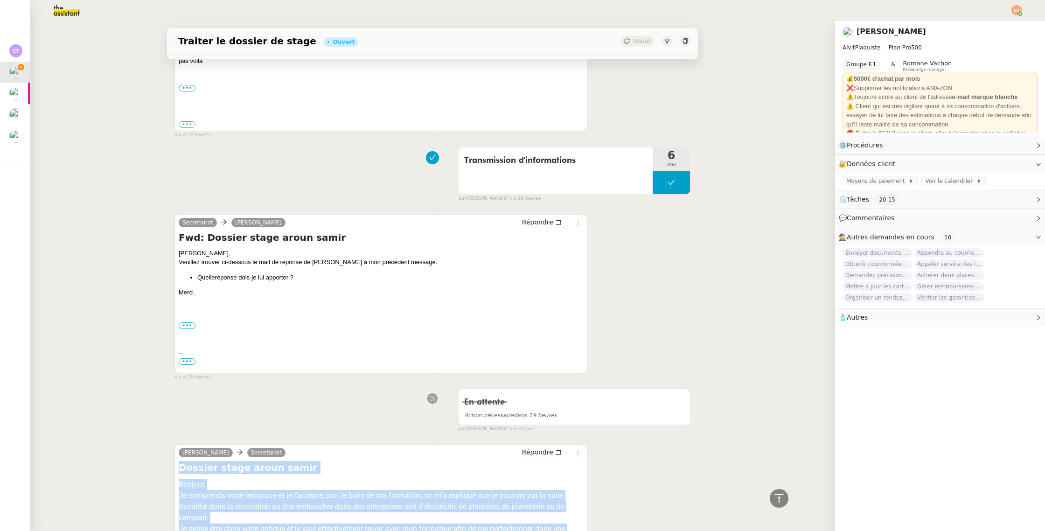
scroll to position [0, 0]
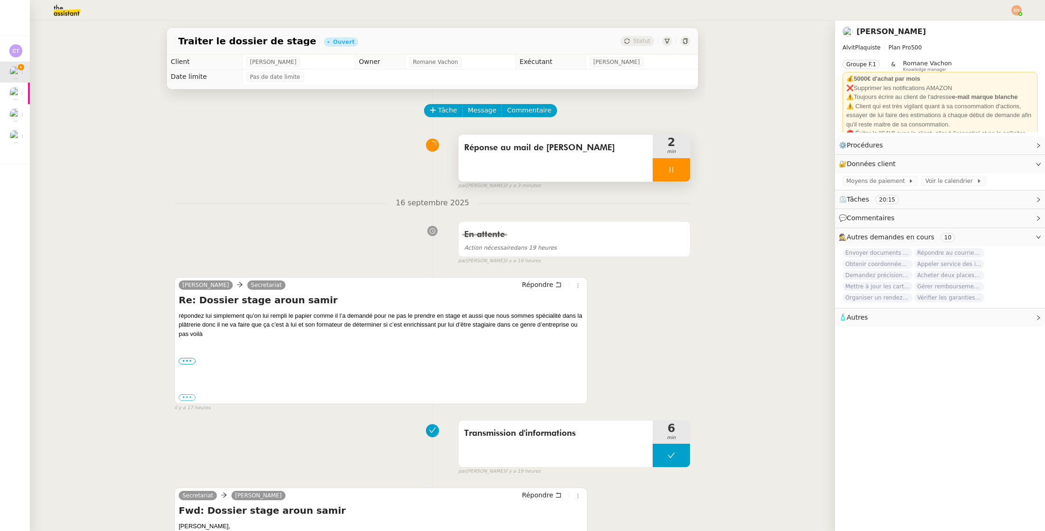
drag, startPoint x: 221, startPoint y: 338, endPoint x: 170, endPoint y: 296, distance: 66.0
copy div "Re: Dossier stage aroun samir répondez lui simplement qu’on lui rempli le papie…"
click at [543, 280] on span "Répondre" at bounding box center [537, 284] width 31 height 9
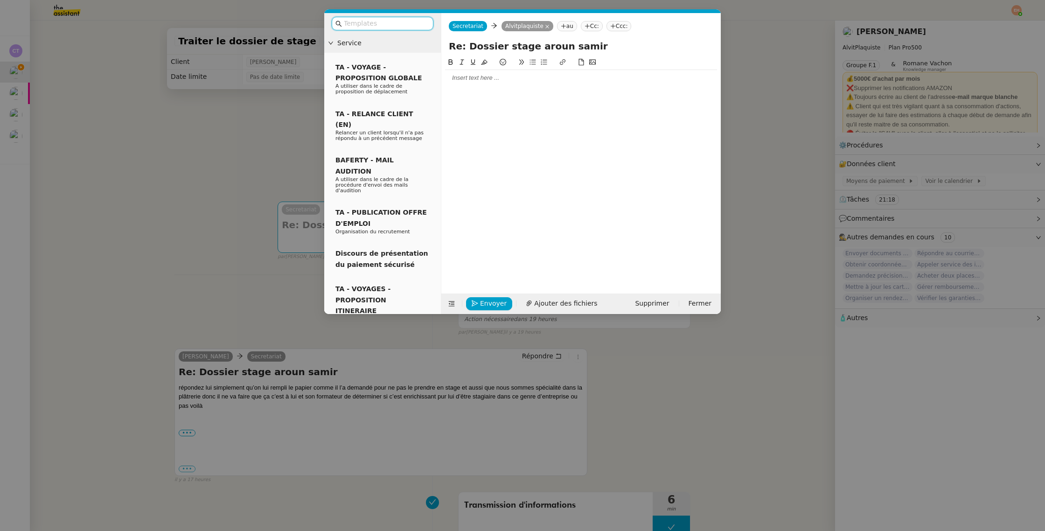
drag, startPoint x: 472, startPoint y: 89, endPoint x: 476, endPoint y: 84, distance: 5.7
click at [472, 89] on div at bounding box center [581, 168] width 272 height 222
click at [476, 77] on div at bounding box center [581, 78] width 272 height 8
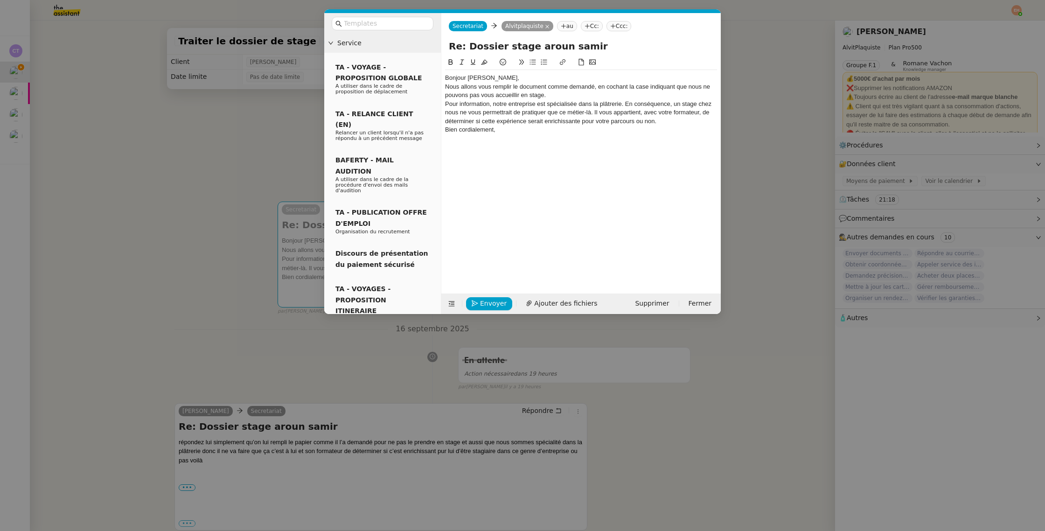
click at [495, 79] on div "Bonjour [PERSON_NAME]," at bounding box center [581, 78] width 272 height 8
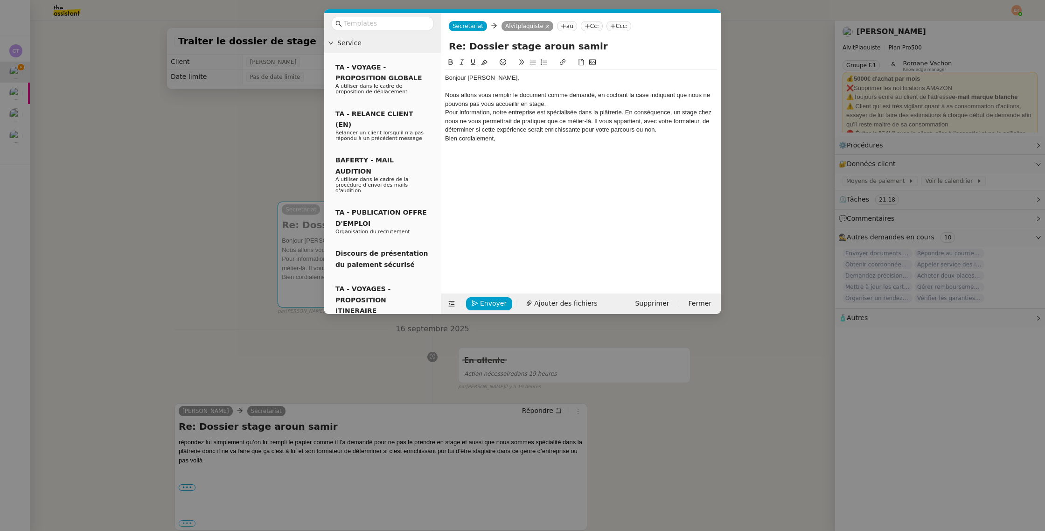
click at [568, 106] on div "Nous allons vous remplir le document comme demandé, en cochant la case indiquan…" at bounding box center [581, 99] width 272 height 17
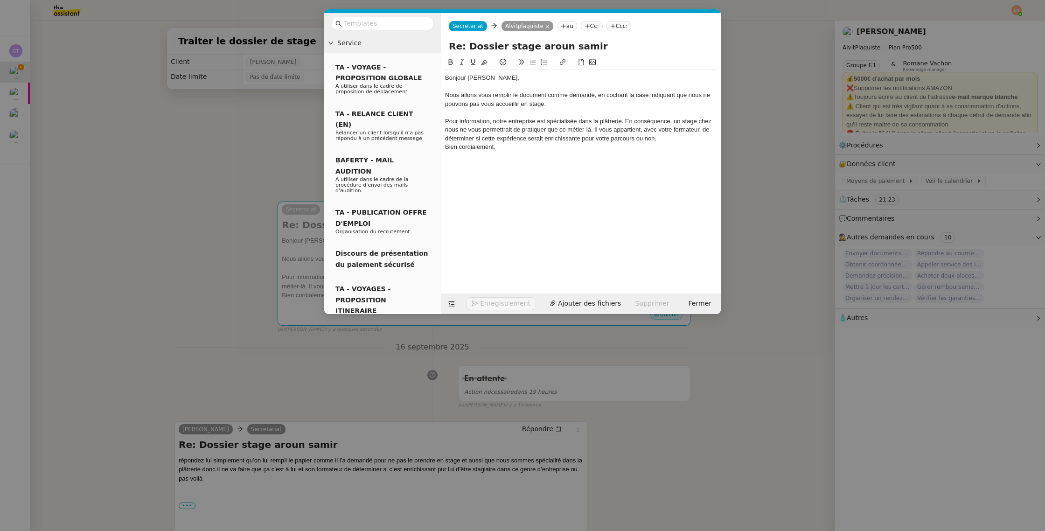
click at [685, 139] on div "Pour information, notre entreprise est spécialisée dans la plâtrerie. En conséq…" at bounding box center [581, 130] width 272 height 26
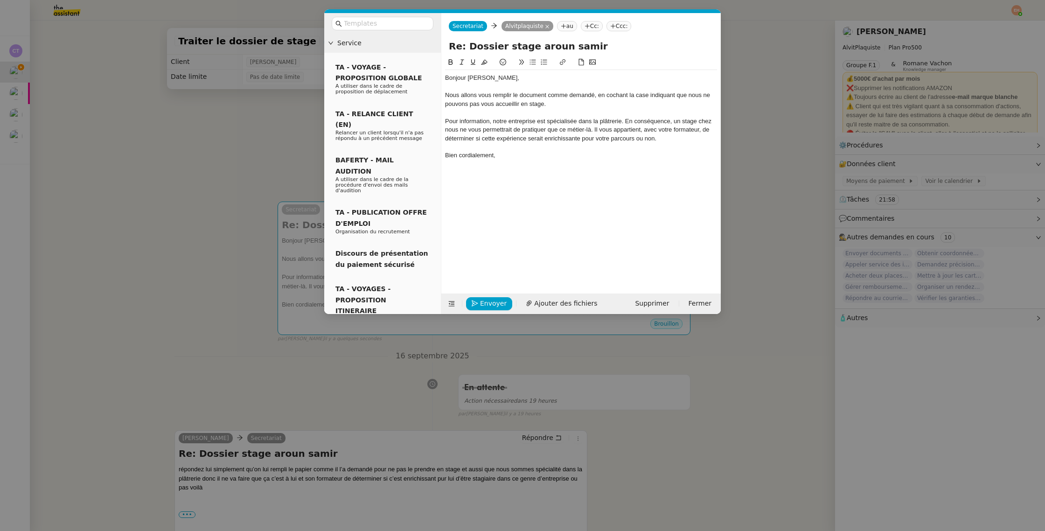
drag, startPoint x: 531, startPoint y: 147, endPoint x: 525, endPoint y: 151, distance: 6.9
click at [528, 147] on div at bounding box center [581, 147] width 272 height 8
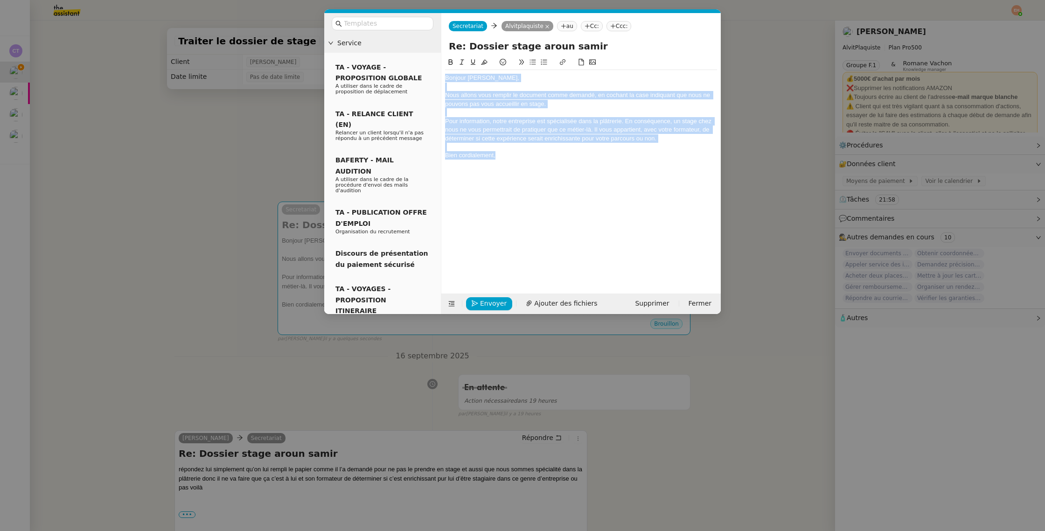
drag, startPoint x: 479, startPoint y: 125, endPoint x: 440, endPoint y: 76, distance: 62.3
click at [440, 76] on nz-layout "Service TA - VOYAGE - PROPOSITION GLOBALE A utiliser dans le cadre de propositi…" at bounding box center [522, 163] width 396 height 301
copy div "Bonjour Samir, Nous allons vous remplir le document comme demandé, en cochant l…"
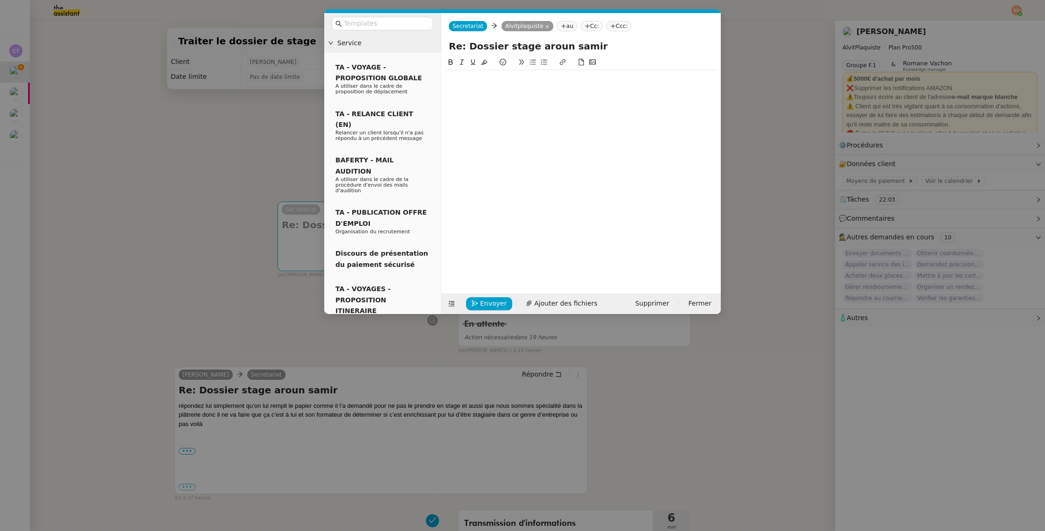
click at [178, 276] on nz-modal-container "Service TA - VOYAGE - PROPOSITION GLOBALE A utiliser dans le cadre de propositi…" at bounding box center [522, 265] width 1045 height 531
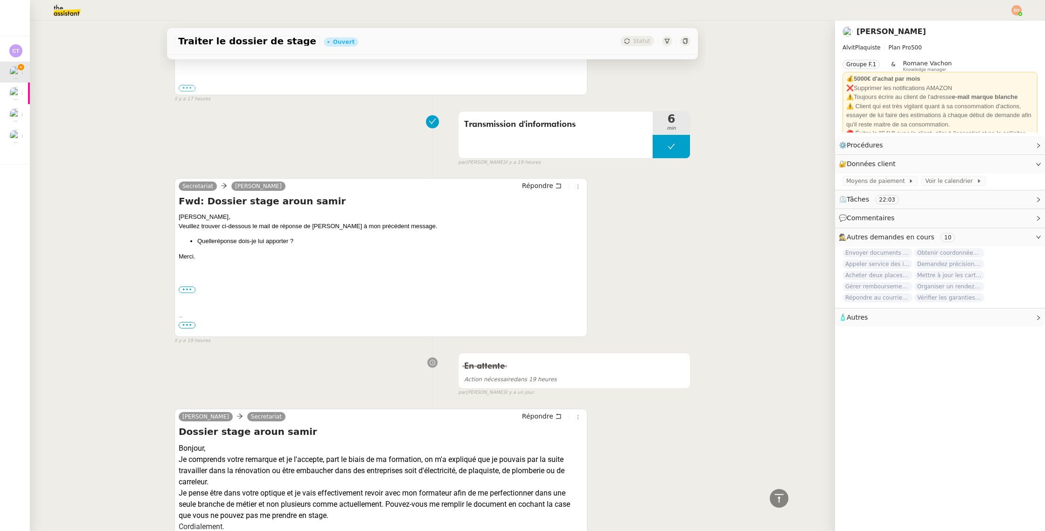
scroll to position [470, 0]
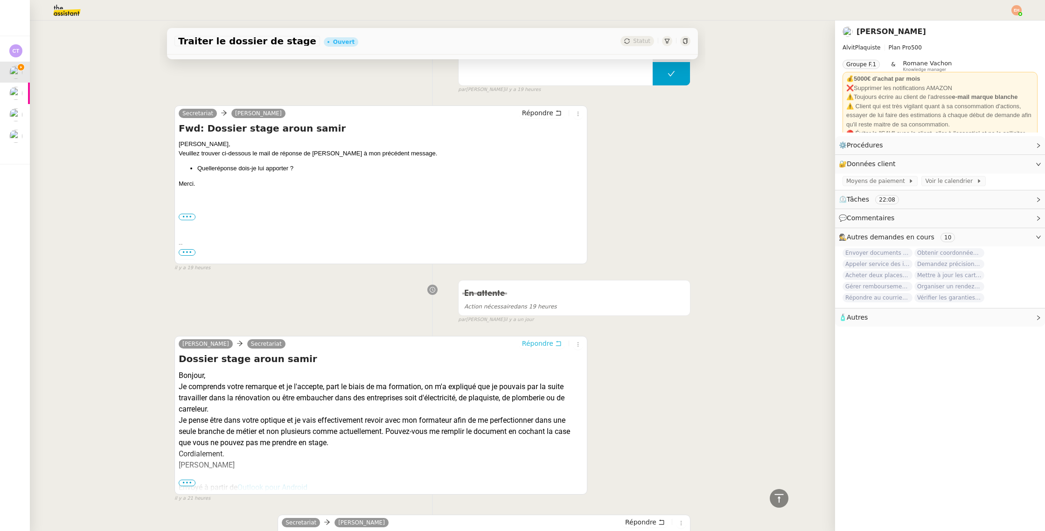
click at [546, 339] on span "Répondre" at bounding box center [537, 343] width 31 height 9
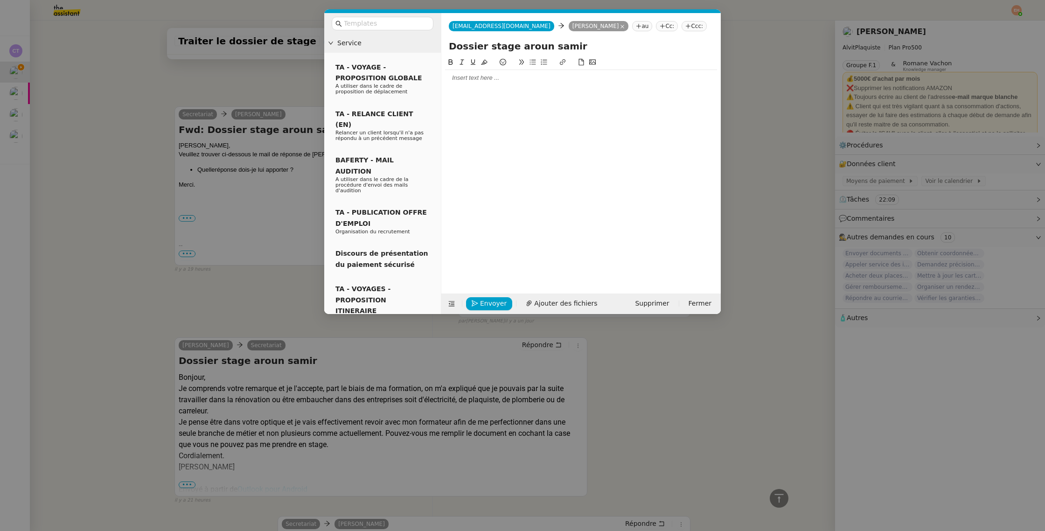
scroll to position [542, 0]
drag, startPoint x: 494, startPoint y: 82, endPoint x: 555, endPoint y: 63, distance: 63.6
click at [493, 82] on div at bounding box center [581, 78] width 272 height 8
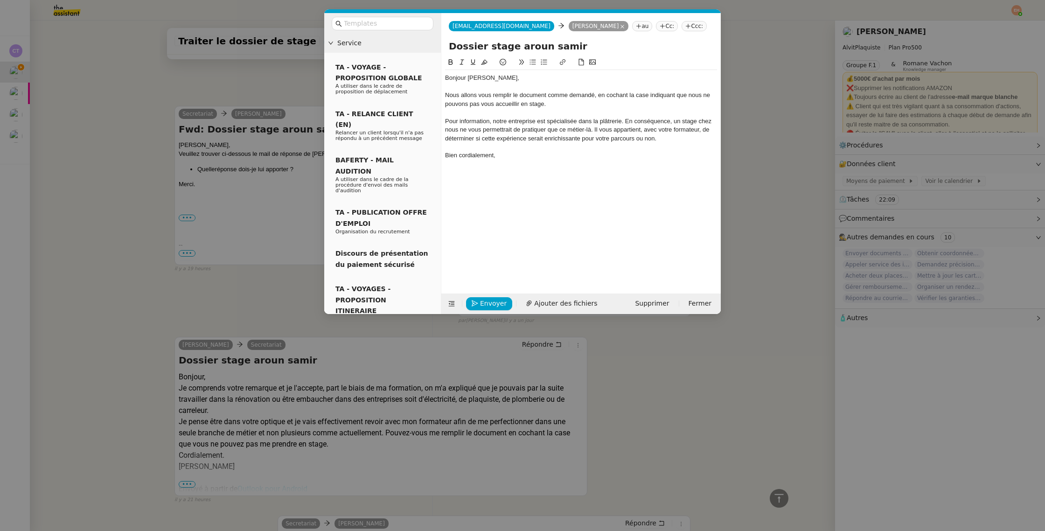
scroll to position [615, 0]
click at [656, 27] on nz-tag "Cc:" at bounding box center [667, 26] width 22 height 10
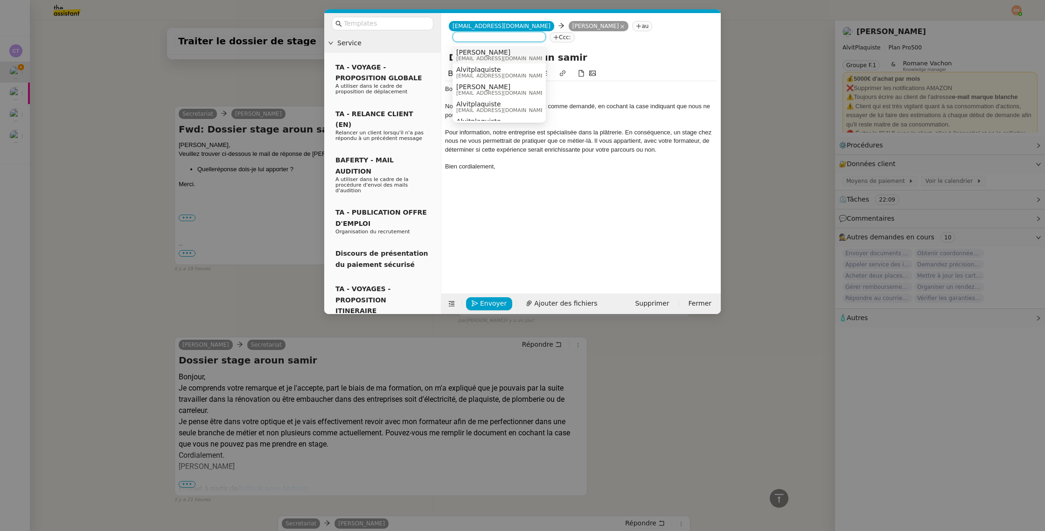
click at [492, 53] on span "[PERSON_NAME]" at bounding box center [501, 52] width 90 height 7
click at [583, 116] on div "Nous allons vous remplir le document comme demandé, en cochant la case indiquan…" at bounding box center [581, 110] width 272 height 17
drag, startPoint x: 520, startPoint y: 173, endPoint x: 513, endPoint y: 175, distance: 6.8
click at [520, 173] on div "Bonjour Samir, Nous allons vous remplir le document comme demandé, en cochant l…" at bounding box center [581, 128] width 272 height 94
click at [172, 238] on nz-modal-container "Service TA - VOYAGE - PROPOSITION GLOBALE A utiliser dans le cadre de propositi…" at bounding box center [522, 265] width 1045 height 531
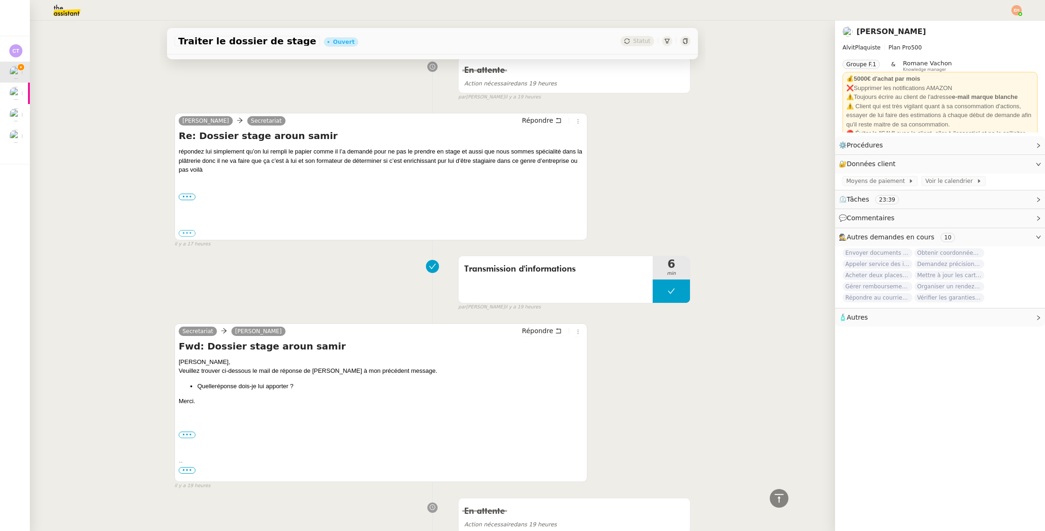
scroll to position [0, 0]
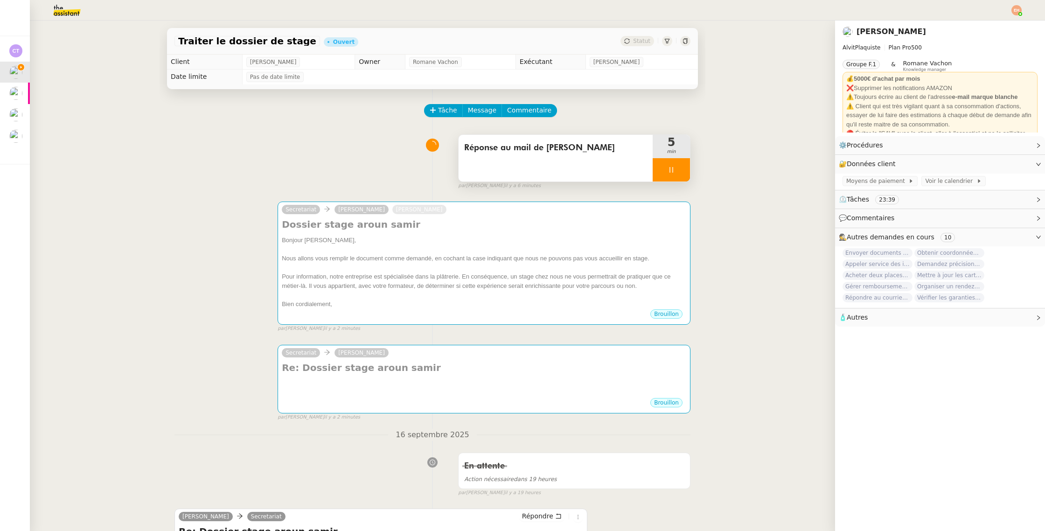
click at [678, 173] on div at bounding box center [670, 169] width 37 height 23
click at [678, 171] on icon at bounding box center [680, 169] width 7 height 7
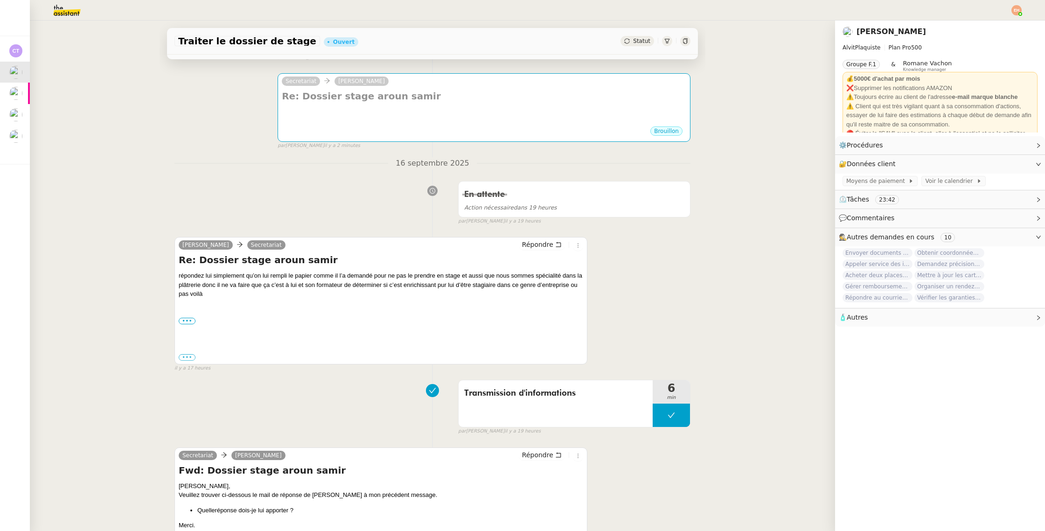
scroll to position [328, 0]
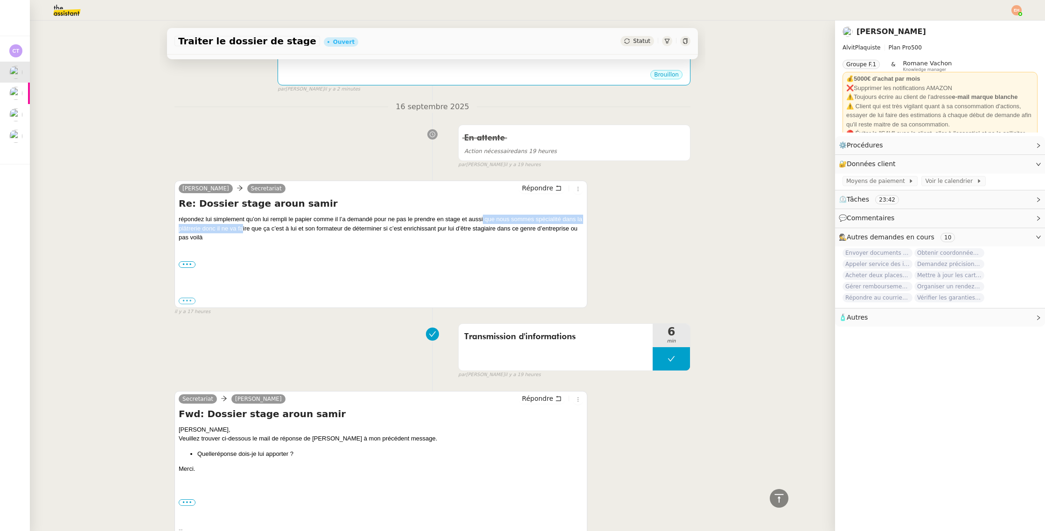
drag, startPoint x: 243, startPoint y: 224, endPoint x: 465, endPoint y: 222, distance: 222.5
click at [482, 219] on div "répondez lui simplement qu’on lui rempli le papier comme il l’a demandé pour ne…" at bounding box center [381, 242] width 404 height 55
click at [409, 229] on div "répondez lui simplement qu’on lui rempli le papier comme il l’a demandé pour ne…" at bounding box center [381, 242] width 404 height 55
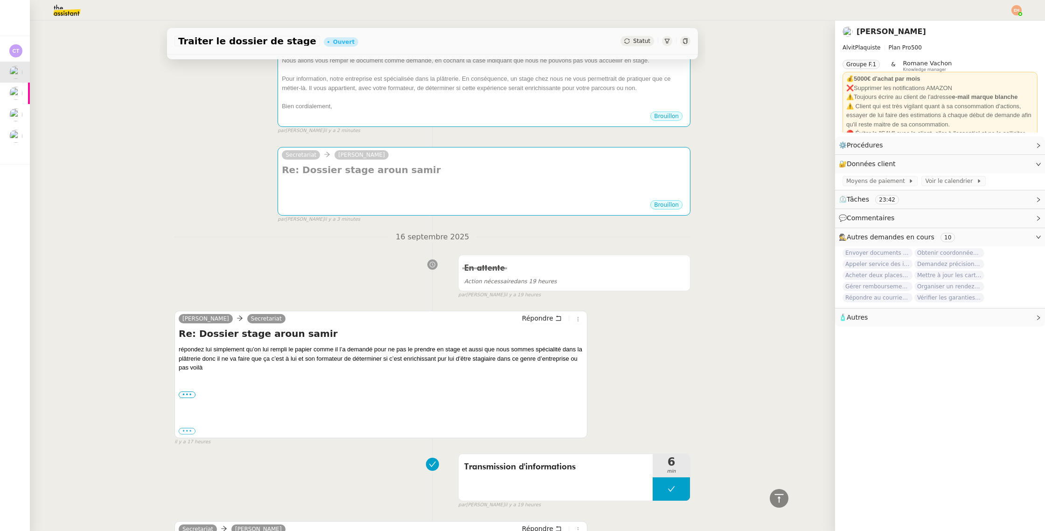
scroll to position [0, 0]
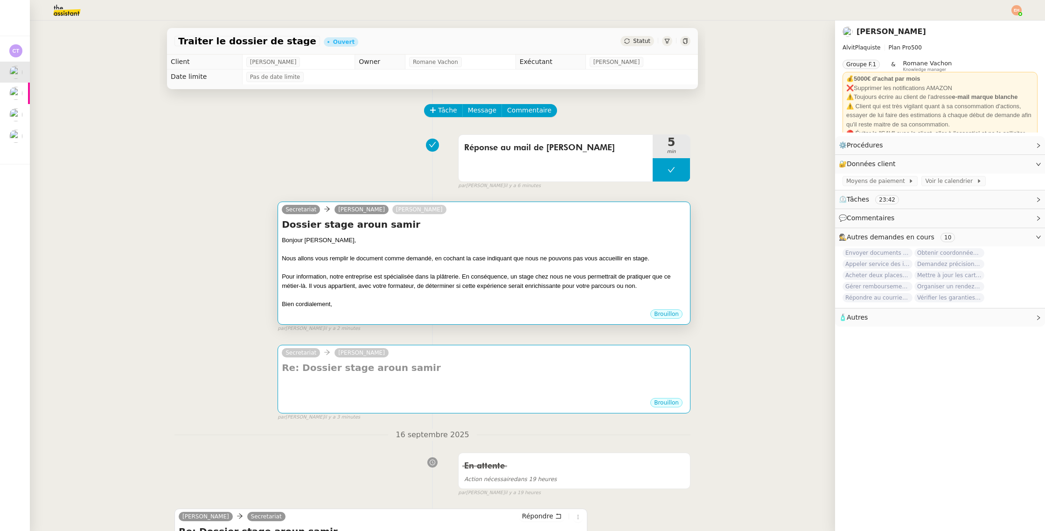
click at [400, 260] on div "Nous allons vous remplir le document comme demandé, en cochant la case indiquan…" at bounding box center [484, 258] width 404 height 9
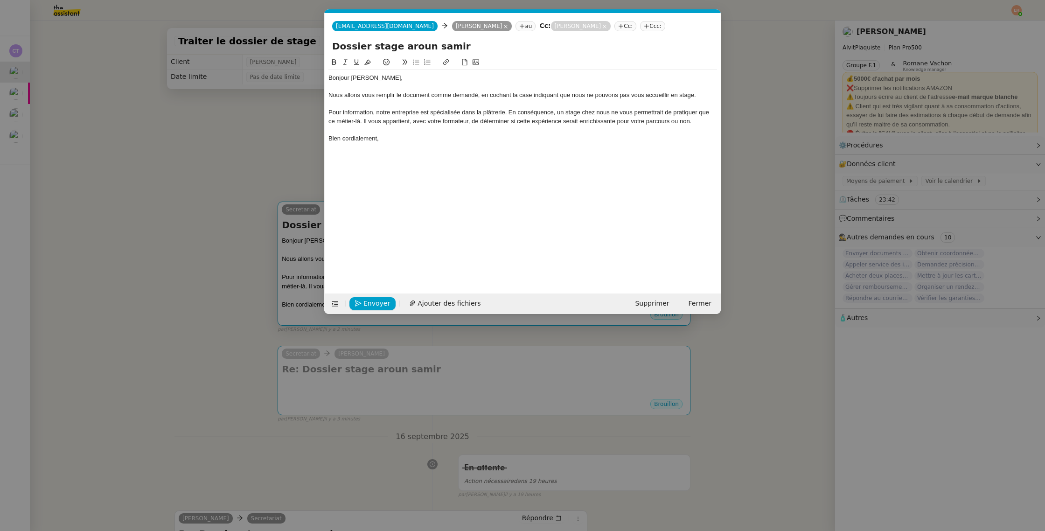
scroll to position [0, 20]
drag, startPoint x: 360, startPoint y: 94, endPoint x: 486, endPoint y: 97, distance: 126.9
click at [486, 97] on div "Nous allons vous remplir le document comme demandé, en cochant la case indiquan…" at bounding box center [522, 95] width 388 height 8
click at [437, 104] on div at bounding box center [522, 104] width 388 height 8
drag, startPoint x: 361, startPoint y: 93, endPoint x: 575, endPoint y: 102, distance: 213.8
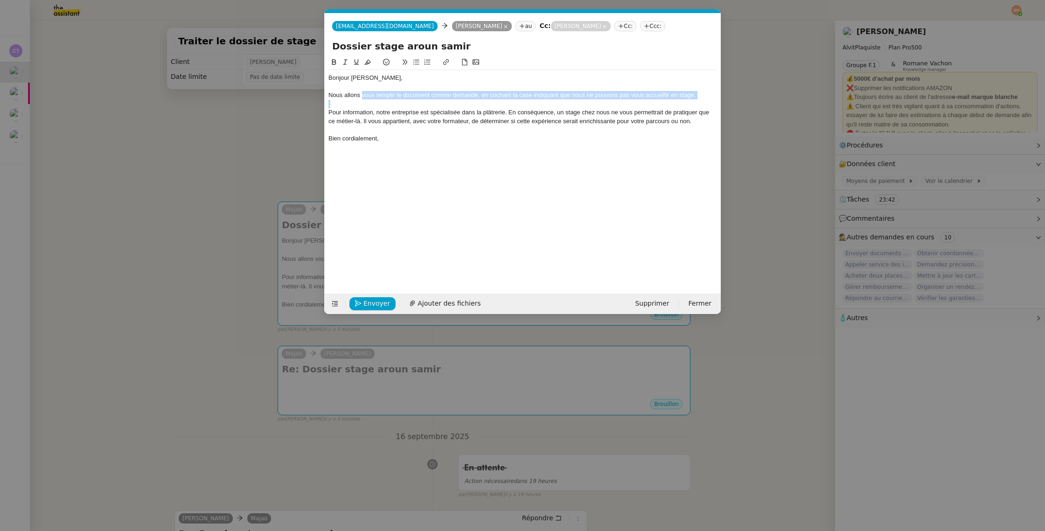
click at [575, 102] on div "Bonjour Samir, Nous allons vous remplir le document comme demandé, en cochant l…" at bounding box center [522, 108] width 388 height 76
click at [574, 103] on div at bounding box center [522, 104] width 388 height 8
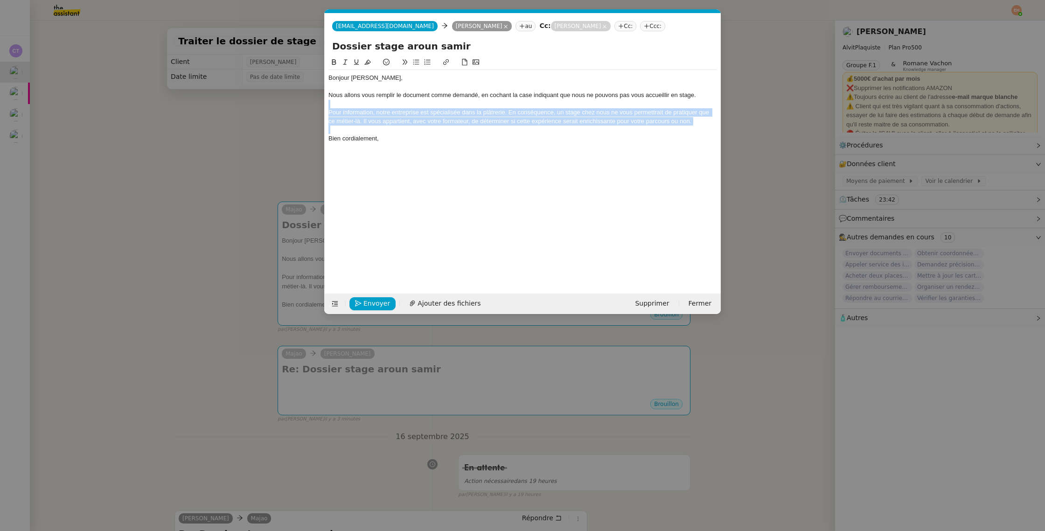
drag, startPoint x: 413, startPoint y: 103, endPoint x: 480, endPoint y: 131, distance: 73.2
click at [480, 131] on div "Bonjour Samir, Nous allons vous remplir le document comme demandé, en cochant l…" at bounding box center [522, 108] width 388 height 76
click at [478, 134] on div "Bien cordialement," at bounding box center [522, 138] width 388 height 8
click at [206, 176] on nz-modal-container "Service TA - VOYAGE - PROPOSITION GLOBALE A utiliser dans le cadre de propositi…" at bounding box center [522, 265] width 1045 height 531
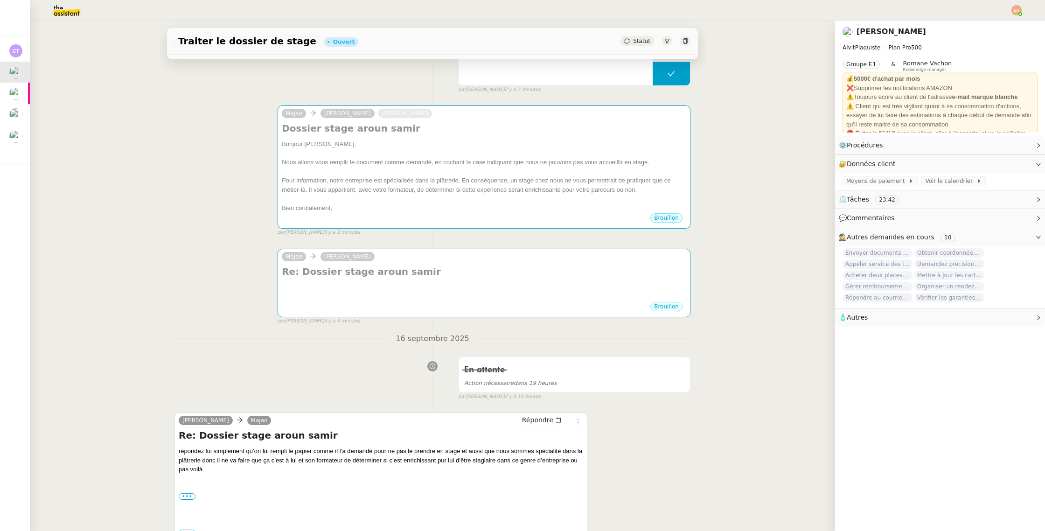
scroll to position [122, 0]
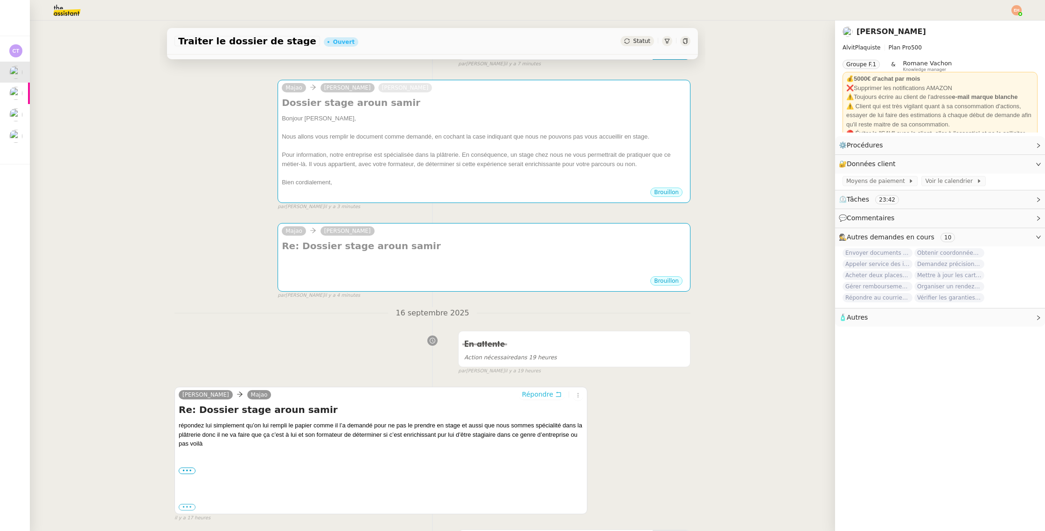
click at [531, 391] on span "Répondre" at bounding box center [537, 393] width 31 height 9
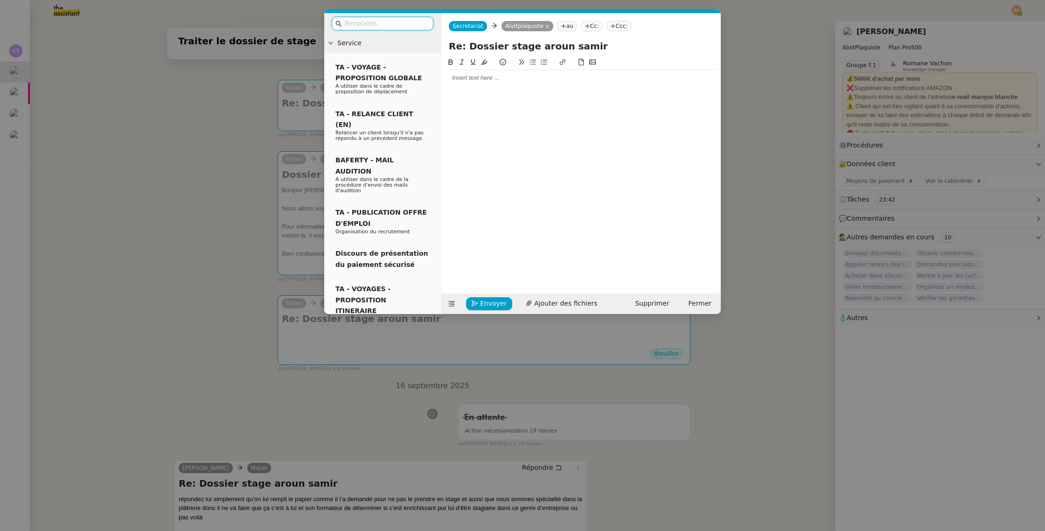
click at [529, 83] on div at bounding box center [581, 78] width 272 height 16
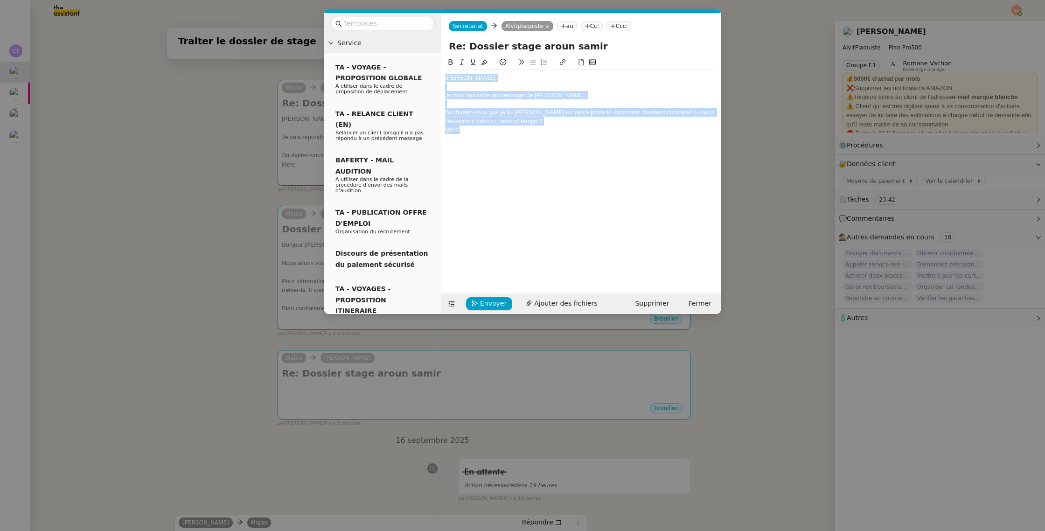
copy div "Vitor, Je vais répondre au message de Samir Aroun, Souhaitez-vous que je lui jo…"
drag, startPoint x: 191, startPoint y: 132, endPoint x: 201, endPoint y: 134, distance: 10.5
click at [191, 132] on nz-modal-container "Service TA - VOYAGE - PROPOSITION GLOBALE A utiliser dans le cadre de propositi…" at bounding box center [522, 265] width 1045 height 531
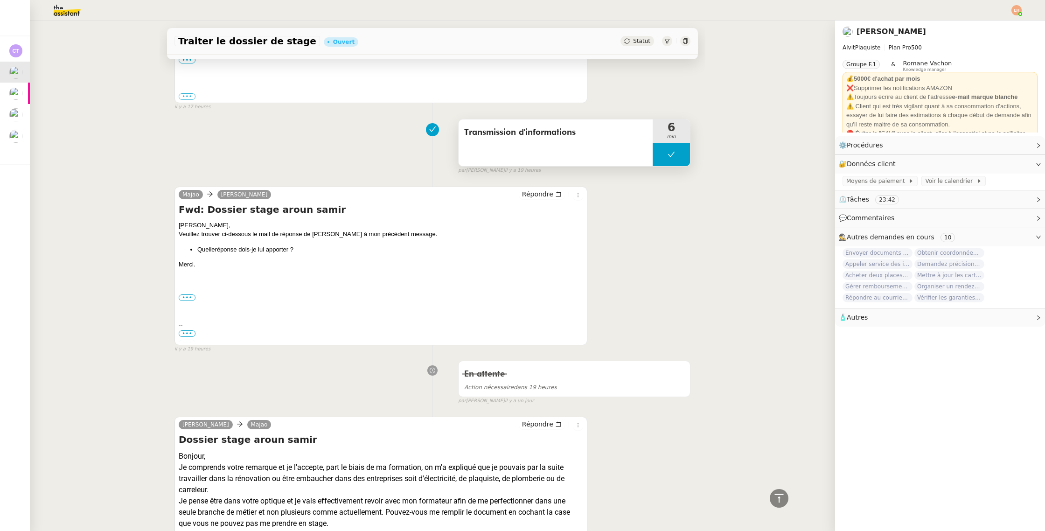
scroll to position [0, 0]
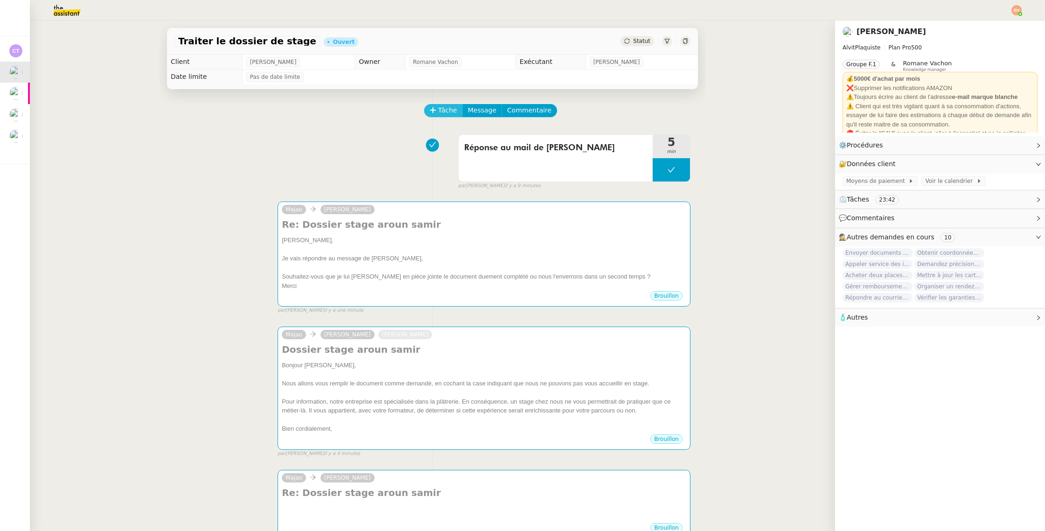
click at [440, 108] on span "Tâche" at bounding box center [447, 110] width 19 height 11
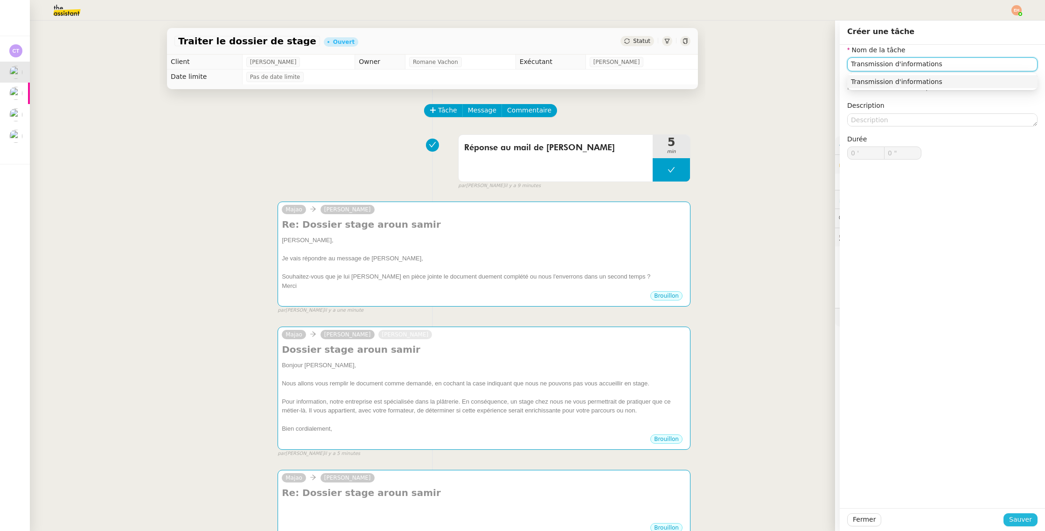
type input "Transmission d'informations"
click at [1020, 518] on span "Sauver" at bounding box center [1020, 519] width 23 height 11
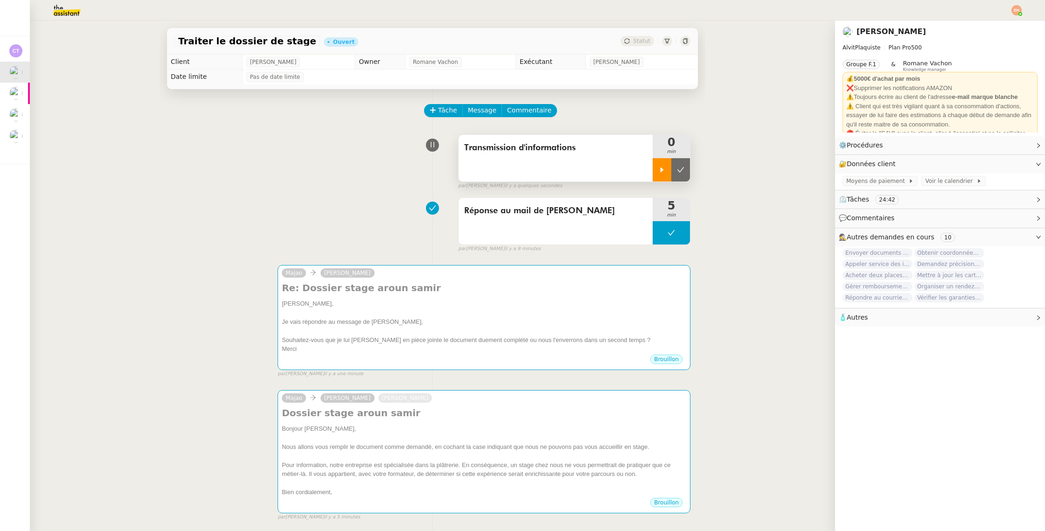
click at [668, 166] on div at bounding box center [661, 169] width 19 height 23
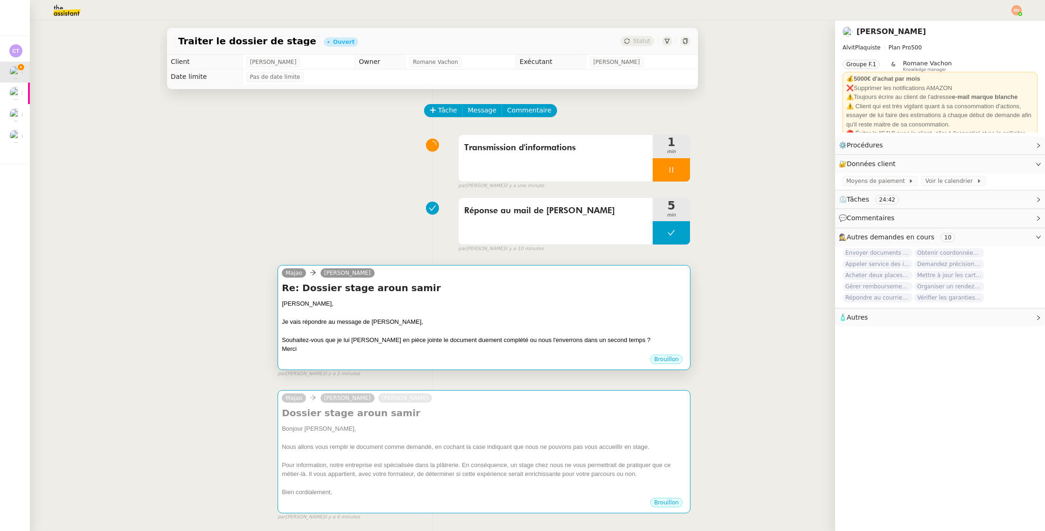
click at [467, 325] on div "Je vais répondre au message de Samir Aroun," at bounding box center [484, 321] width 404 height 9
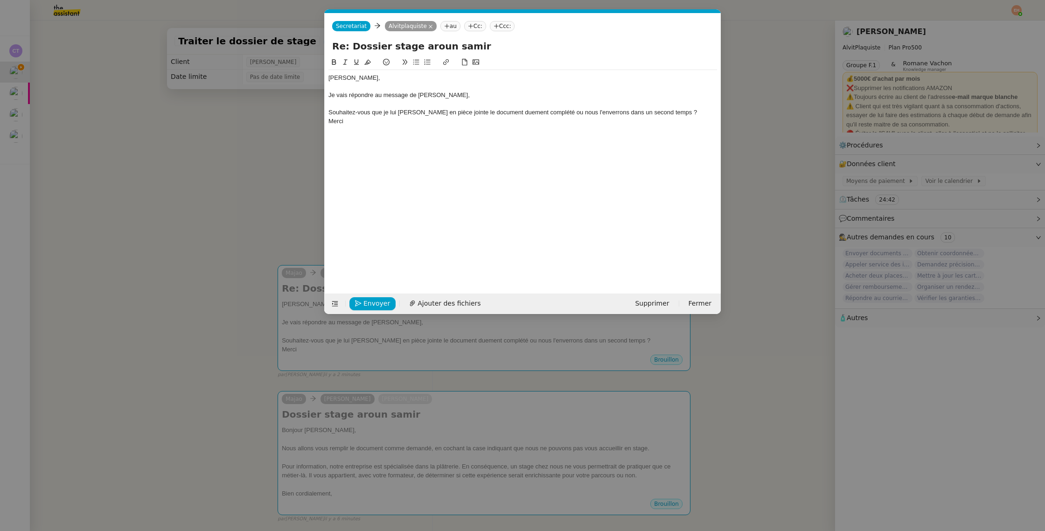
scroll to position [0, 20]
click at [456, 126] on div "Vitor, Je vais répondre au message de Samir Aroun, Souhaitez-vous que je lui jo…" at bounding box center [522, 99] width 388 height 59
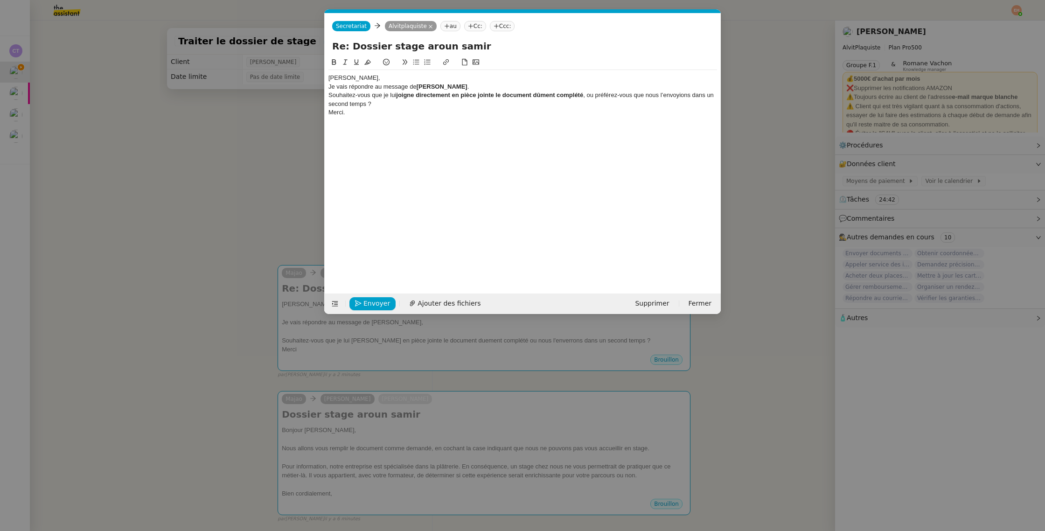
scroll to position [0, 0]
click at [419, 105] on div "Souhaitez-vous que je lui joigne directement en pièce jointe le document dûment…" at bounding box center [522, 99] width 388 height 17
click at [416, 61] on icon at bounding box center [416, 62] width 7 height 7
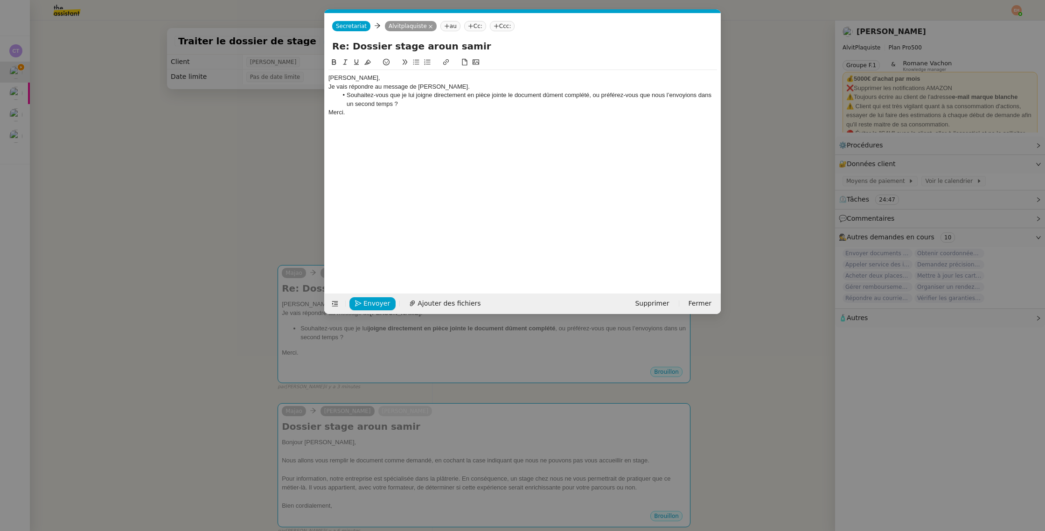
click at [419, 71] on div "Vitor, Je vais répondre au message de Samir Aroun. Souhaitez-vous que je lui jo…" at bounding box center [522, 99] width 388 height 59
click at [414, 81] on div "[PERSON_NAME]," at bounding box center [522, 78] width 388 height 8
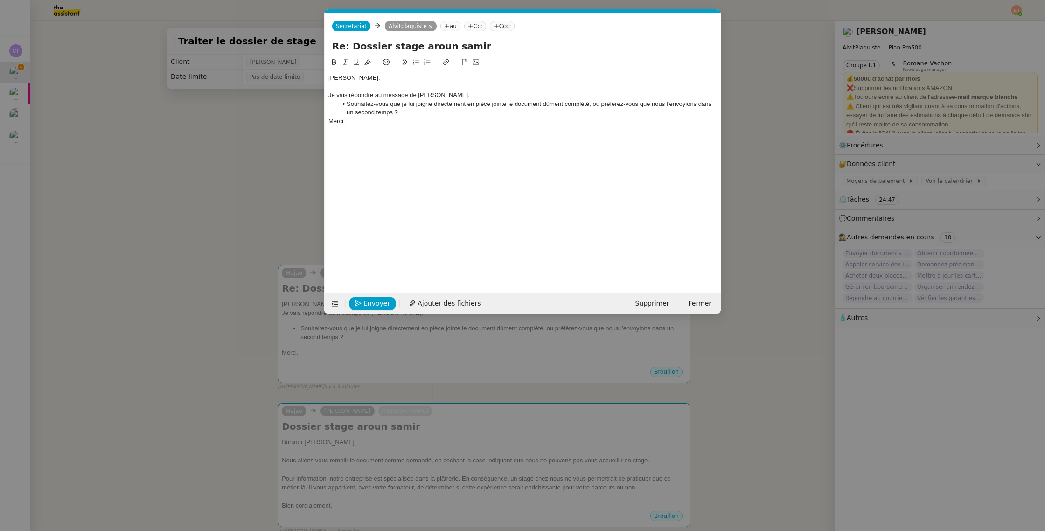
click at [471, 95] on div "Je vais répondre au message de Samir Aroun." at bounding box center [522, 95] width 388 height 8
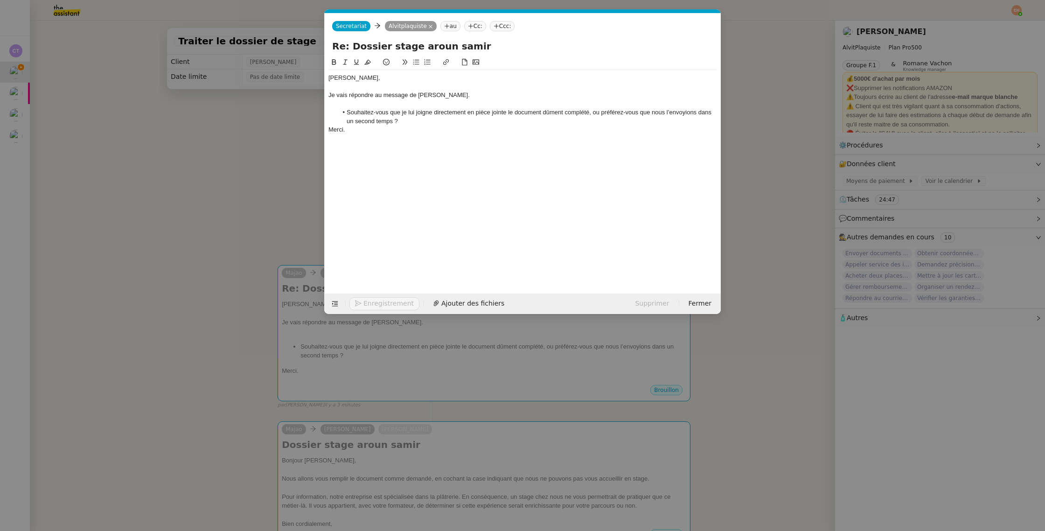
click at [443, 126] on div "Merci." at bounding box center [522, 129] width 388 height 8
click at [444, 122] on li "Souhaitez-vous que je lui joigne directement en pièce jointe le document dûment…" at bounding box center [528, 116] width 380 height 17
click at [377, 300] on span "Envoyer" at bounding box center [376, 303] width 27 height 11
click at [377, 300] on span "Confirmer l'envoi" at bounding box center [391, 303] width 56 height 11
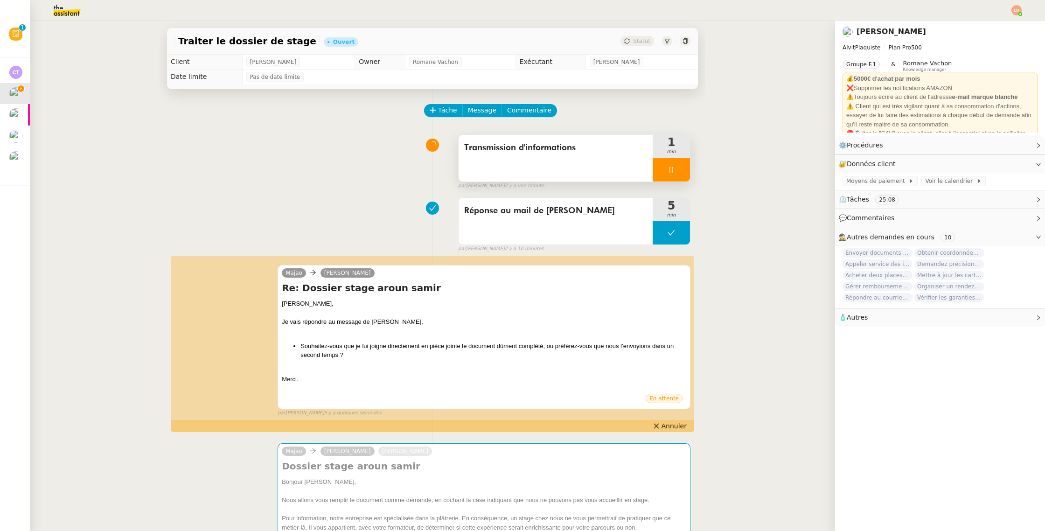
click at [674, 171] on icon at bounding box center [670, 169] width 7 height 7
click at [678, 173] on icon at bounding box center [680, 169] width 7 height 7
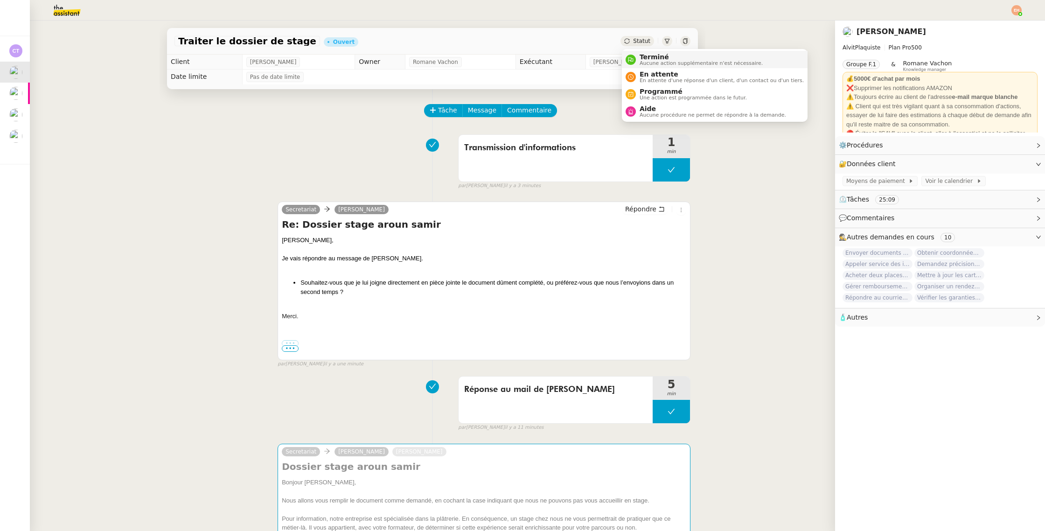
drag, startPoint x: 646, startPoint y: 37, endPoint x: 656, endPoint y: 57, distance: 22.5
click at [646, 37] on div "Statut" at bounding box center [637, 41] width 34 height 10
click at [660, 71] on span "En attente" at bounding box center [721, 73] width 164 height 7
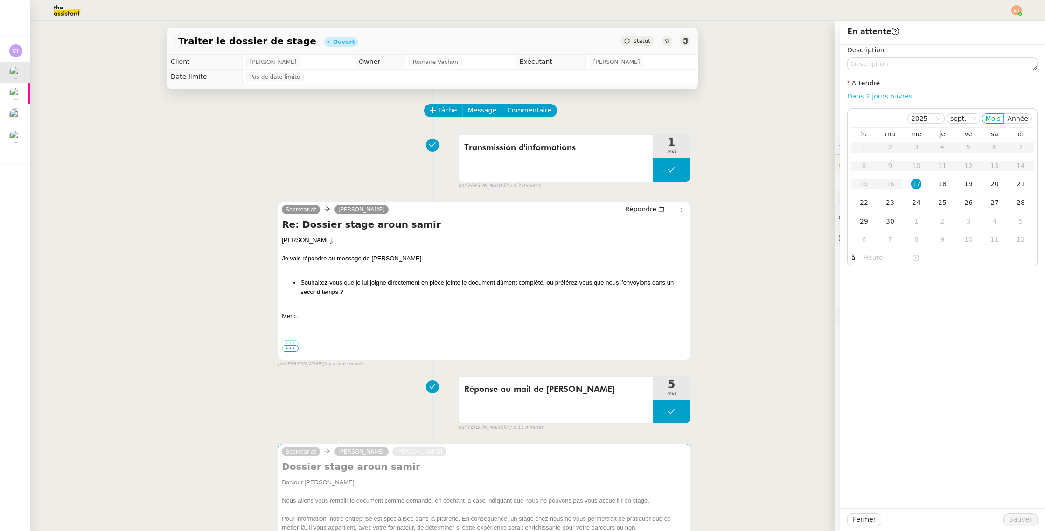
click at [877, 95] on link "Dans 2 jours ouvrés" at bounding box center [879, 95] width 65 height 7
type input "07:00"
click at [1010, 513] on button "Sauver" at bounding box center [1020, 519] width 34 height 13
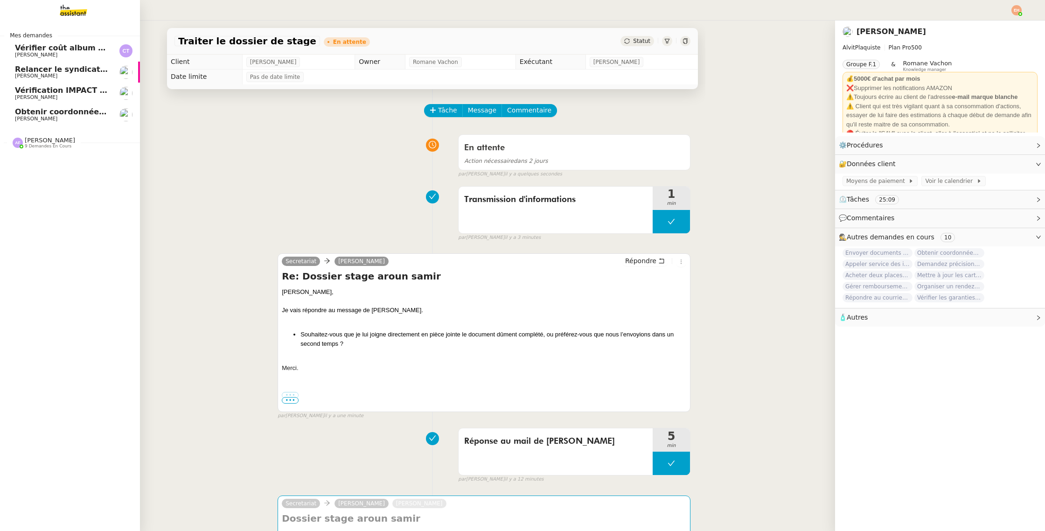
click at [22, 91] on span "Vérification IMPACT - AEPC CONCORDE" at bounding box center [96, 90] width 162 height 9
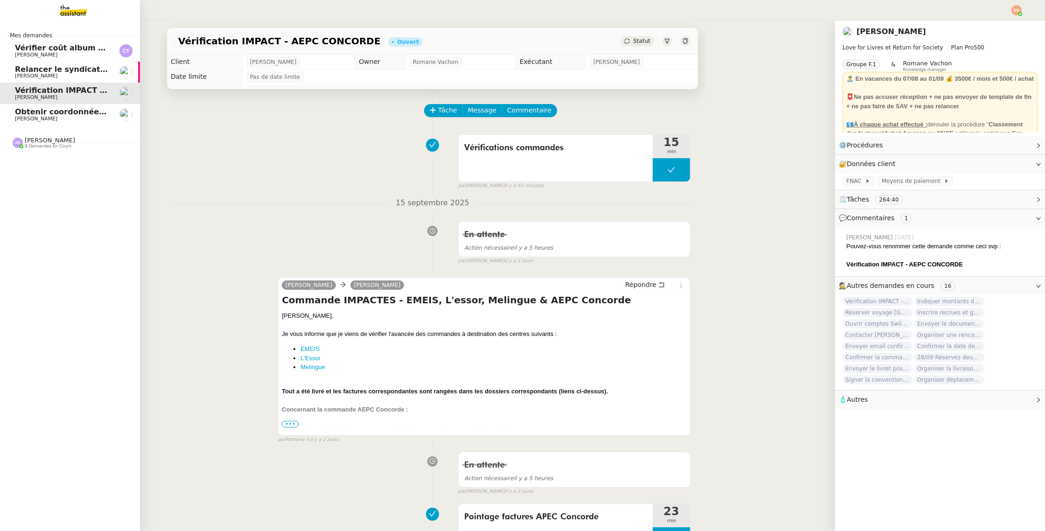
click at [17, 111] on span "Obtenir coordonnées [PERSON_NAME] pour contrat apprenti" at bounding box center [142, 111] width 254 height 9
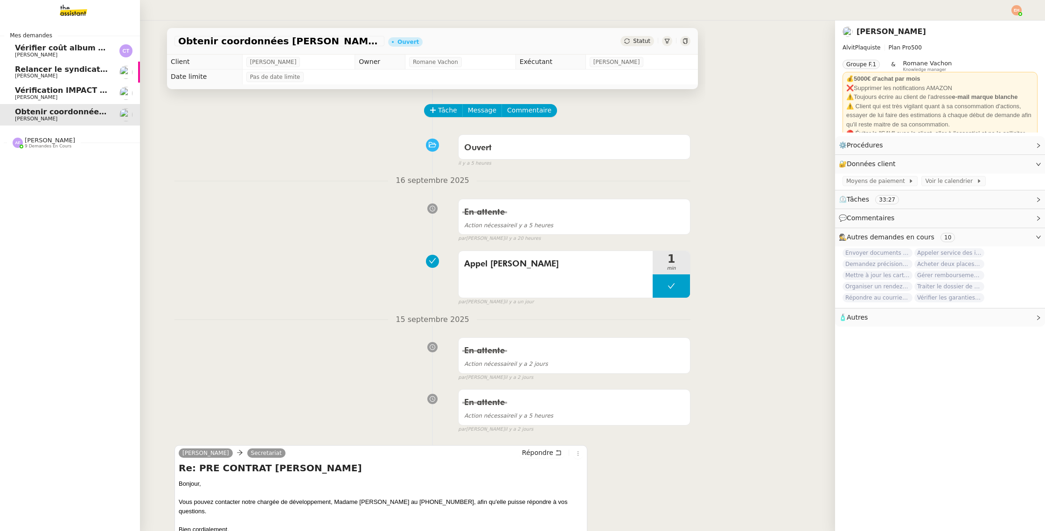
click at [76, 62] on link "Relancer le syndicat de l'eau SMGEAG [PERSON_NAME]" at bounding box center [70, 72] width 140 height 21
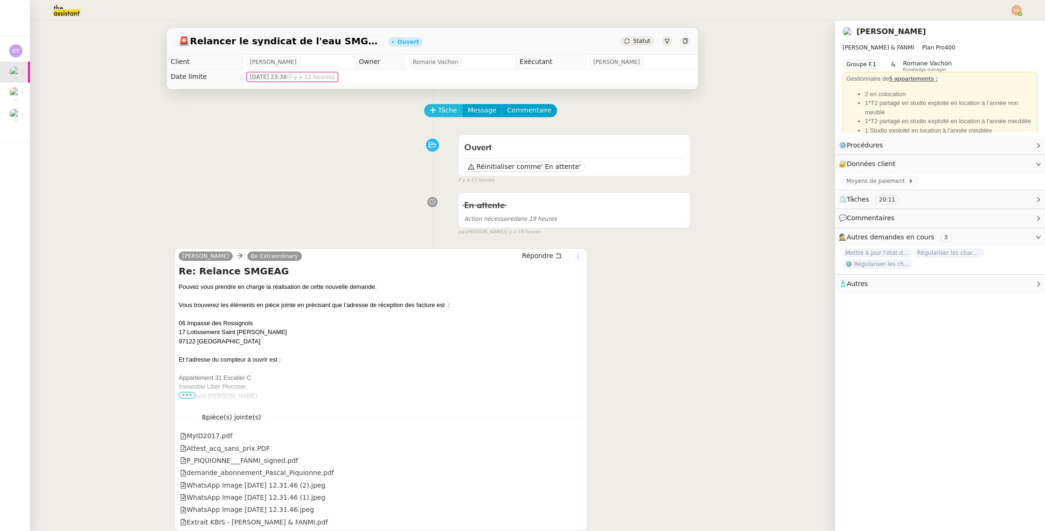
click at [444, 111] on span "Tâche" at bounding box center [447, 110] width 19 height 11
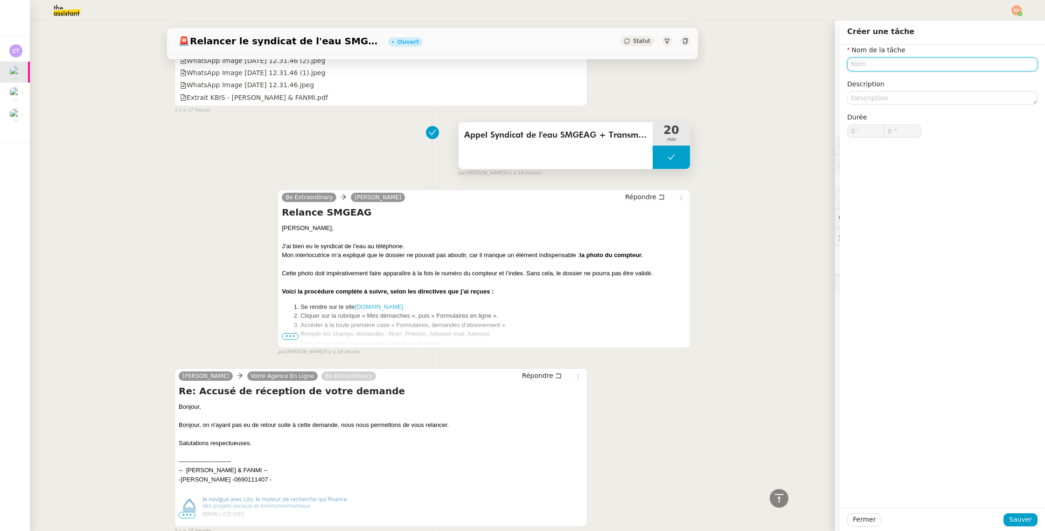
scroll to position [425, 0]
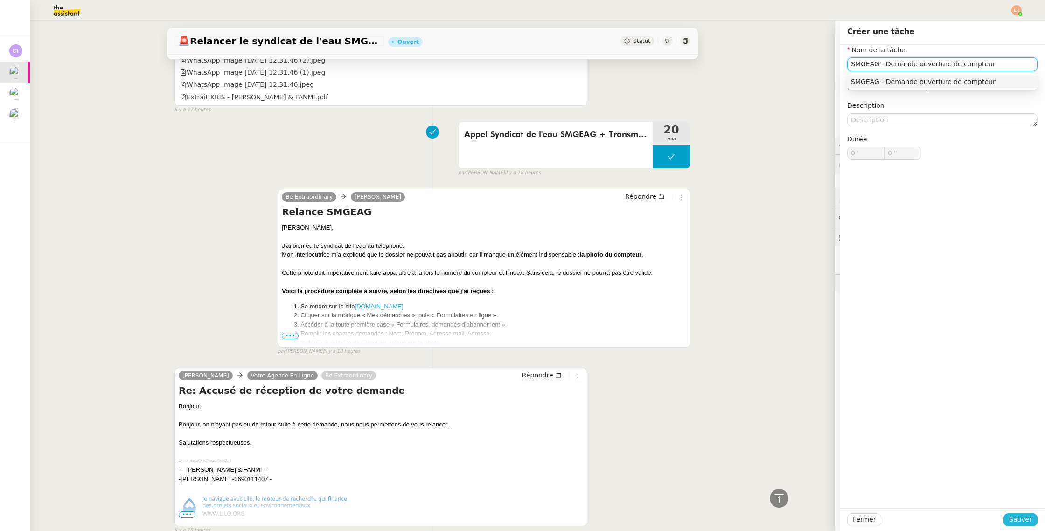
type input "SMGEAG - Demande ouverture de compteur"
drag, startPoint x: 1011, startPoint y: 514, endPoint x: 1000, endPoint y: 508, distance: 12.3
click at [1011, 514] on span "Sauver" at bounding box center [1020, 519] width 23 height 11
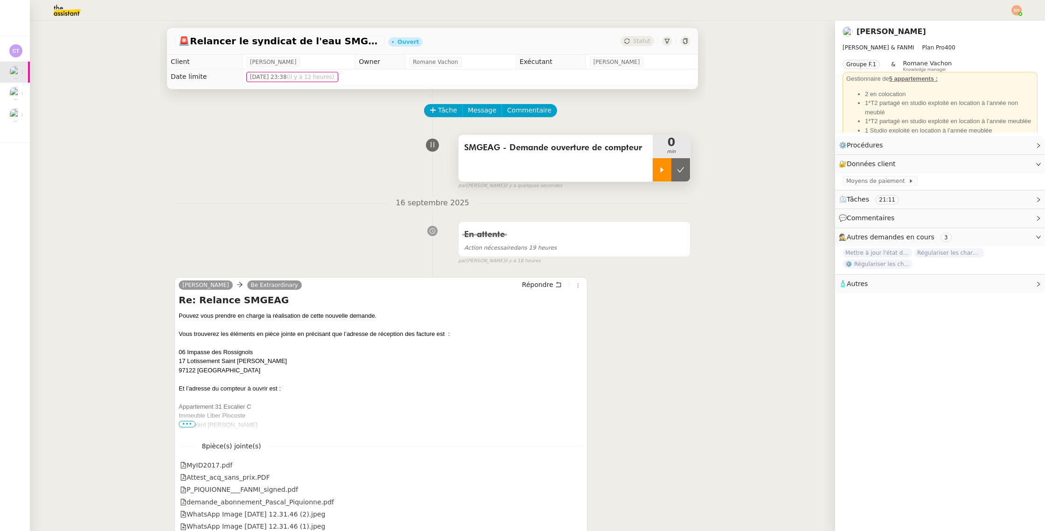
click at [661, 173] on div at bounding box center [661, 169] width 19 height 23
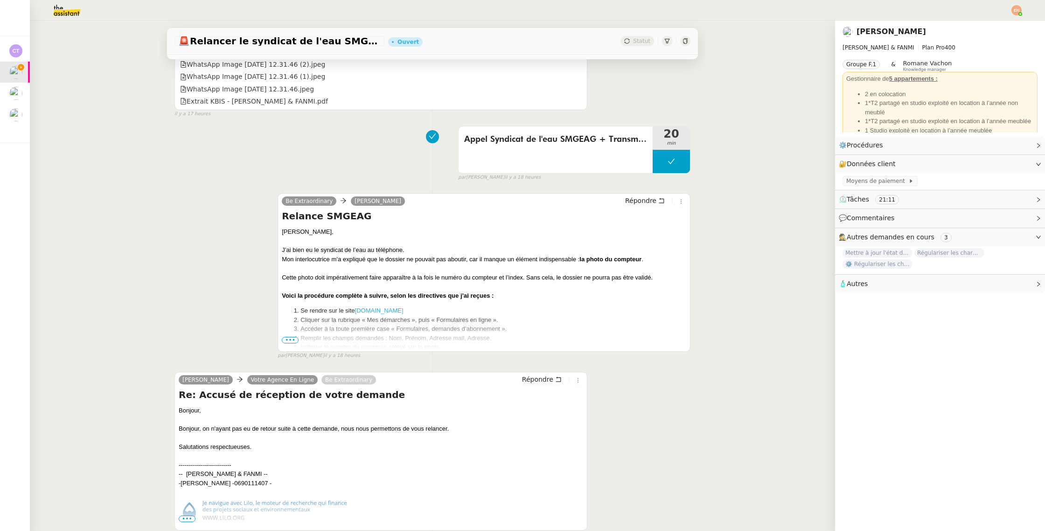
scroll to position [493, 0]
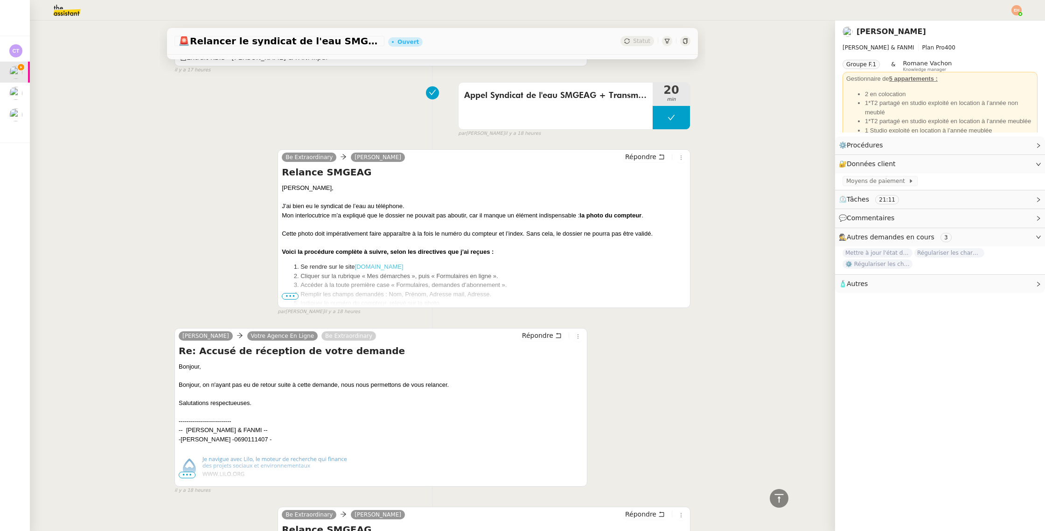
click at [372, 266] on link "smgeag.fr" at bounding box center [379, 266] width 49 height 7
click at [288, 295] on span "•••" at bounding box center [290, 296] width 17 height 7
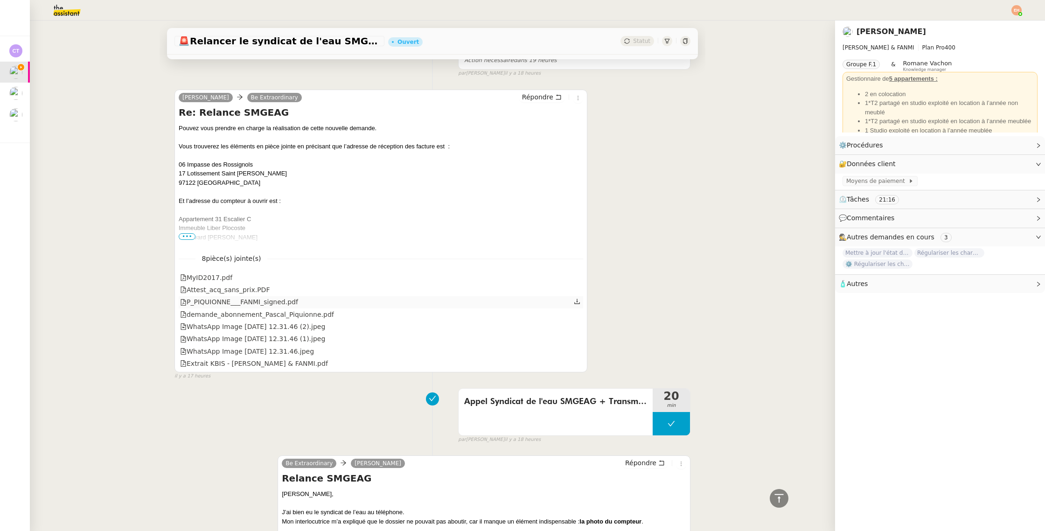
scroll to position [189, 0]
click at [182, 235] on span "•••" at bounding box center [187, 235] width 17 height 7
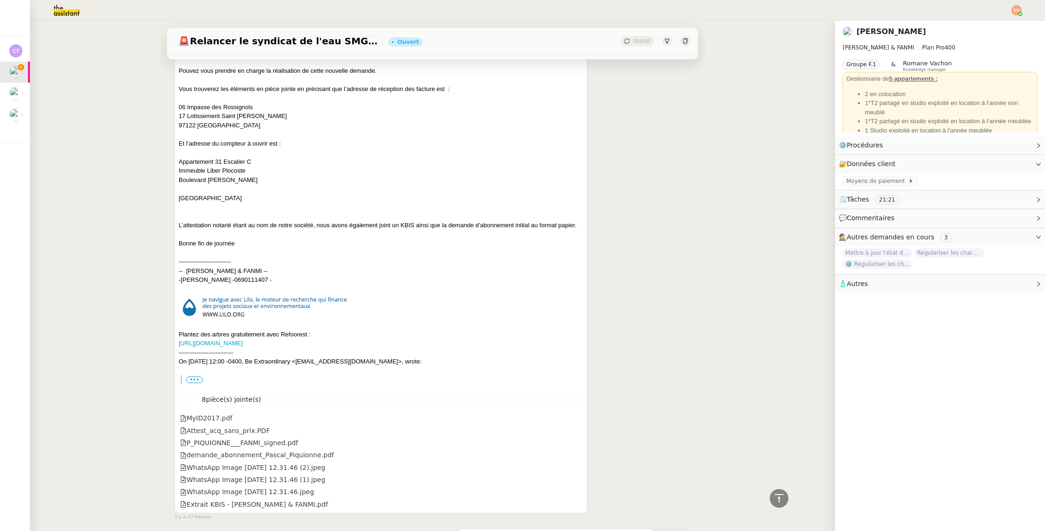
scroll to position [245, 0]
click at [209, 270] on div "-- P.PIQUIONNE & FANMI -- - Pascal PIQUIONNE - 0690111407 - Plantez des arbres …" at bounding box center [381, 311] width 404 height 91
copy div "PIQUIONNE"
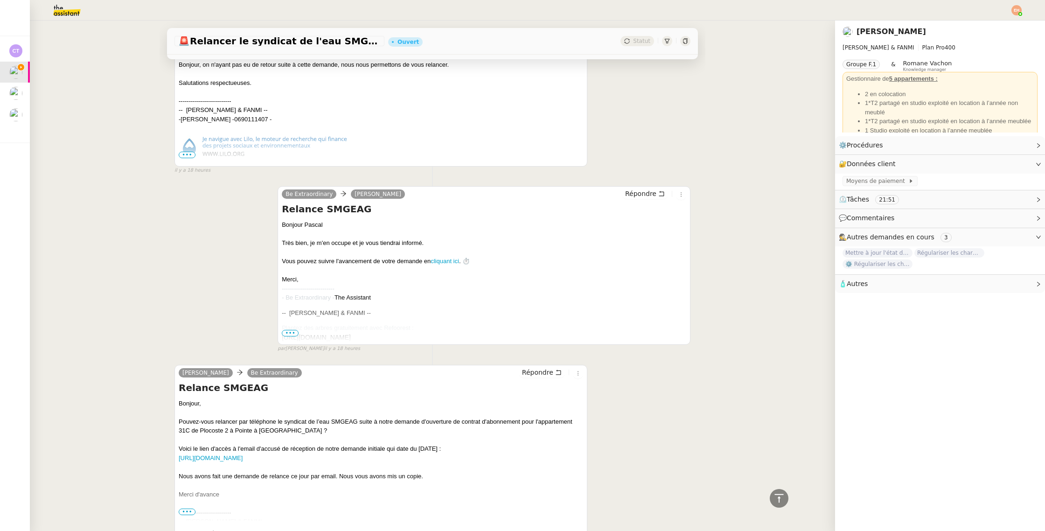
scroll to position [1481, 0]
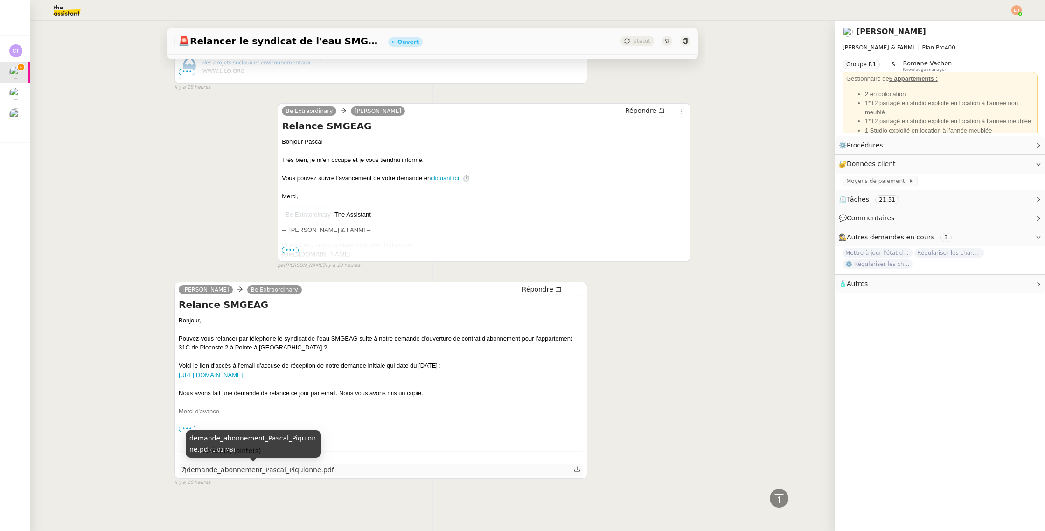
click at [250, 471] on div "demande_abonnement_Pascal_Piquionne.pdf" at bounding box center [257, 469] width 154 height 11
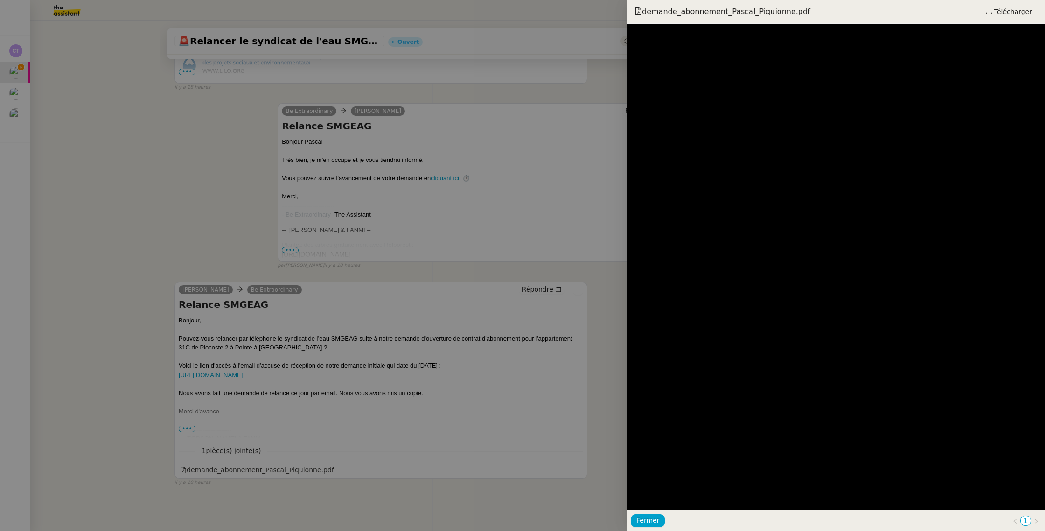
drag, startPoint x: 233, startPoint y: 334, endPoint x: 223, endPoint y: 309, distance: 26.8
click at [233, 334] on div at bounding box center [522, 265] width 1045 height 531
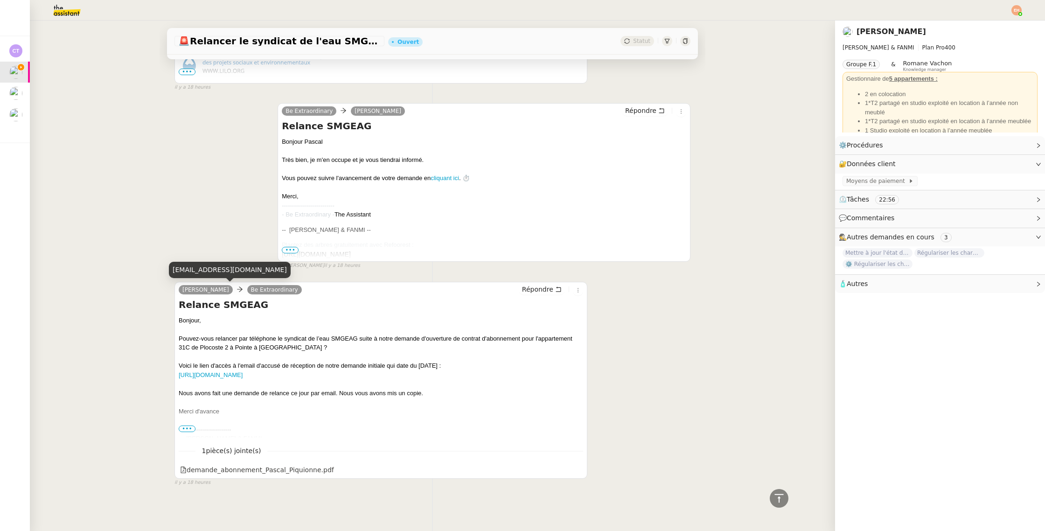
click at [210, 273] on div "pp.fanmi@outlook.com" at bounding box center [230, 270] width 122 height 16
click at [210, 274] on div "pp.fanmi@outlook.com" at bounding box center [230, 270] width 122 height 16
copy div "pp.fanmi@outlook.com"
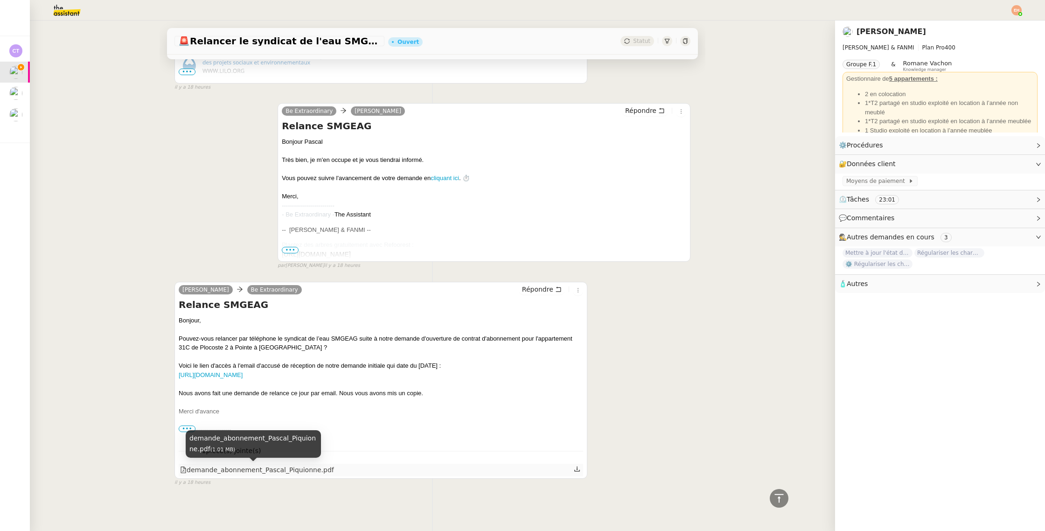
click at [284, 473] on div "demande_abonnement_Pascal_Piquionne.pdf" at bounding box center [257, 469] width 154 height 11
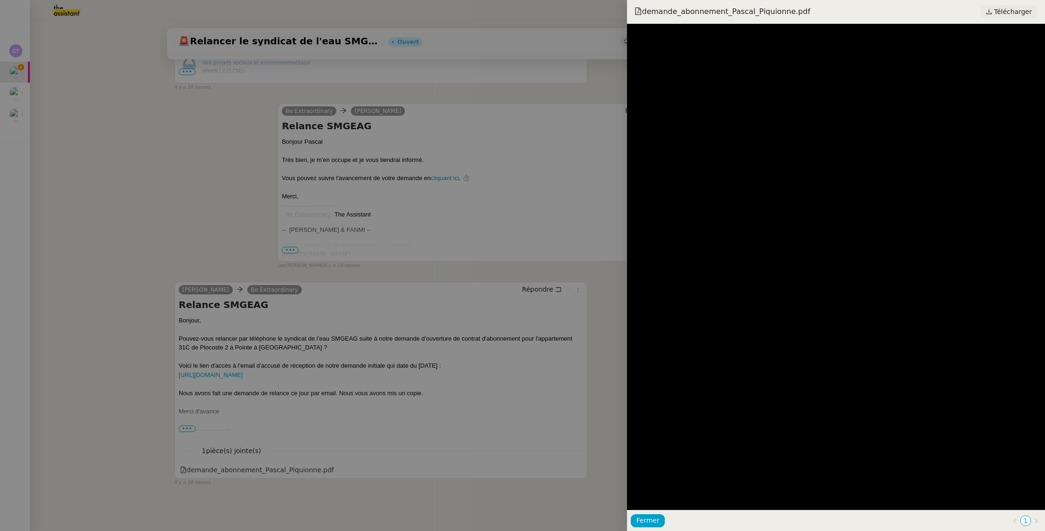
click at [992, 10] on icon at bounding box center [988, 11] width 7 height 7
click at [236, 299] on div at bounding box center [522, 265] width 1045 height 531
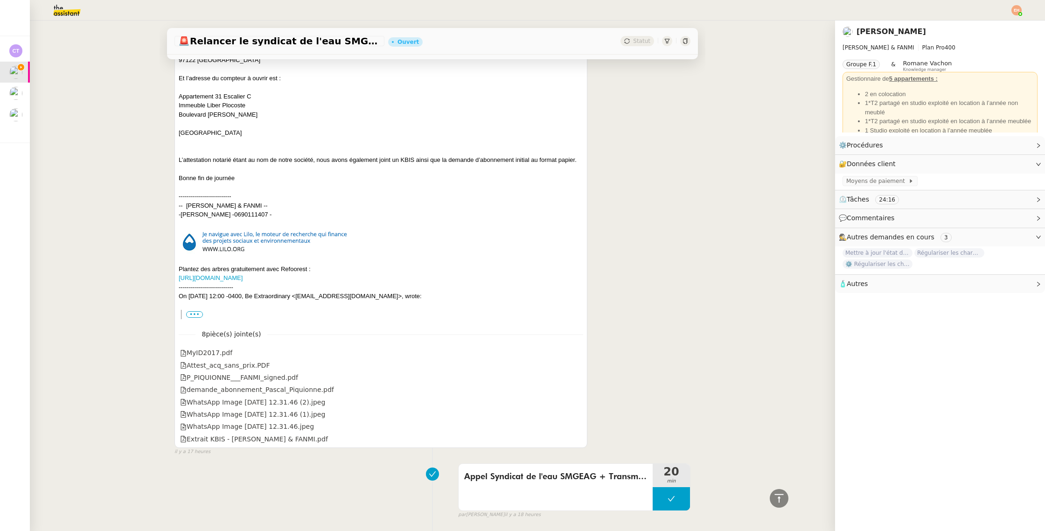
scroll to position [312, 0]
drag, startPoint x: 253, startPoint y: 111, endPoint x: 175, endPoint y: 113, distance: 77.9
click at [175, 113] on div "Pascal PIQUIONNE Be Extraordinary Répondre Re: Relance SMGEAG Pouvez vous prend…" at bounding box center [380, 205] width 413 height 481
copy div "Boulevard Nelson Mandela"
drag, startPoint x: 256, startPoint y: 92, endPoint x: 184, endPoint y: 96, distance: 71.9
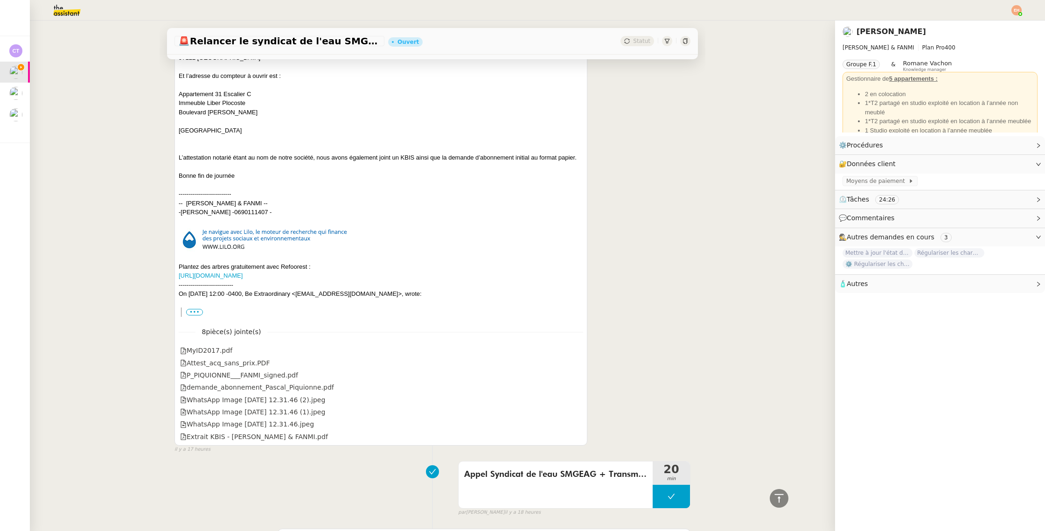
click at [180, 93] on div "Pouvez vous prendre en charge la réalisation de cette nouvelle demande. Vous tr…" at bounding box center [381, 90] width 404 height 182
click at [220, 106] on div "Pouvez vous prendre en charge la réalisation de cette nouvelle demande. Vous tr…" at bounding box center [381, 90] width 404 height 182
drag, startPoint x: 220, startPoint y: 106, endPoint x: 226, endPoint y: 120, distance: 15.5
click at [220, 106] on div "Pouvez vous prendre en charge la réalisation de cette nouvelle demande. Vous tr…" at bounding box center [381, 90] width 404 height 182
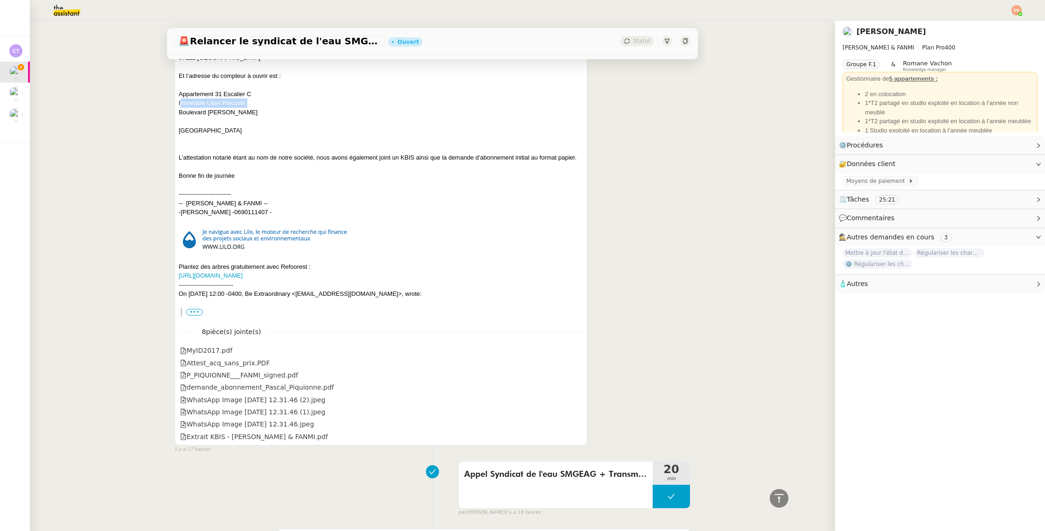
drag, startPoint x: 224, startPoint y: 95, endPoint x: 278, endPoint y: 92, distance: 53.7
click at [278, 92] on div "Pouvez vous prendre en charge la réalisation de cette nouvelle demande. Vous tr…" at bounding box center [381, 90] width 404 height 182
click at [178, 127] on div "Pascal PIQUIONNE Be Extraordinary Répondre Re: Relance SMGEAG Pouvez vous prend…" at bounding box center [380, 205] width 413 height 481
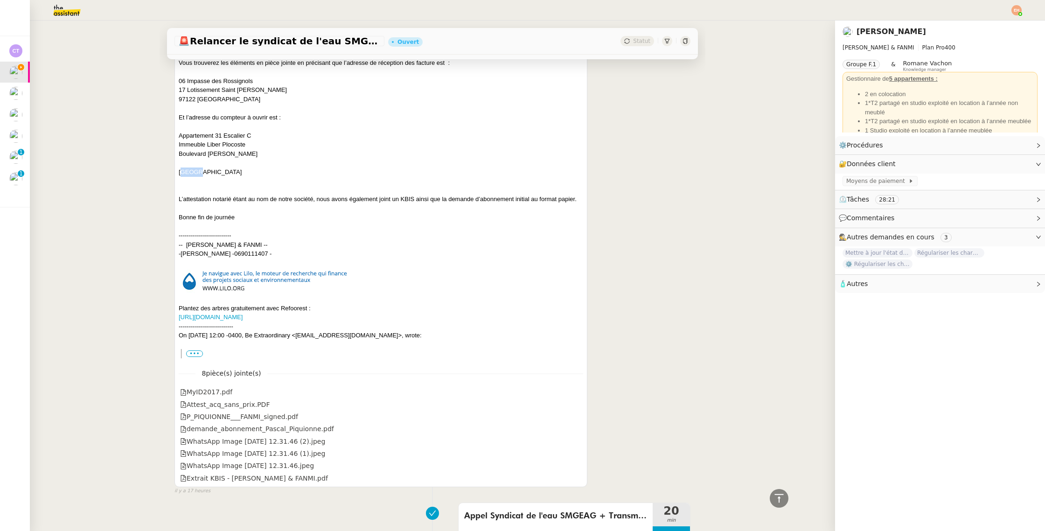
scroll to position [225, 0]
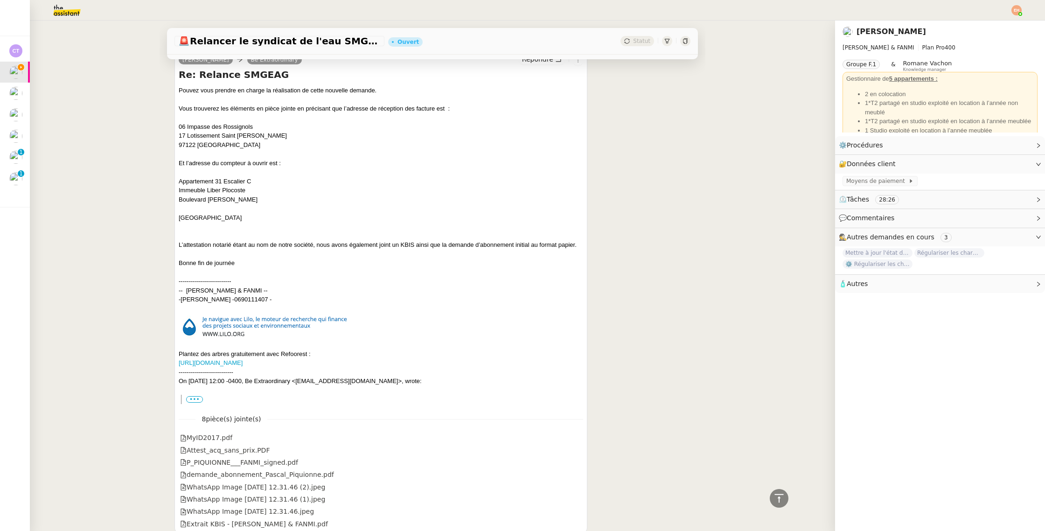
click at [267, 126] on div "Pouvez vous prendre en charge la réalisation de cette nouvelle demande. Vous tr…" at bounding box center [381, 177] width 404 height 182
click at [272, 139] on div "Pouvez vous prendre en charge la réalisation de cette nouvelle demande. Vous tr…" at bounding box center [381, 177] width 404 height 182
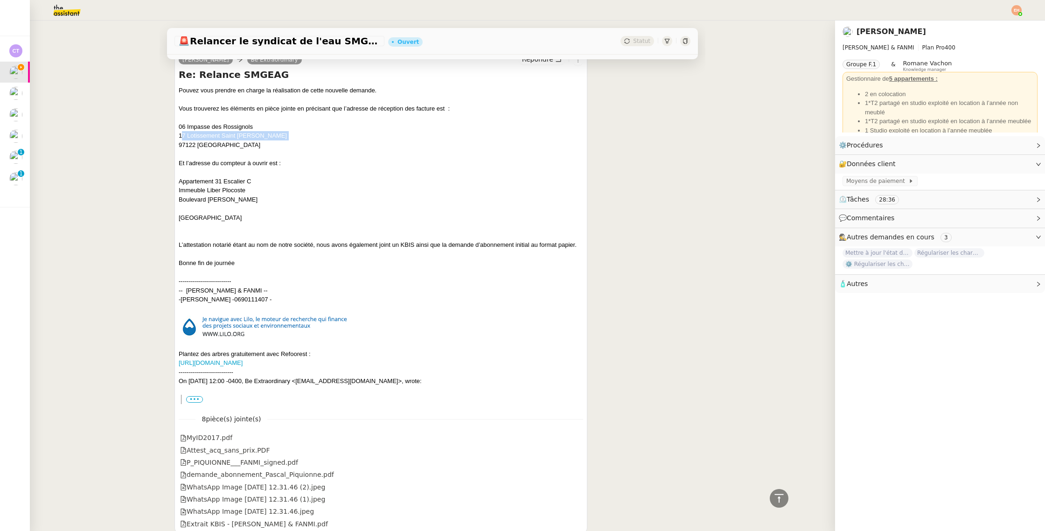
click at [271, 139] on div "Pouvez vous prendre en charge la réalisation de cette nouvelle demande. Vous tr…" at bounding box center [381, 177] width 404 height 182
click at [189, 148] on div "Pouvez vous prendre en charge la réalisation de cette nouvelle demande. Vous tr…" at bounding box center [381, 177] width 404 height 182
click at [195, 181] on div "Pouvez vous prendre en charge la réalisation de cette nouvelle demande. Vous tr…" at bounding box center [381, 177] width 404 height 182
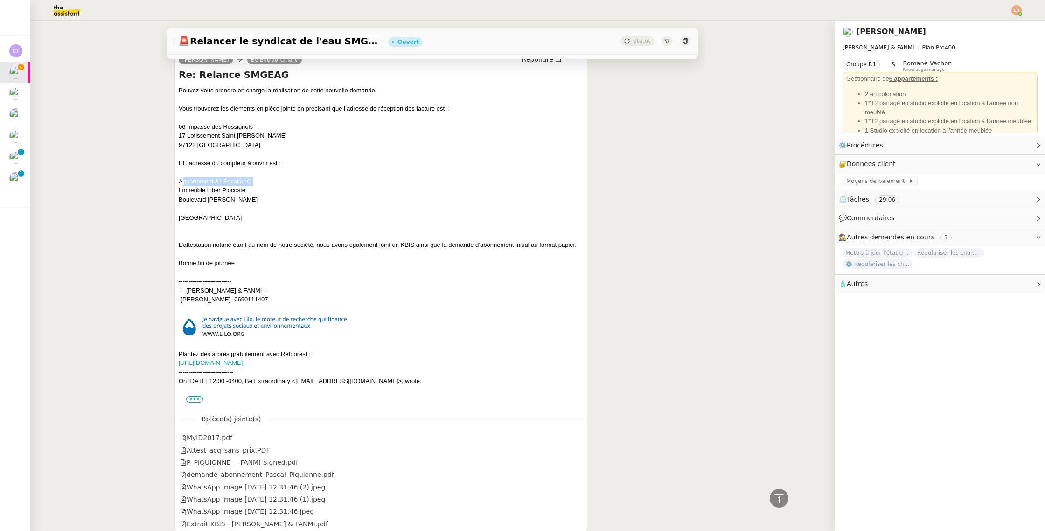
click at [195, 180] on div "Pouvez vous prendre en charge la réalisation de cette nouvelle demande. Vous tr…" at bounding box center [381, 177] width 404 height 182
click at [189, 193] on div "Pouvez vous prendre en charge la réalisation de cette nouvelle demande. Vous tr…" at bounding box center [381, 177] width 404 height 182
click at [246, 199] on div "Pouvez vous prendre en charge la réalisation de cette nouvelle demande. Vous tr…" at bounding box center [381, 177] width 404 height 182
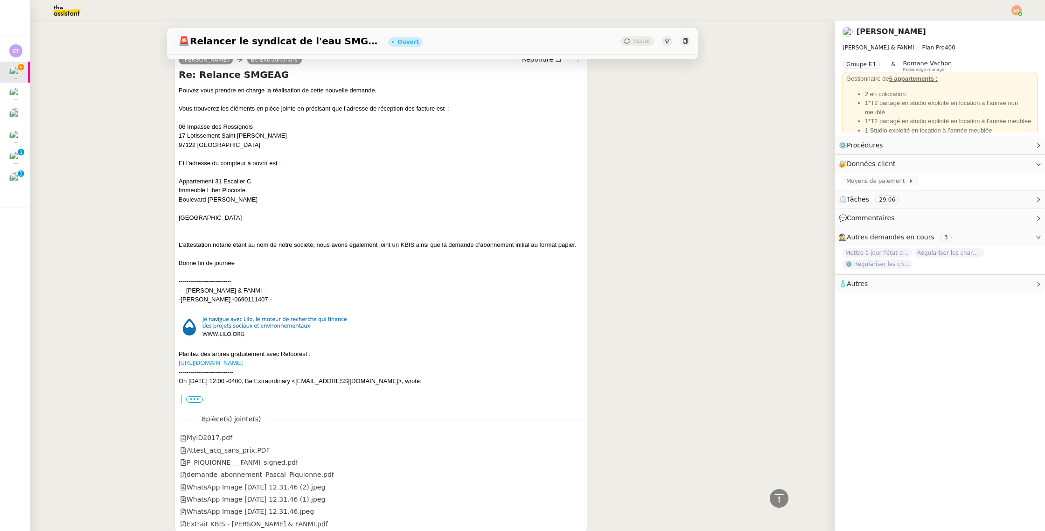
click at [246, 199] on div "Pouvez vous prendre en charge la réalisation de cette nouvelle demande. Vous tr…" at bounding box center [381, 177] width 404 height 182
click at [226, 188] on div "Pouvez vous prendre en charge la réalisation de cette nouvelle demande. Vous tr…" at bounding box center [381, 177] width 404 height 182
click at [226, 187] on div "Pouvez vous prendre en charge la réalisation de cette nouvelle demande. Vous tr…" at bounding box center [381, 177] width 404 height 182
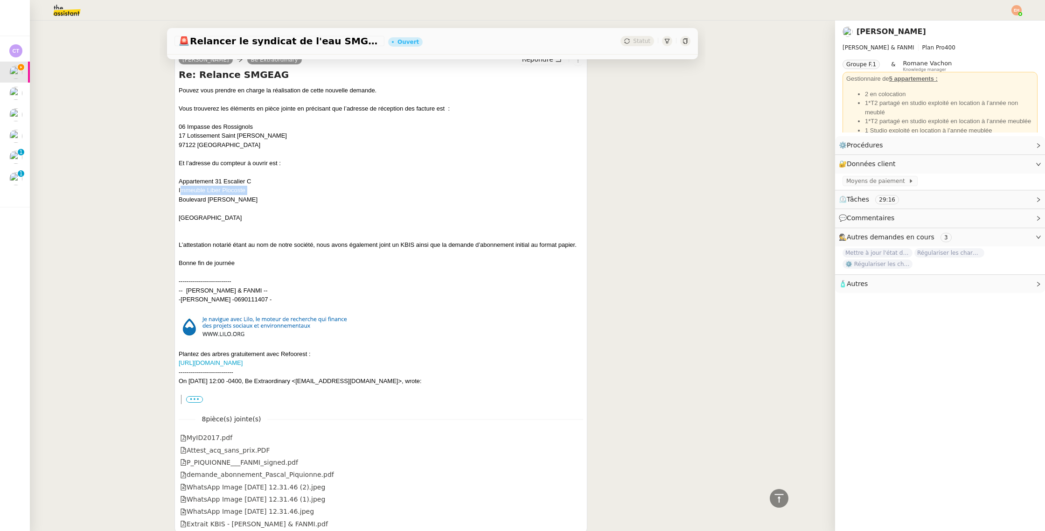
click at [255, 187] on div "Pouvez vous prendre en charge la réalisation de cette nouvelle demande. Vous tr…" at bounding box center [381, 177] width 404 height 182
click at [252, 188] on div "Pouvez vous prendre en charge la réalisation de cette nouvelle demande. Vous tr…" at bounding box center [381, 177] width 404 height 182
drag, startPoint x: 179, startPoint y: 180, endPoint x: 281, endPoint y: 175, distance: 102.3
click at [287, 190] on div "Pouvez vous prendre en charge la réalisation de cette nouvelle demande. Vous tr…" at bounding box center [381, 177] width 404 height 182
click at [187, 215] on div "Pouvez vous prendre en charge la réalisation de cette nouvelle demande. Vous tr…" at bounding box center [381, 177] width 404 height 182
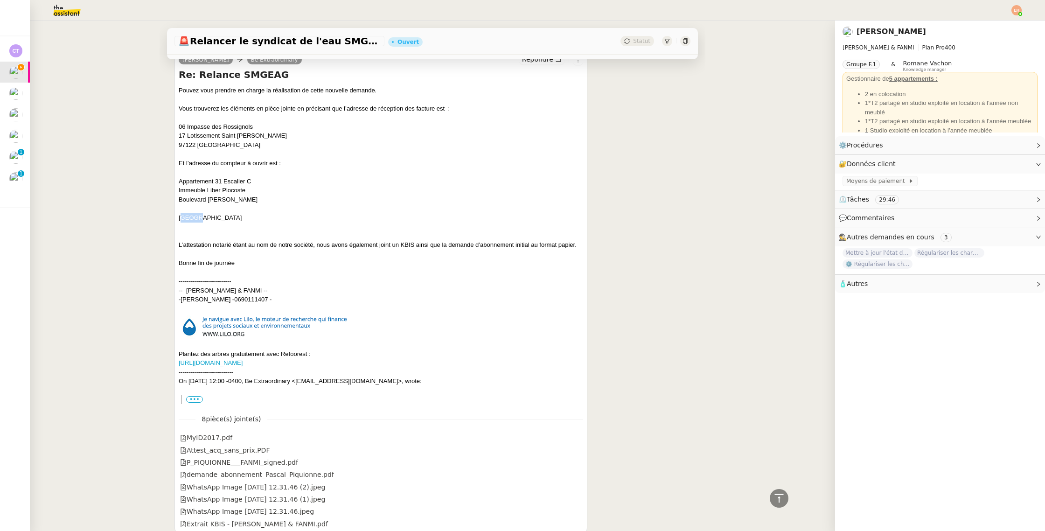
click at [187, 215] on div "Pouvez vous prendre en charge la réalisation de cette nouvelle demande. Vous tr…" at bounding box center [381, 177] width 404 height 182
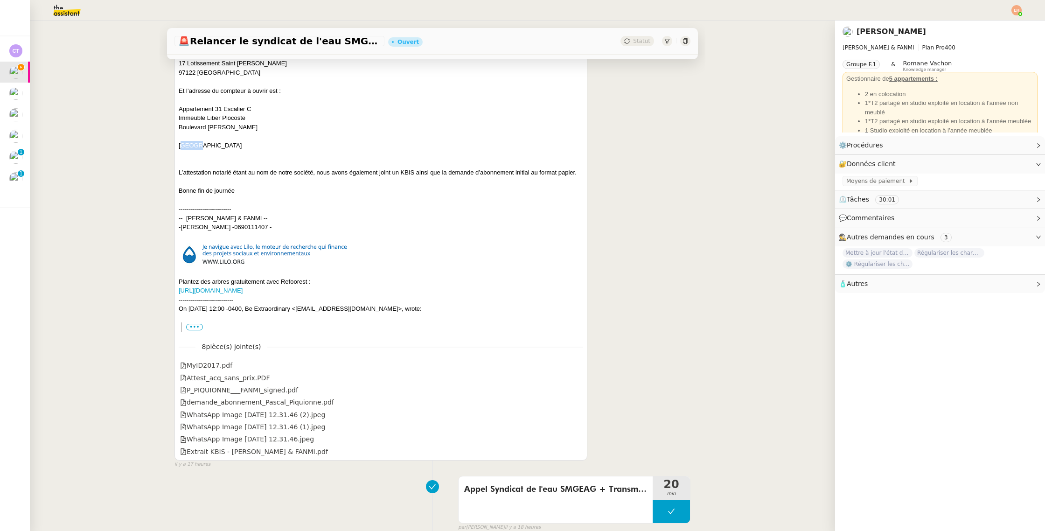
scroll to position [449, 0]
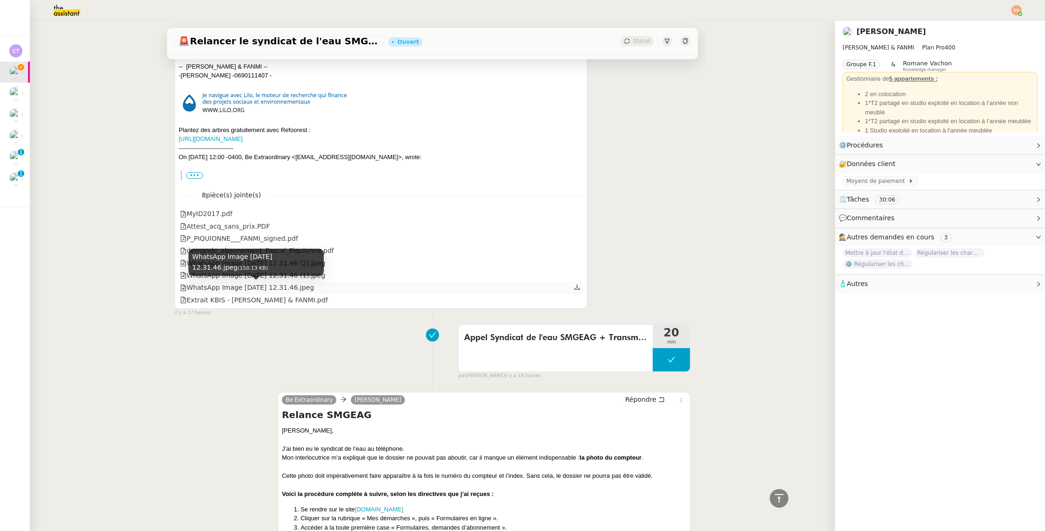
click at [257, 290] on div "WhatsApp Image 2025-09-16 at 12.31.46.jpeg" at bounding box center [247, 287] width 134 height 11
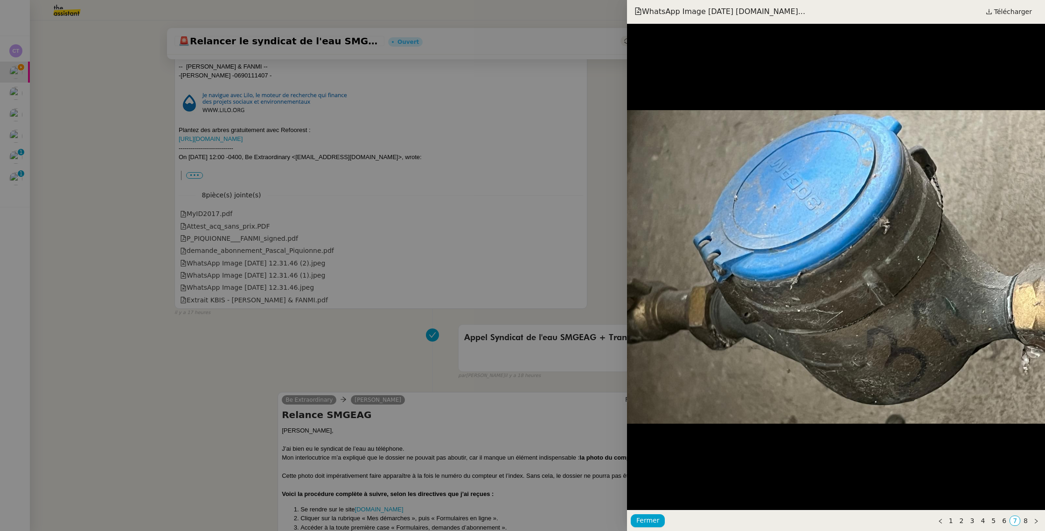
click at [259, 283] on div at bounding box center [522, 265] width 1045 height 531
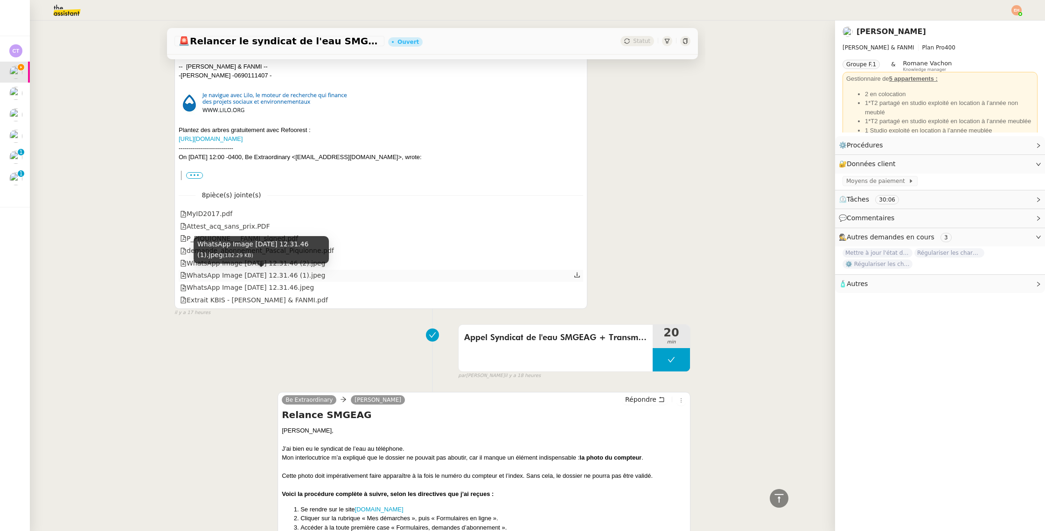
click at [261, 279] on div "WhatsApp Image 2025-09-16 at 12.31.46 (1).jpeg" at bounding box center [252, 275] width 145 height 11
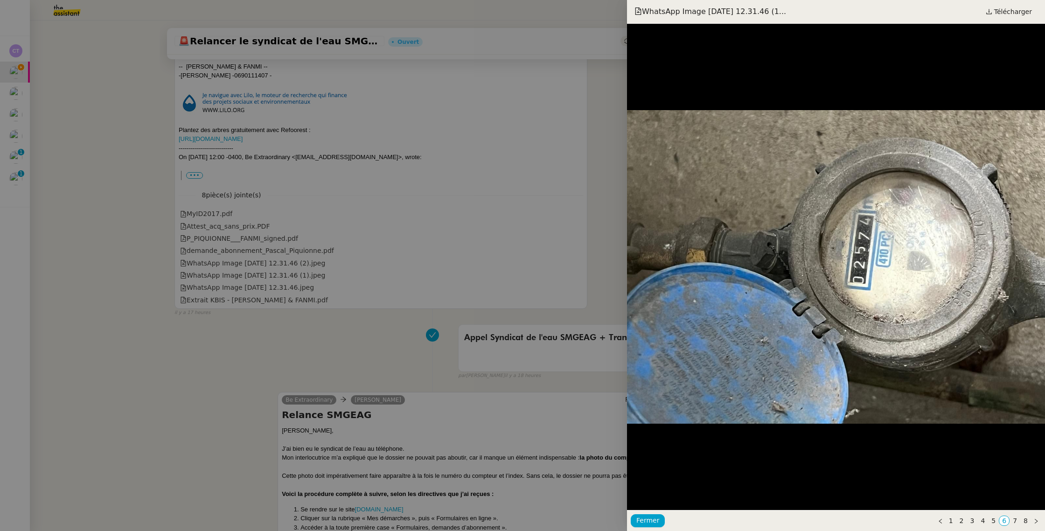
click at [302, 266] on div at bounding box center [522, 265] width 1045 height 531
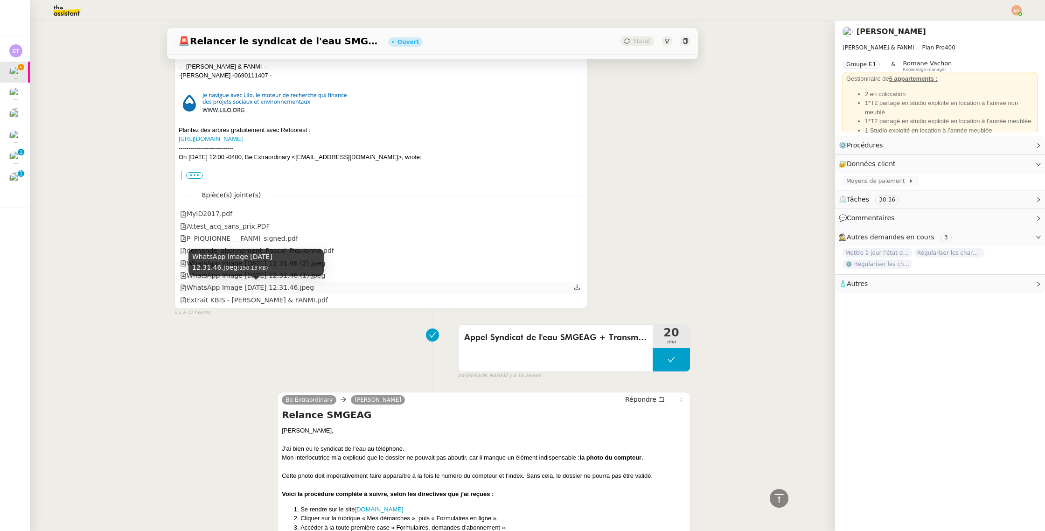
click at [275, 285] on div "WhatsApp Image 2025-09-16 at 12.31.46.jpeg" at bounding box center [247, 287] width 134 height 11
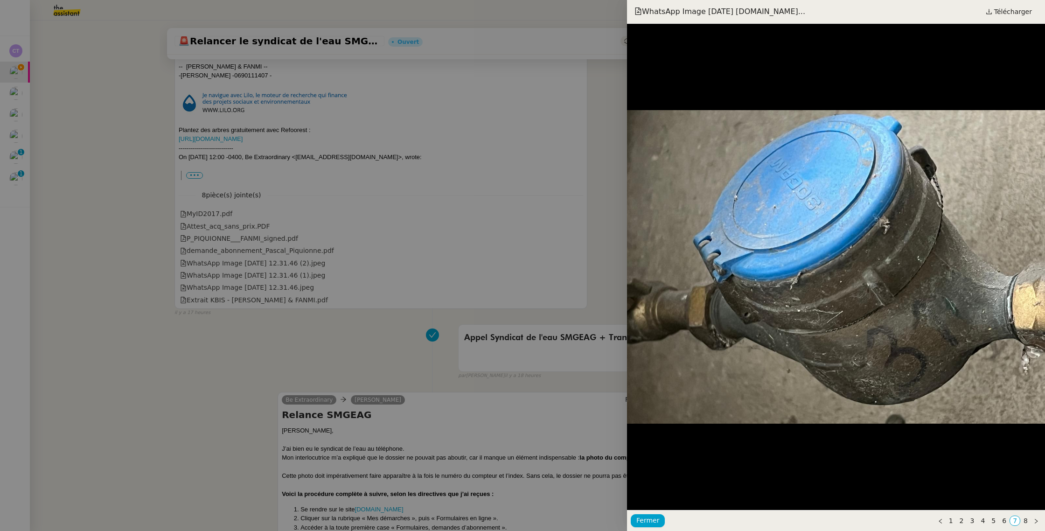
click at [258, 250] on div at bounding box center [522, 265] width 1045 height 531
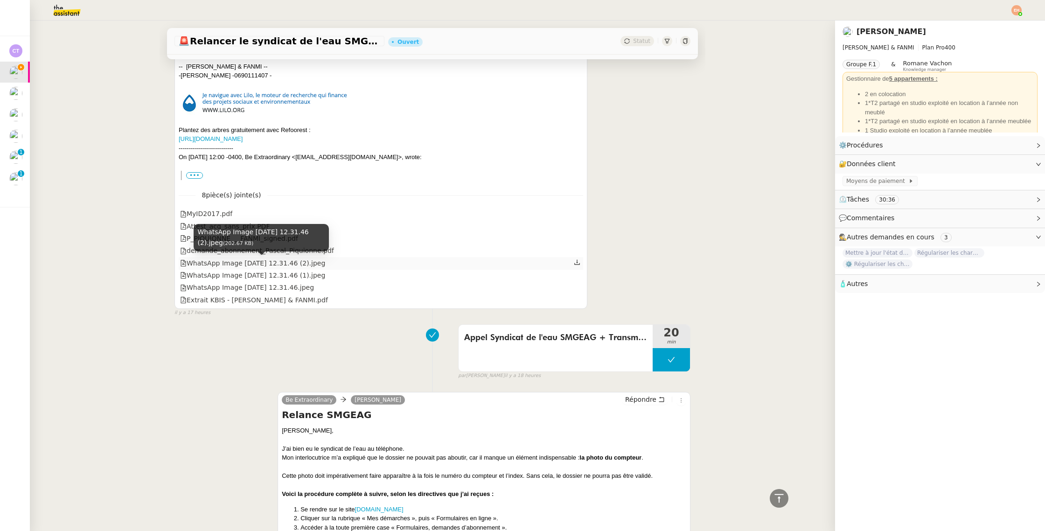
click at [256, 258] on div "WhatsApp Image 2025-09-16 at 12.31.46 (2).jpeg" at bounding box center [252, 263] width 145 height 11
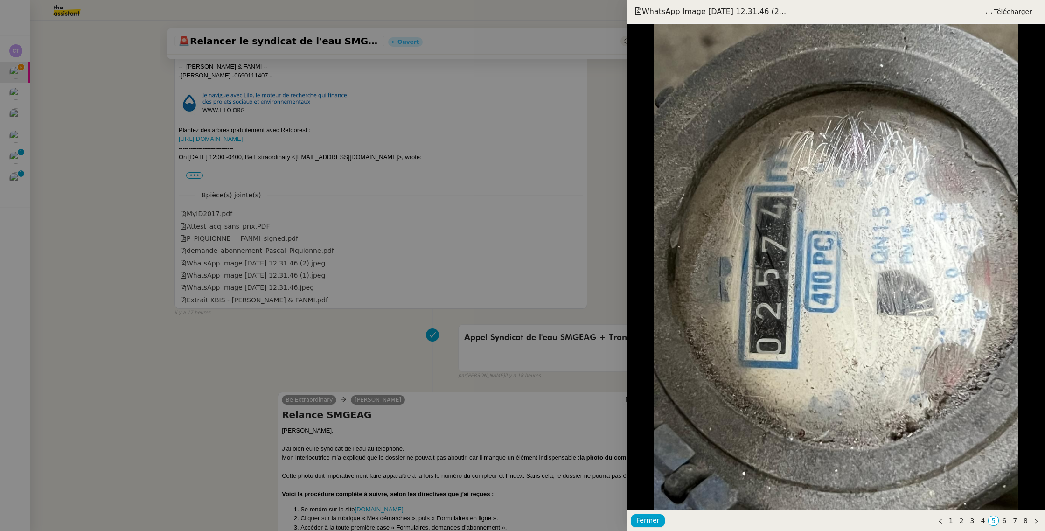
click at [253, 268] on div at bounding box center [522, 265] width 1045 height 531
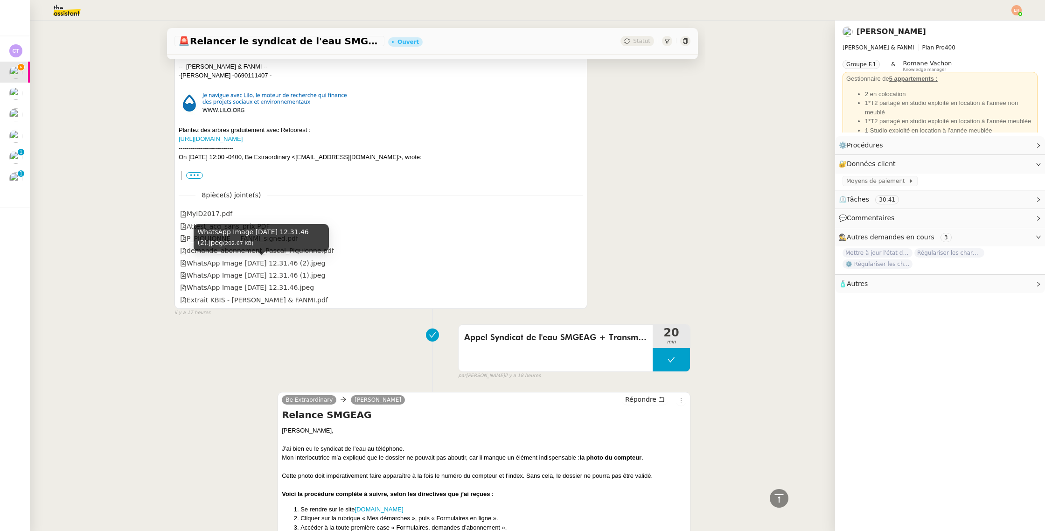
click at [253, 268] on div "WhatsApp Image 2025-09-16 at 12.31.46 (2).jpeg" at bounding box center [252, 263] width 145 height 11
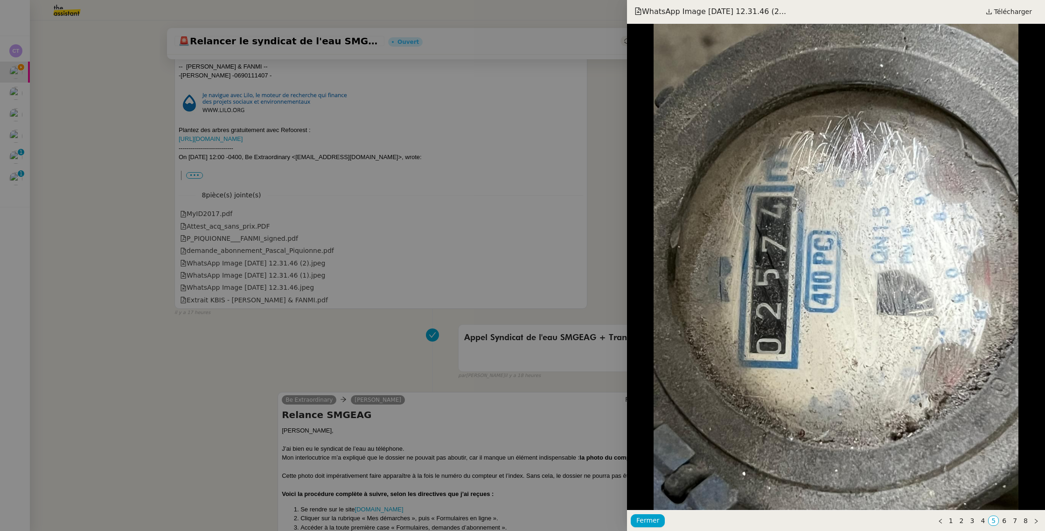
click at [251, 274] on div at bounding box center [522, 265] width 1045 height 531
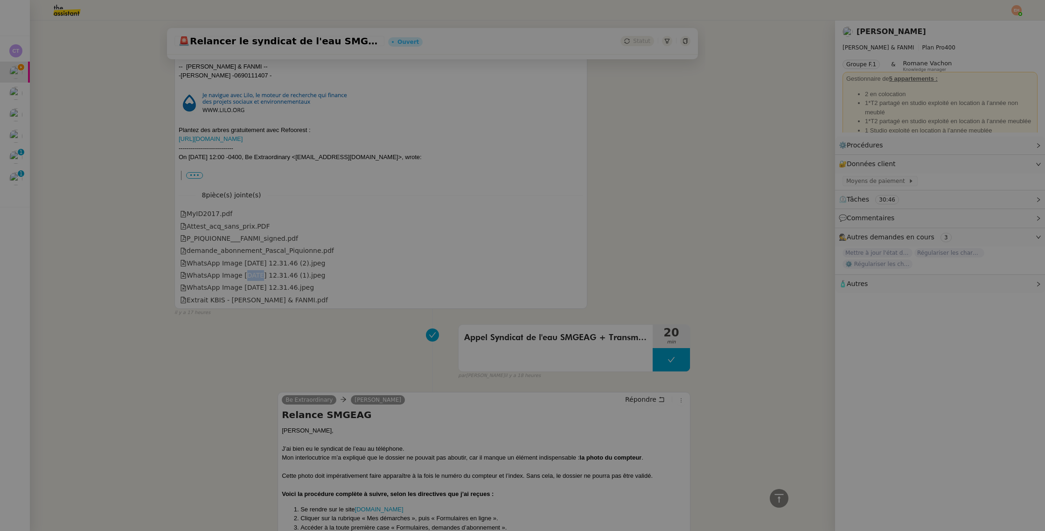
click at [251, 274] on div "WhatsApp Image 2025-09-16 at 12.31.46 (1).jpeg" at bounding box center [252, 275] width 145 height 11
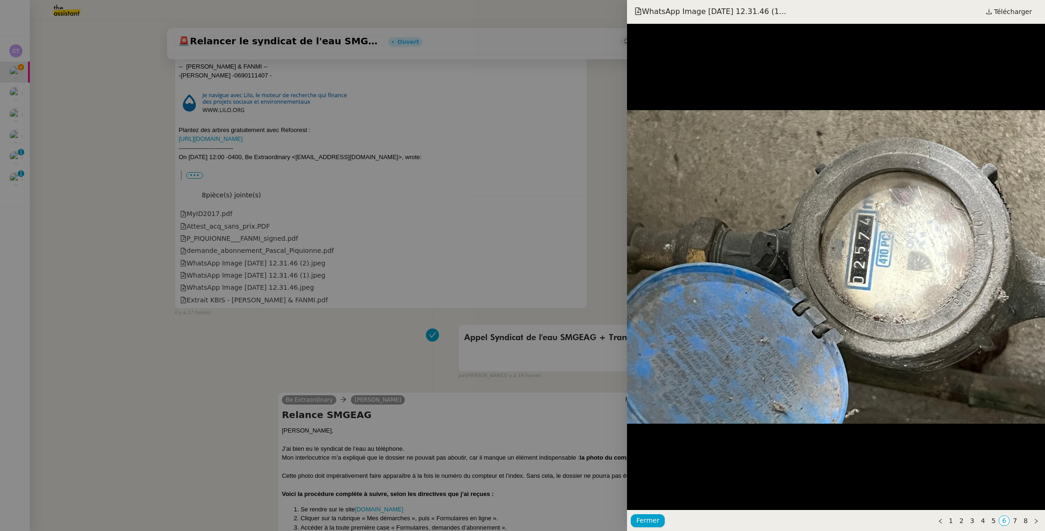
click at [259, 301] on div at bounding box center [522, 265] width 1045 height 531
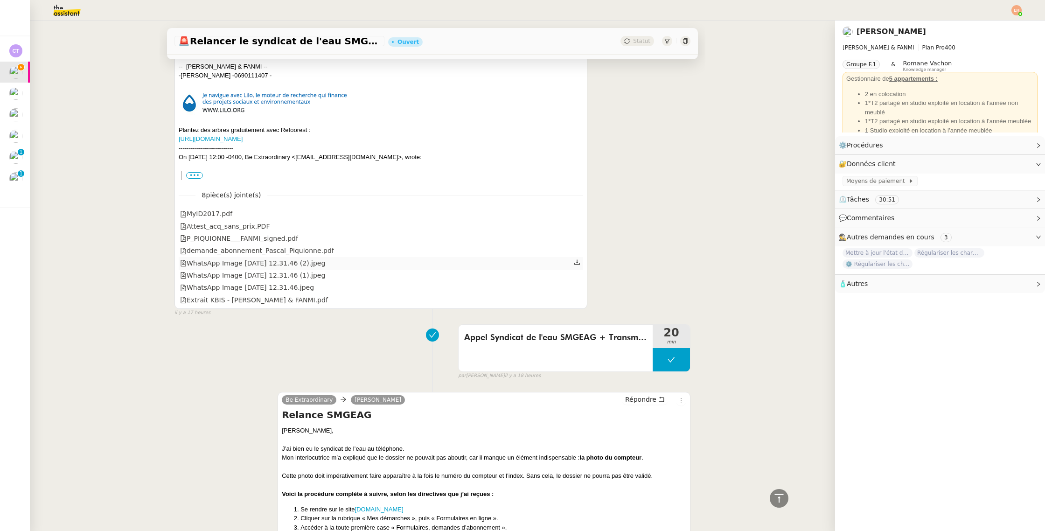
click at [242, 263] on div "WhatsApp Image 2025-09-16 at 12.31.46 (2).jpeg" at bounding box center [252, 263] width 145 height 11
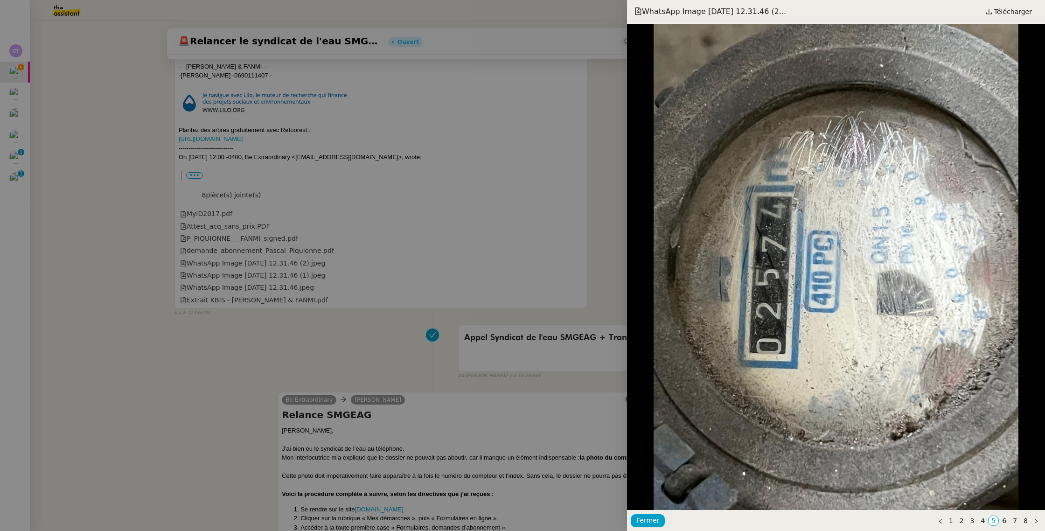
click at [240, 274] on div at bounding box center [522, 265] width 1045 height 531
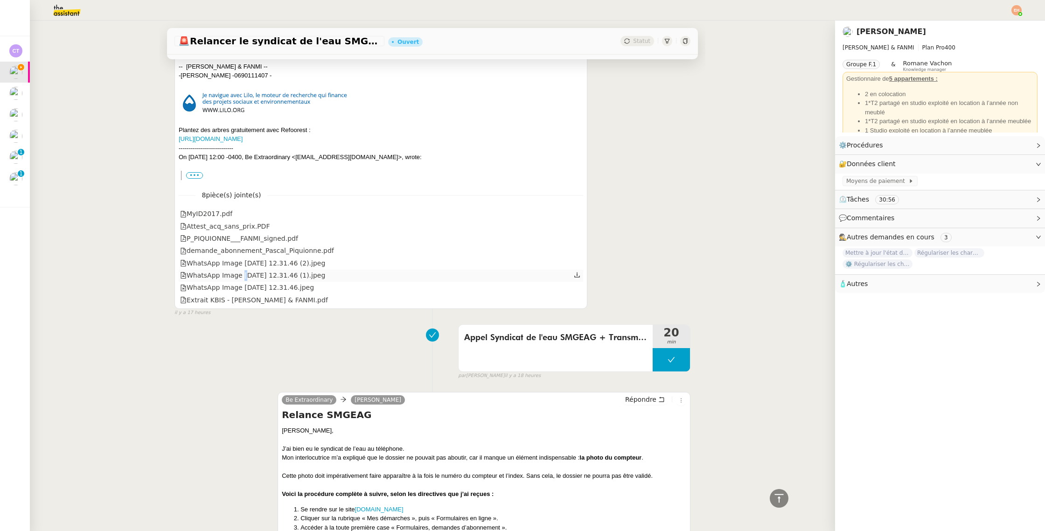
click at [240, 274] on div "WhatsApp Image 2025-09-16 at 12.31.46 (1).jpeg" at bounding box center [252, 275] width 145 height 11
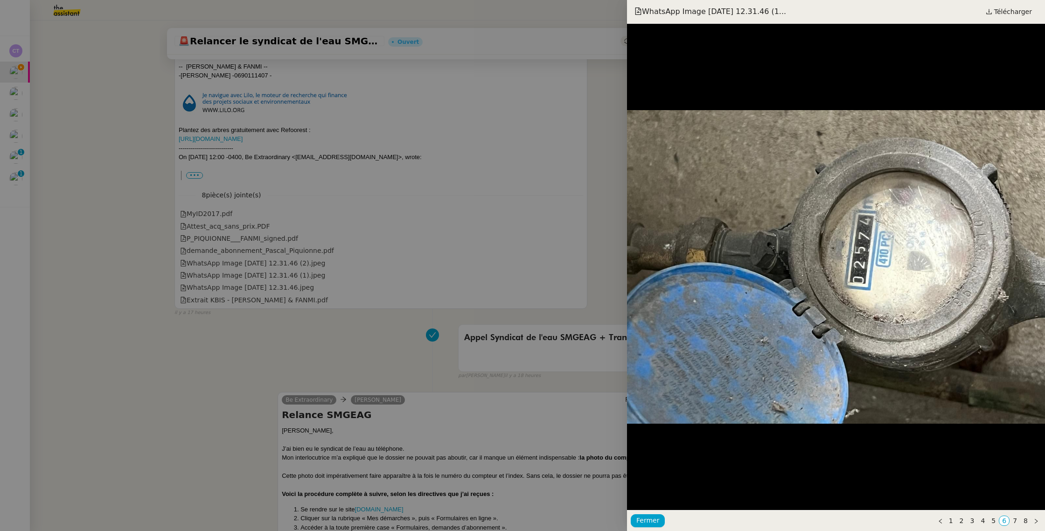
click at [238, 284] on div at bounding box center [522, 265] width 1045 height 531
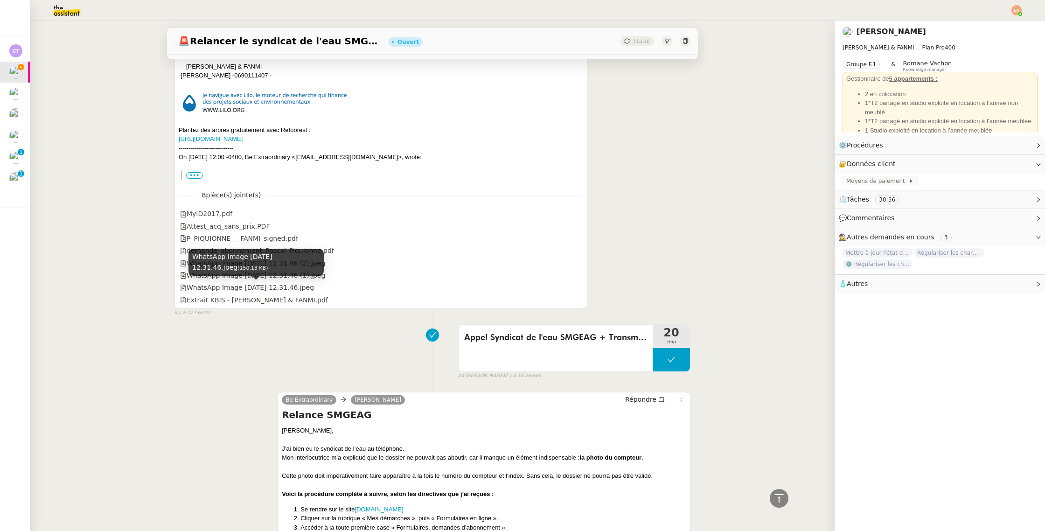
click at [239, 275] on div "WhatsApp Image 2025-09-16 at 12.31.46.jpeg (150.13 KB)" at bounding box center [255, 263] width 135 height 28
drag, startPoint x: 216, startPoint y: 277, endPoint x: 211, endPoint y: 277, distance: 5.7
click at [216, 277] on div "WhatsApp Image 2025-09-16 at 12.31.46.jpeg (150.13 KB)" at bounding box center [255, 266] width 135 height 34
click at [207, 282] on div "WhatsApp Image 2025-09-16 at 12.31.46.jpeg" at bounding box center [381, 288] width 404 height 12
click at [215, 277] on div "WhatsApp Image 2025-09-16 at 12.31.46 (1).jpeg" at bounding box center [252, 275] width 145 height 11
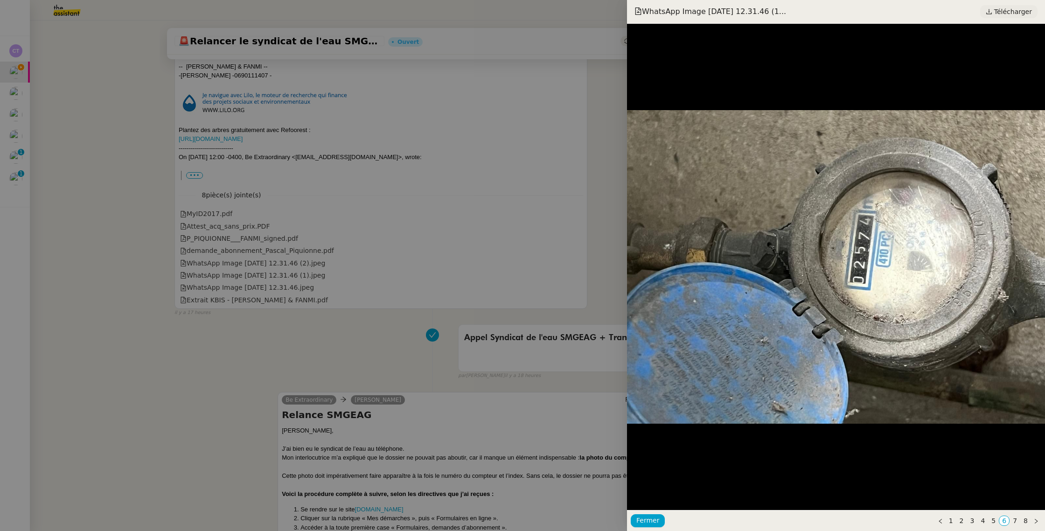
click at [1001, 14] on span "Télécharger" at bounding box center [1013, 12] width 38 height 12
drag, startPoint x: 186, startPoint y: 169, endPoint x: 187, endPoint y: 188, distance: 19.2
click at [186, 169] on div at bounding box center [522, 265] width 1045 height 531
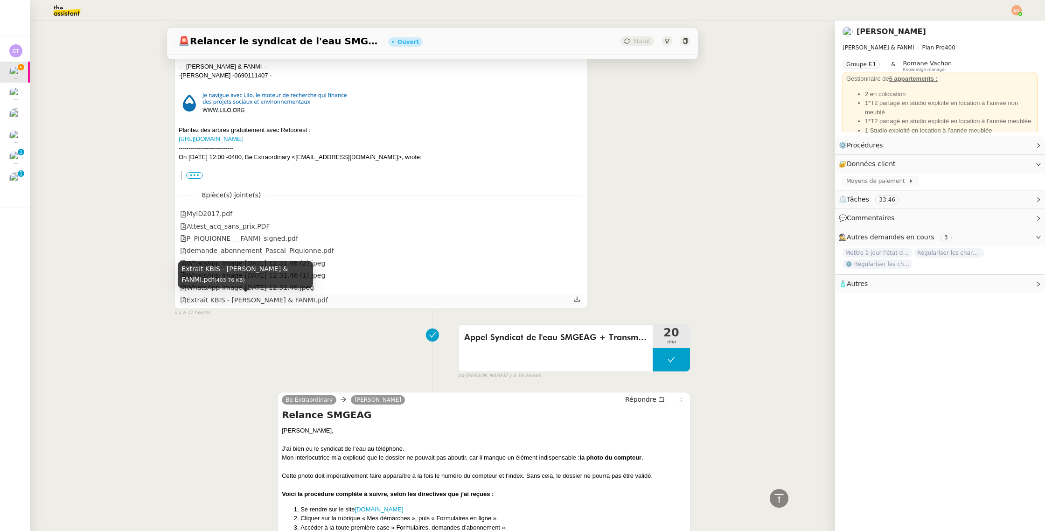
click at [214, 303] on div "Extrait KBIS - P.PIQUIONNE & FANMI.pdf" at bounding box center [254, 300] width 148 height 11
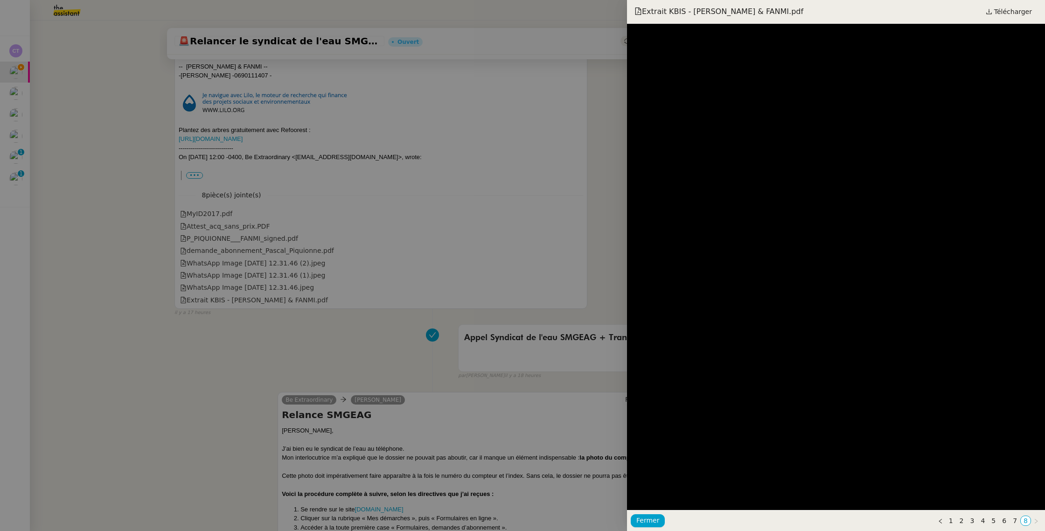
click at [209, 292] on div at bounding box center [522, 265] width 1045 height 531
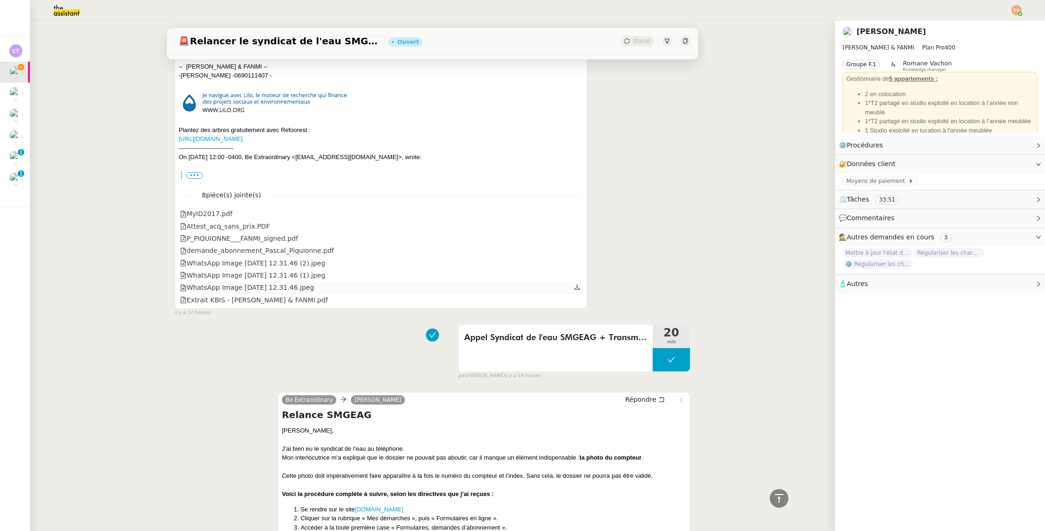
click at [210, 288] on div "WhatsApp Image 2025-09-16 at 12.31.46.jpeg" at bounding box center [247, 287] width 134 height 11
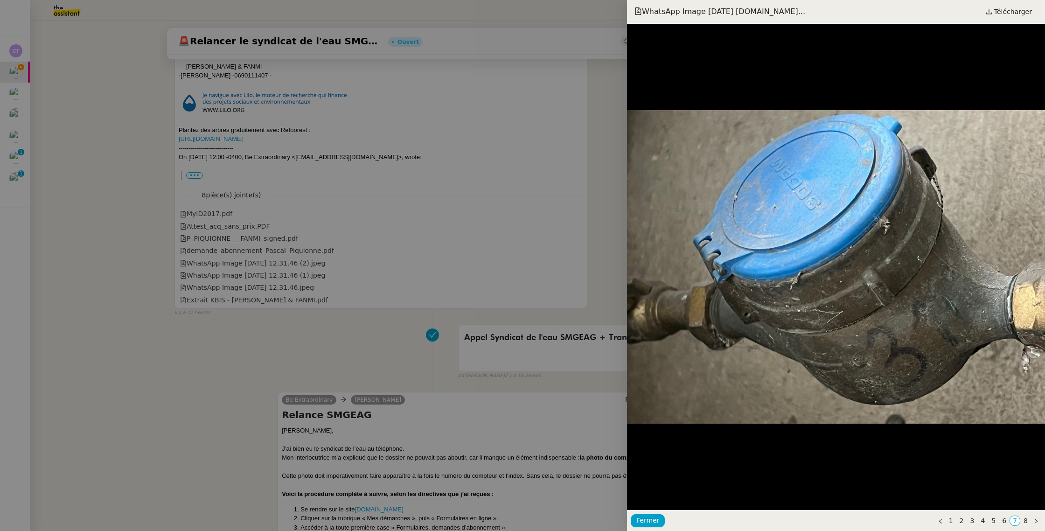
click at [214, 272] on div at bounding box center [522, 265] width 1045 height 531
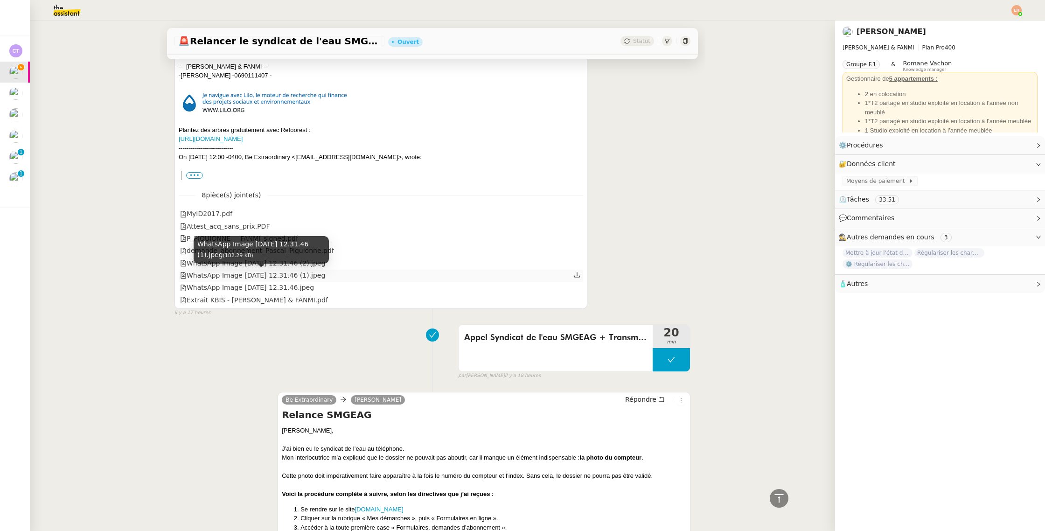
click at [214, 272] on div "WhatsApp Image 2025-09-16 at 12.31.46 (1).jpeg" at bounding box center [252, 275] width 145 height 11
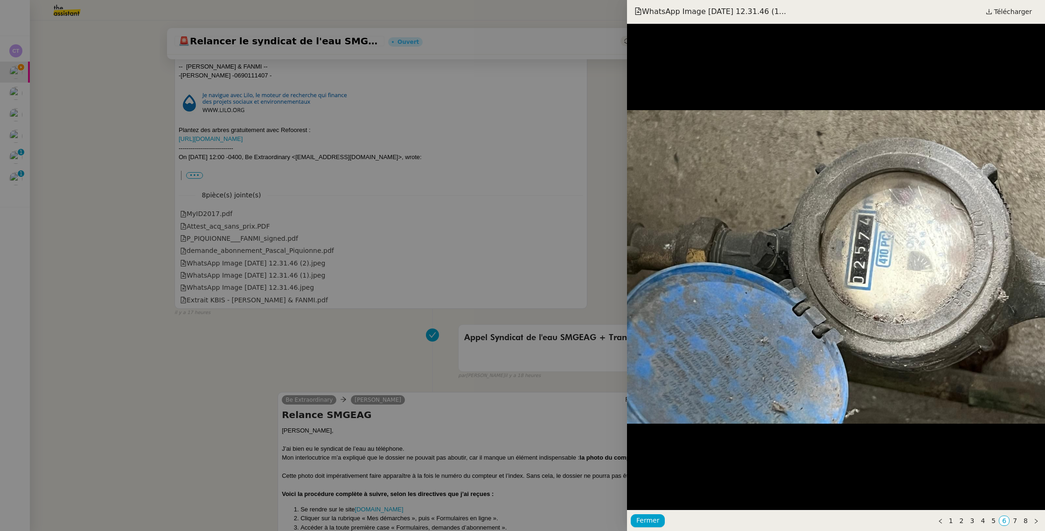
click at [216, 265] on div at bounding box center [522, 265] width 1045 height 531
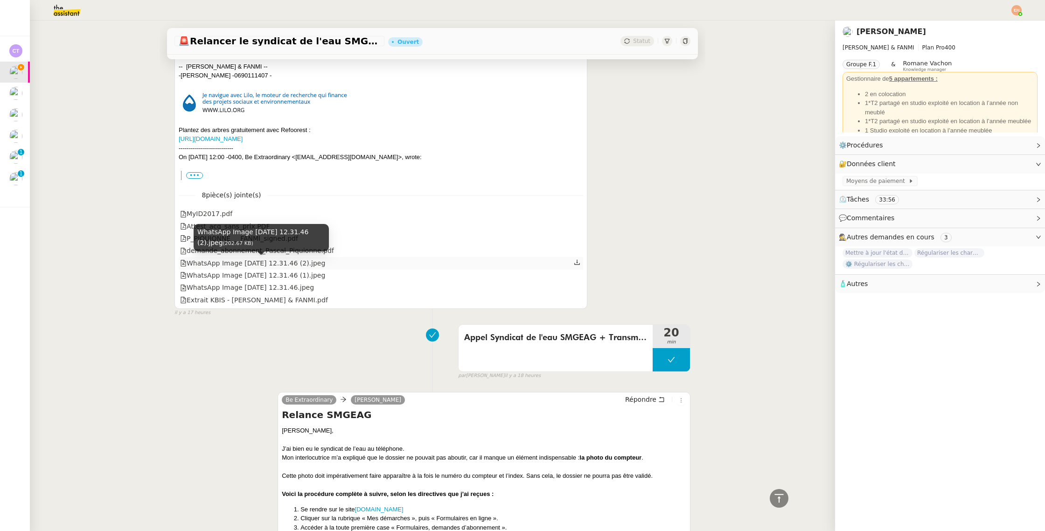
click at [218, 261] on div "WhatsApp Image 2025-09-16 at 12.31.46 (2).jpeg" at bounding box center [252, 263] width 145 height 11
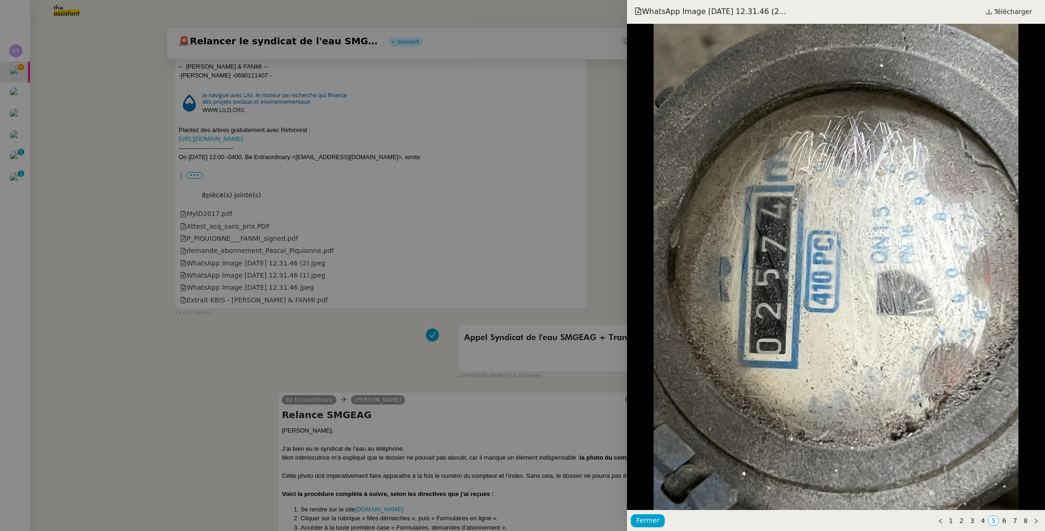
drag, startPoint x: 794, startPoint y: 276, endPoint x: 755, endPoint y: 272, distance: 38.9
click at [756, 272] on div at bounding box center [836, 267] width 418 height 486
drag, startPoint x: 261, startPoint y: 248, endPoint x: 240, endPoint y: 250, distance: 21.1
click at [260, 248] on div at bounding box center [522, 265] width 1045 height 531
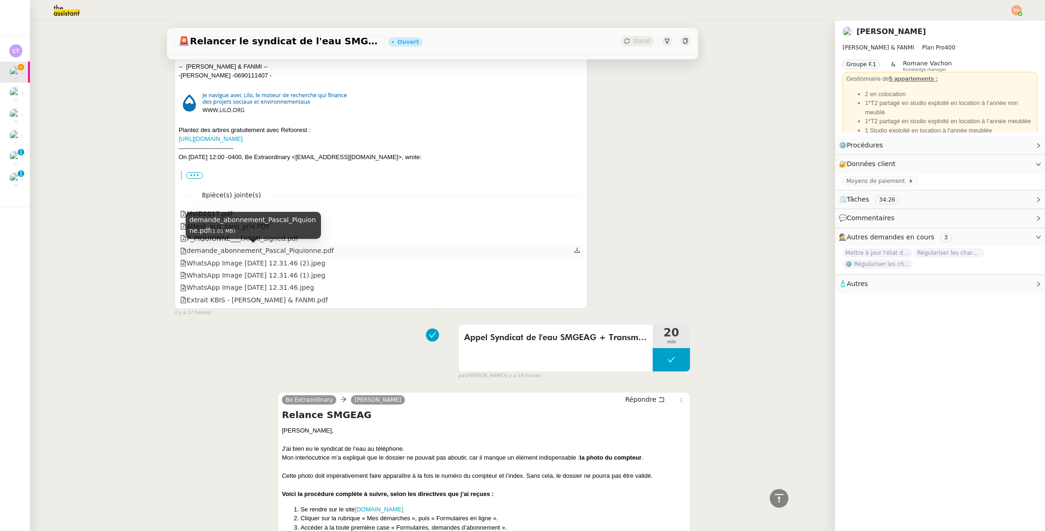
click at [238, 256] on div "demande_abonnement_Pascal_Piquionne.pdf" at bounding box center [257, 250] width 154 height 11
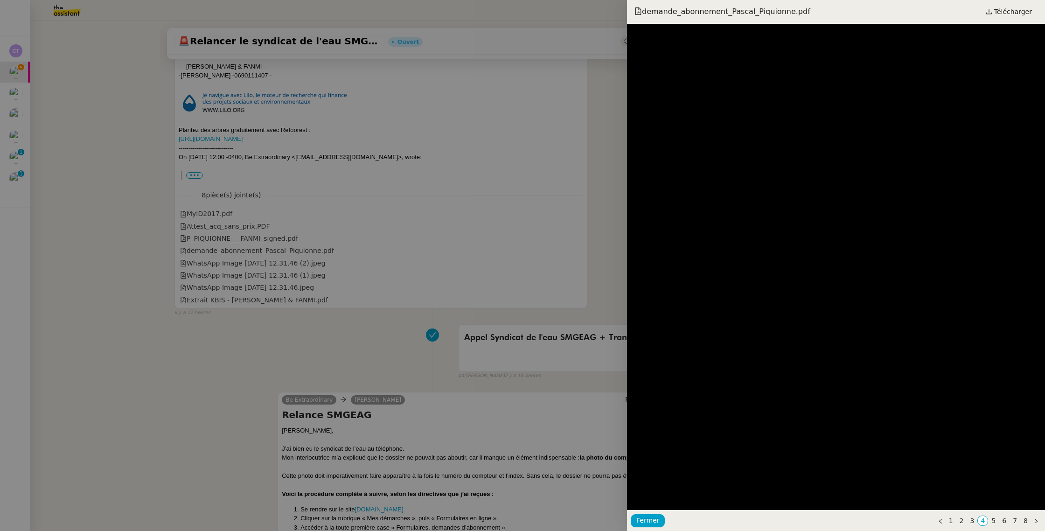
click at [242, 229] on div at bounding box center [522, 265] width 1045 height 531
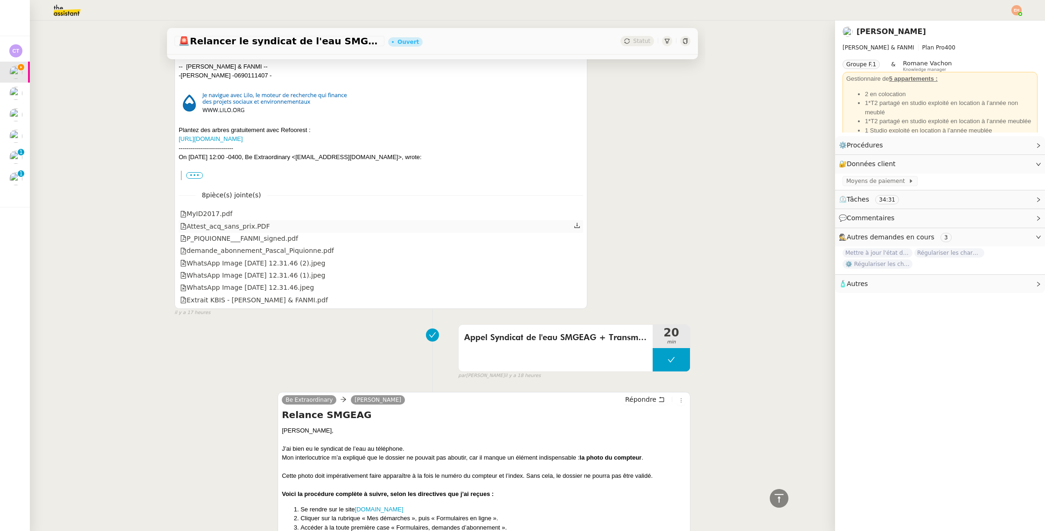
click at [242, 227] on div "Attest_acq_sans_prix.PDF" at bounding box center [225, 226] width 90 height 11
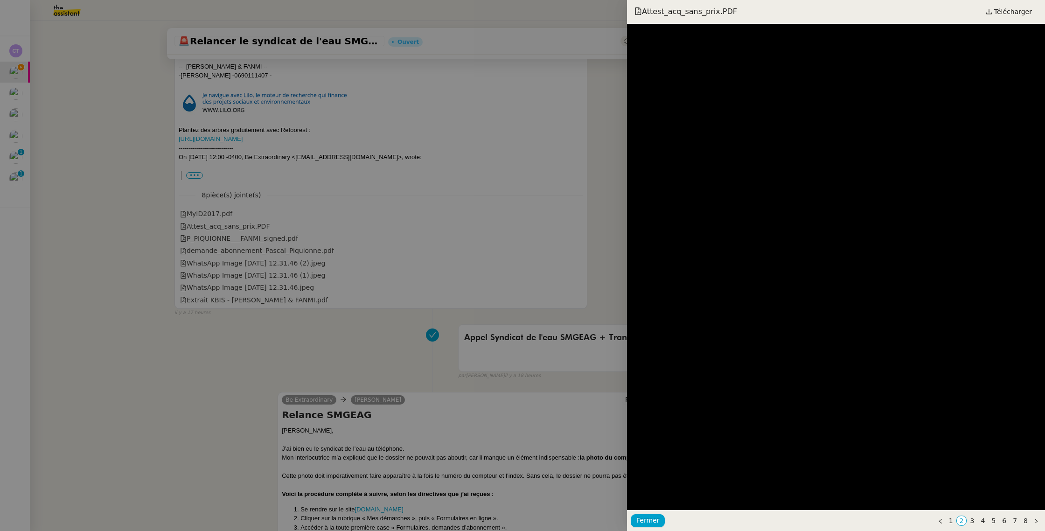
drag, startPoint x: 338, startPoint y: 216, endPoint x: 315, endPoint y: 221, distance: 22.9
click at [333, 216] on div at bounding box center [522, 265] width 1045 height 531
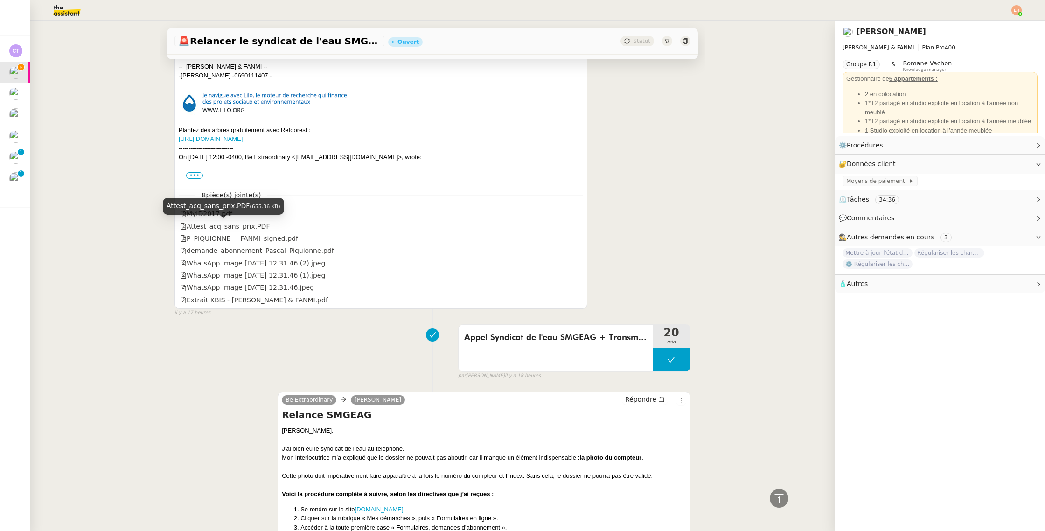
drag, startPoint x: 212, startPoint y: 218, endPoint x: 202, endPoint y: 218, distance: 9.8
click at [212, 218] on div "Attest_acq_sans_prix.PDF (655.36 KB)" at bounding box center [223, 209] width 121 height 23
click at [195, 216] on div "MyID2017.pdf" at bounding box center [206, 213] width 52 height 11
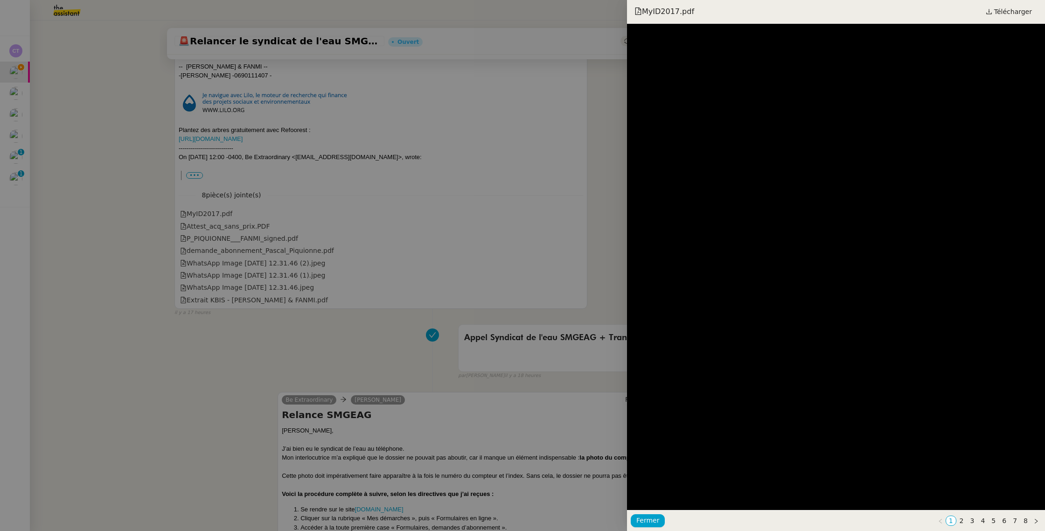
click at [215, 249] on div at bounding box center [522, 265] width 1045 height 531
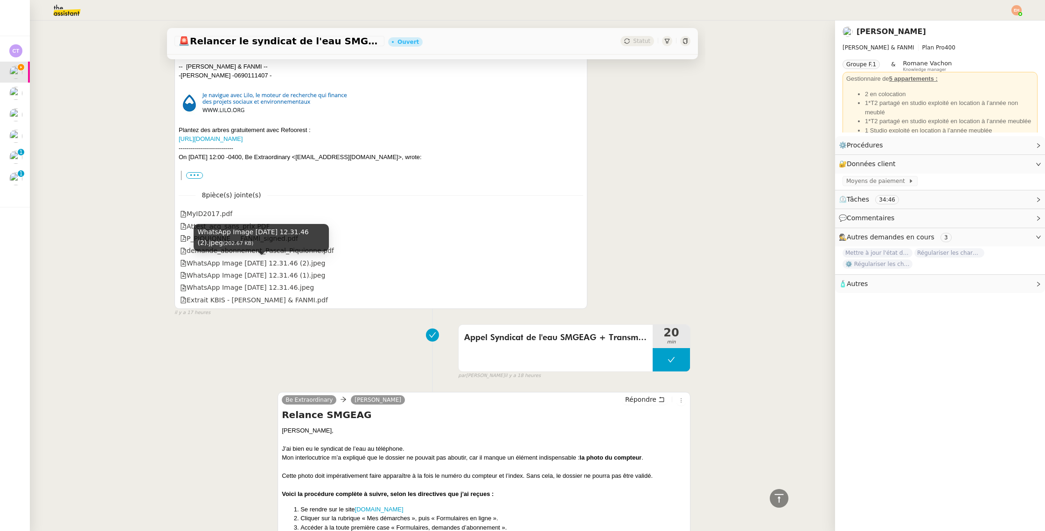
click at [216, 254] on div "WhatsApp Image 2025-09-16 at 12.31.46 (2).jpeg (202.67 KB)" at bounding box center [261, 241] width 135 height 34
click at [200, 254] on div "WhatsApp Image 2025-09-16 at 12.31.46 (2).jpeg (202.67 KB)" at bounding box center [261, 241] width 135 height 34
click at [189, 250] on div "demande_abonnement_Pascal_Piquionne.pdf" at bounding box center [257, 250] width 154 height 11
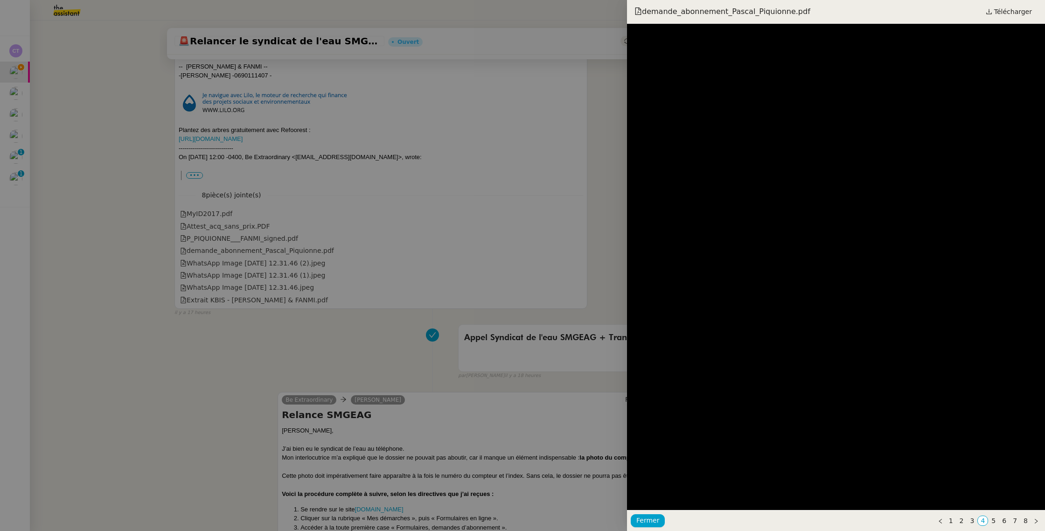
click at [222, 286] on div at bounding box center [522, 265] width 1045 height 531
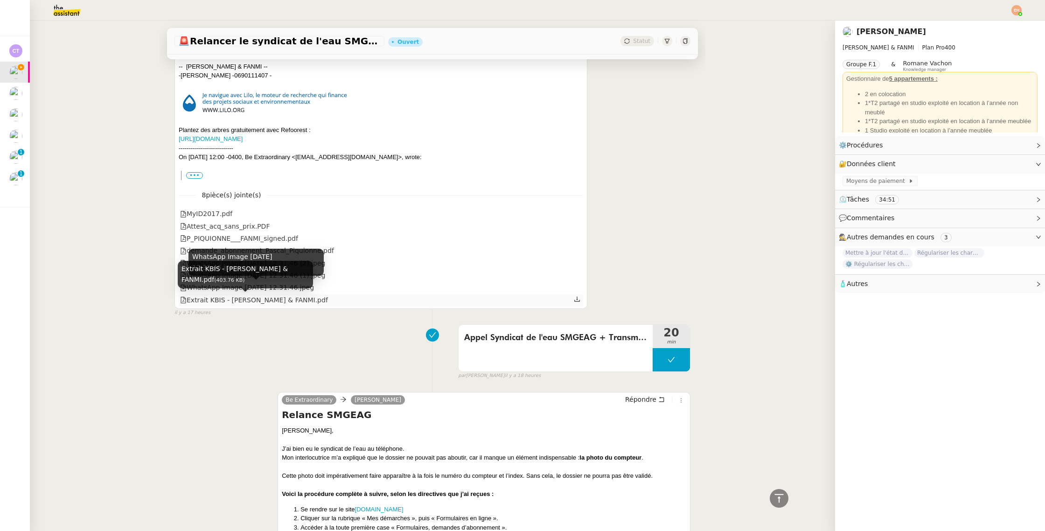
click at [218, 296] on div "Extrait KBIS - P.PIQUIONNE & FANMI.pdf" at bounding box center [254, 300] width 148 height 11
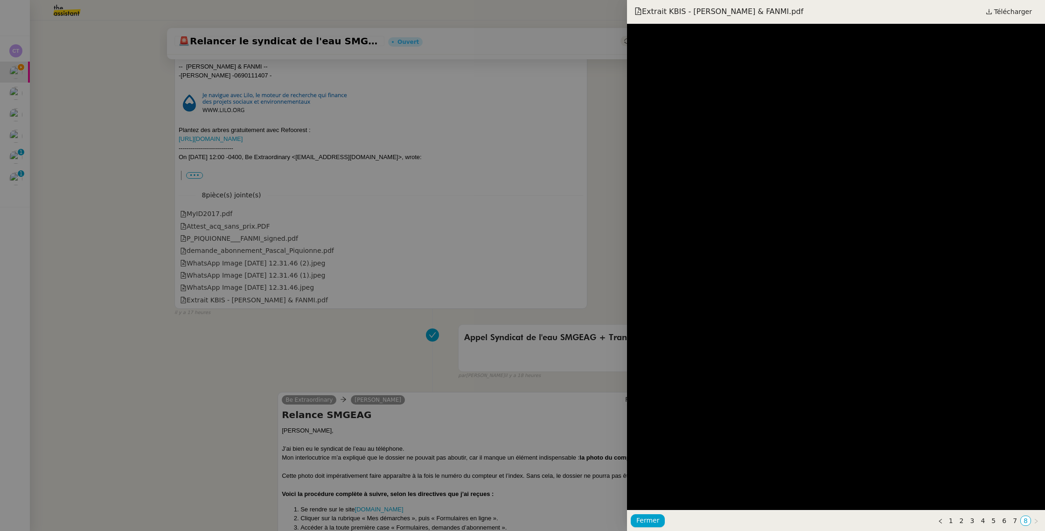
click at [239, 258] on div at bounding box center [522, 265] width 1045 height 531
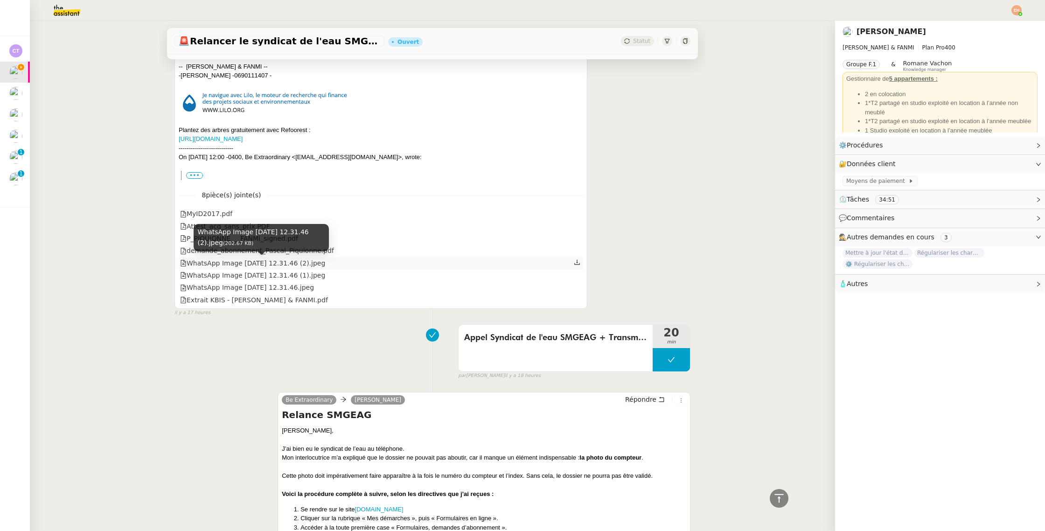
click at [240, 263] on div "WhatsApp Image 2025-09-16 at 12.31.46 (2).jpeg" at bounding box center [252, 263] width 145 height 11
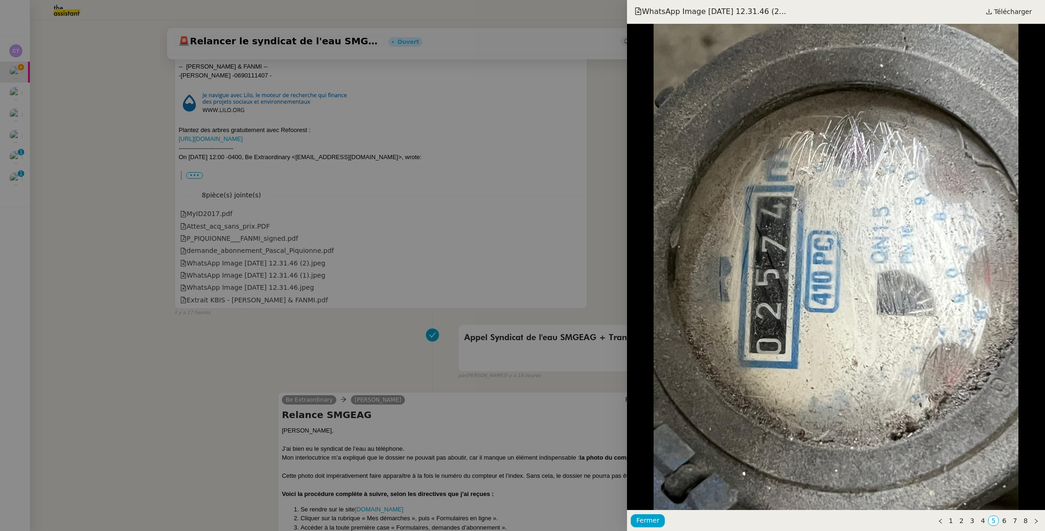
click at [245, 275] on div at bounding box center [522, 265] width 1045 height 531
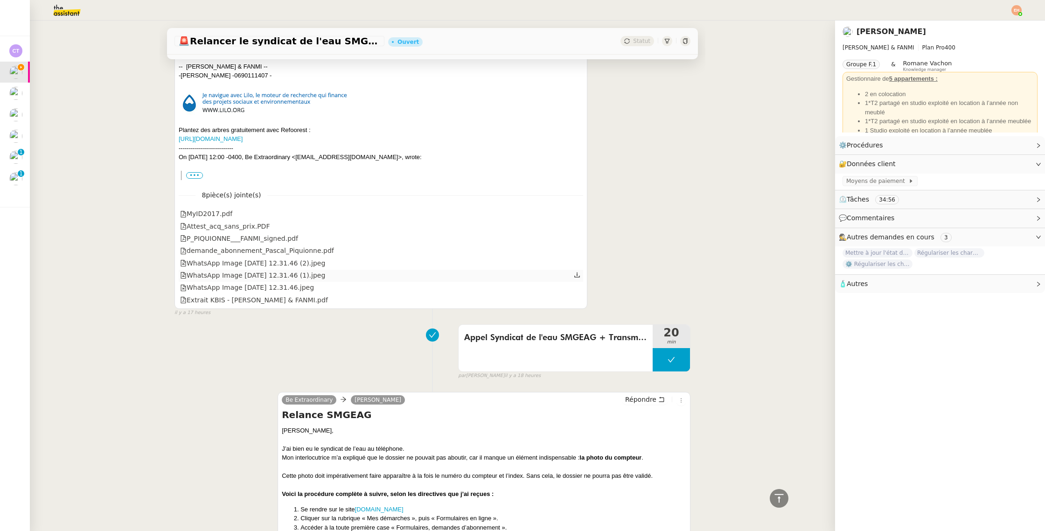
click at [244, 275] on div "WhatsApp Image 2025-09-16 at 12.31.46 (1).jpeg" at bounding box center [252, 275] width 145 height 11
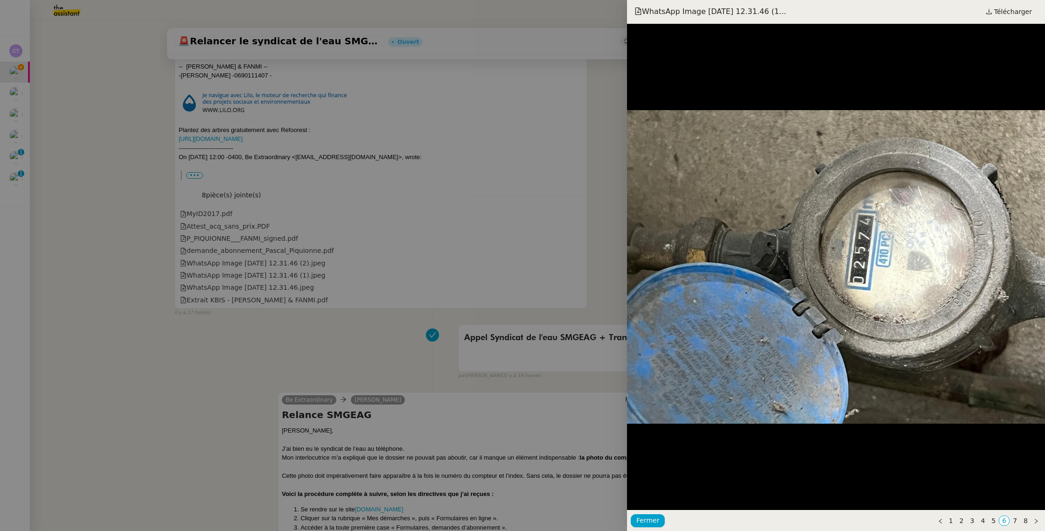
click at [1015, 284] on div at bounding box center [836, 267] width 418 height 486
click at [925, 300] on div at bounding box center [836, 267] width 418 height 486
click at [983, 275] on div at bounding box center [836, 267] width 418 height 486
click at [201, 130] on div at bounding box center [522, 265] width 1045 height 531
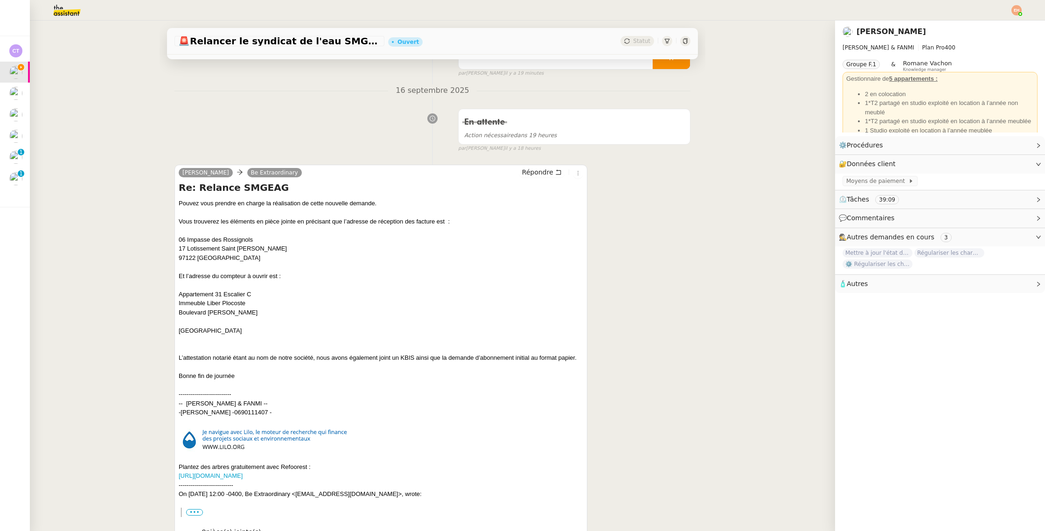
scroll to position [0, 0]
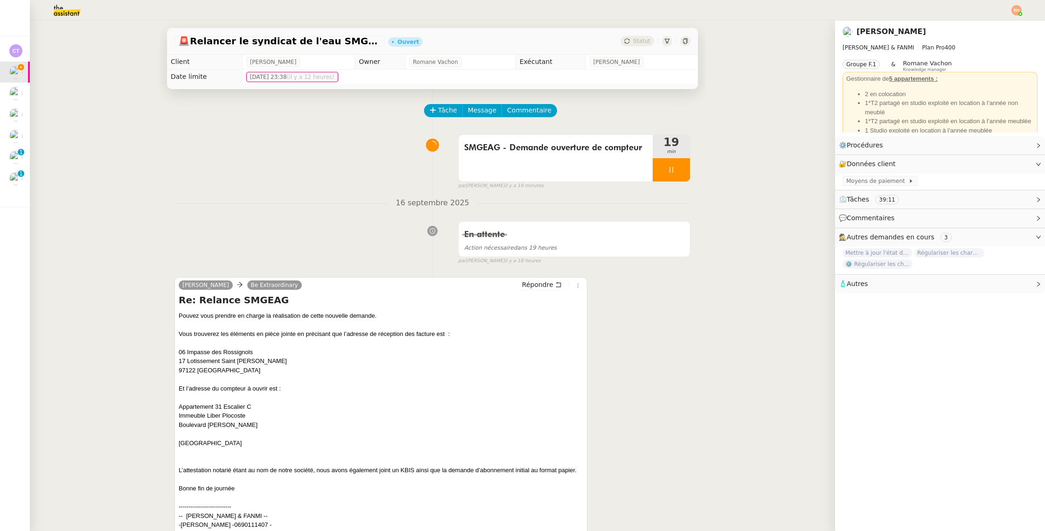
drag, startPoint x: 262, startPoint y: 491, endPoint x: 180, endPoint y: 302, distance: 206.2
click at [179, 299] on div "Re: Relance SMGEAG Pouvez vous prendre en charge la réalisation de cette nouvel…" at bounding box center [381, 462] width 404 height 338
click at [536, 284] on span "Répondre" at bounding box center [537, 284] width 31 height 9
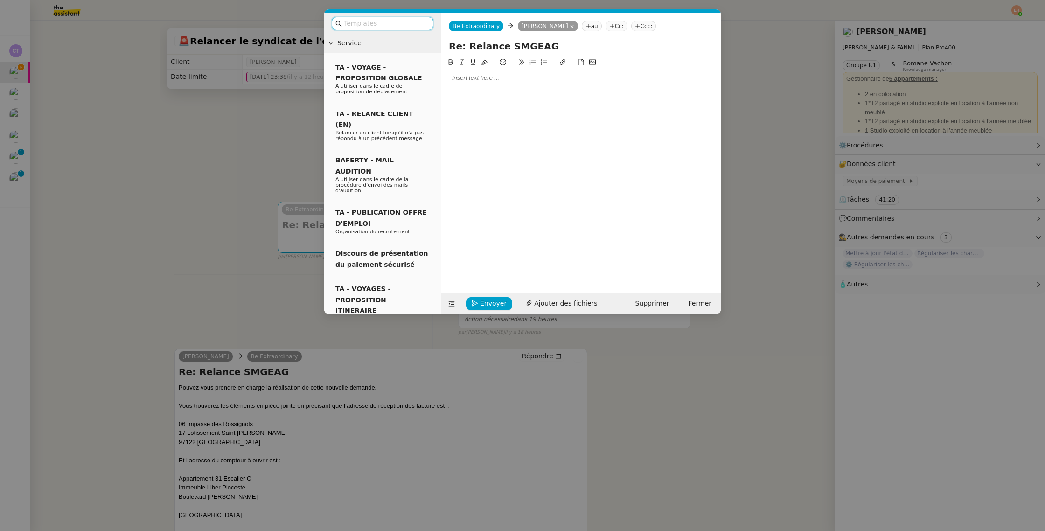
click at [495, 78] on div at bounding box center [581, 78] width 272 height 8
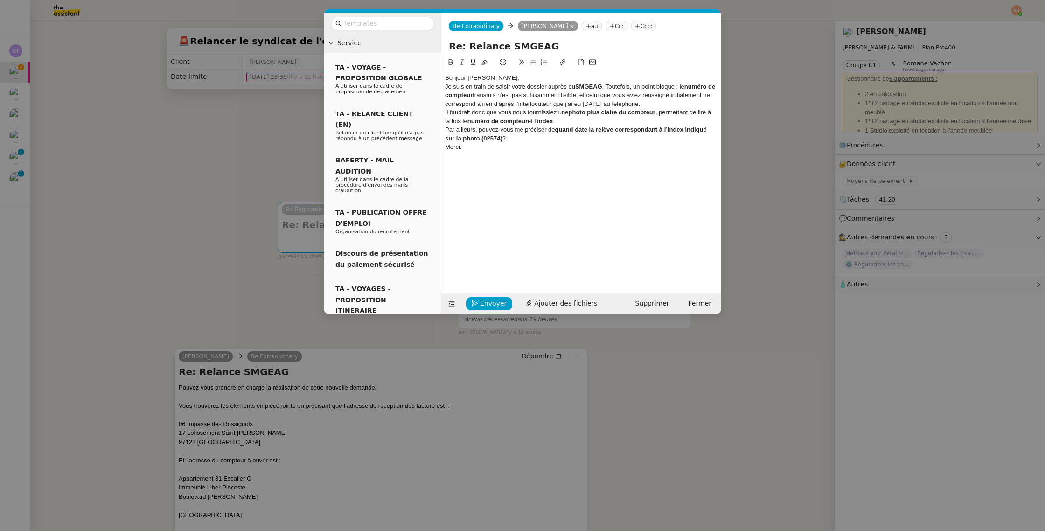
click at [498, 77] on div "Bonjour Pascal," at bounding box center [581, 78] width 272 height 8
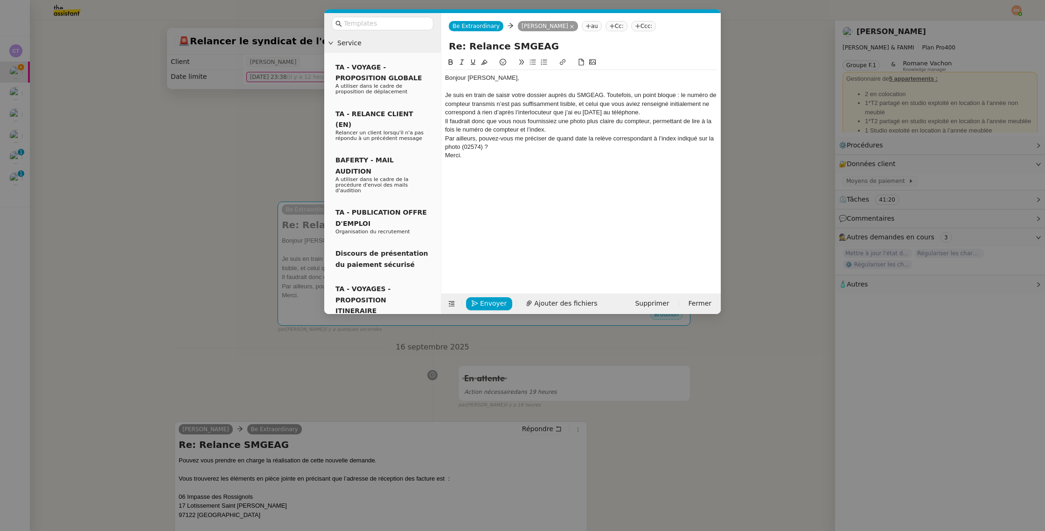
click at [654, 111] on div "Je suis en train de saisir votre dossier auprès du SMGEAG. Toutefois, un point …" at bounding box center [581, 104] width 272 height 26
click at [607, 141] on div "Il faudrait donc que vous nous fournissiez une photo plus claire du compteur, p…" at bounding box center [581, 133] width 272 height 17
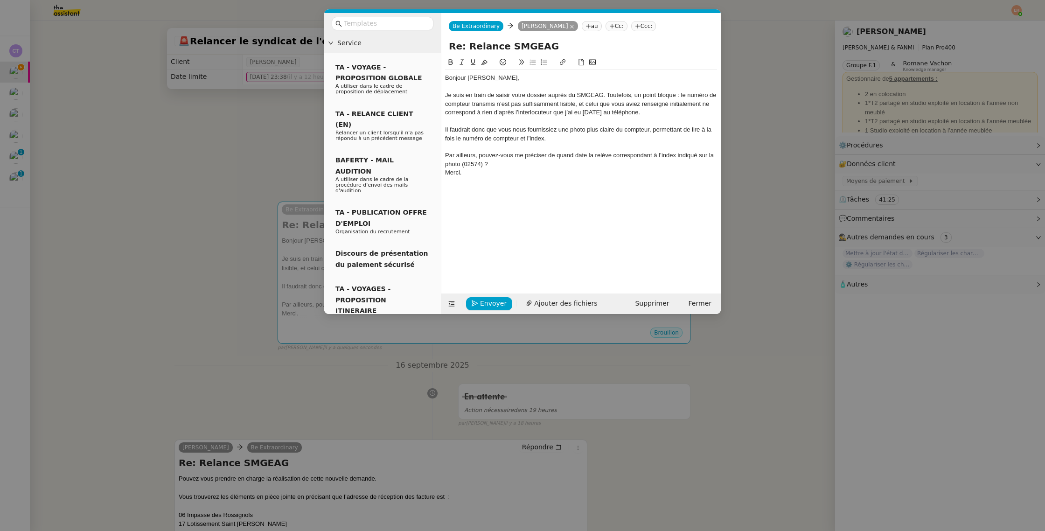
click at [515, 128] on div "Il faudrait donc que vous nous fournissiez une photo plus claire du compteur, p…" at bounding box center [581, 133] width 272 height 17
click at [542, 156] on div "Par ailleurs, pouvez-vous me préciser de quand date la relève correspondant à l…" at bounding box center [581, 159] width 272 height 17
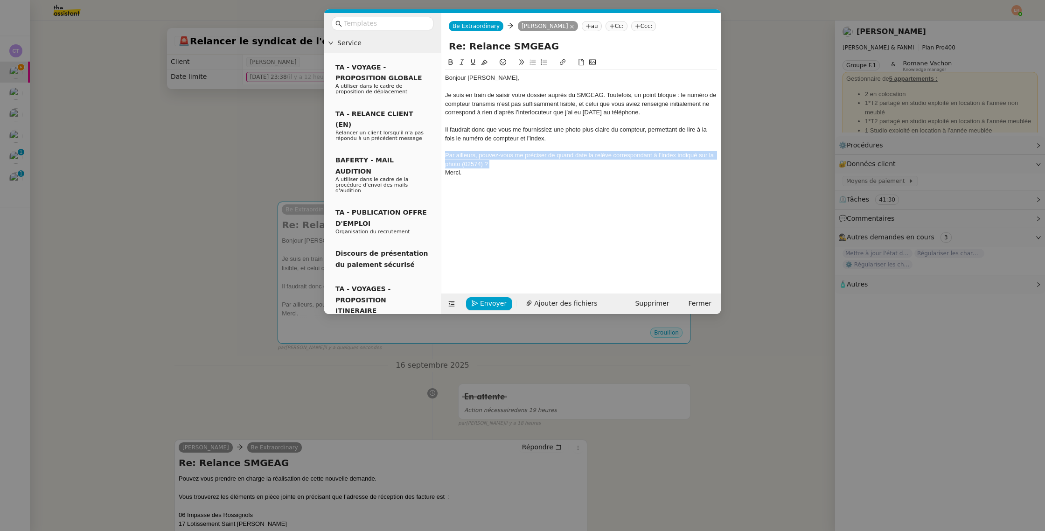
drag, startPoint x: 534, startPoint y: 62, endPoint x: 530, endPoint y: 75, distance: 13.3
click at [534, 62] on icon at bounding box center [533, 62] width 6 height 5
click at [537, 153] on li "Par ailleurs, pouvez-vous me préciser de quand date la relève correspondant à l…" at bounding box center [585, 159] width 263 height 17
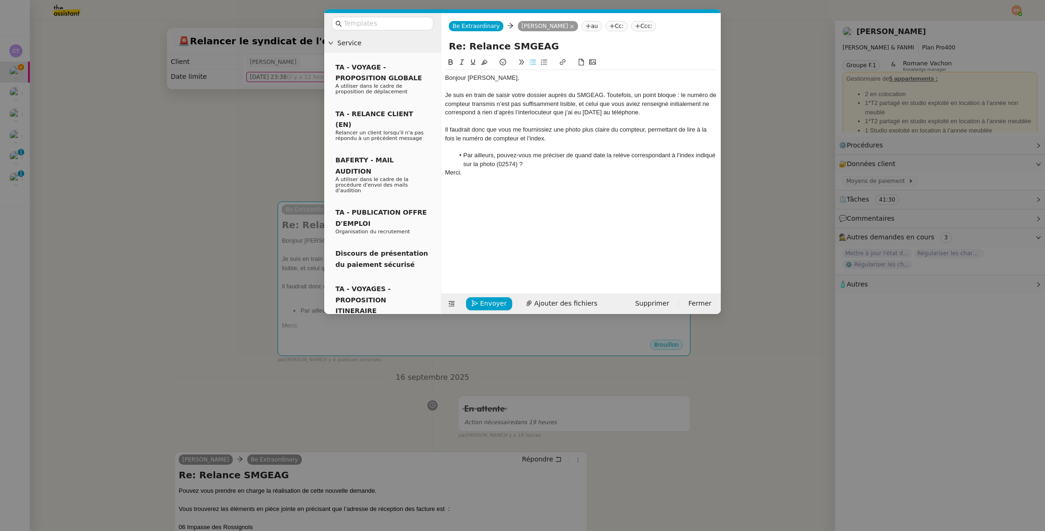
click at [540, 165] on li "Par ailleurs, pouvez-vous me préciser de quand date la relève correspondant à l…" at bounding box center [585, 159] width 263 height 17
click at [490, 302] on span "Envoyer" at bounding box center [493, 303] width 27 height 11
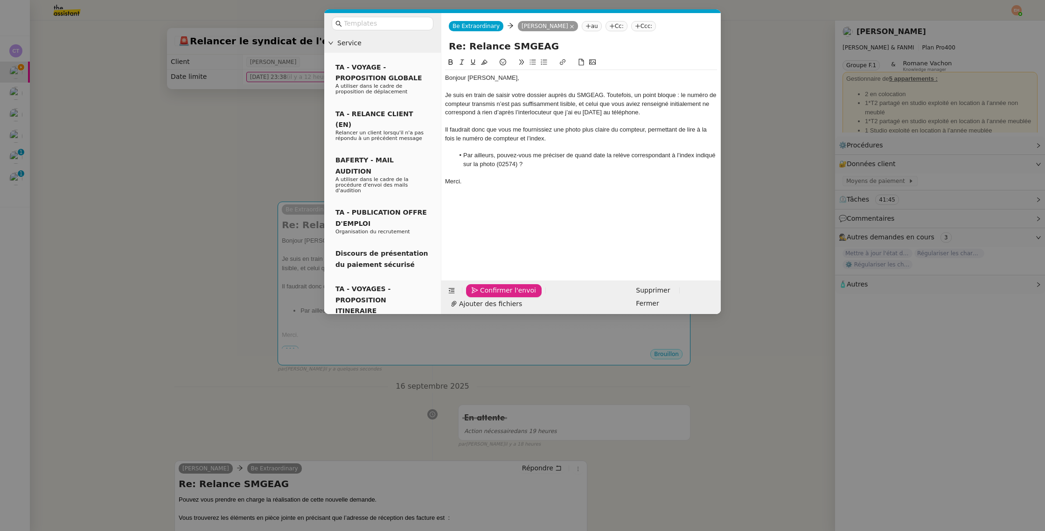
click at [527, 140] on div "Il faudrait donc que vous me fournissiez une photo plus claire du compteur, per…" at bounding box center [581, 133] width 272 height 17
click at [502, 317] on nz-modal-container "Service TA - VOYAGE - PROPOSITION GLOBALE A utiliser dans le cadre de propositi…" at bounding box center [522, 265] width 1045 height 531
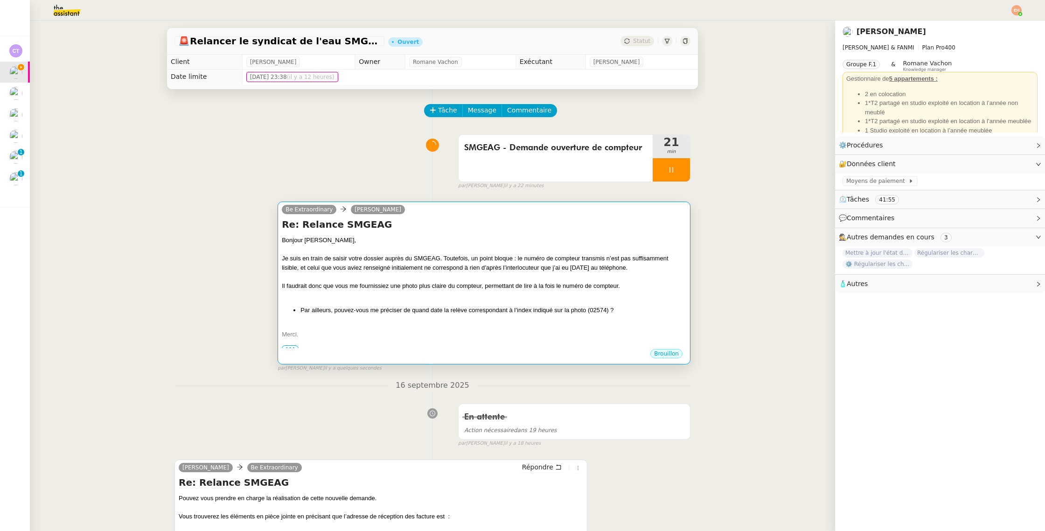
click at [508, 298] on div at bounding box center [484, 294] width 404 height 9
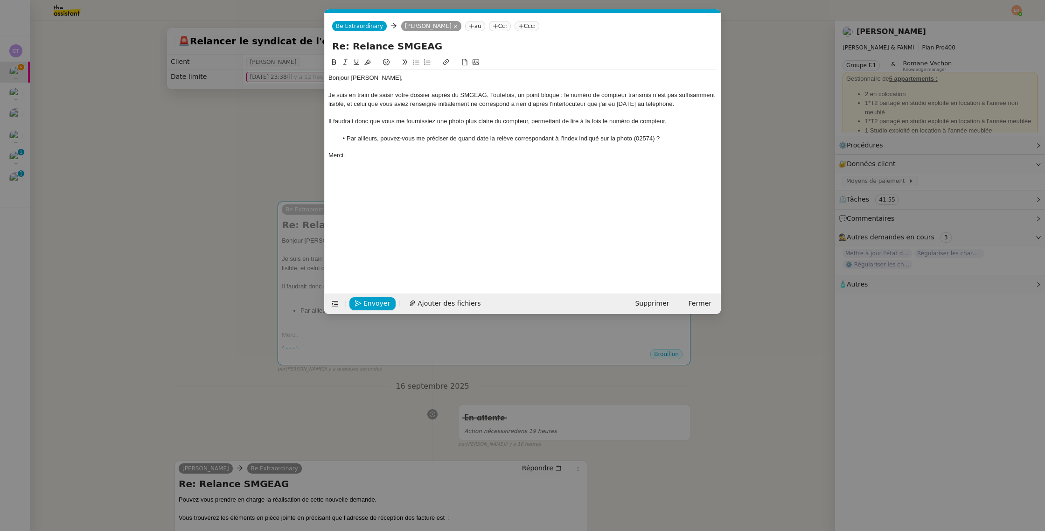
scroll to position [0, 20]
click at [366, 300] on span "Envoyer" at bounding box center [376, 303] width 27 height 11
click at [366, 300] on span "Confirmer l'envoi" at bounding box center [391, 303] width 56 height 11
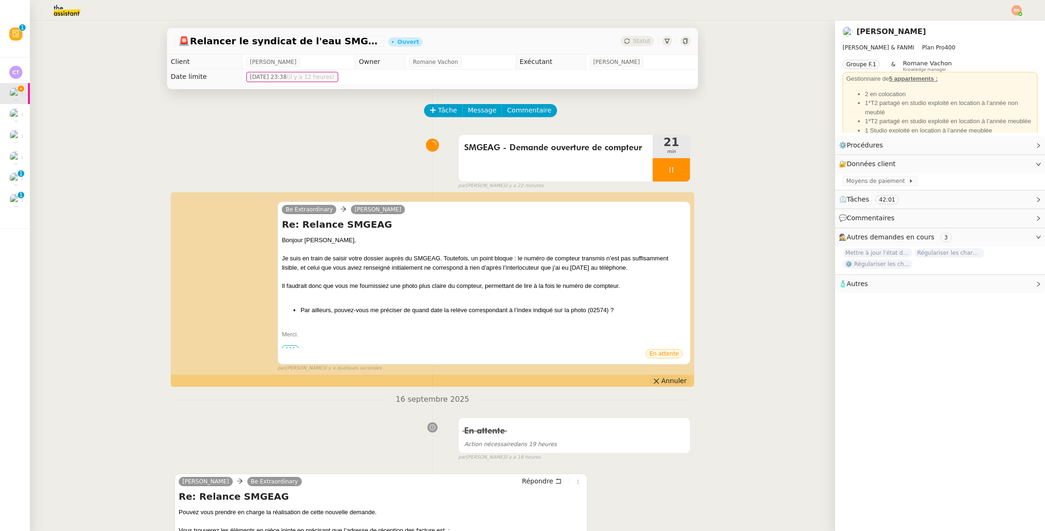
click at [659, 381] on icon at bounding box center [656, 381] width 7 height 7
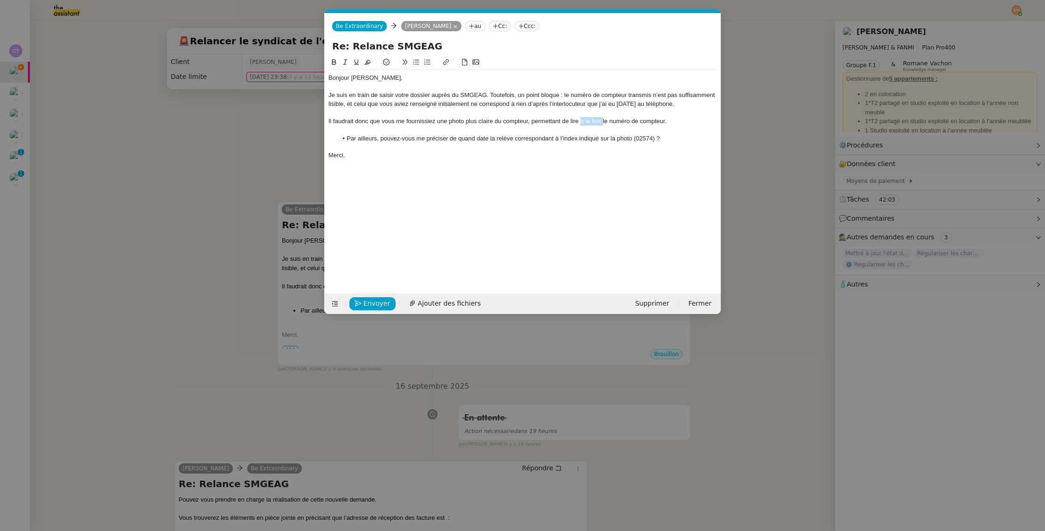
drag, startPoint x: 586, startPoint y: 121, endPoint x: 603, endPoint y: 120, distance: 16.8
click at [603, 120] on div "Il faudrait donc que vous me fournissiez une photo plus claire du compteur, per…" at bounding box center [522, 121] width 388 height 8
click at [375, 295] on div "Envoyer Ajouter des fichiers Supprimer Fermer" at bounding box center [523, 303] width 396 height 21
click at [374, 300] on span "Envoyer" at bounding box center [376, 303] width 27 height 11
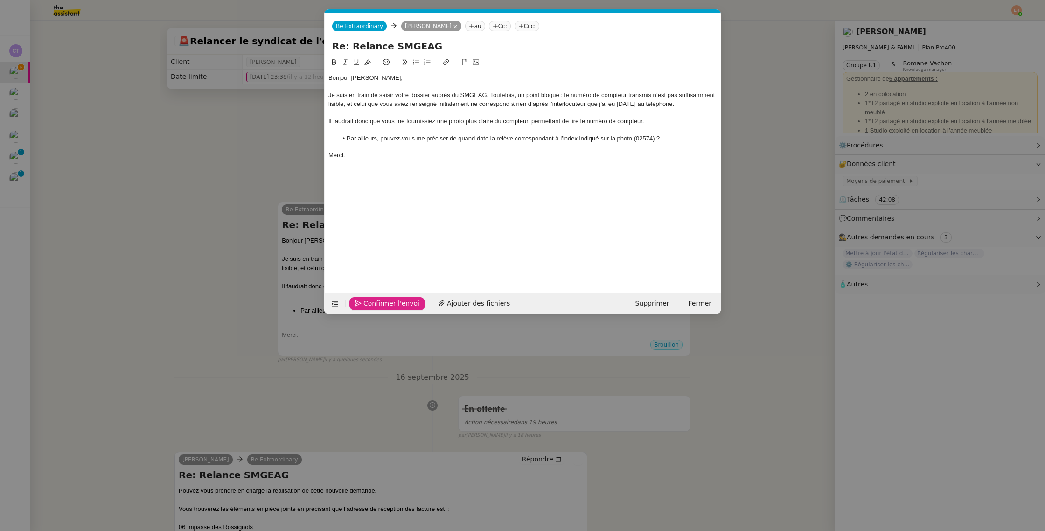
click at [374, 300] on span "Confirmer l'envoi" at bounding box center [391, 303] width 56 height 11
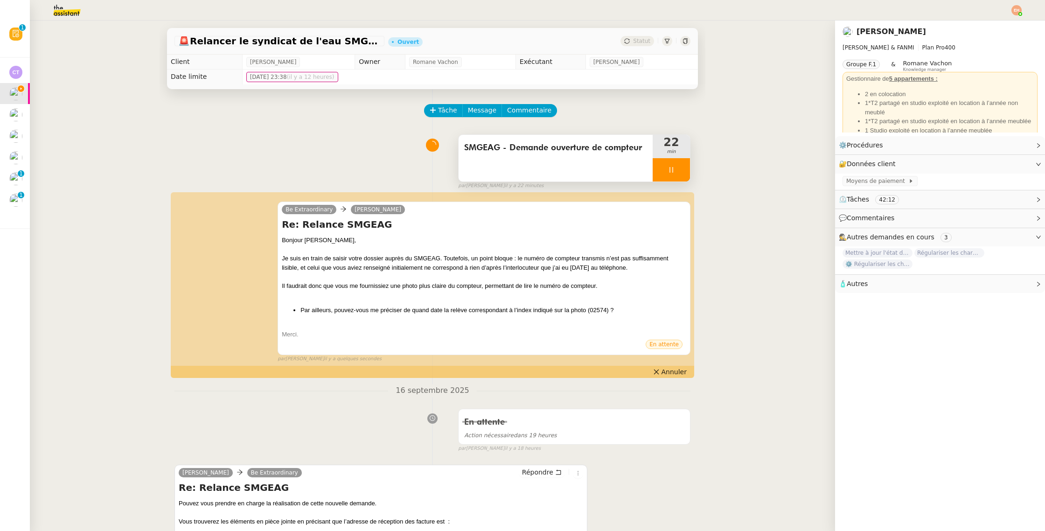
click at [678, 168] on div at bounding box center [670, 169] width 37 height 23
click at [677, 170] on icon at bounding box center [680, 169] width 7 height 7
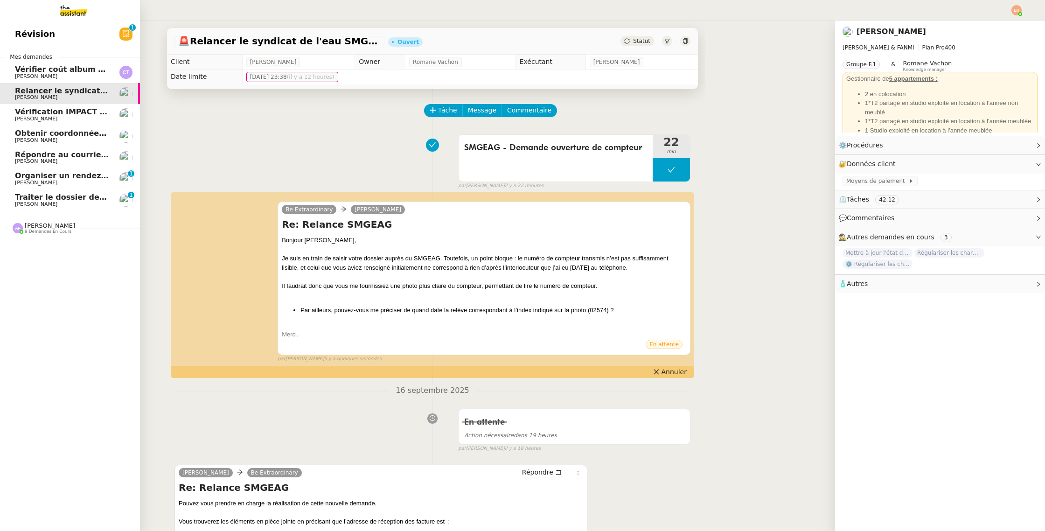
click at [21, 191] on link "Traiter le dossier de stage Vitor Alvites 0 1 2 3 4 5 6 7 8 9" at bounding box center [70, 199] width 140 height 21
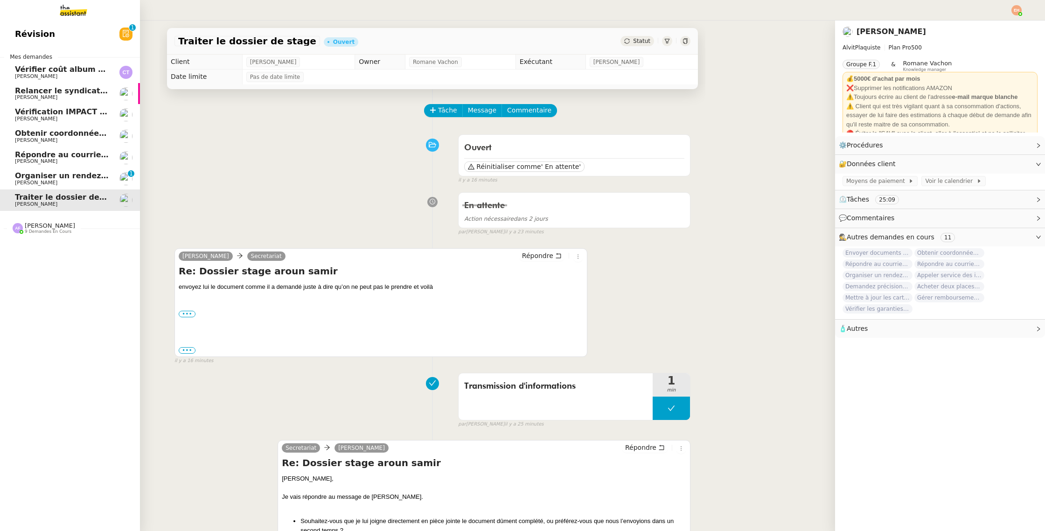
click at [30, 181] on span "[PERSON_NAME]" at bounding box center [36, 183] width 42 height 6
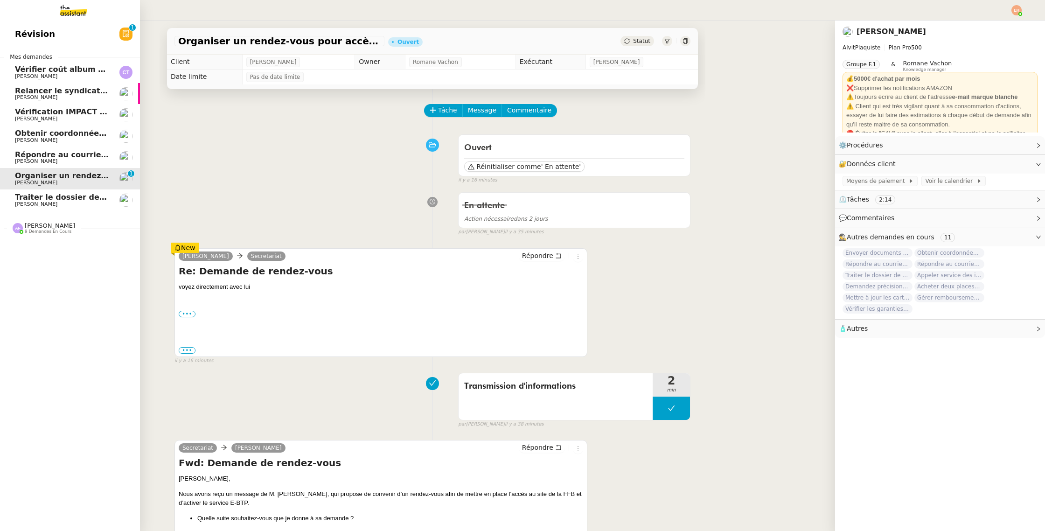
click at [58, 153] on span "Répondre au courrier concernant l'amende" at bounding box center [105, 154] width 180 height 9
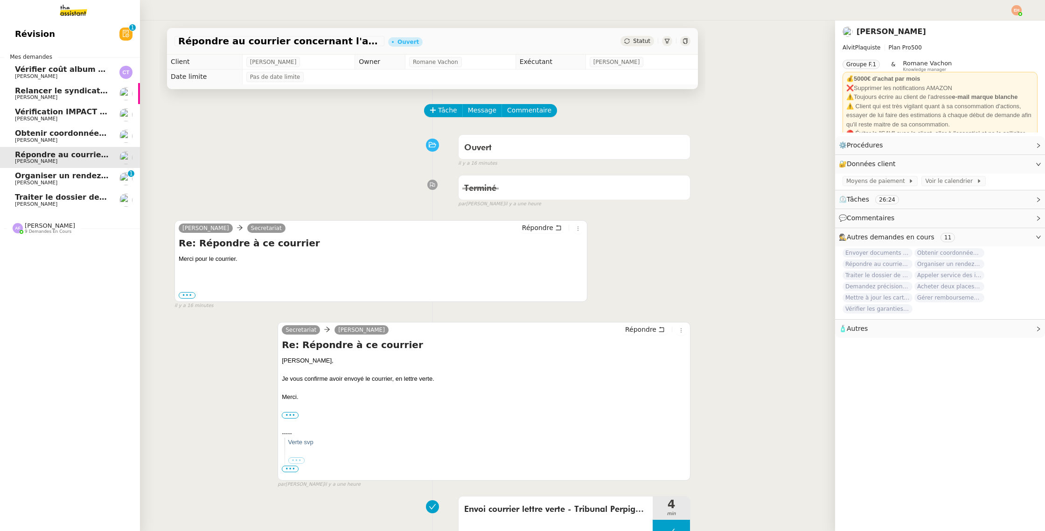
click at [67, 138] on span "[PERSON_NAME]" at bounding box center [62, 141] width 94 height 6
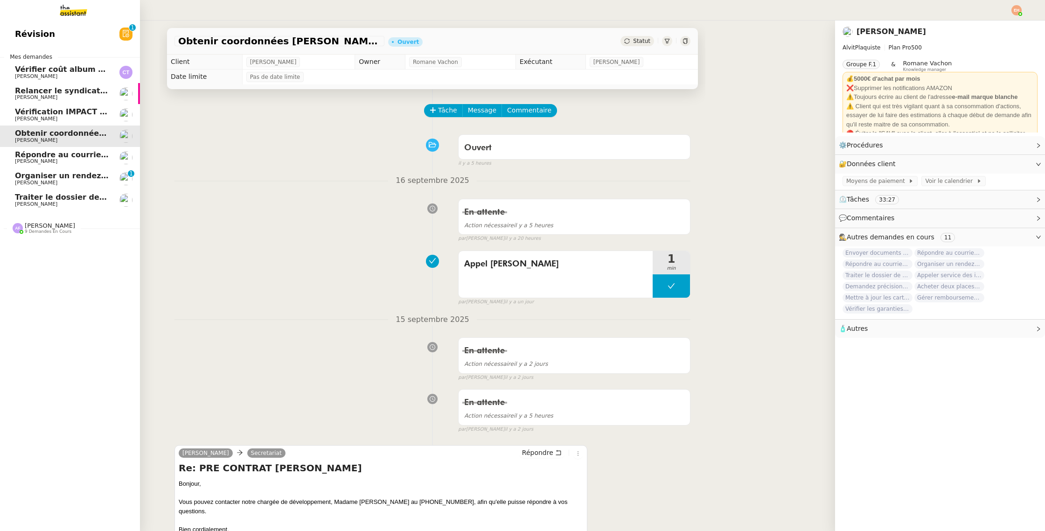
click at [66, 154] on span "Répondre au courrier concernant l'amende" at bounding box center [105, 154] width 180 height 9
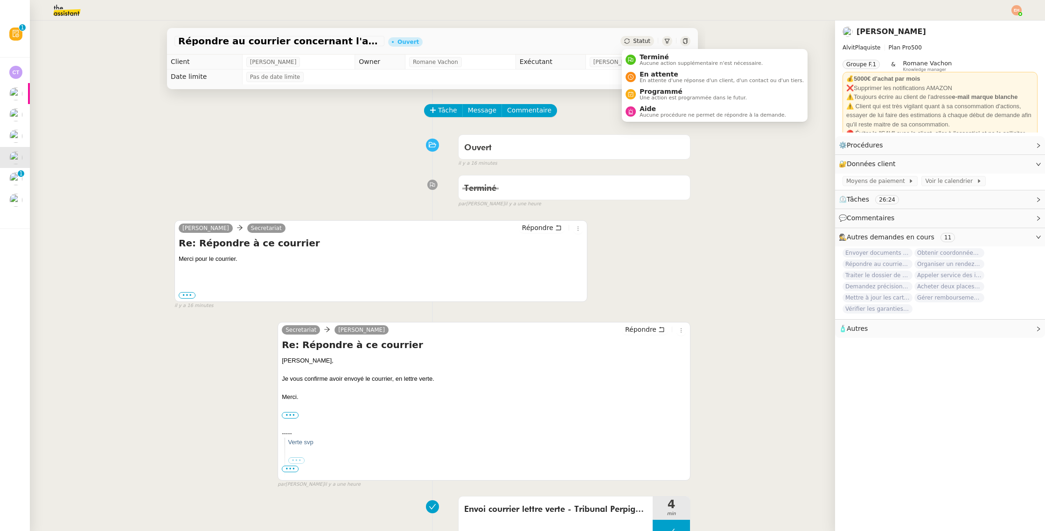
click at [649, 42] on span "Statut" at bounding box center [641, 41] width 17 height 7
click at [658, 64] on span "Aucune action supplémentaire n'est nécessaire." at bounding box center [700, 63] width 123 height 5
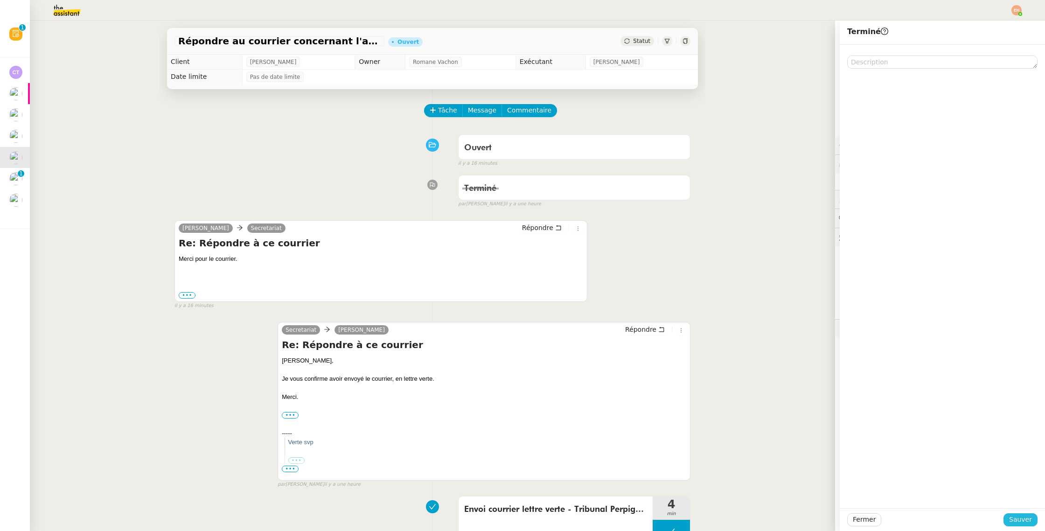
click at [1022, 524] on span "Sauver" at bounding box center [1020, 519] width 23 height 11
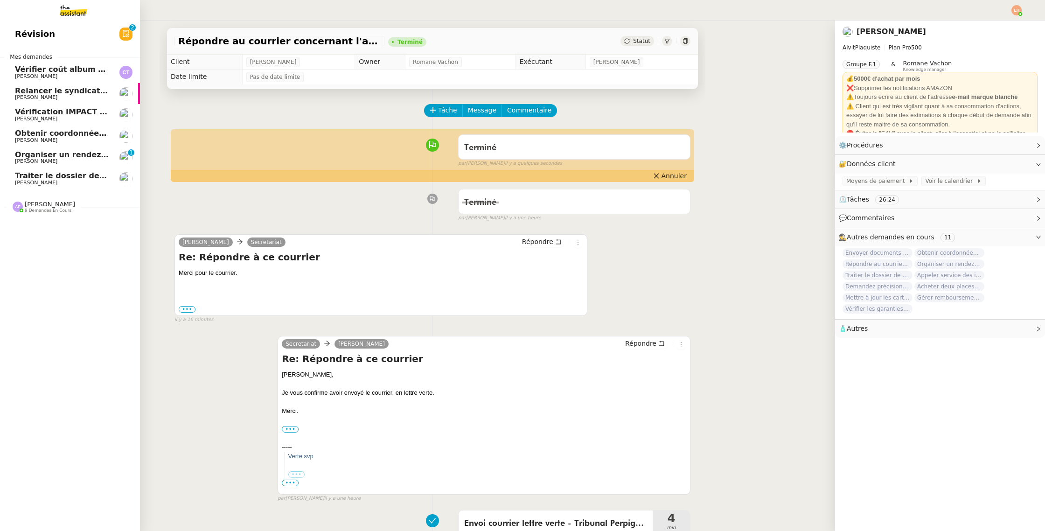
click at [81, 131] on span "Obtenir coordonnées [PERSON_NAME] pour contrat apprenti" at bounding box center [142, 133] width 254 height 9
